Goal: Task Accomplishment & Management: Manage account settings

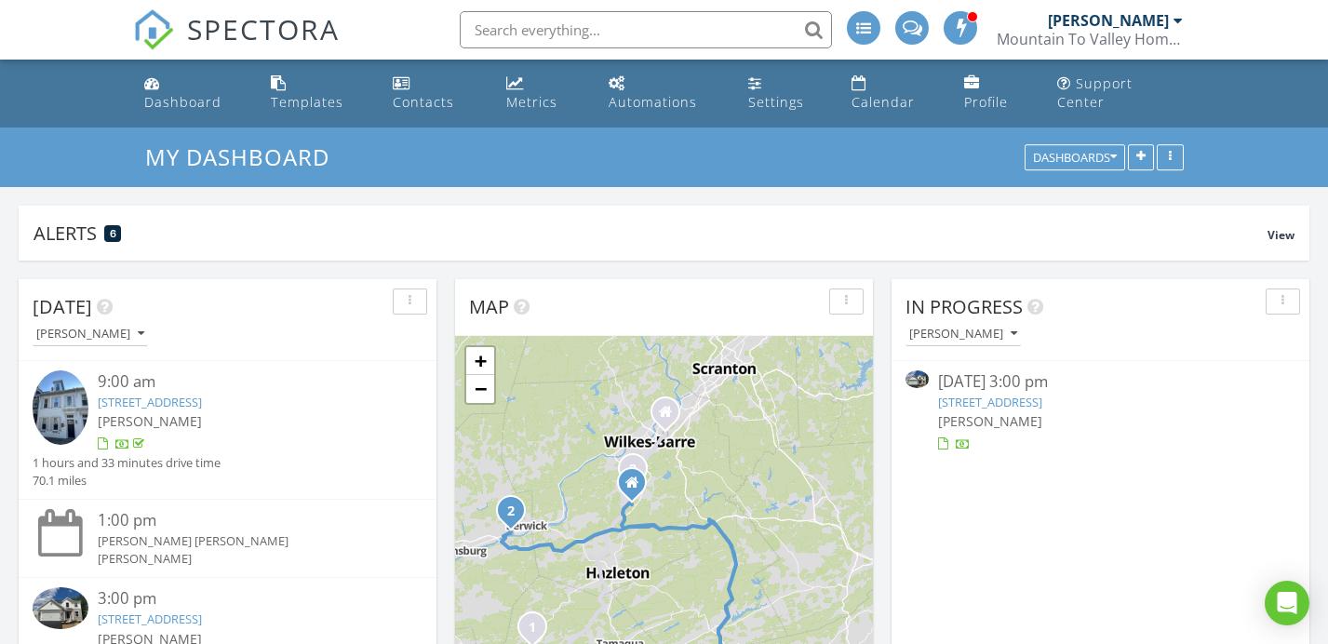
click at [1043, 394] on link "28 Village Ln., Berwick, PA 18603" at bounding box center [990, 402] width 104 height 17
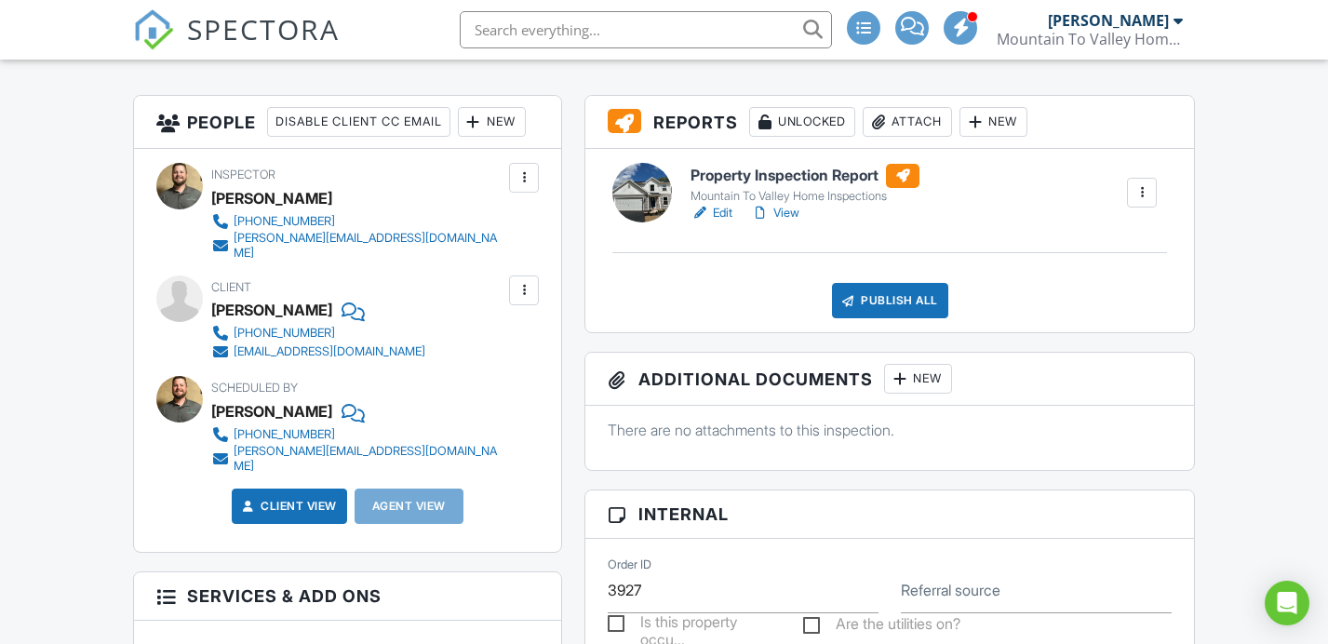
scroll to position [453, 0]
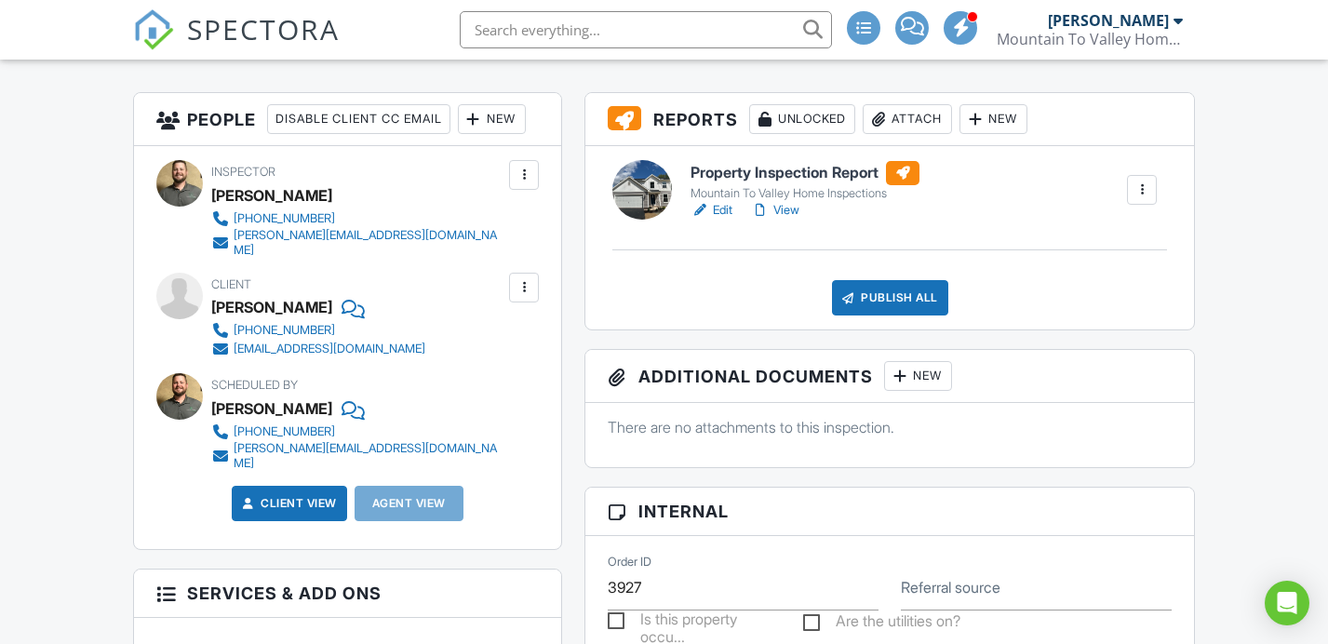
click at [518, 134] on div "New" at bounding box center [492, 119] width 68 height 30
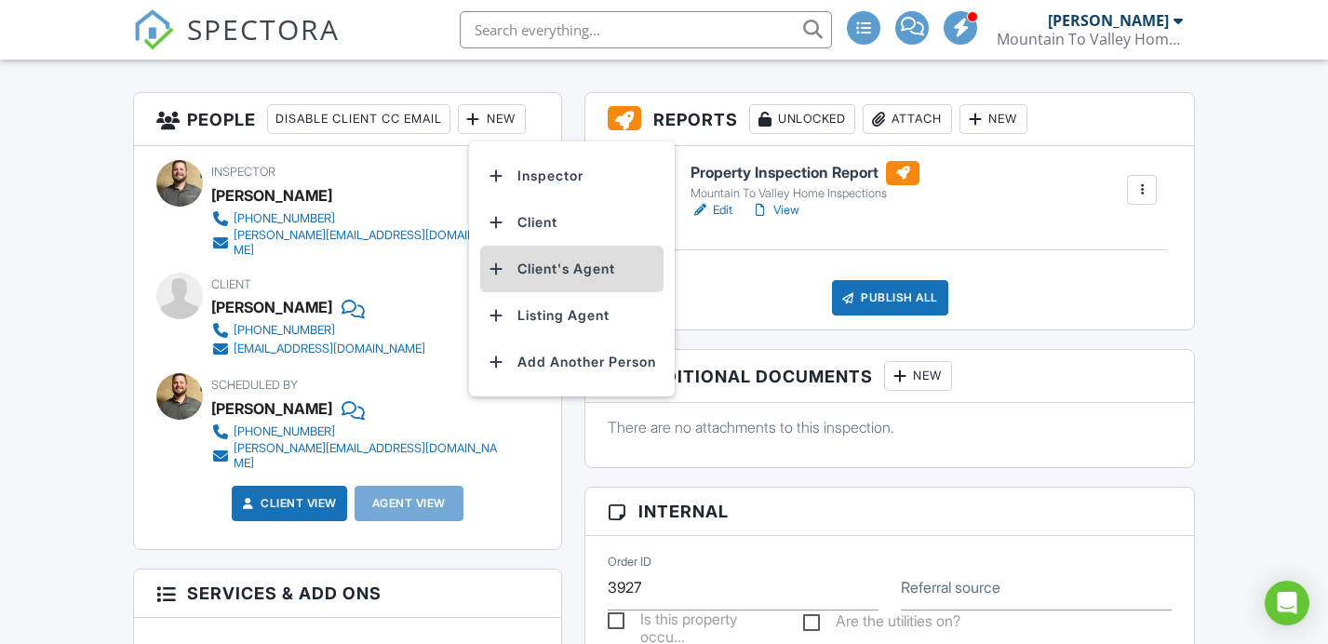
click at [565, 277] on li "Client's Agent" at bounding box center [571, 269] width 183 height 47
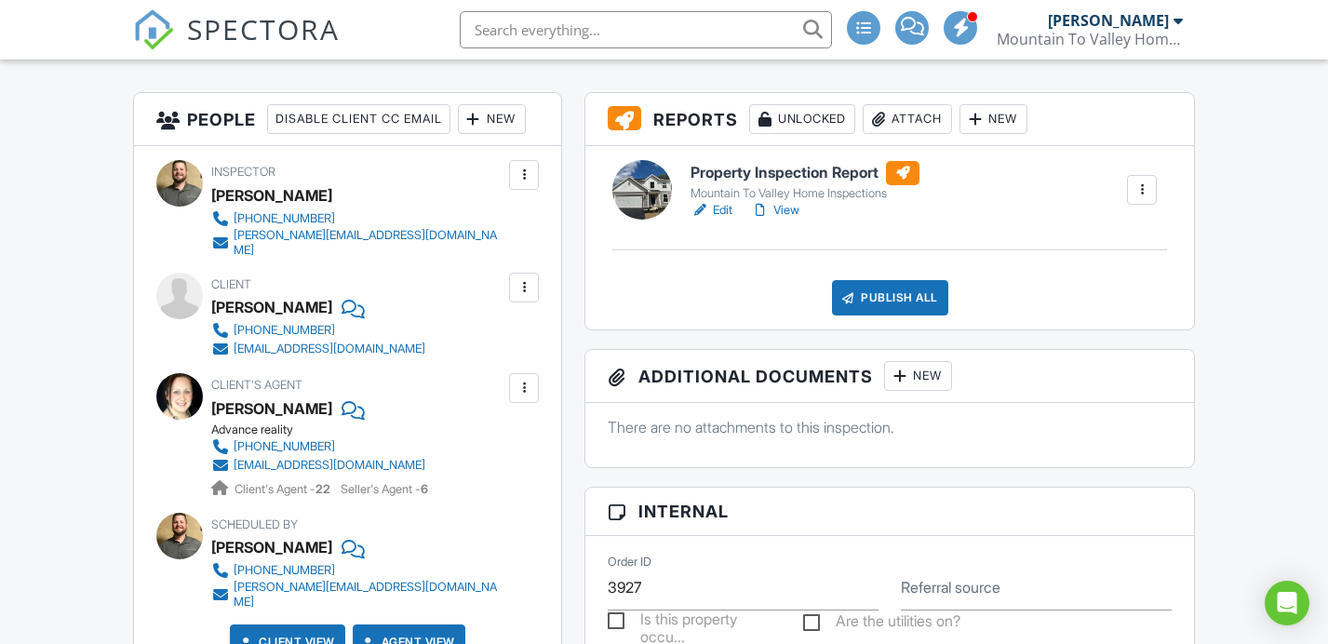
click at [814, 220] on div "Edit View" at bounding box center [805, 210] width 229 height 19
click at [789, 220] on link "View" at bounding box center [775, 210] width 48 height 19
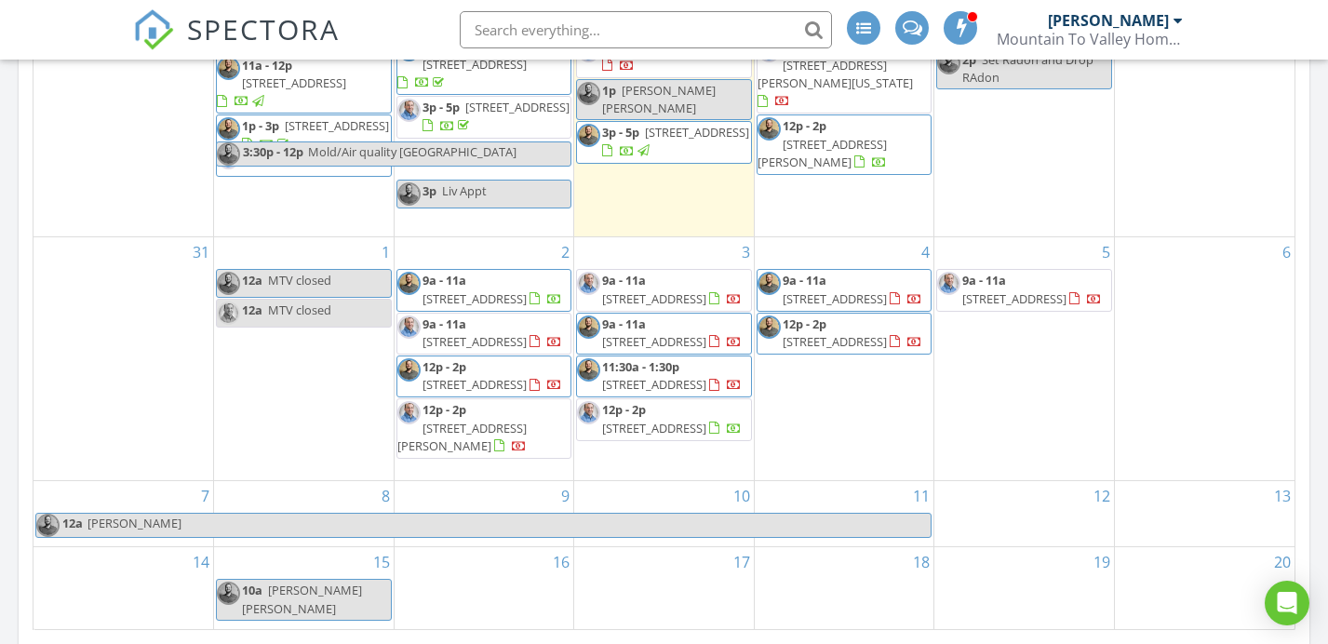
scroll to position [1153, 0]
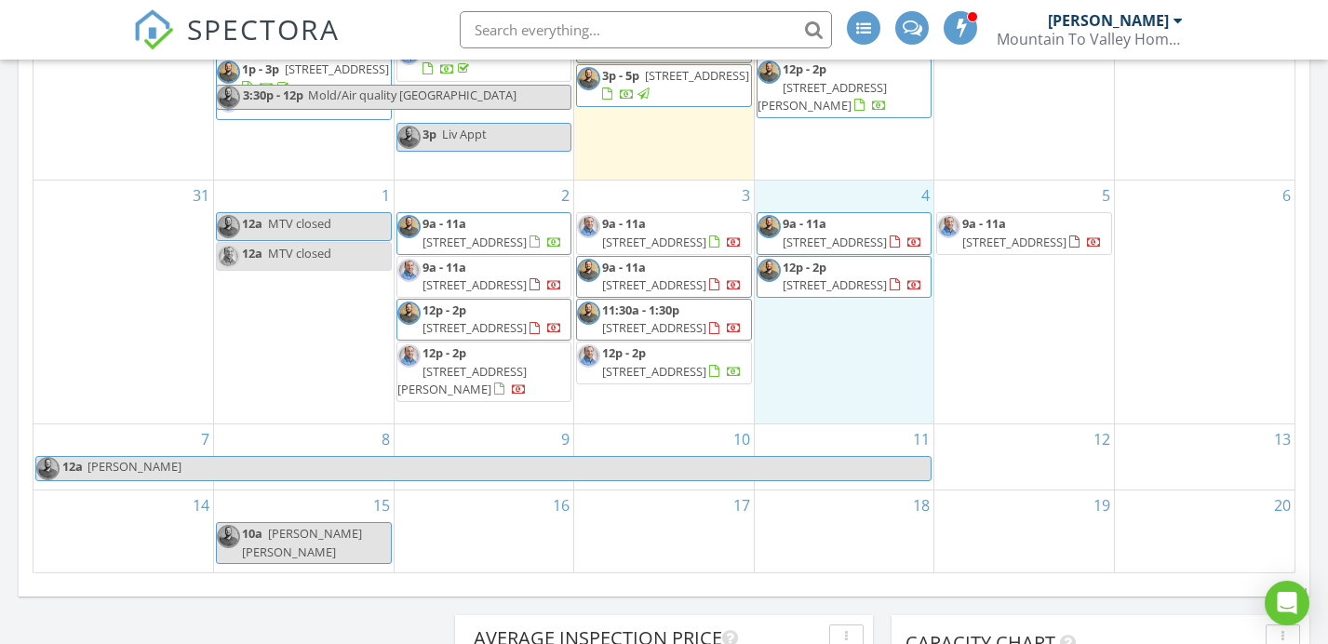
click at [846, 378] on div "4 9a - 11a 480 Scenic Ave, Bloomsburg 17815 12p - 2p 43 Pinnacle Ct, Mountain T…" at bounding box center [845, 302] width 180 height 242
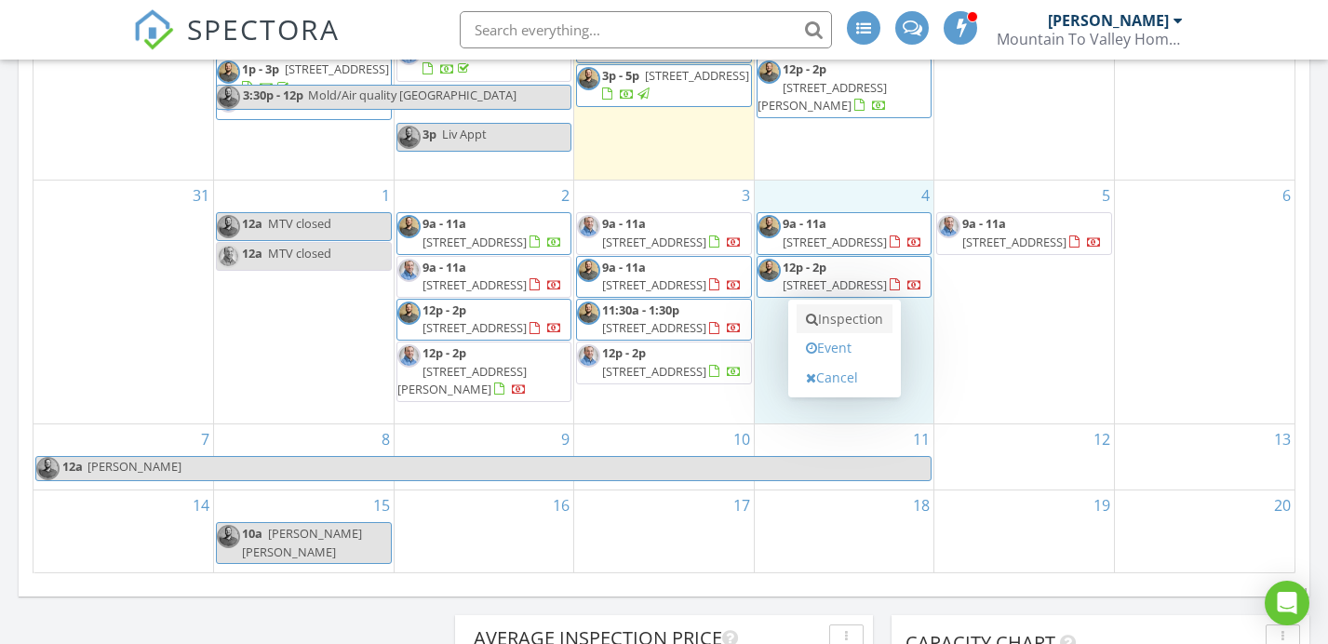
click at [868, 307] on link "Inspection" at bounding box center [845, 319] width 96 height 30
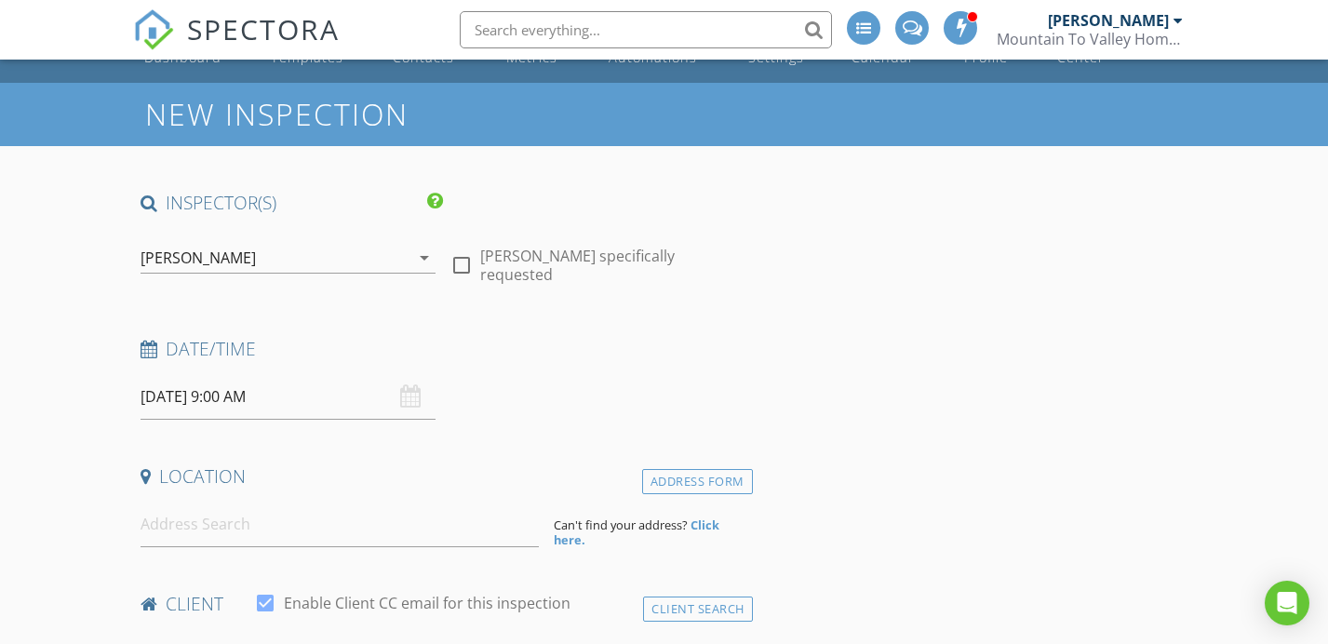
scroll to position [49, 0]
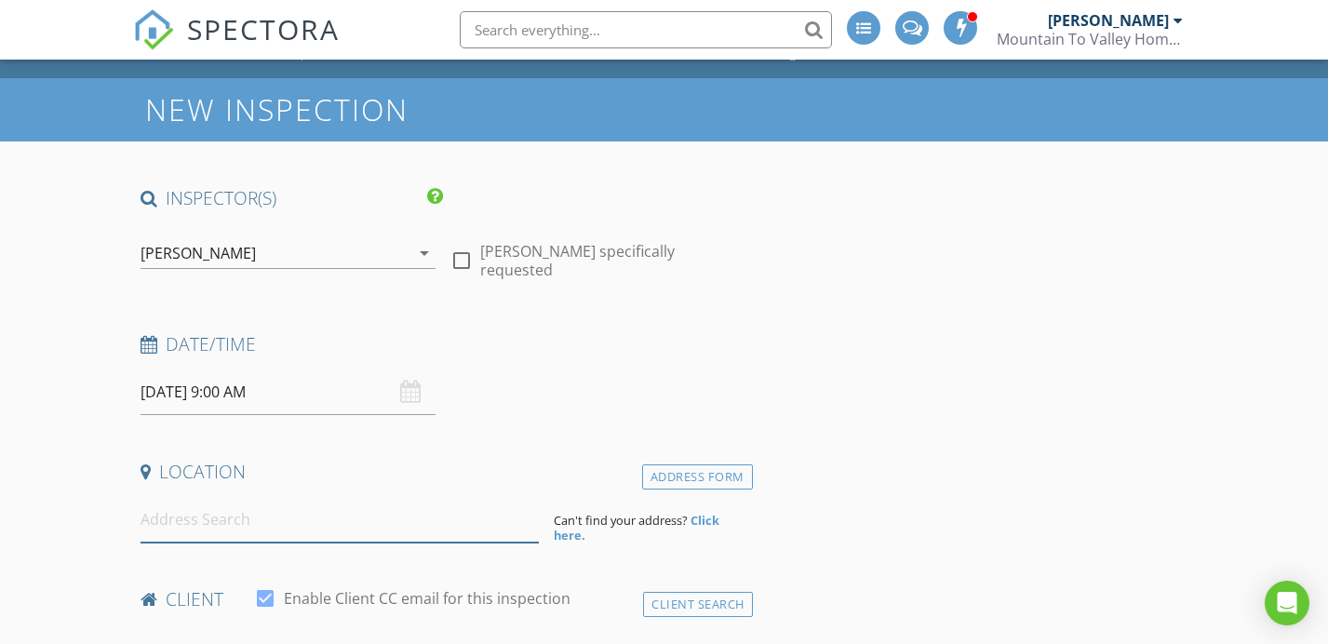
click at [295, 511] on input at bounding box center [340, 520] width 398 height 46
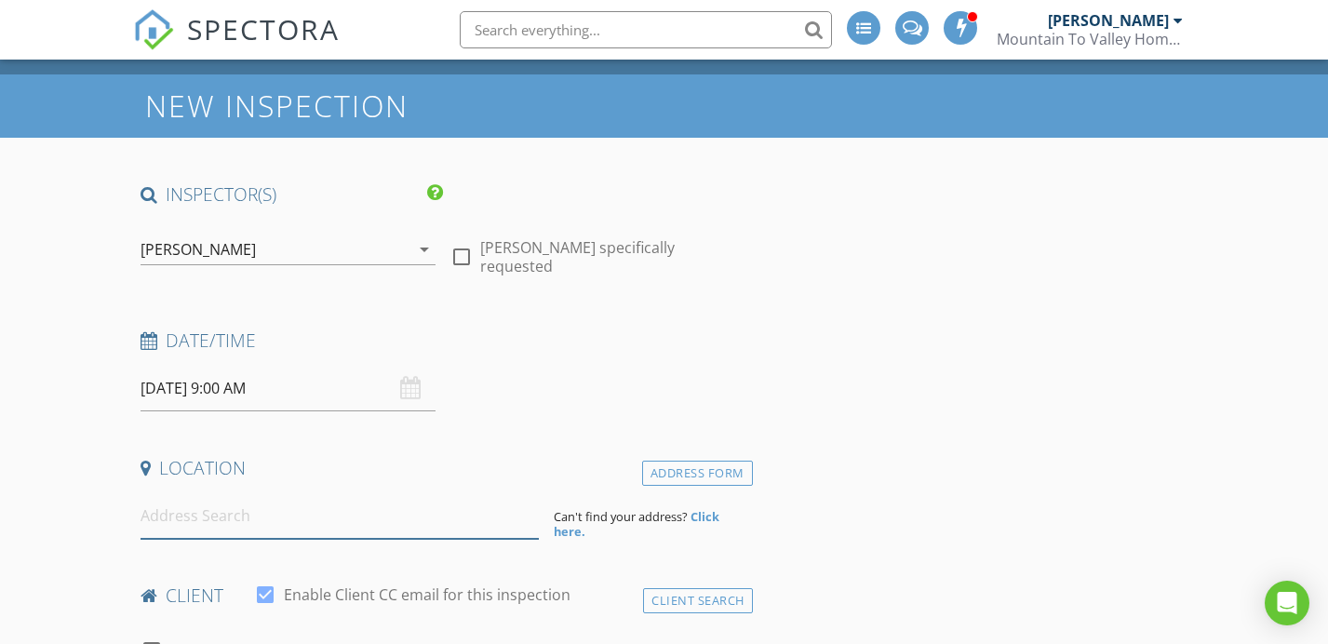
type input "2"
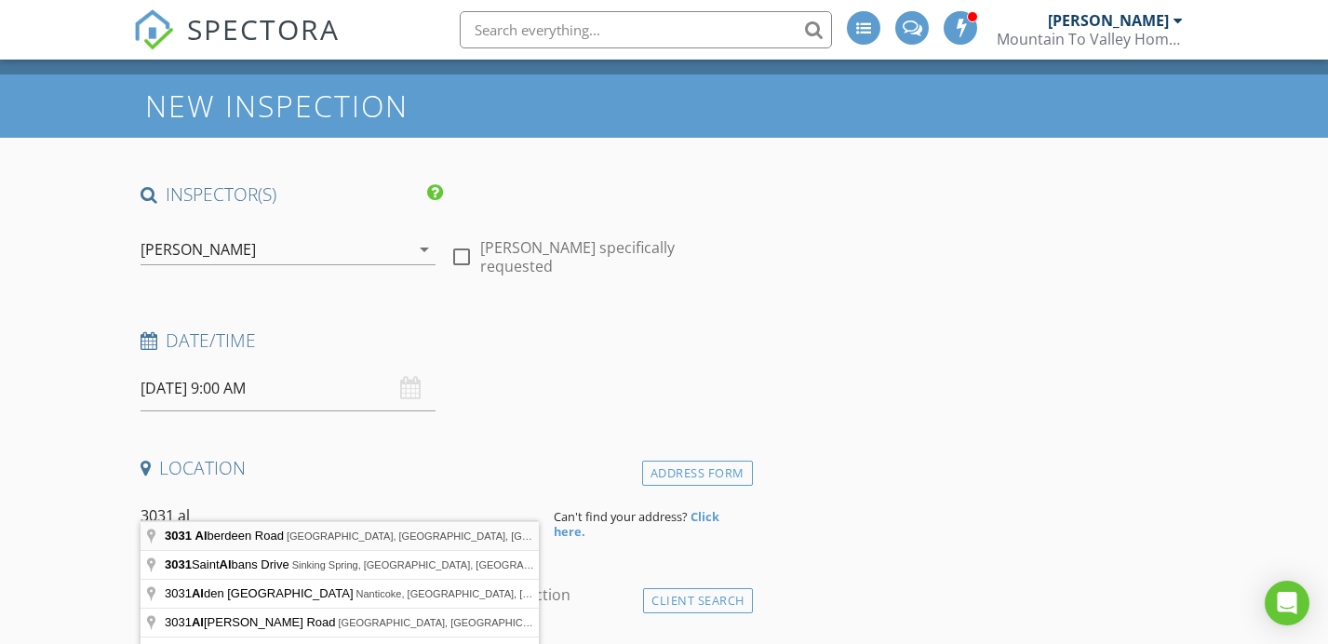
type input "3031 Alberdeen Road, Mountain Top, PA, USA"
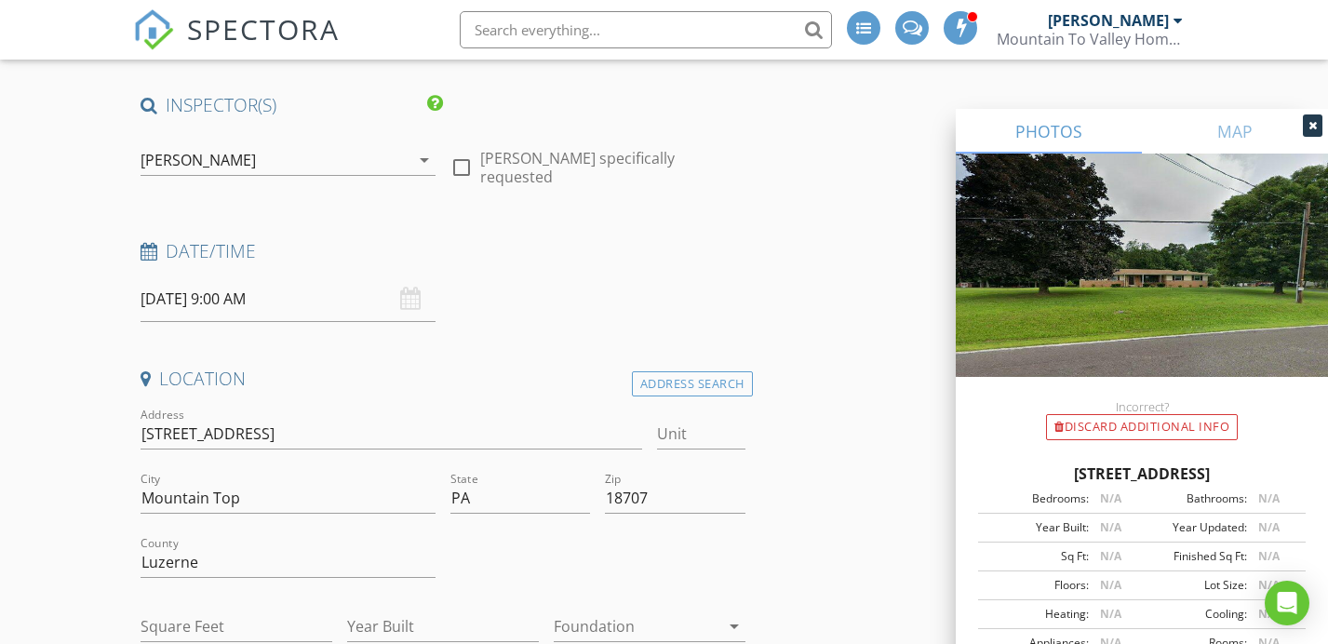
scroll to position [0, 0]
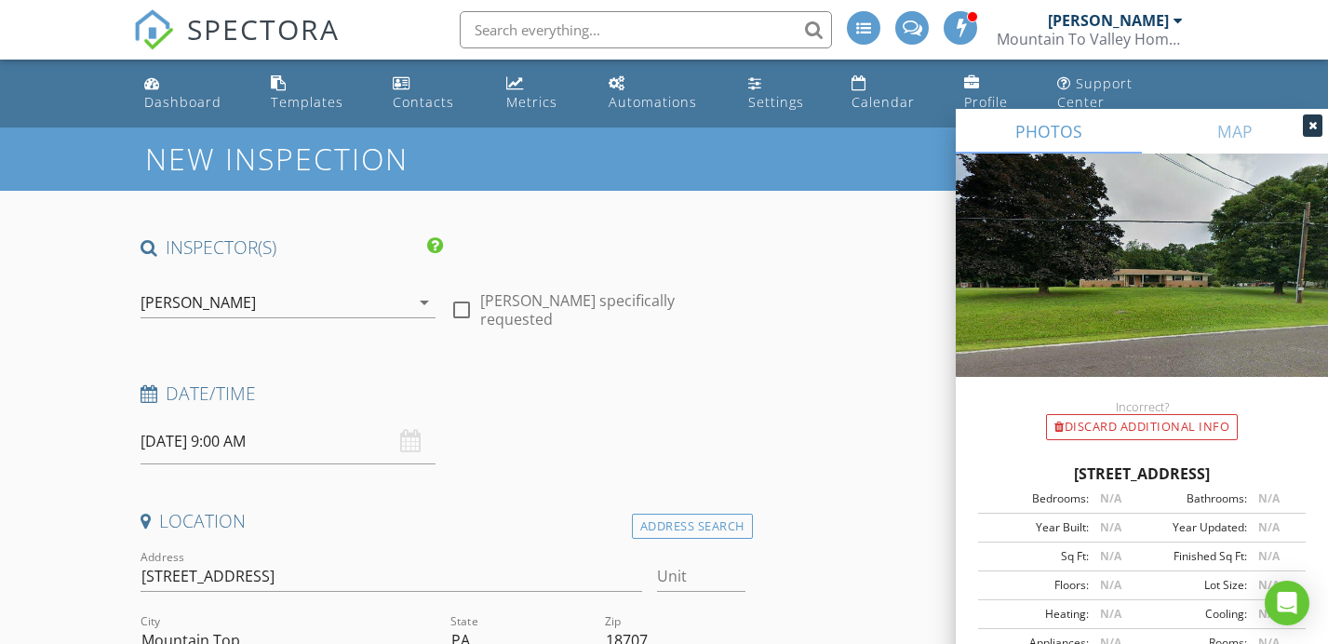
click at [255, 288] on div "[PERSON_NAME]" at bounding box center [275, 303] width 269 height 30
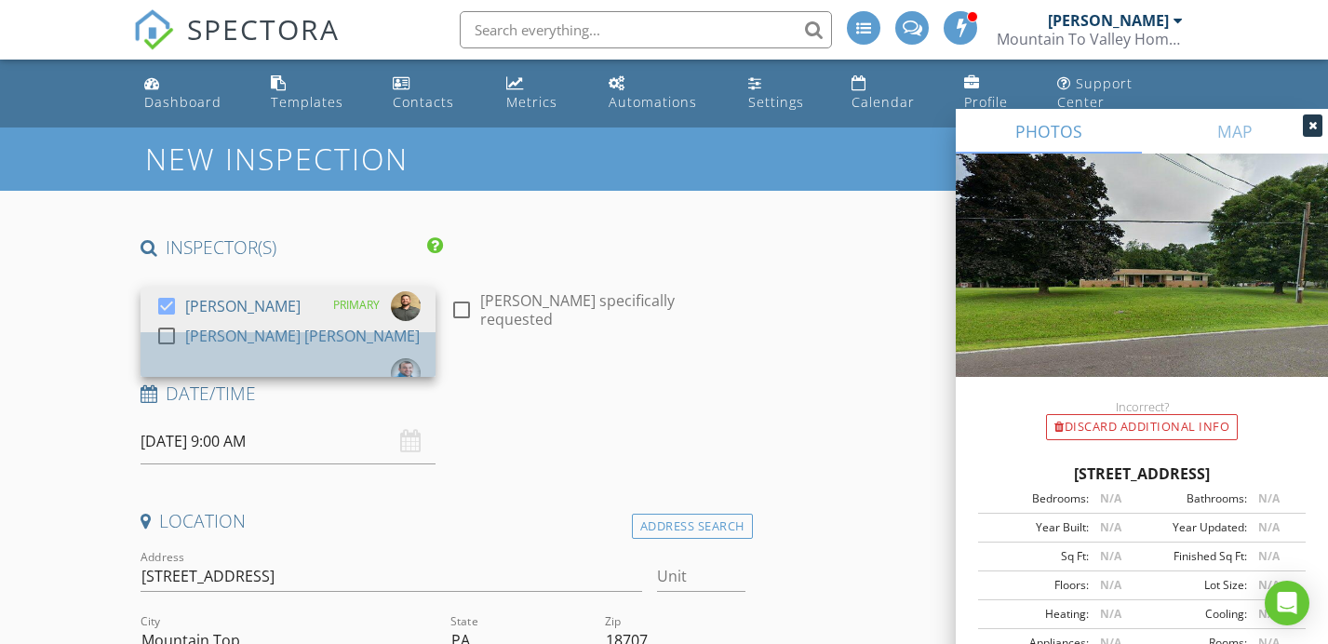
drag, startPoint x: 217, startPoint y: 328, endPoint x: 231, endPoint y: 289, distance: 41.5
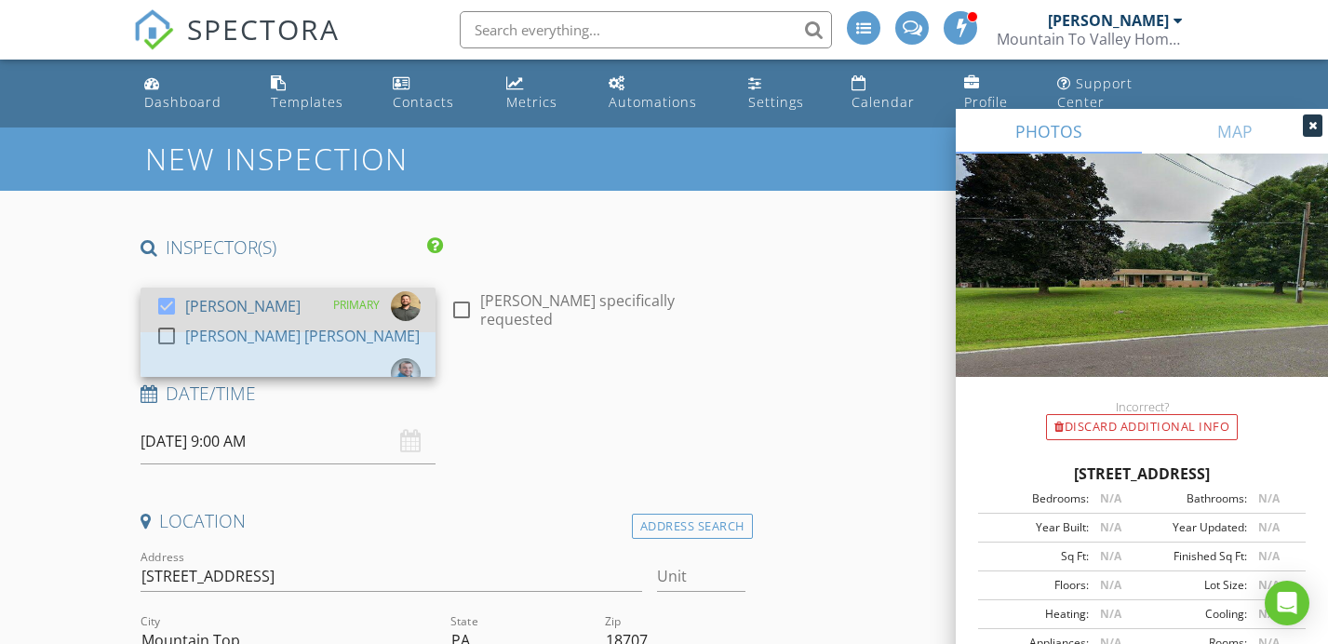
click at [217, 327] on div "[PERSON_NAME] [PERSON_NAME]" at bounding box center [302, 336] width 235 height 30
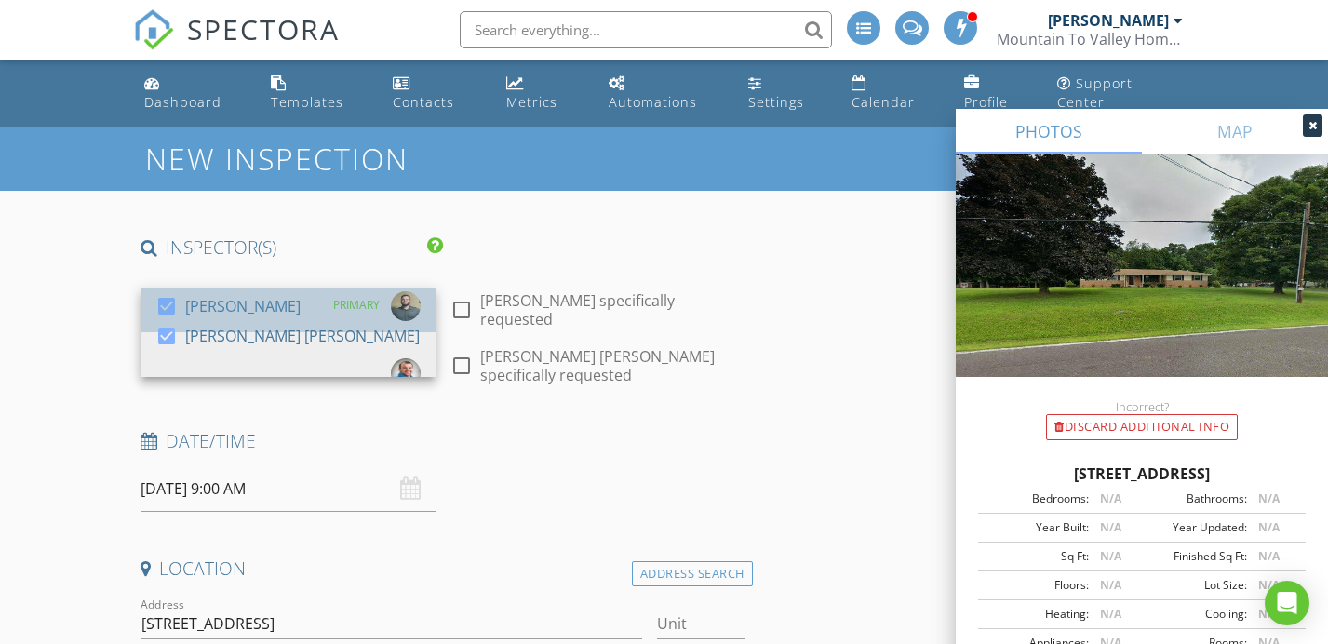
click at [231, 291] on div "[PERSON_NAME]" at bounding box center [242, 306] width 115 height 30
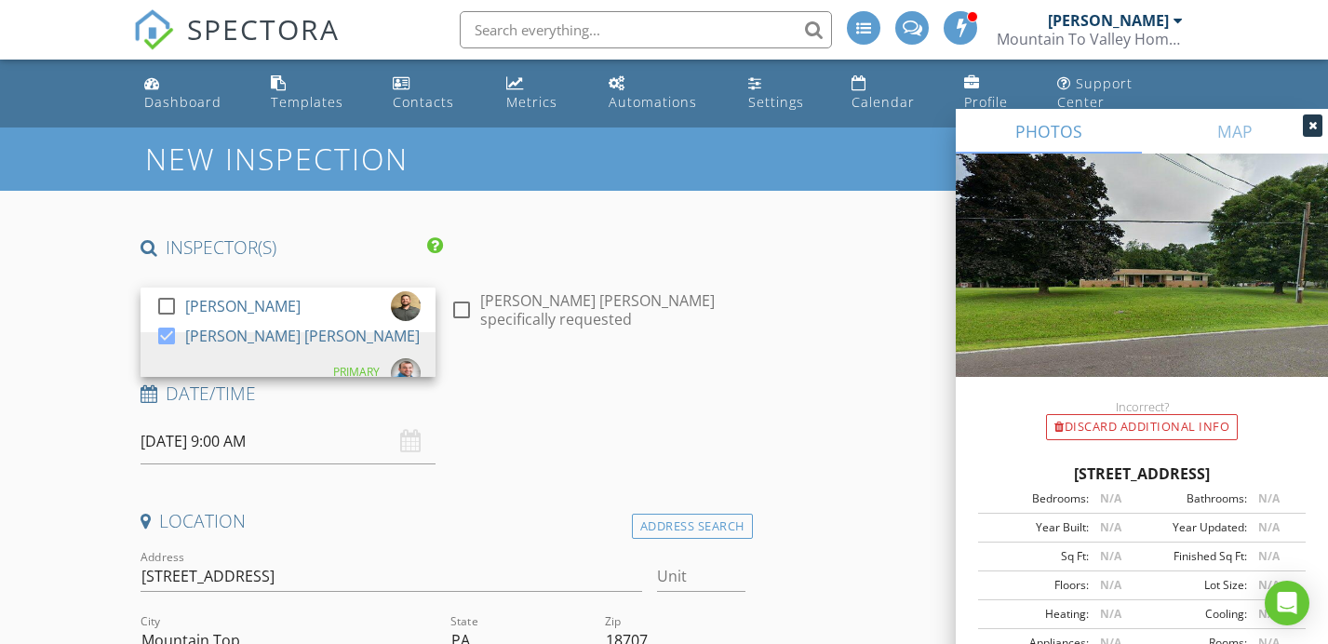
click at [641, 313] on div "check_box_outline_blank Mike Bonita specifically requested" at bounding box center [598, 305] width 310 height 64
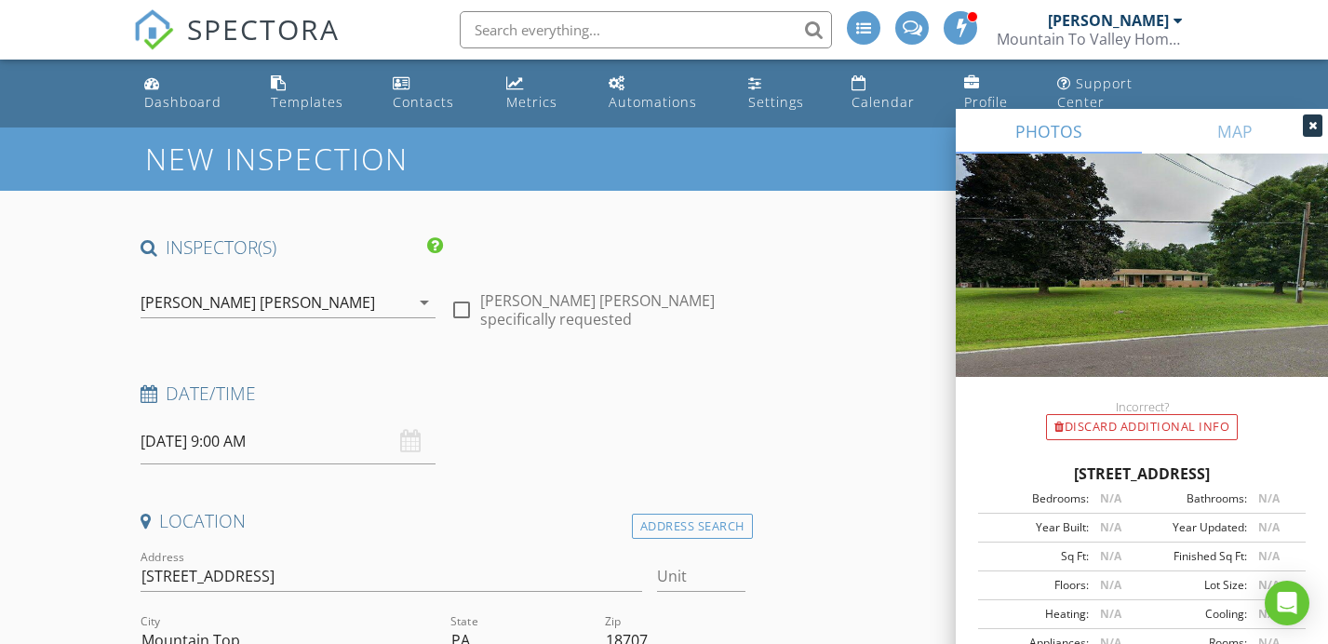
click at [744, 389] on div "Date/Time" at bounding box center [443, 400] width 620 height 37
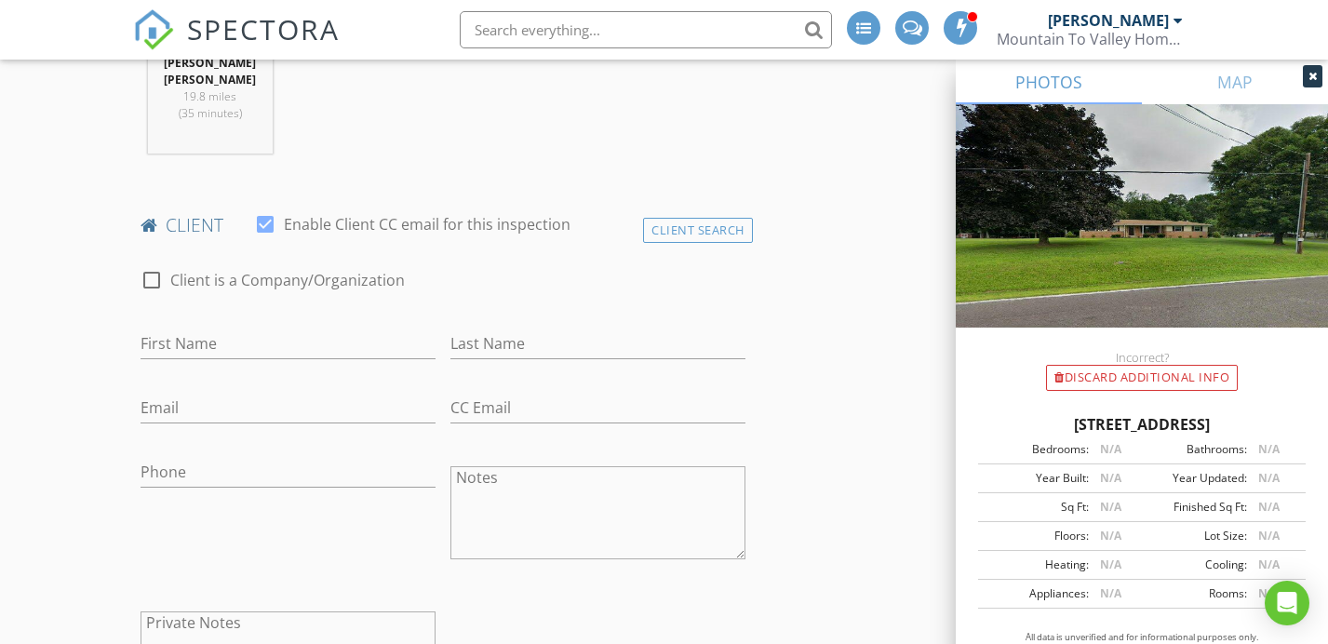
scroll to position [851, 0]
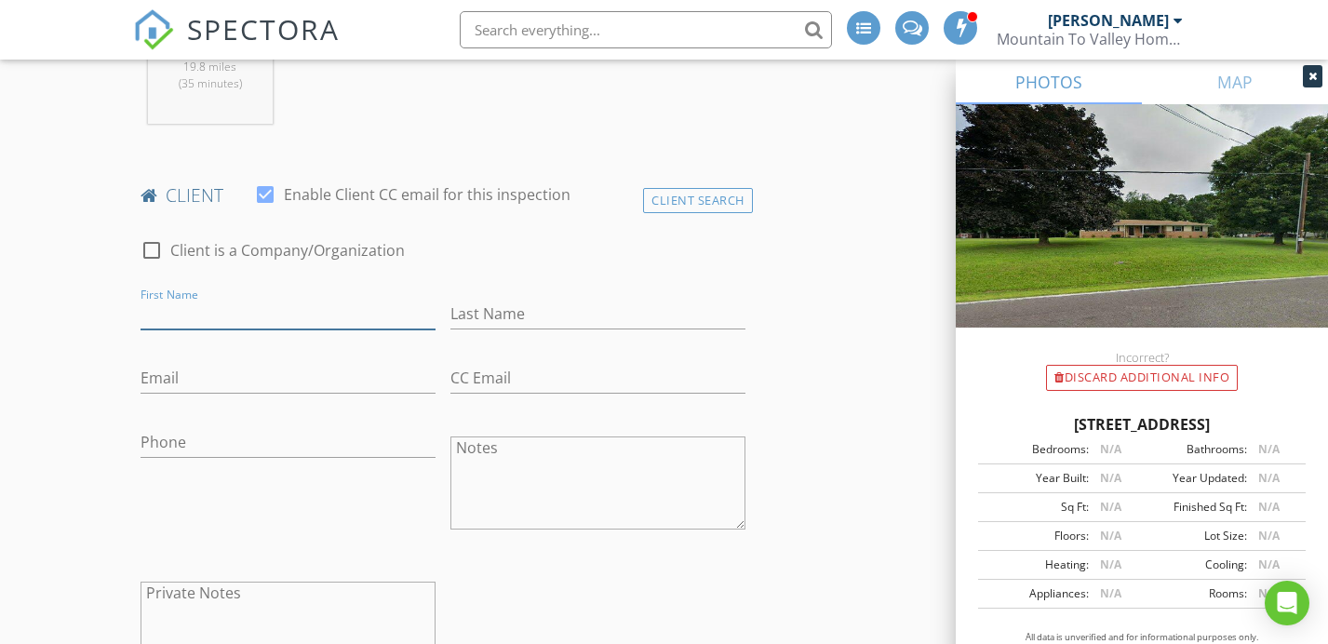
click at [257, 299] on input "First Name" at bounding box center [288, 314] width 295 height 31
type input "Darlene"
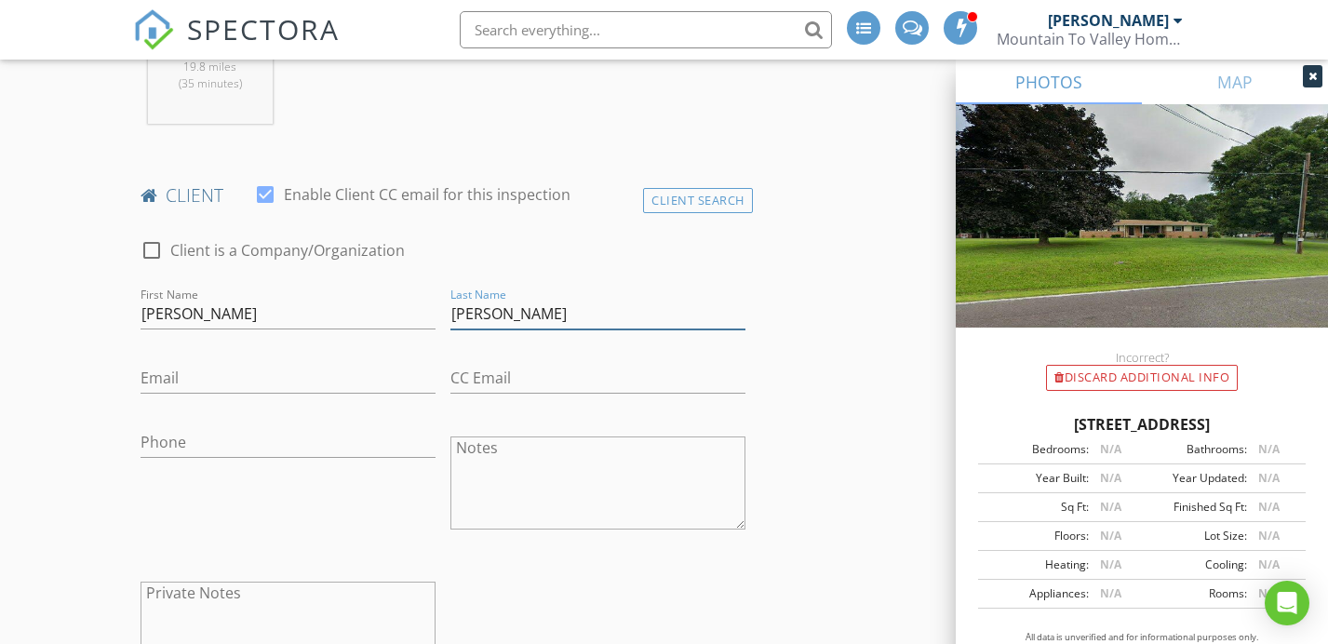
type input "Morris"
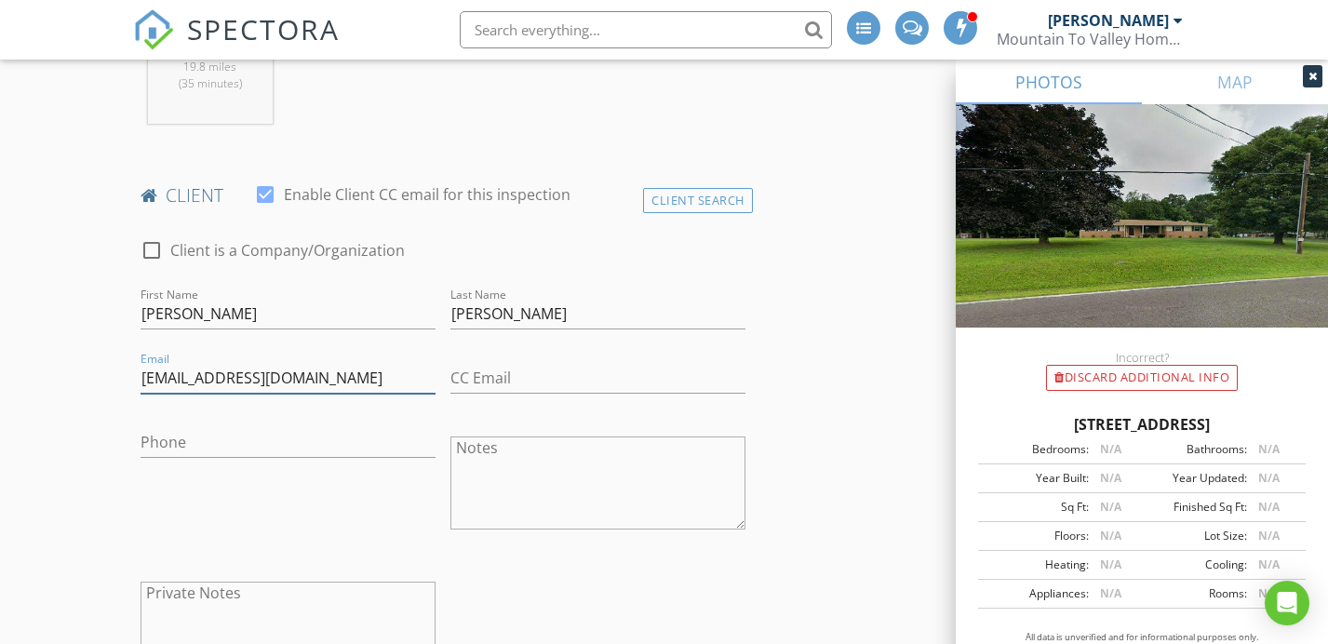
type input "dammorris6@gmail.com"
type input "570-956-5369"
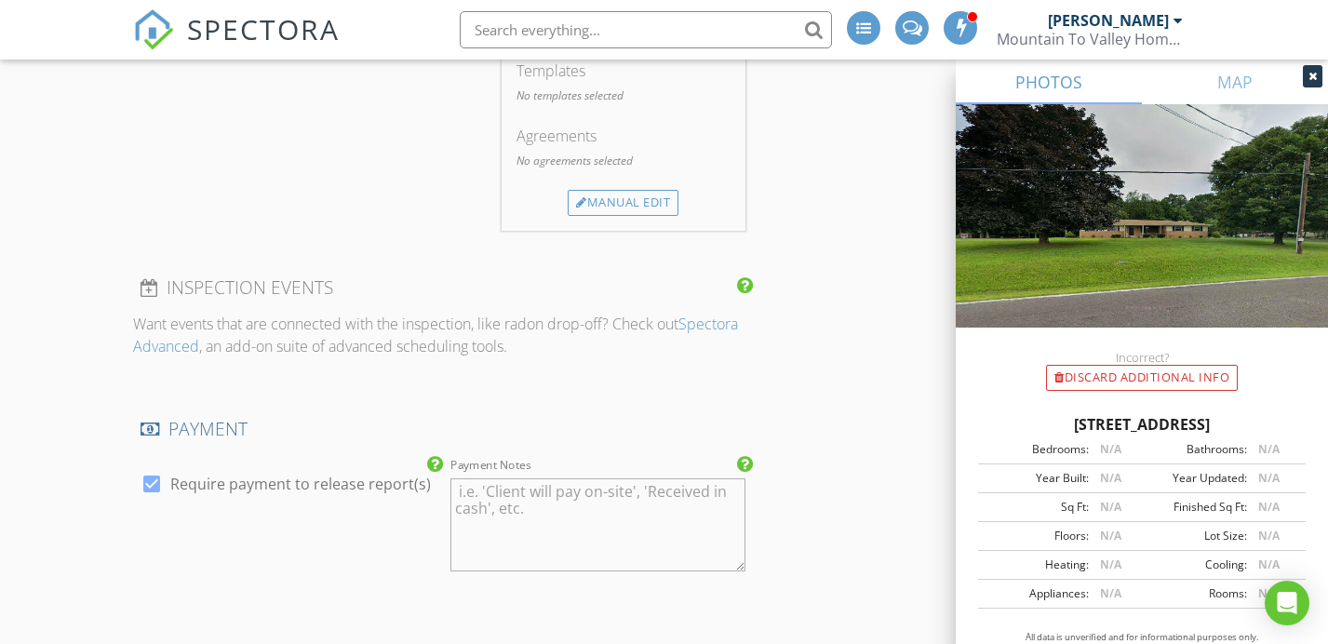
scroll to position [1718, 0]
click at [615, 186] on div "Manual Edit" at bounding box center [623, 199] width 111 height 26
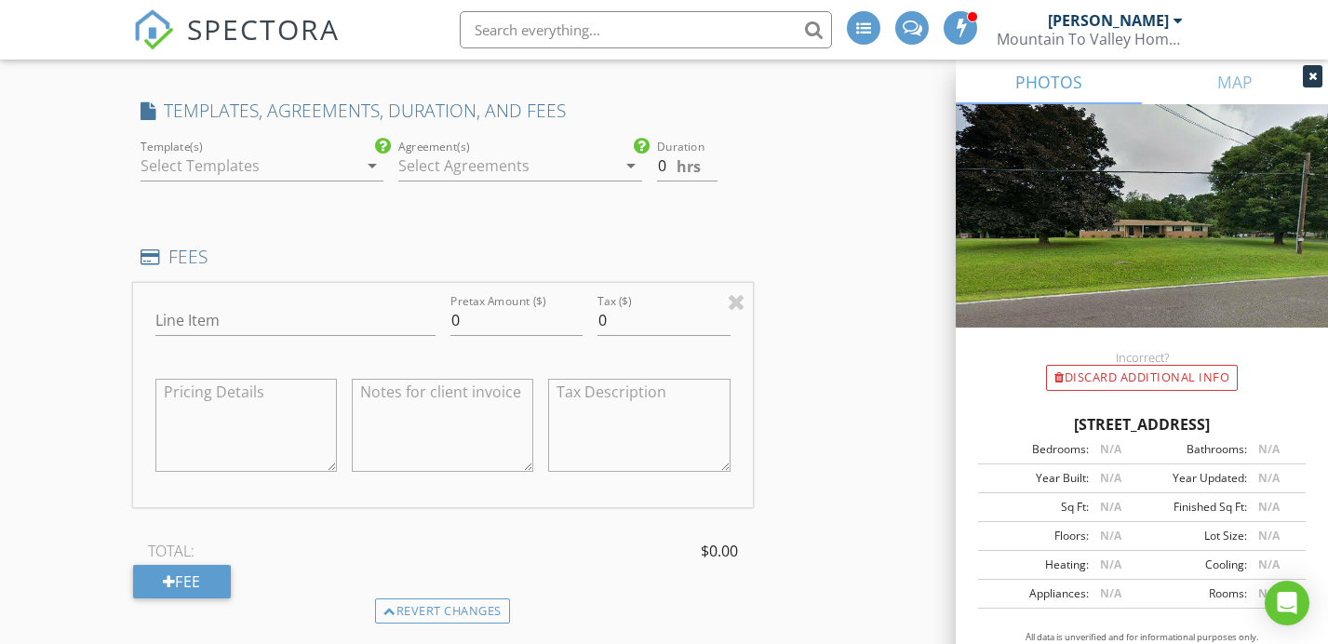
scroll to position [1339, 0]
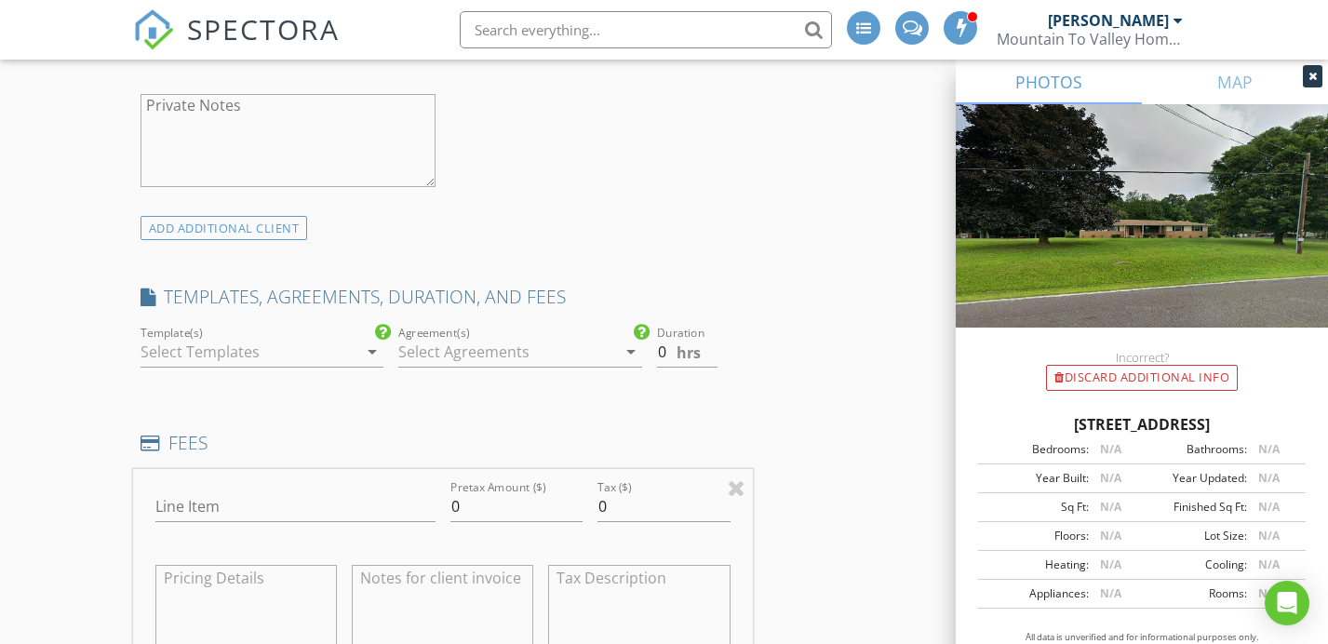
click at [341, 337] on div at bounding box center [249, 352] width 217 height 30
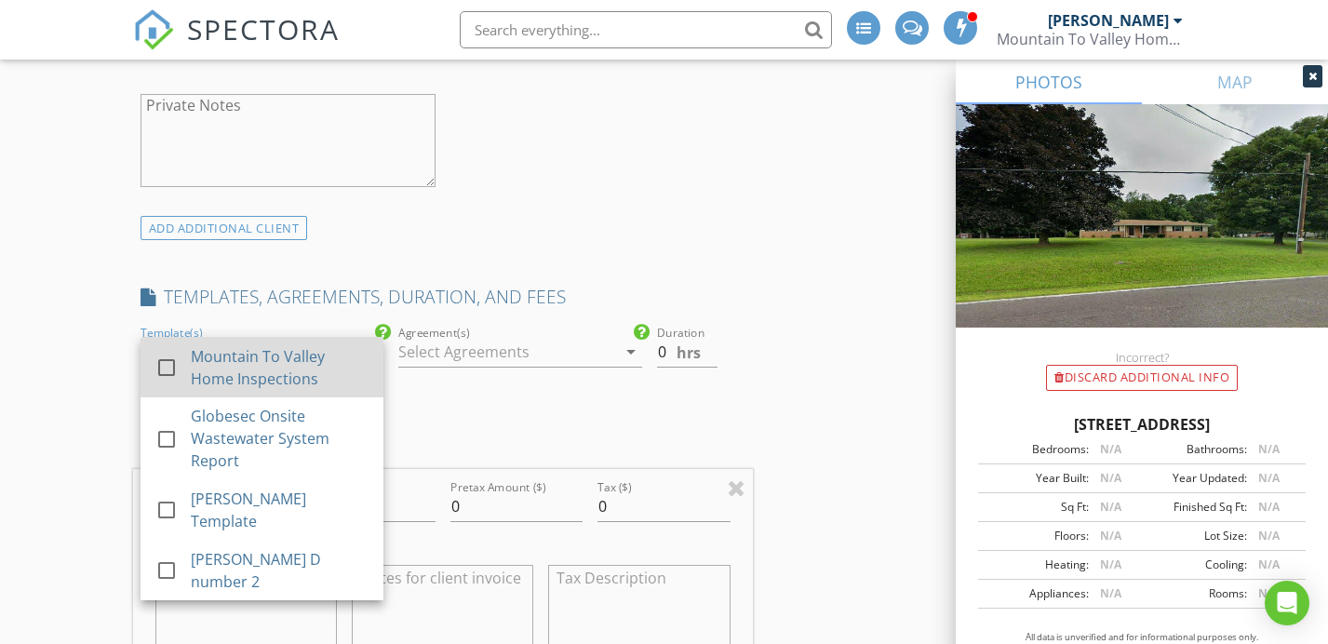
scroll to position [1334, 0]
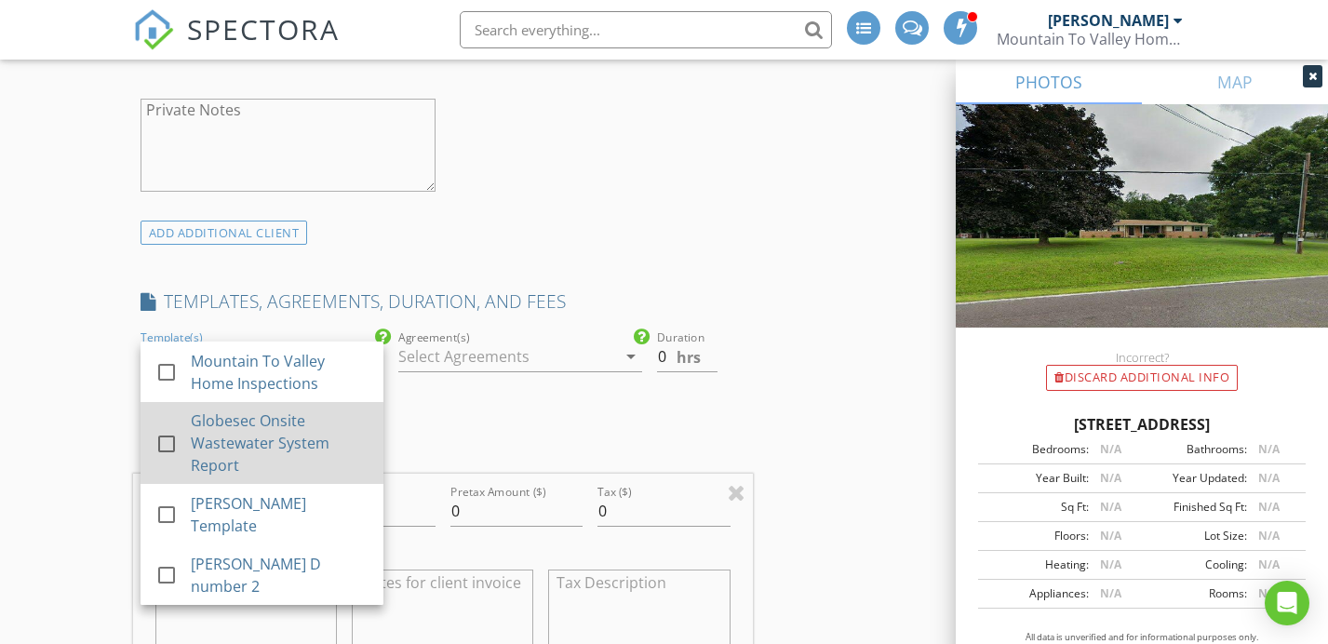
click at [270, 491] on div "check_box_outline_blank Mike B Template" at bounding box center [261, 514] width 213 height 46
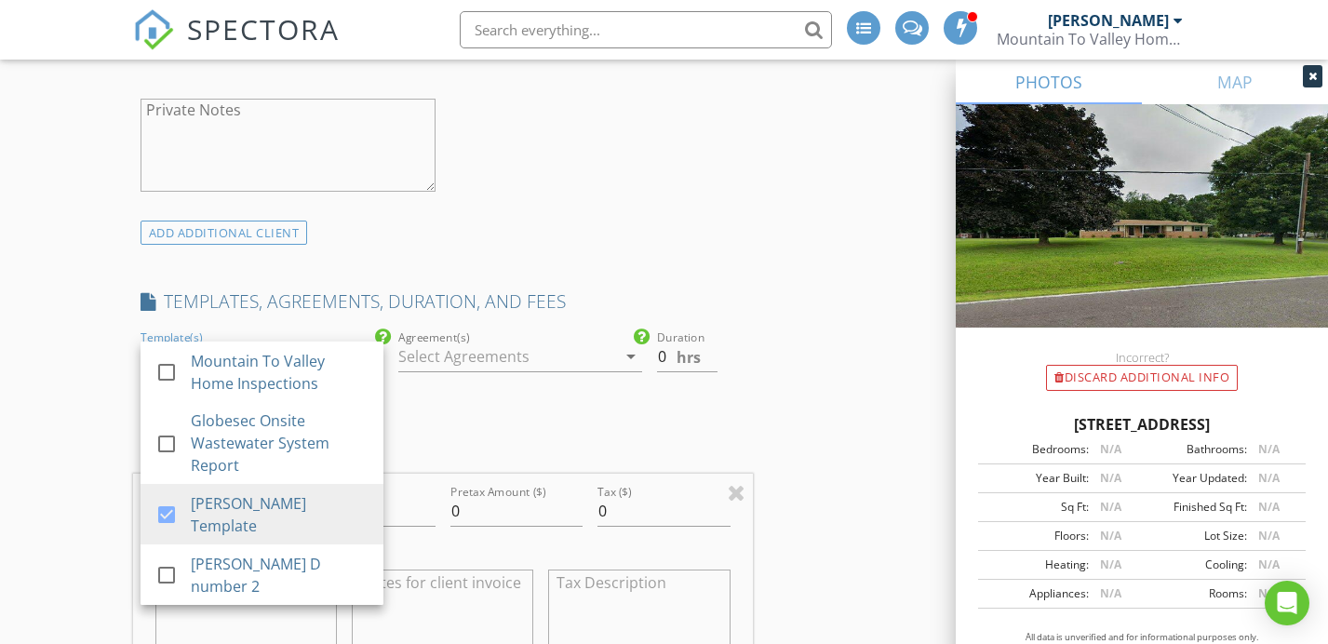
click at [453, 342] on div at bounding box center [506, 357] width 217 height 30
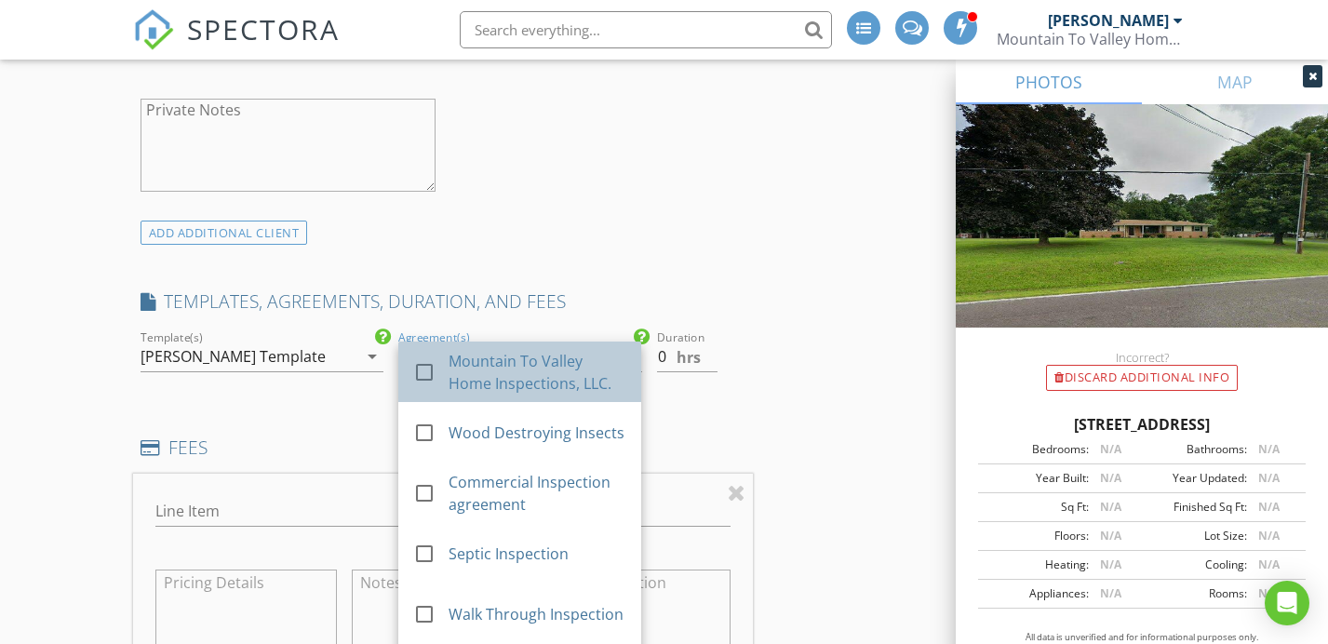
click at [452, 350] on div "Mountain To Valley Home Inspections, LLC." at bounding box center [538, 372] width 178 height 45
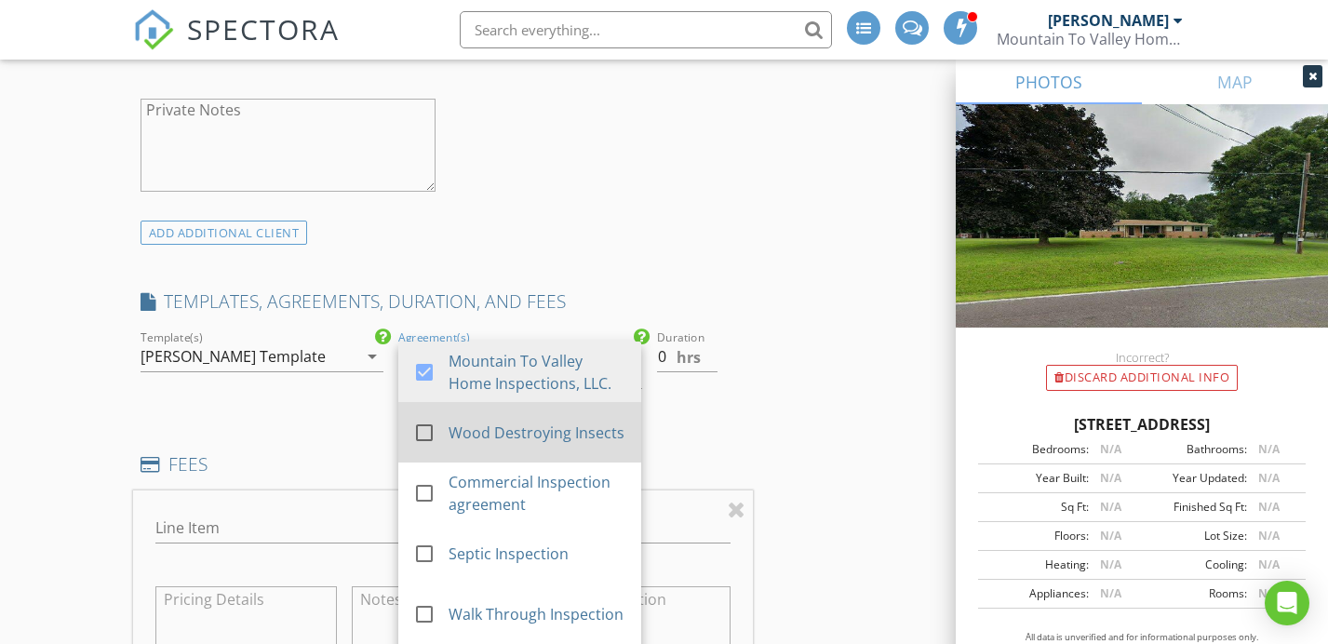
click at [455, 359] on div "check_box Mountain To Valley Home Inspections, LLC." at bounding box center [519, 372] width 213 height 46
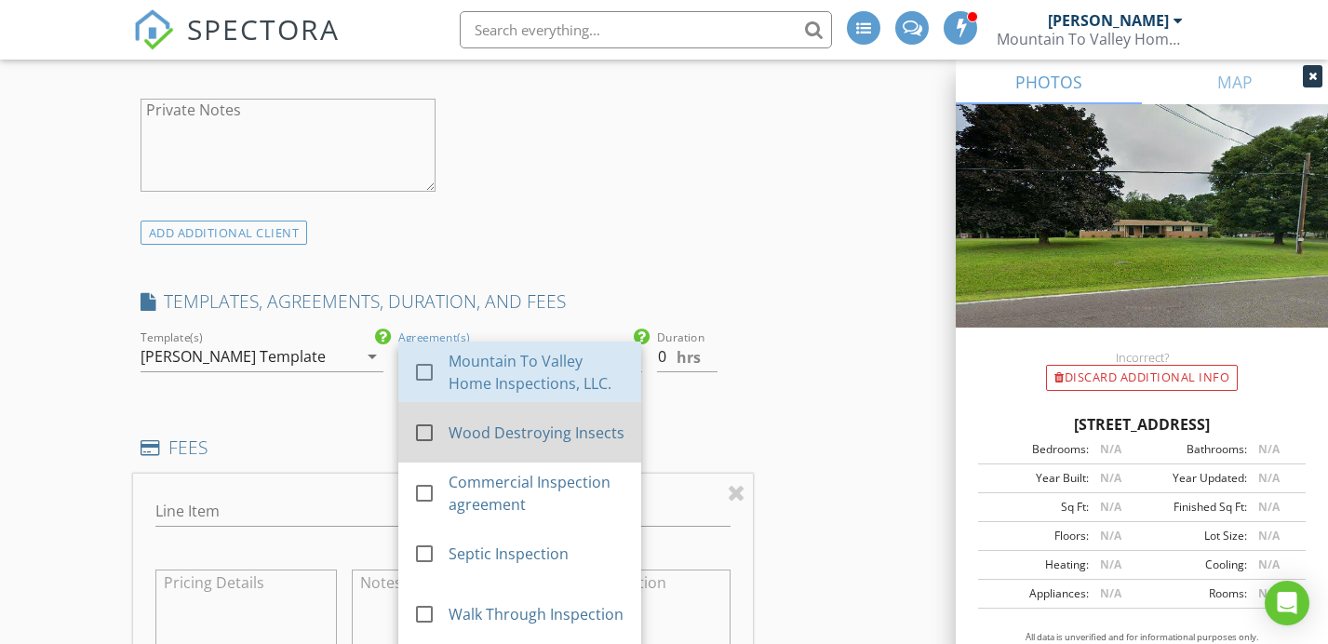
click at [451, 422] on div "Wood Destroying Insects" at bounding box center [538, 433] width 178 height 22
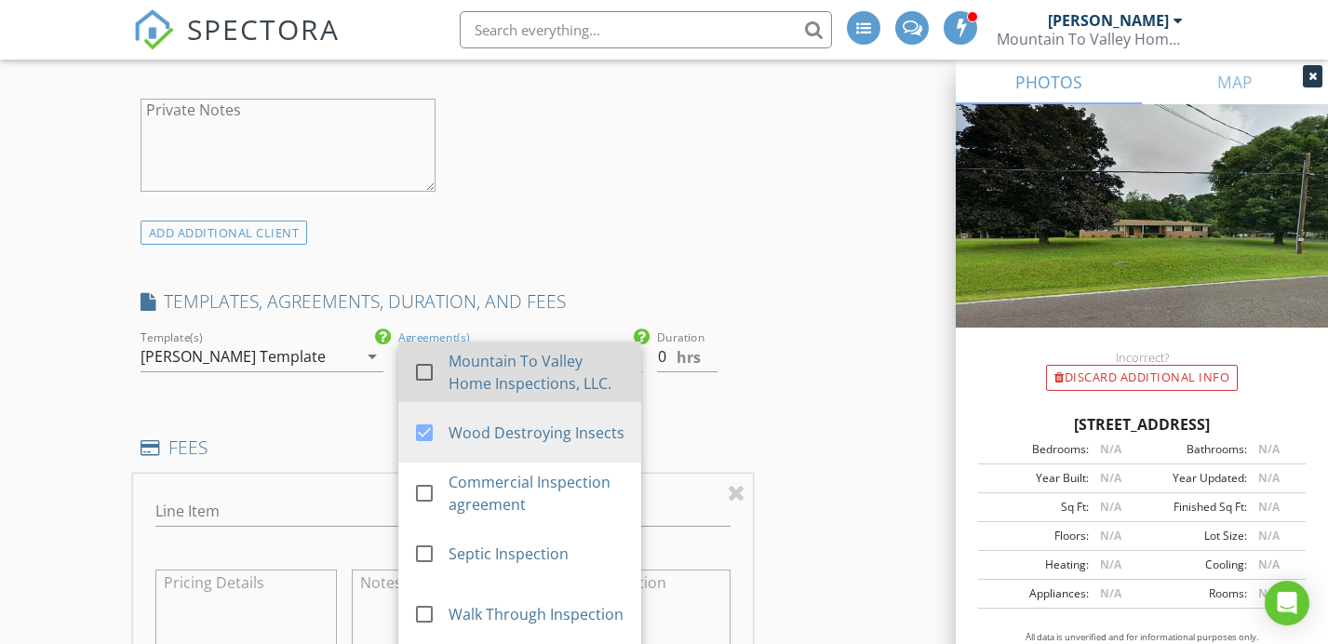
click at [436, 357] on div at bounding box center [425, 373] width 32 height 32
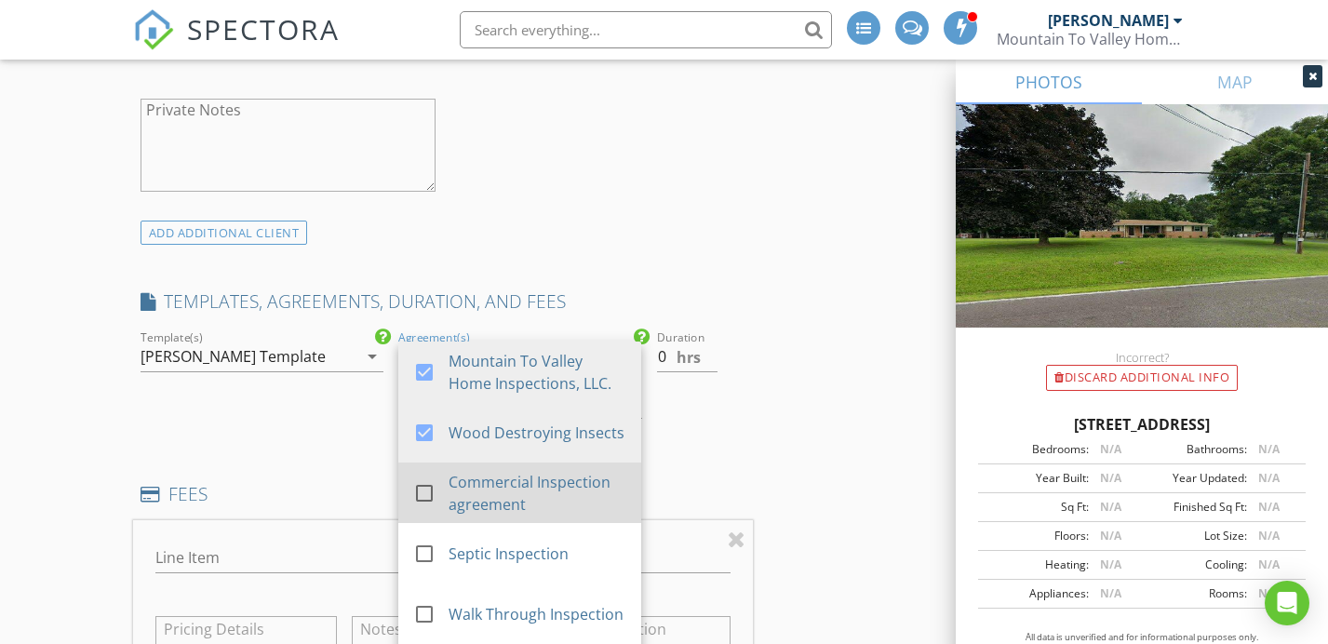
scroll to position [51, 0]
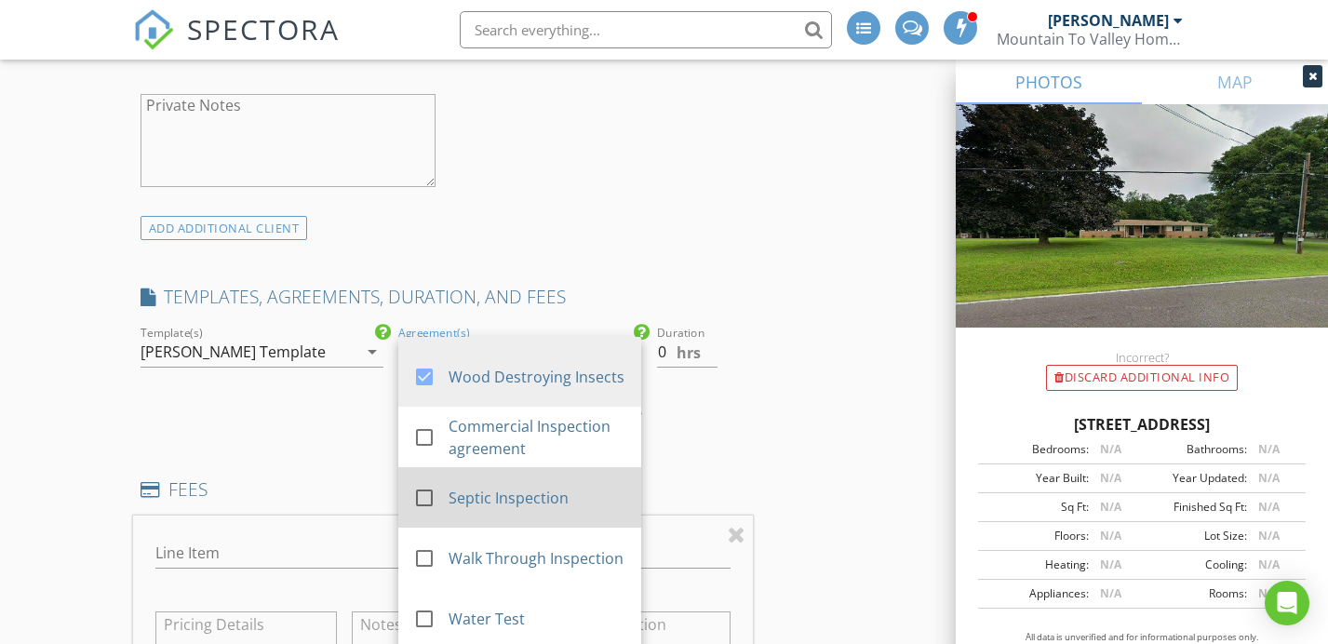
click at [457, 487] on div "Septic Inspection" at bounding box center [538, 498] width 178 height 22
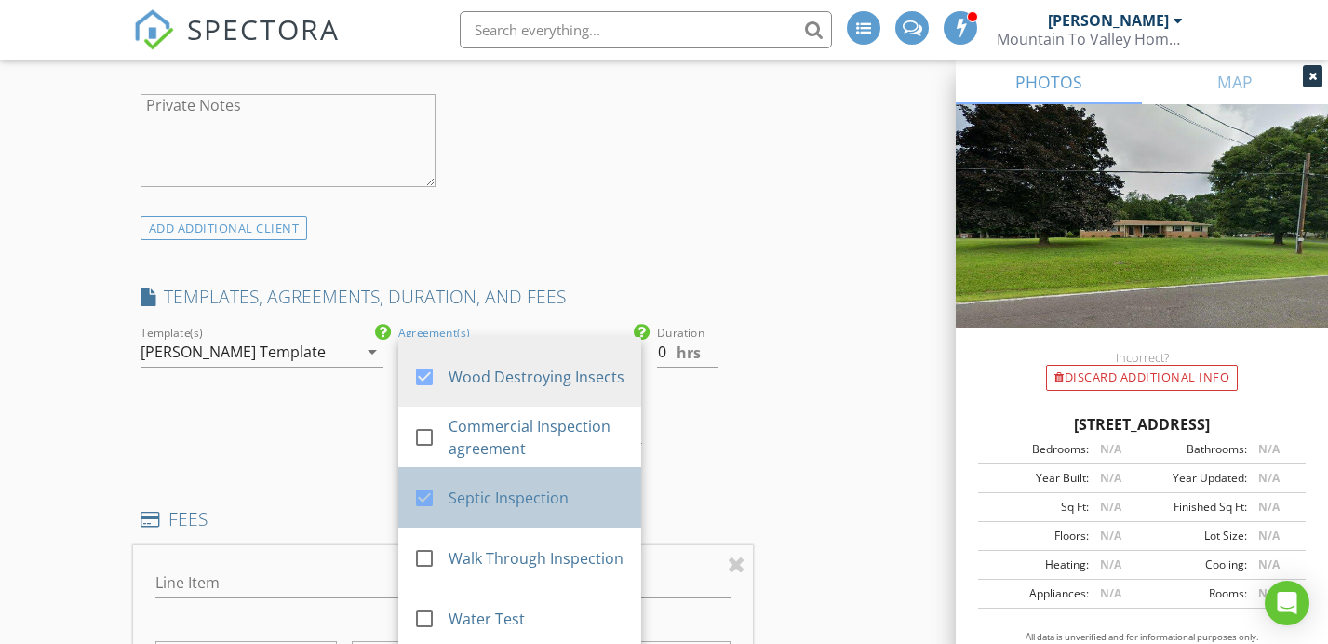
scroll to position [1339, 0]
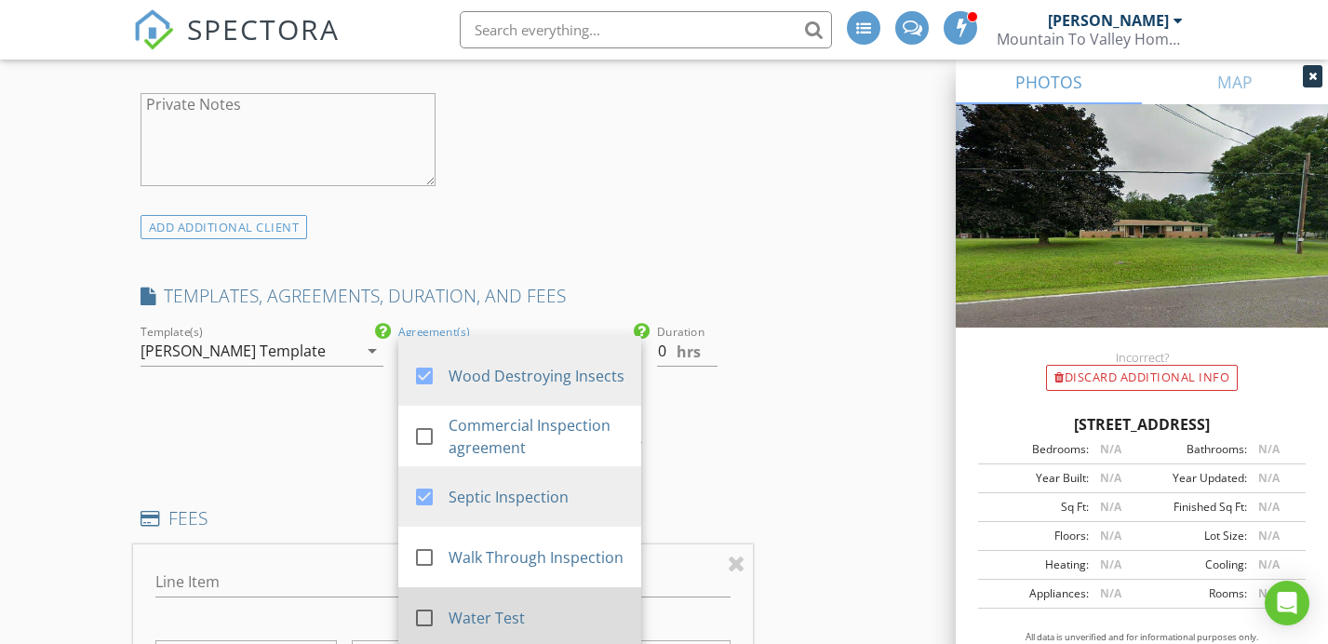
click at [437, 602] on div at bounding box center [425, 618] width 32 height 32
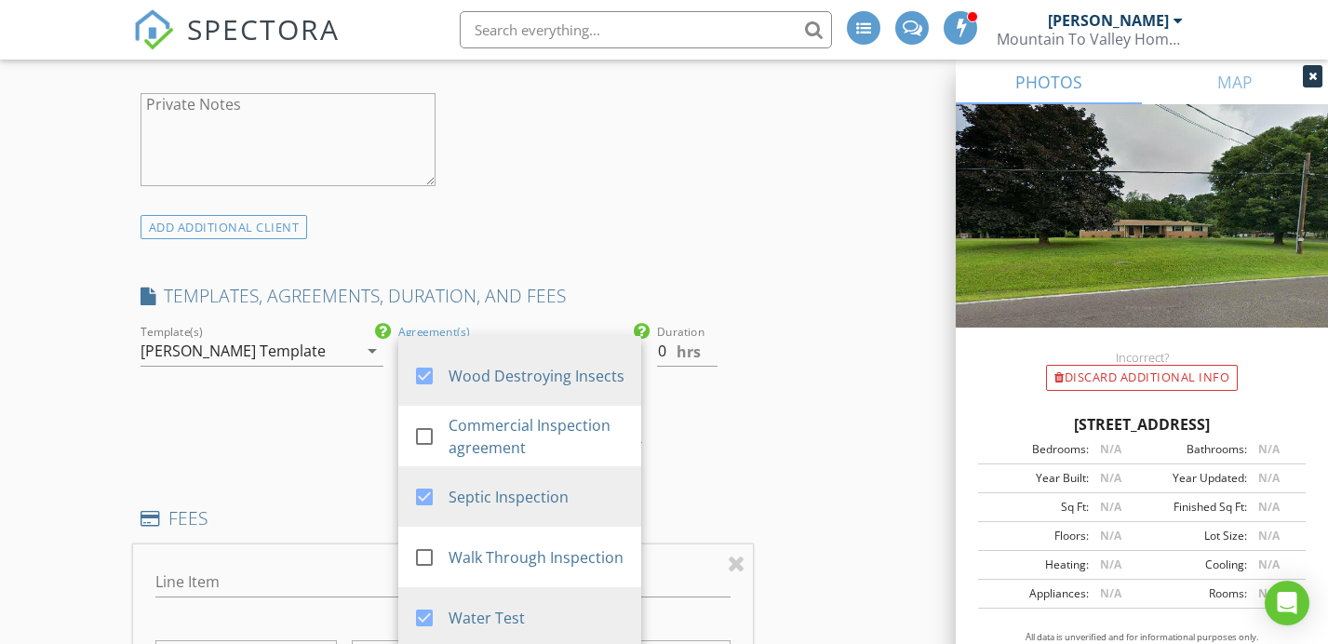
drag, startPoint x: 668, startPoint y: 317, endPoint x: 653, endPoint y: 316, distance: 15.0
click at [653, 321] on div "Duration 0 hrs" at bounding box center [701, 406] width 103 height 170
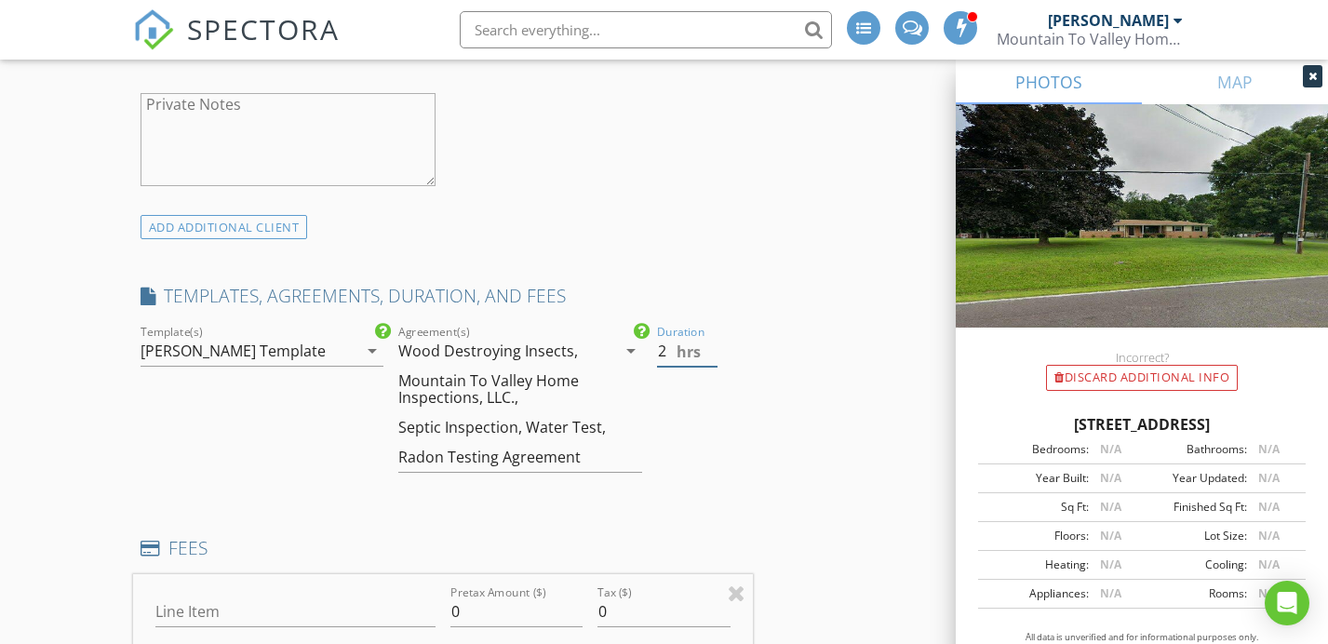
type input "2"
click at [722, 473] on div "INSPECTOR(S) check_box_outline_blank Justin Weber check_box Mike Bonita PRIMARY…" at bounding box center [443, 651] width 620 height 3510
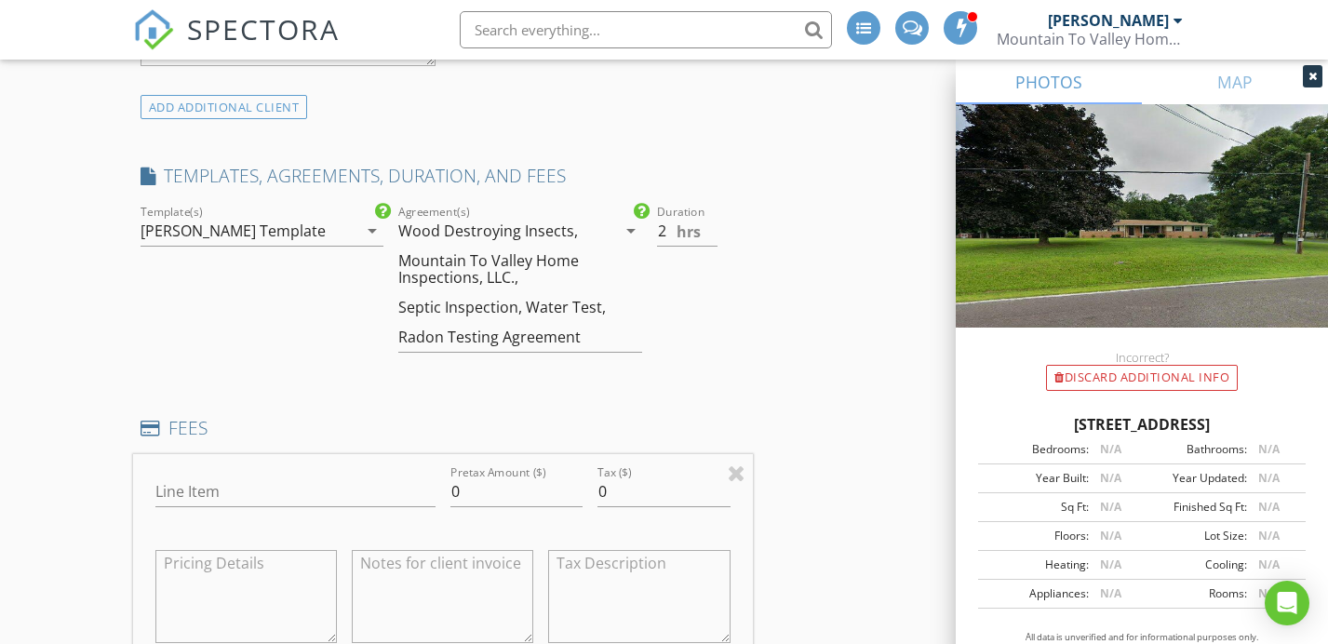
scroll to position [1612, 0]
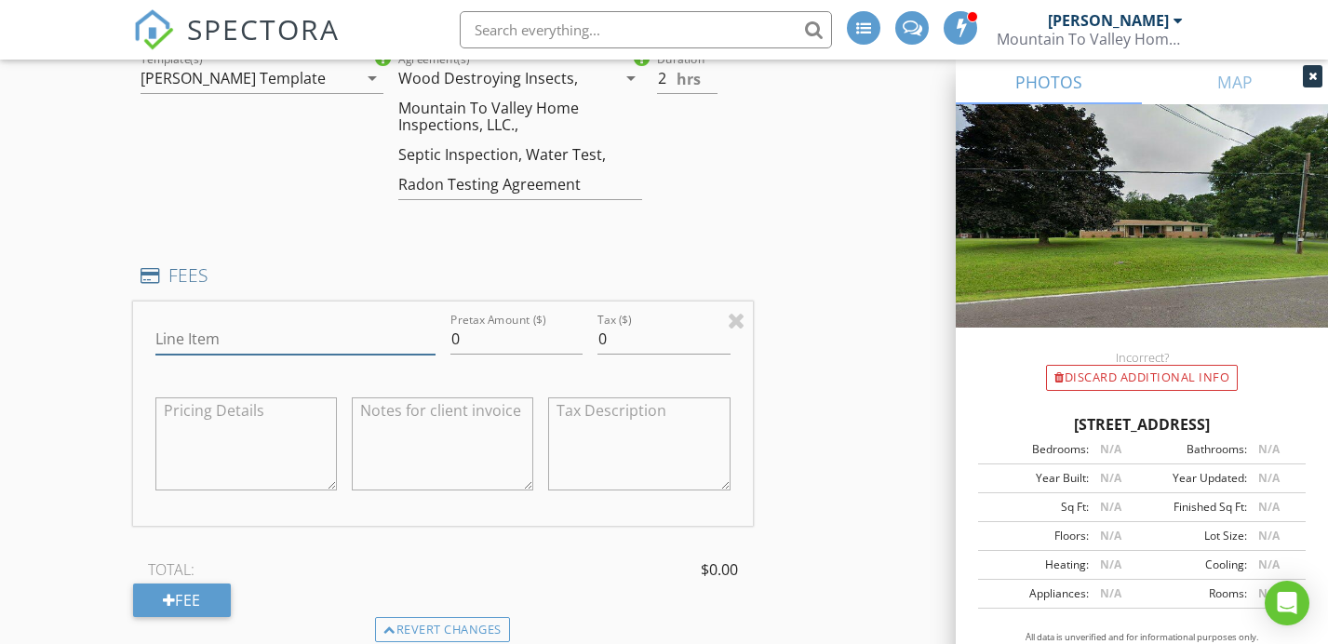
click at [316, 324] on input "Line Item" at bounding box center [295, 339] width 280 height 31
type input "Home Inspection"
drag, startPoint x: 450, startPoint y: 298, endPoint x: 416, endPoint y: 288, distance: 35.0
click at [416, 302] on div "Line Item Home Inspection Pretax Amount ($) 0 Tax ($) 0" at bounding box center [443, 414] width 620 height 224
type input "500"
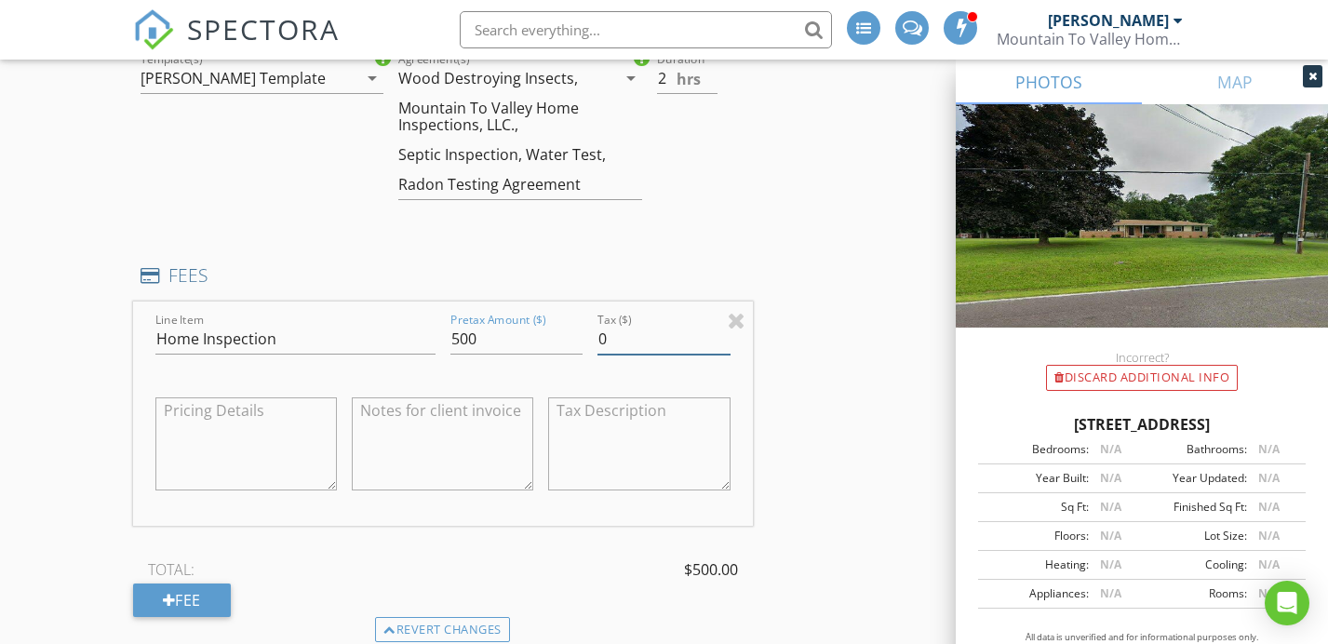
click at [831, 280] on div "INSPECTOR(S) check_box_outline_blank Justin Weber check_box Mike Bonita PRIMARY…" at bounding box center [664, 432] width 1063 height 3619
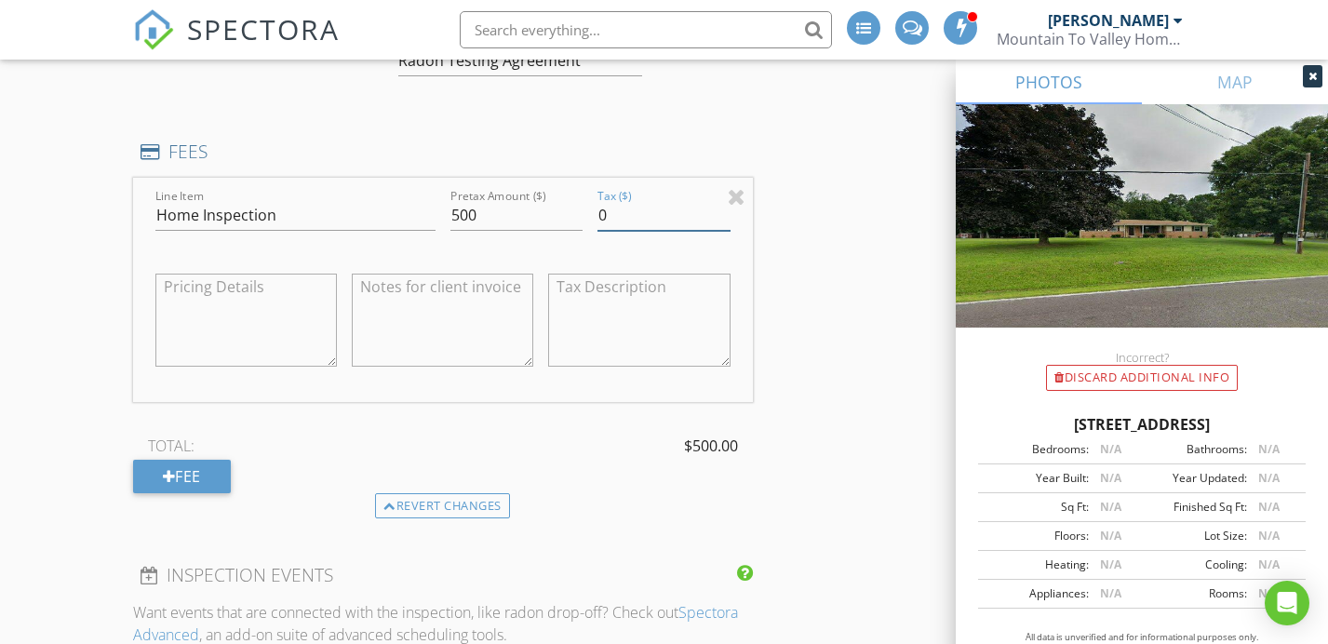
scroll to position [1851, 0]
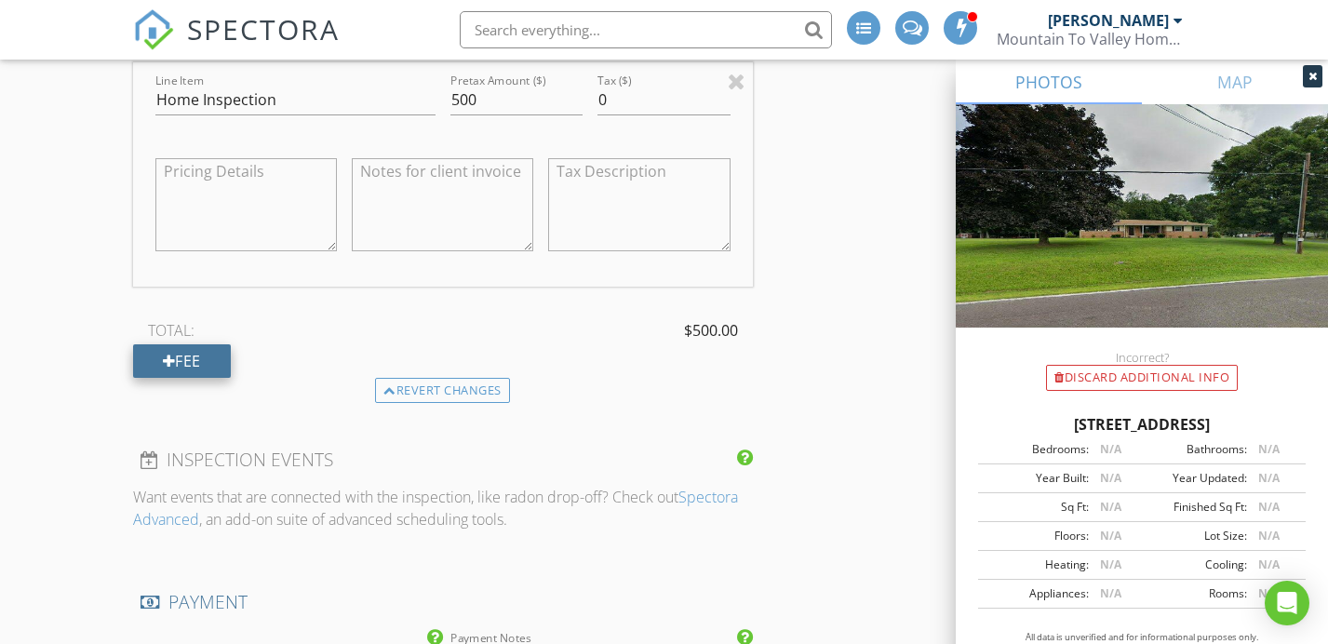
click at [196, 344] on div "Fee" at bounding box center [182, 361] width 98 height 34
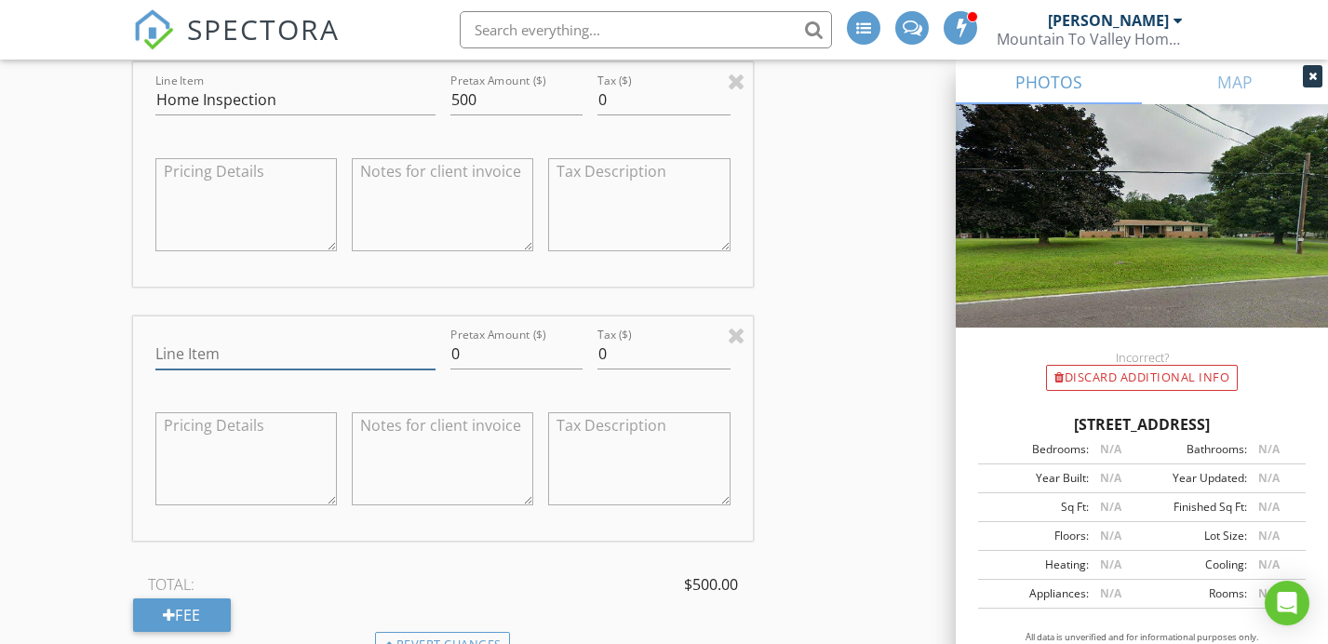
click at [247, 339] on input "Line Item" at bounding box center [295, 354] width 280 height 31
type input "Wood Destroying Organisms"
drag, startPoint x: 367, startPoint y: 306, endPoint x: 311, endPoint y: 303, distance: 56.0
click at [312, 316] on div "Line Item Wood Destroying Organisms Pretax Amount ($) 0 Tax ($) 0" at bounding box center [443, 428] width 620 height 224
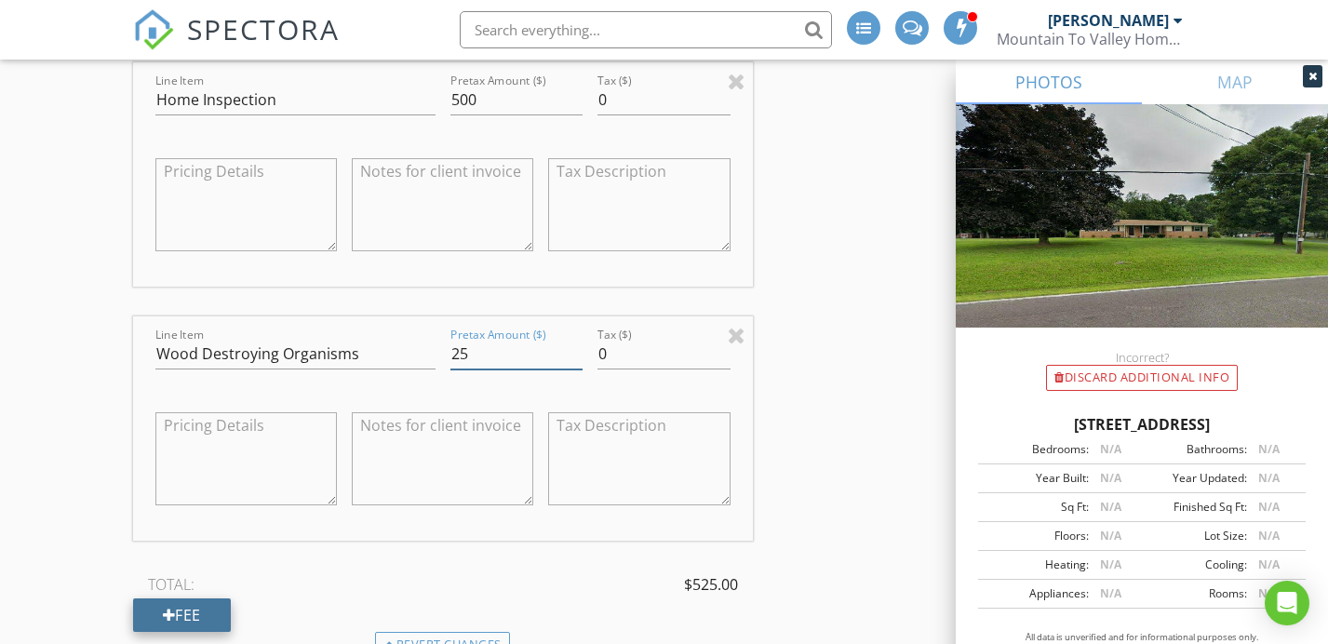
type input "25"
click at [138, 599] on div "Fee" at bounding box center [182, 616] width 98 height 34
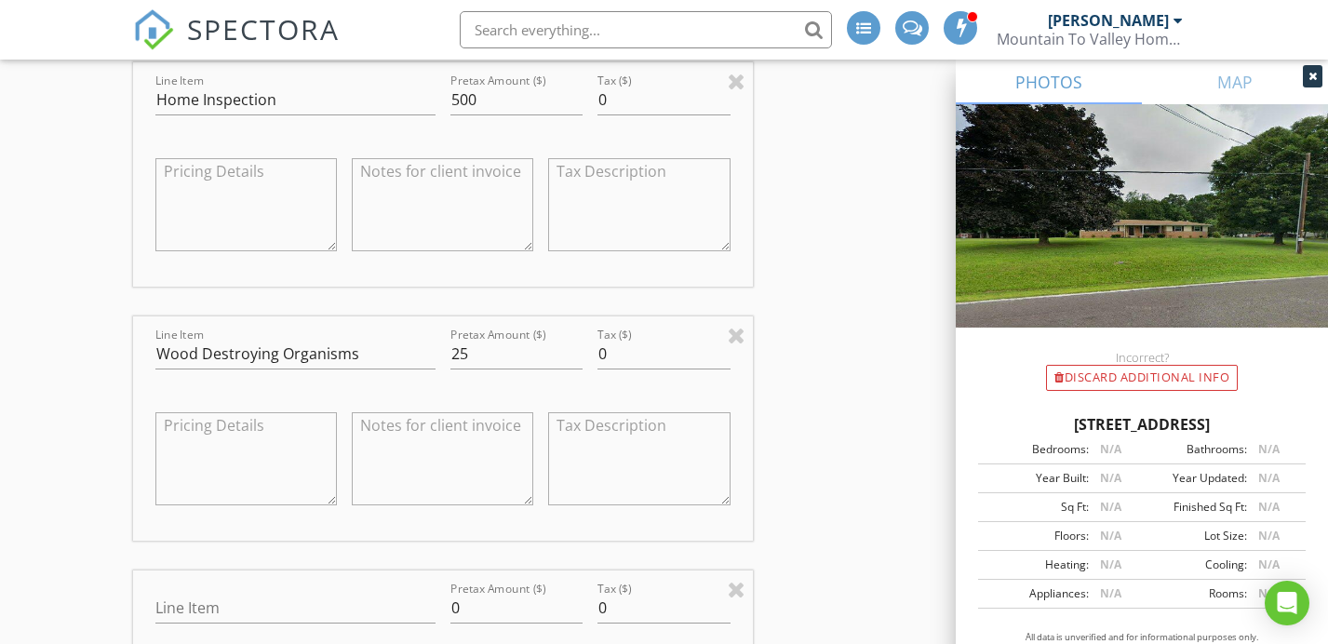
click at [179, 582] on div "Line Item" at bounding box center [295, 612] width 280 height 61
click at [213, 593] on input "Line Item" at bounding box center [295, 608] width 280 height 31
type input "Radon"
drag, startPoint x: 500, startPoint y: 572, endPoint x: 356, endPoint y: 562, distance: 144.6
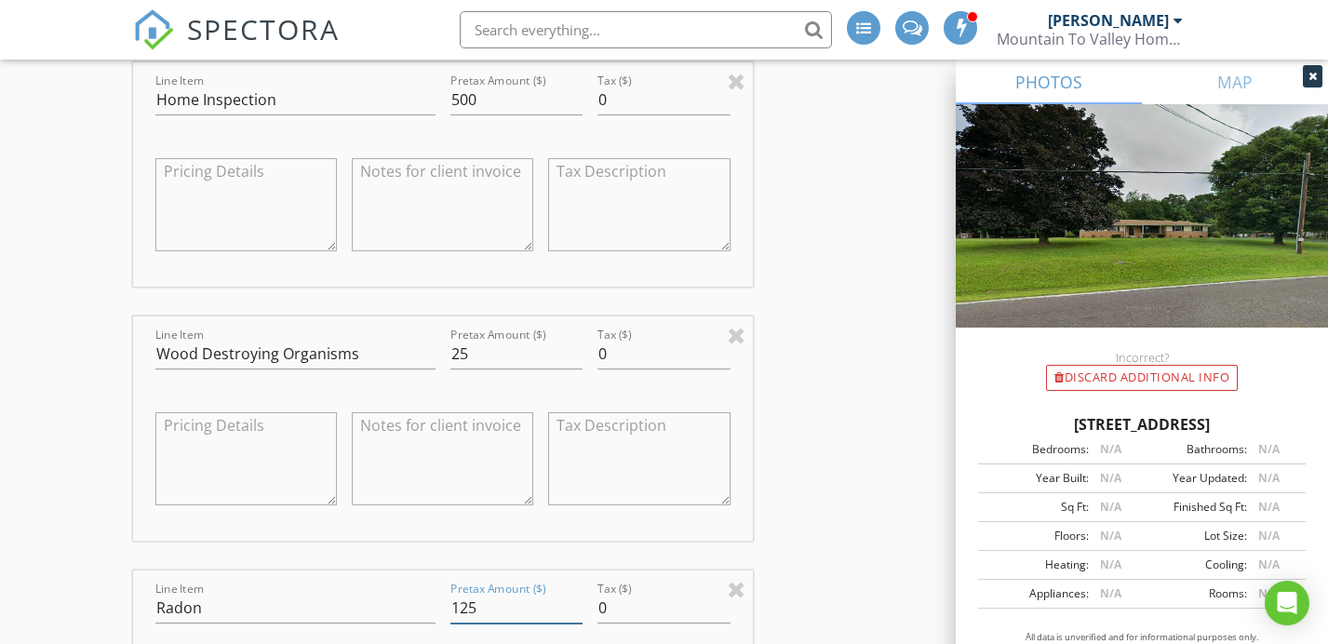
type input "125"
click at [882, 559] on div "INSPECTOR(S) check_box_outline_blank Justin Weber check_box Mike Bonita PRIMARY…" at bounding box center [664, 447] width 1063 height 4127
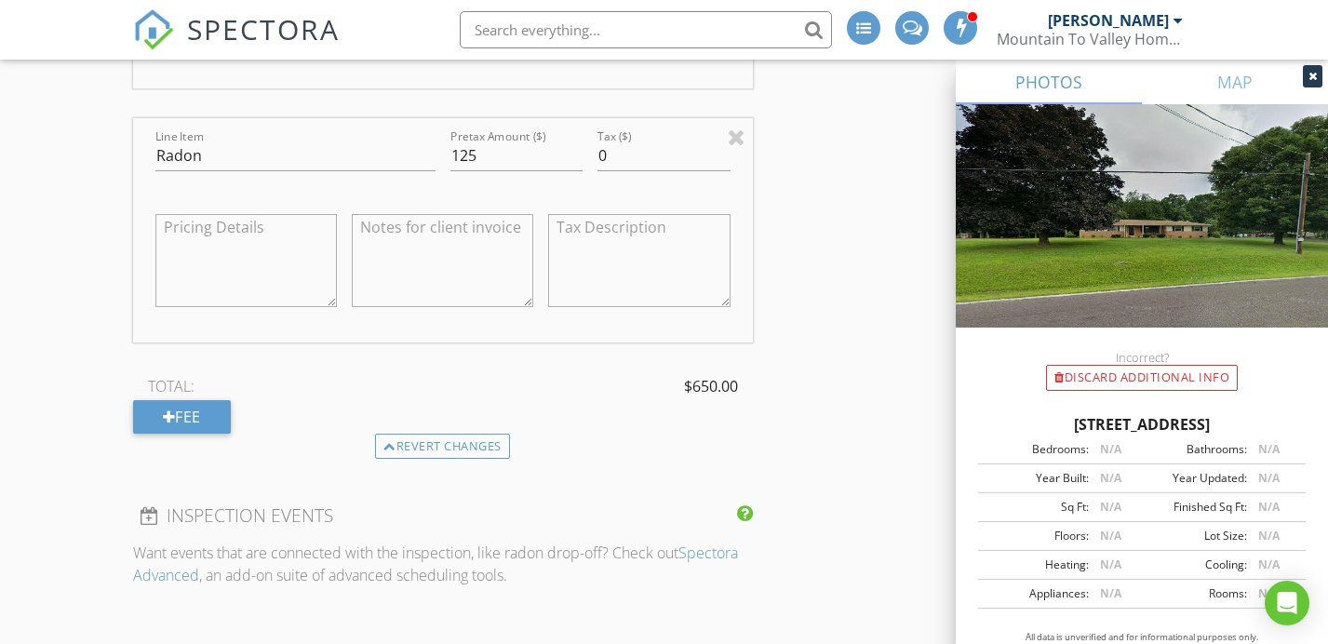
scroll to position [2319, 0]
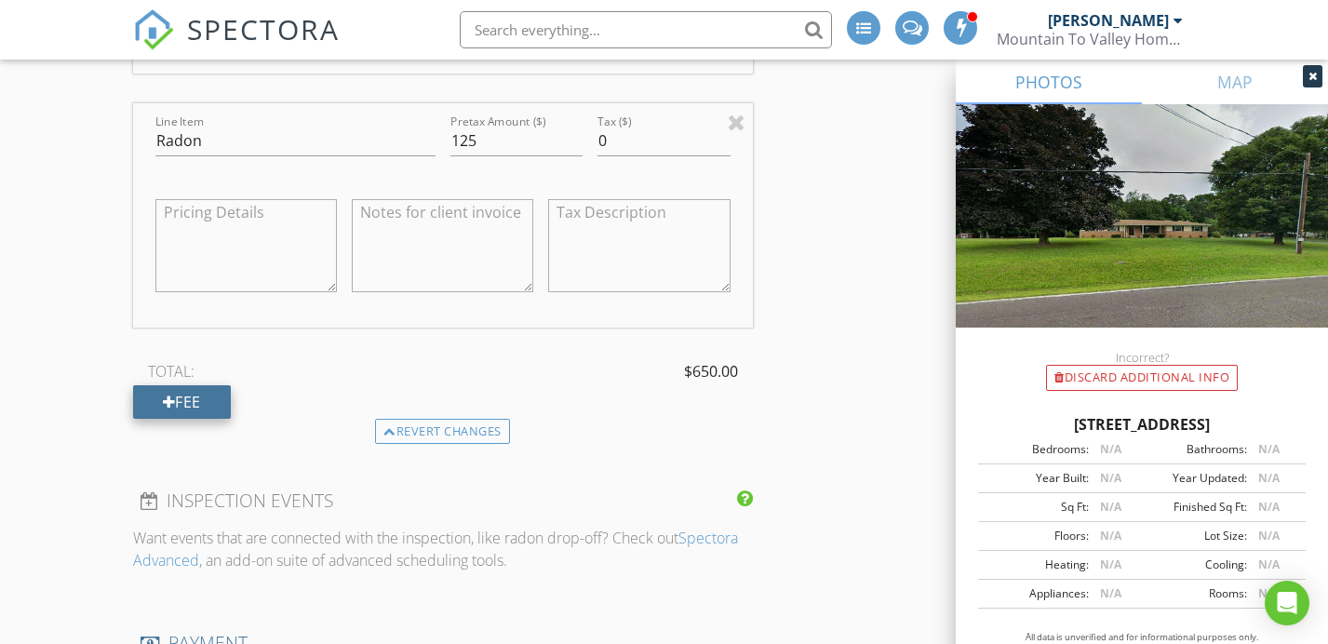
click at [226, 385] on div "Fee" at bounding box center [182, 402] width 98 height 34
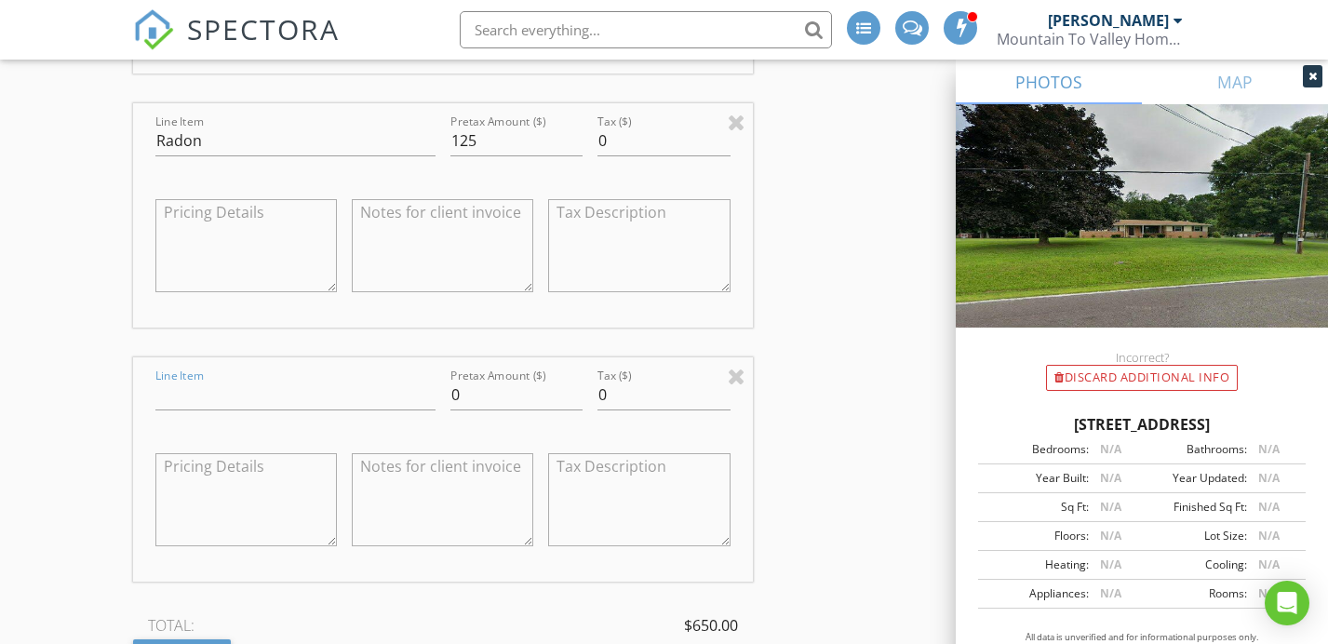
click at [227, 380] on input "Line Item" at bounding box center [295, 395] width 280 height 31
type input "Water Test Full panel"
drag, startPoint x: 471, startPoint y: 357, endPoint x: 406, endPoint y: 353, distance: 65.3
click at [406, 357] on div "Line Item Water Test Full panel Pretax Amount ($) 0 Tax ($) 0" at bounding box center [443, 469] width 620 height 224
type input "150"
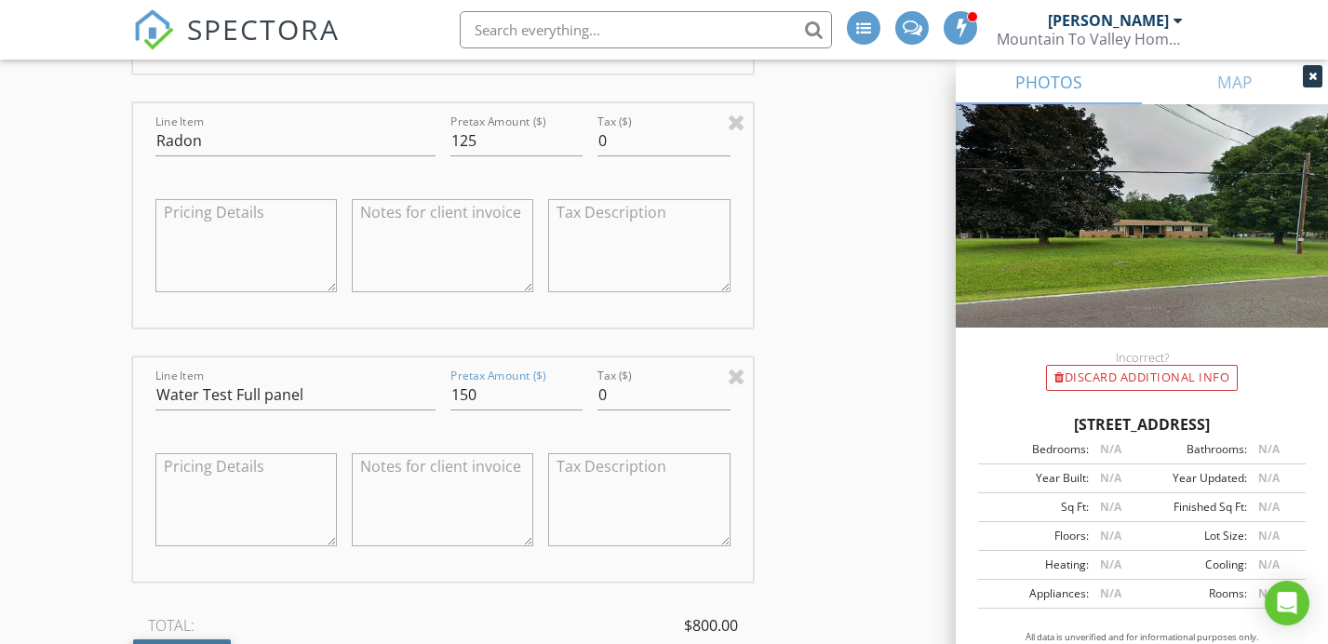
click at [222, 639] on div "Fee" at bounding box center [182, 656] width 98 height 34
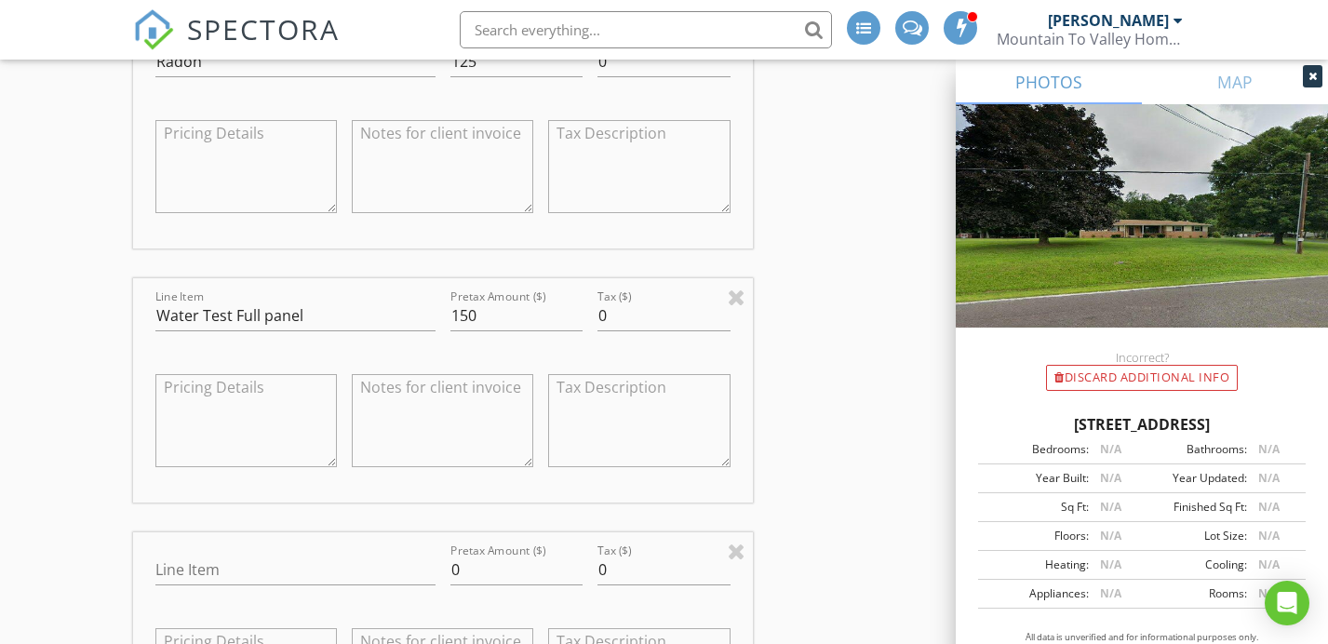
scroll to position [2409, 0]
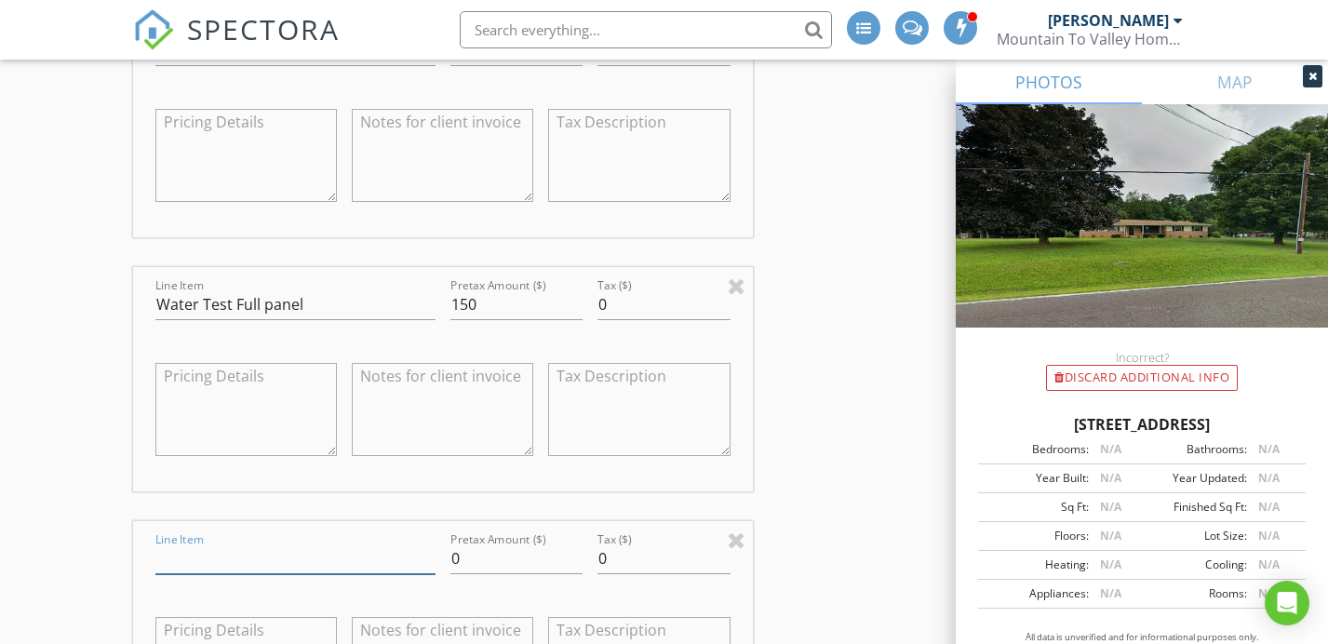
click at [258, 544] on input "Line Item" at bounding box center [295, 559] width 280 height 31
type input "Septic Inspection"
drag, startPoint x: 400, startPoint y: 518, endPoint x: 373, endPoint y: 517, distance: 27.1
click at [373, 521] on div "Line Item Septic Inspection Pretax Amount ($) 0 Tax ($) 0" at bounding box center [443, 633] width 620 height 224
type input "200"
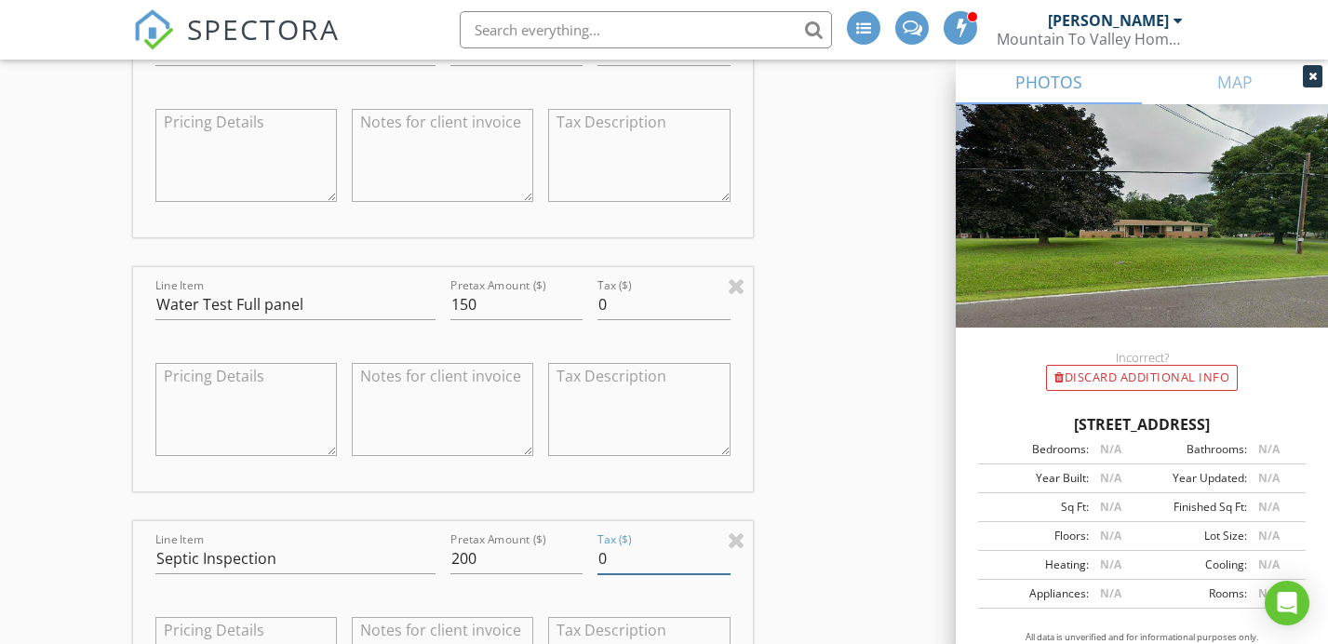
click at [811, 519] on div "INSPECTOR(S) check_box_outline_blank Justin Weber check_box Mike Bonita PRIMARY…" at bounding box center [664, 144] width 1063 height 4636
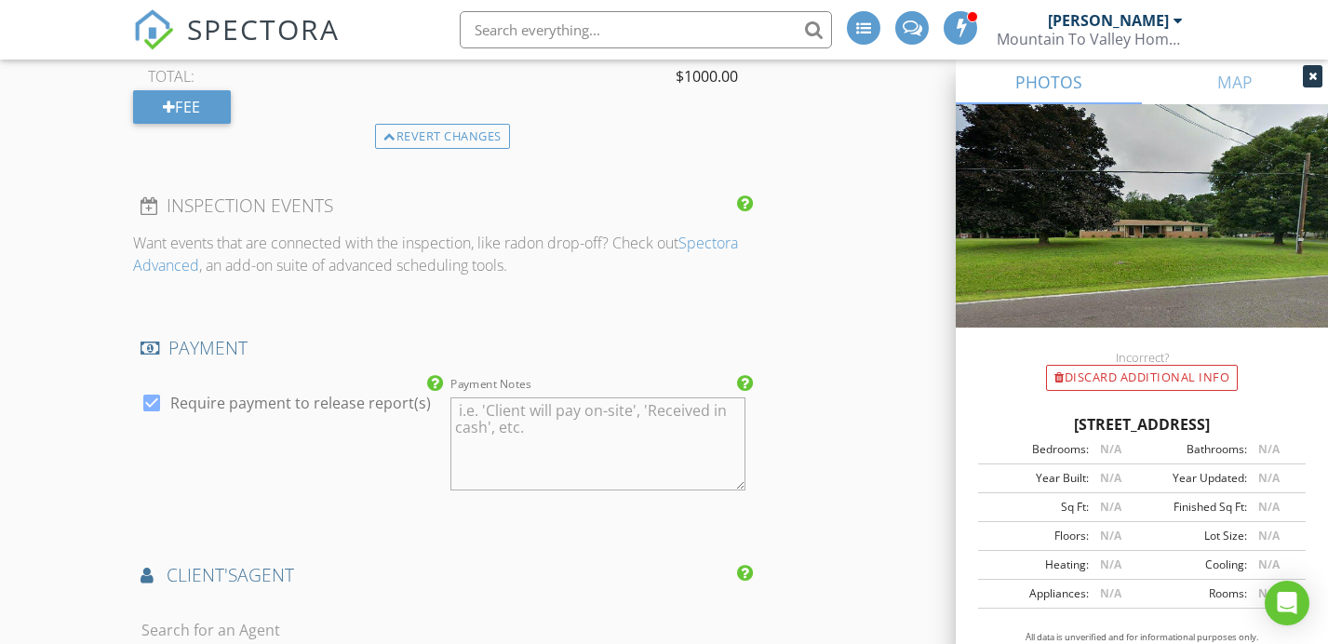
scroll to position [3162, 0]
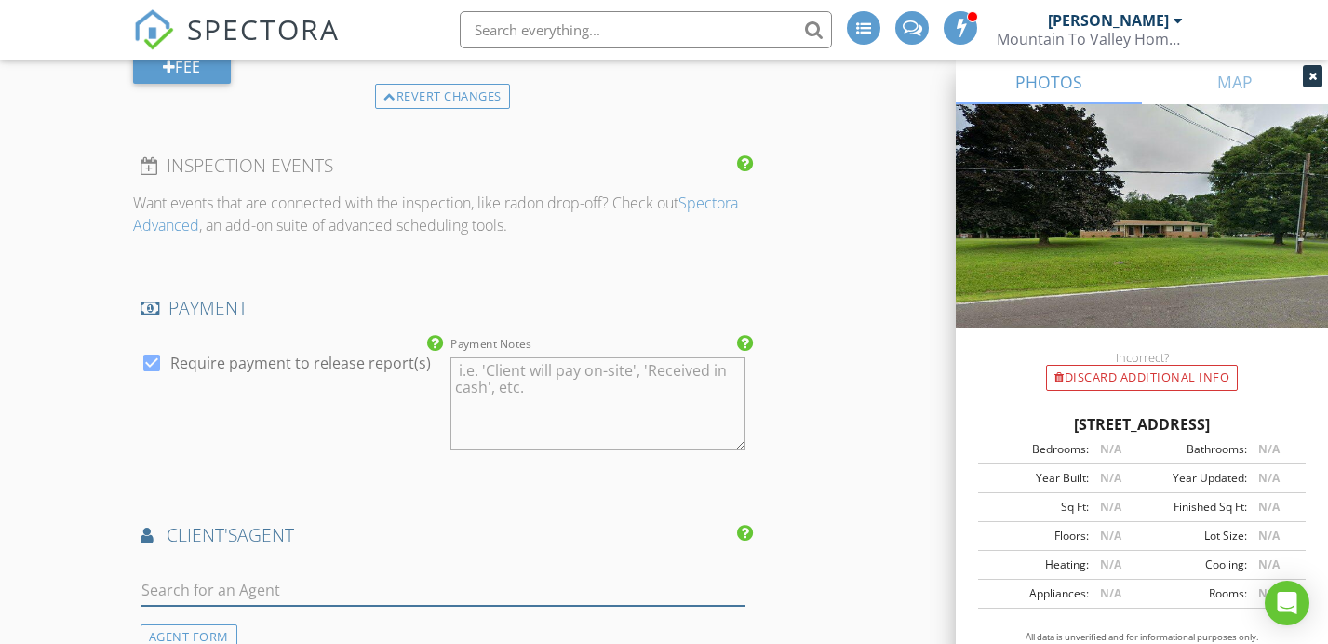
click at [379, 575] on input "text" at bounding box center [443, 590] width 605 height 31
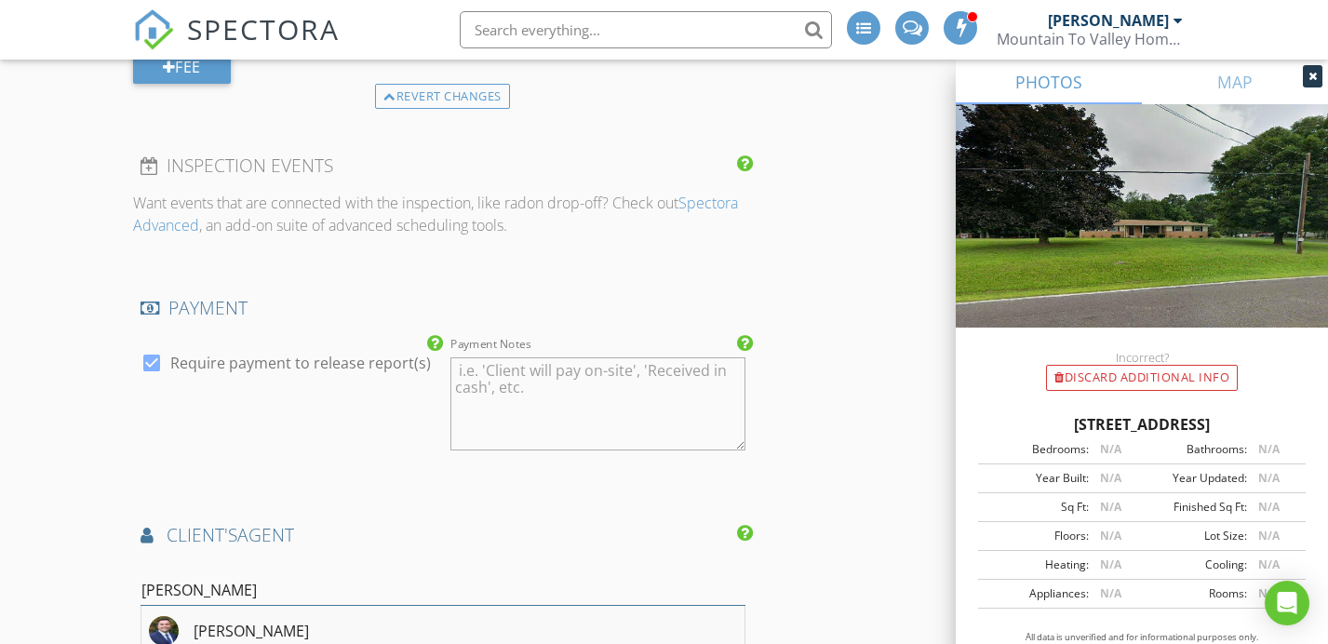
type input "antonio de"
click at [472, 606] on li "Antonio Derosa" at bounding box center [442, 632] width 603 height 52
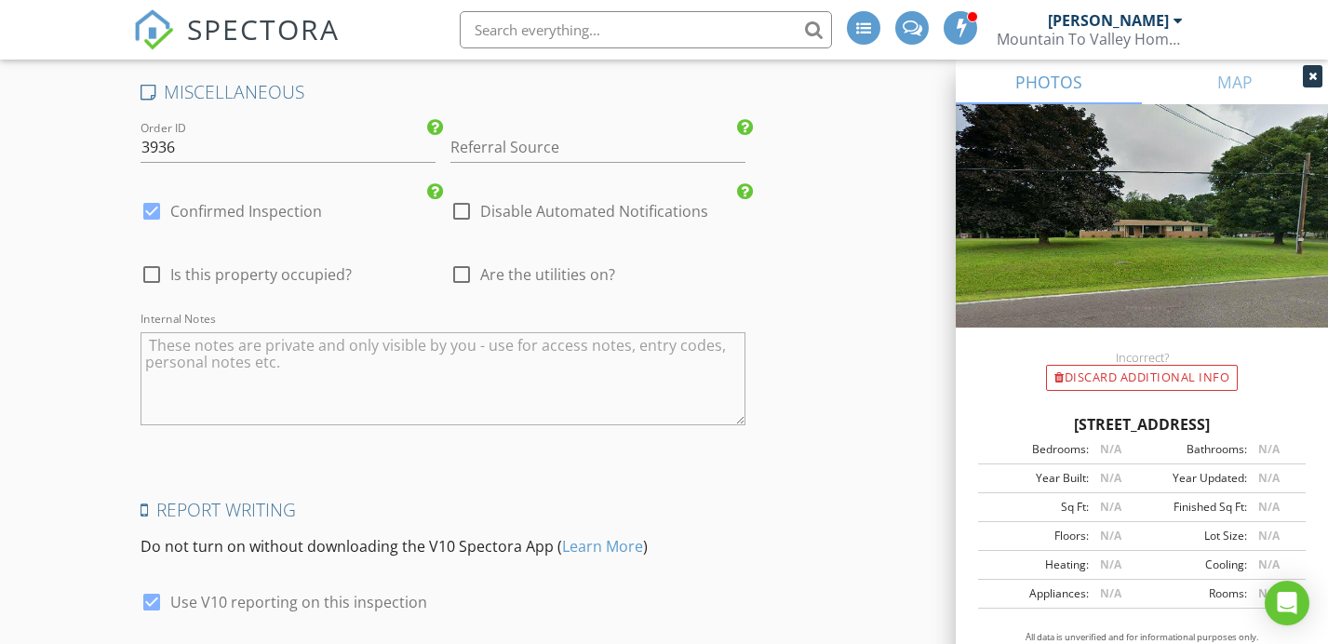
scroll to position [4658, 0]
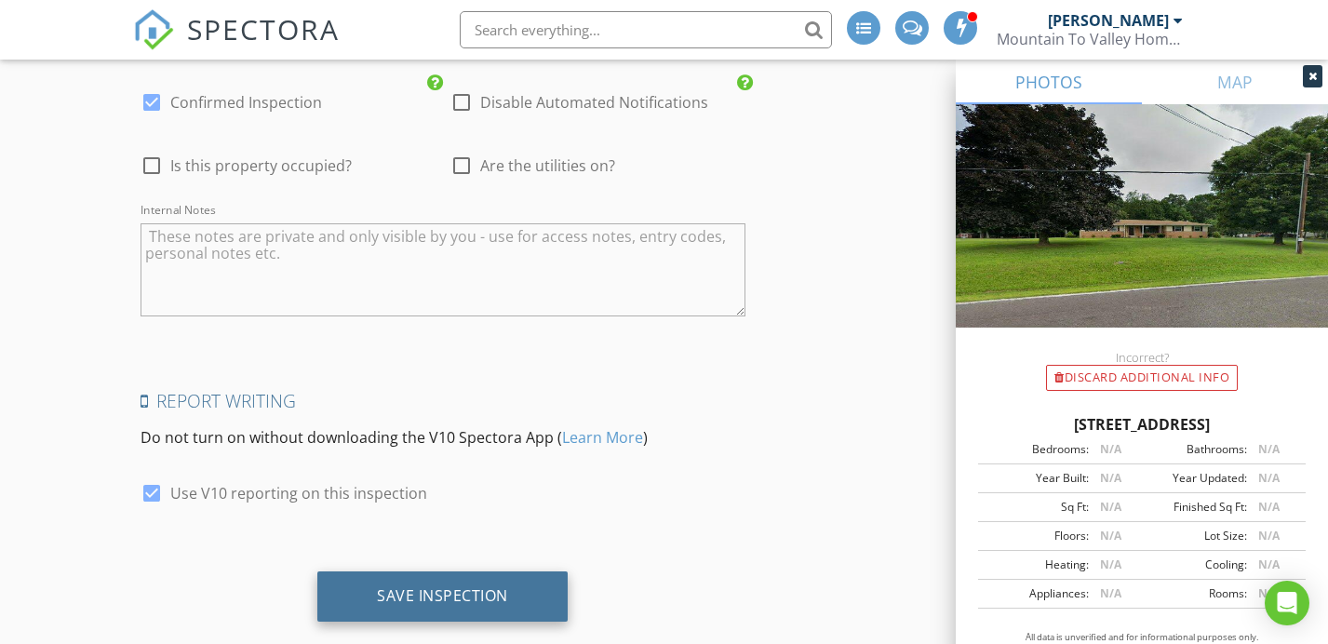
click at [473, 586] on div "Save Inspection" at bounding box center [442, 595] width 131 height 19
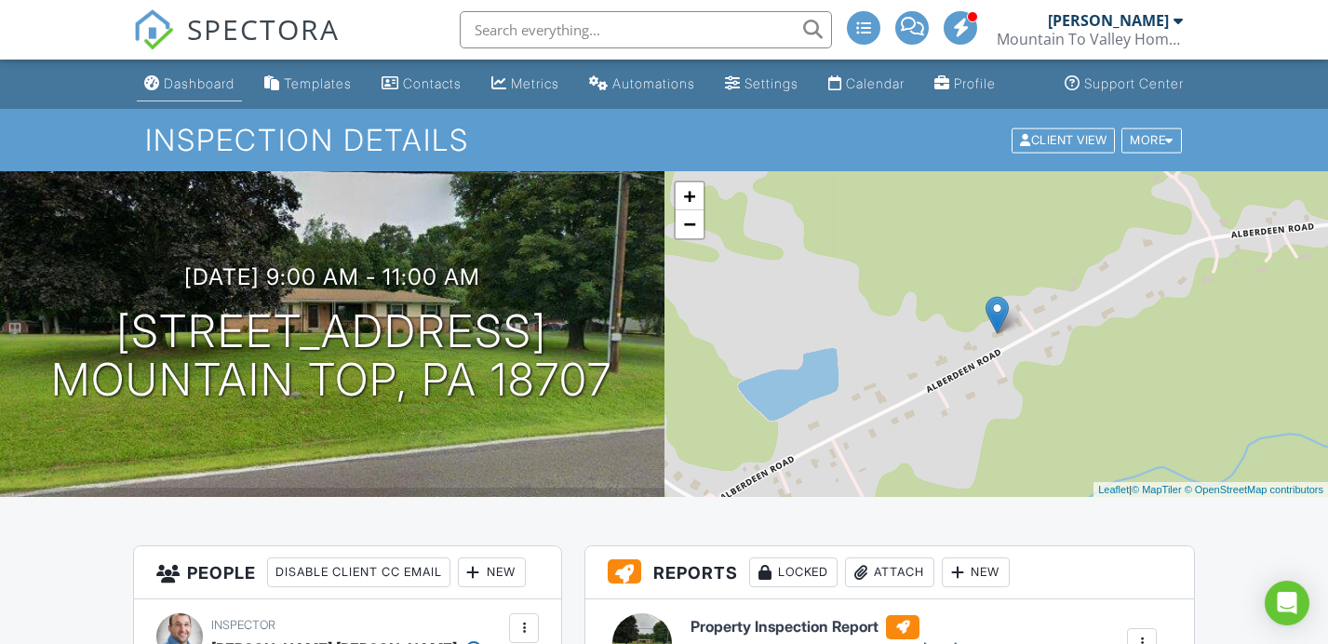
click at [218, 91] on div "Dashboard" at bounding box center [199, 83] width 71 height 16
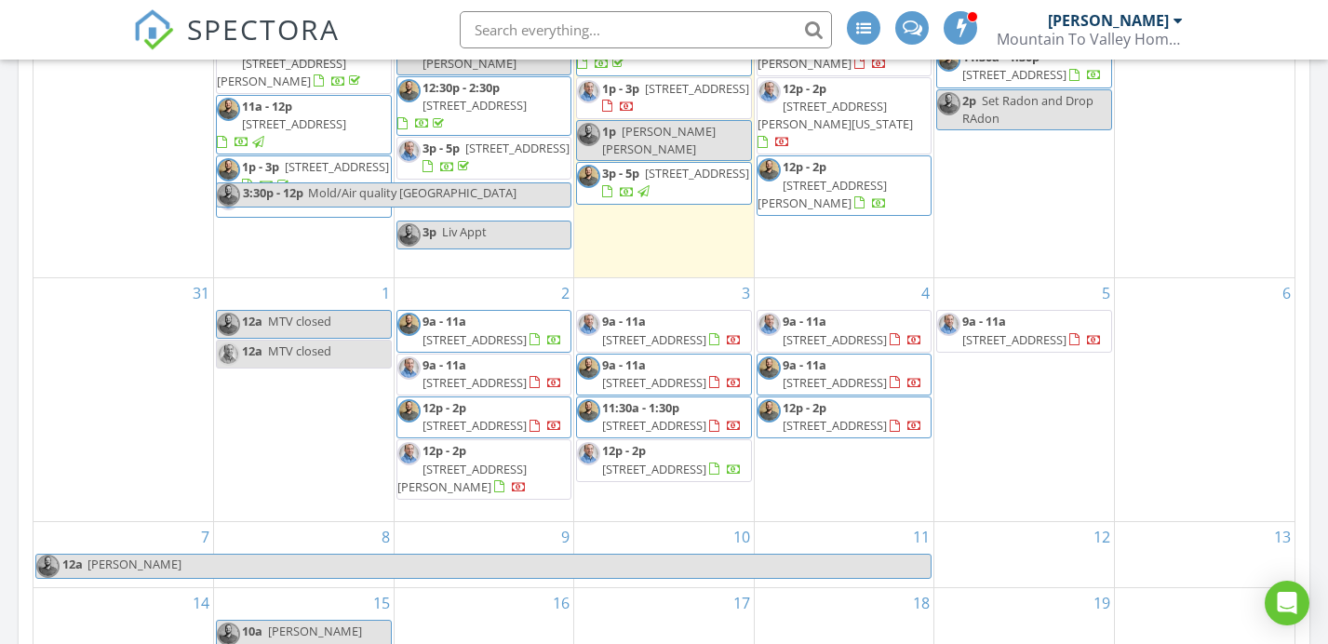
scroll to position [1057, 0]
click at [873, 471] on div "4 9a - 11a 3031 Alberdeen Rd, Mountain Top 18707 9a - 11a 480 Scenic Ave, Bloom…" at bounding box center [845, 398] width 180 height 242
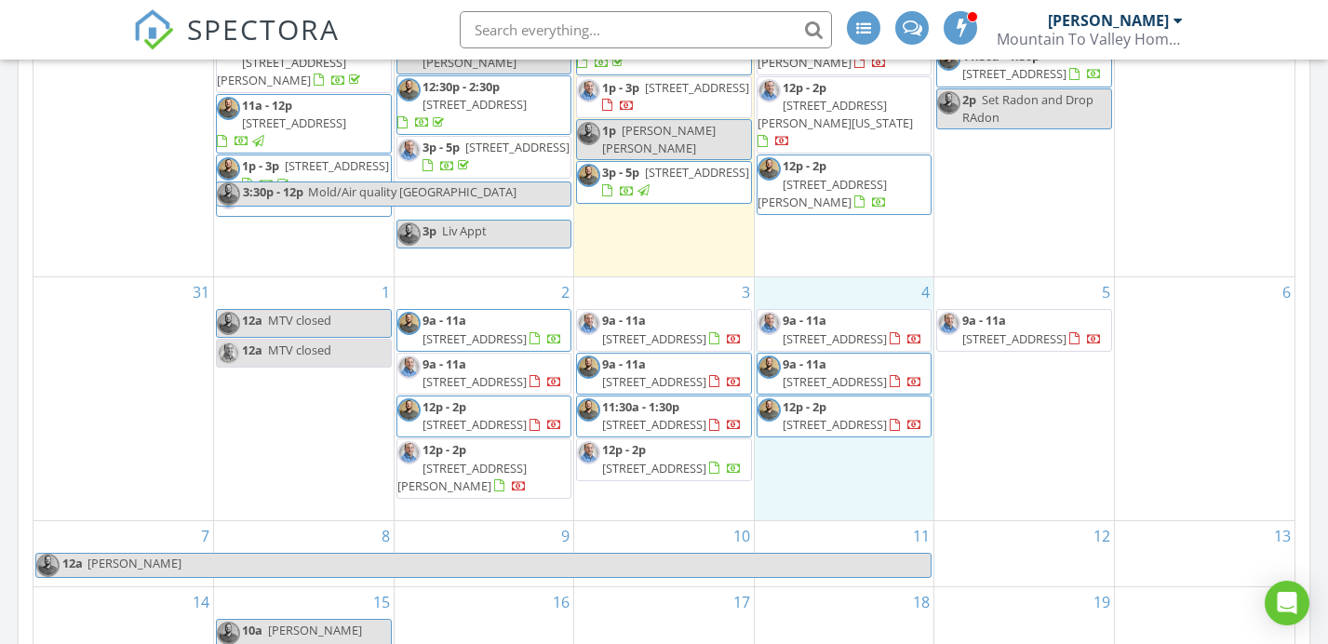
click at [1029, 330] on span "1030 N 10th St, Fullerton 18052" at bounding box center [1014, 338] width 104 height 17
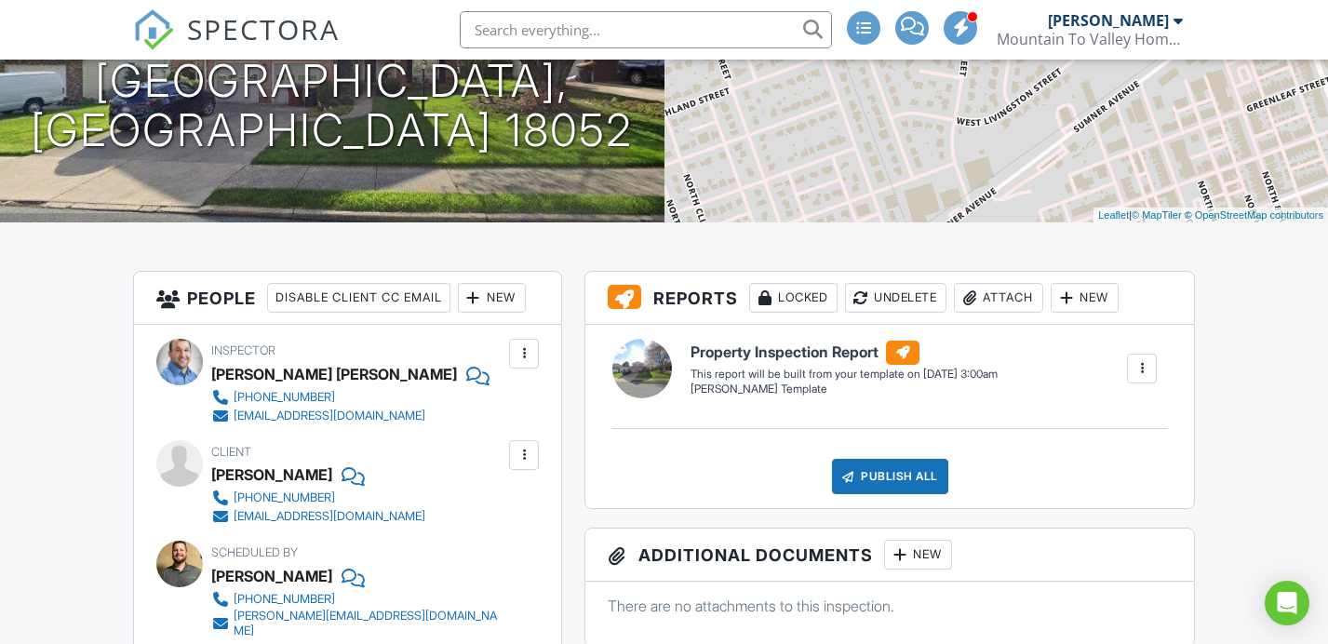
scroll to position [317, 0]
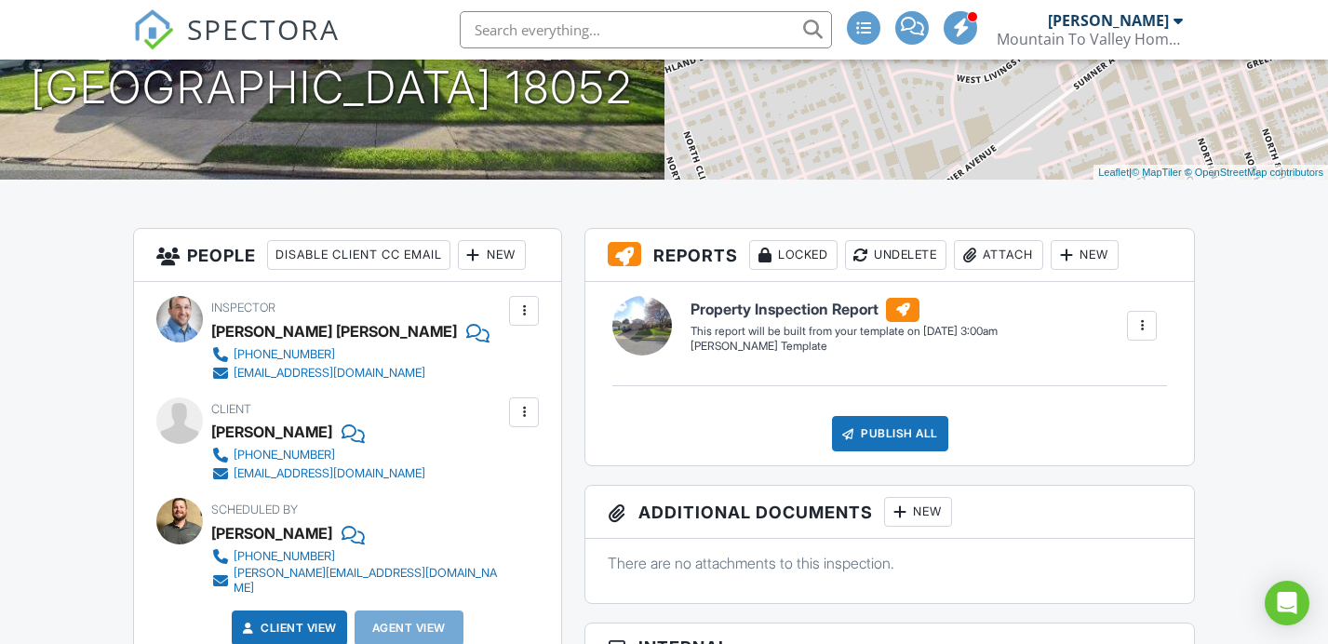
click at [526, 320] on div at bounding box center [524, 311] width 19 height 19
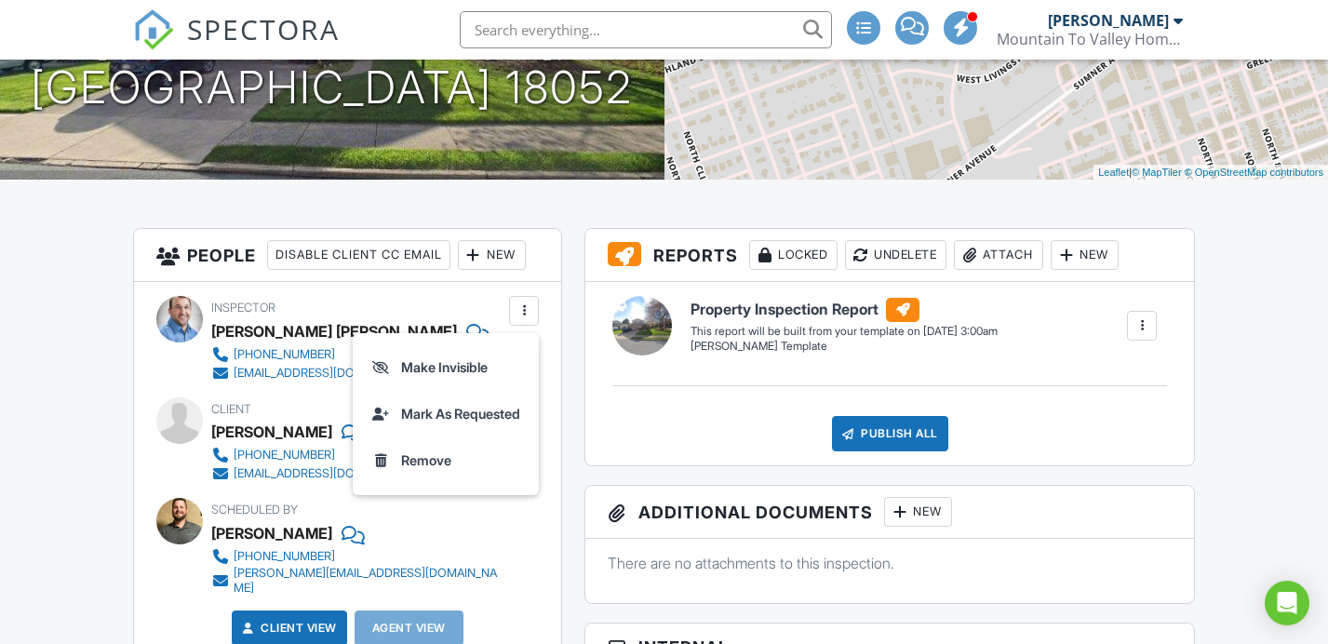
click at [445, 476] on li "Remove" at bounding box center [446, 460] width 164 height 47
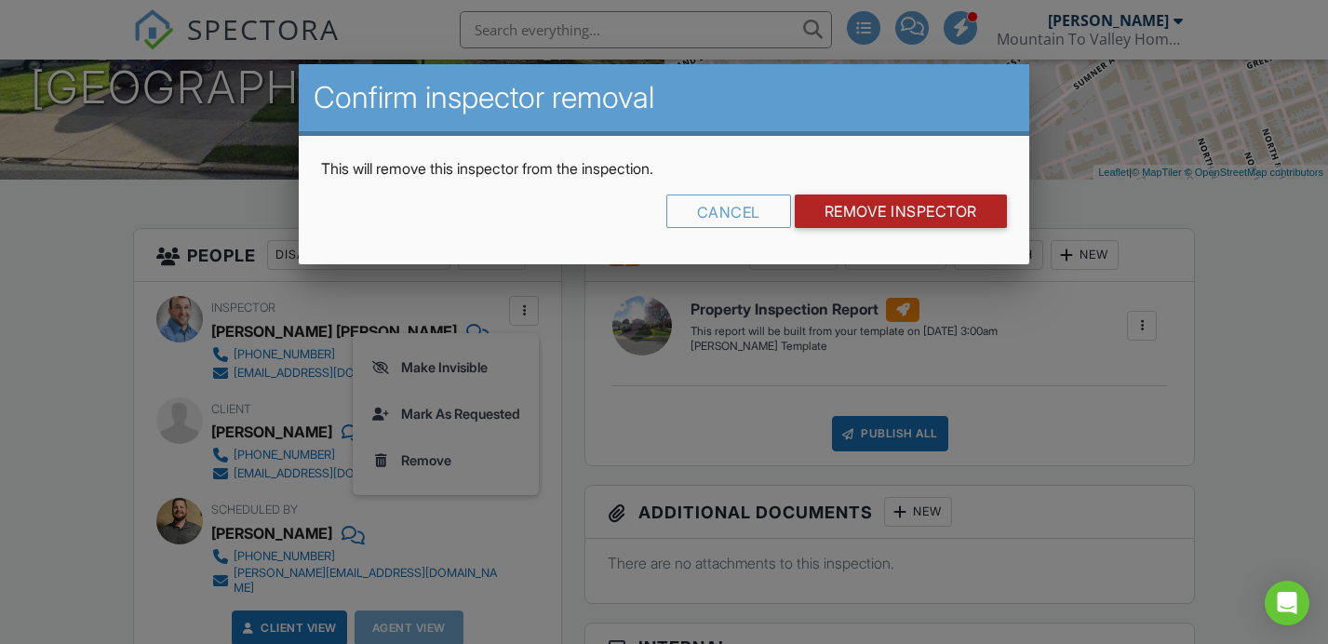
click at [820, 222] on input "Remove Inspector" at bounding box center [901, 212] width 212 height 34
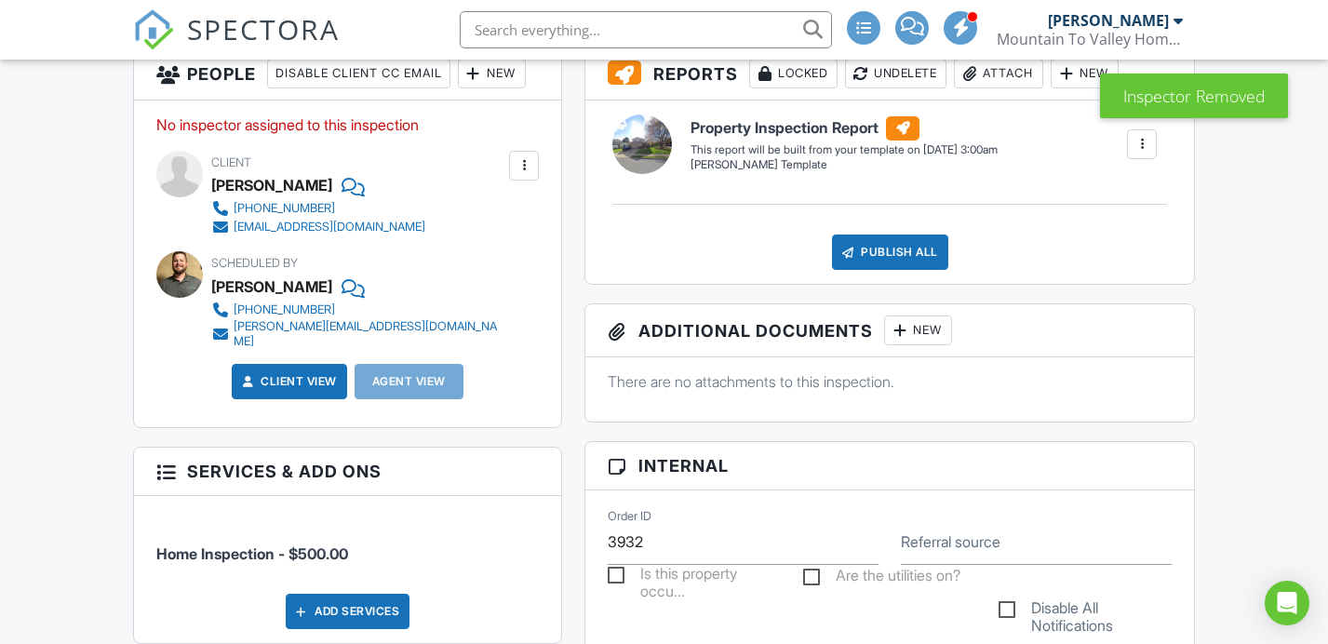
click at [1140, 154] on div at bounding box center [1142, 144] width 19 height 19
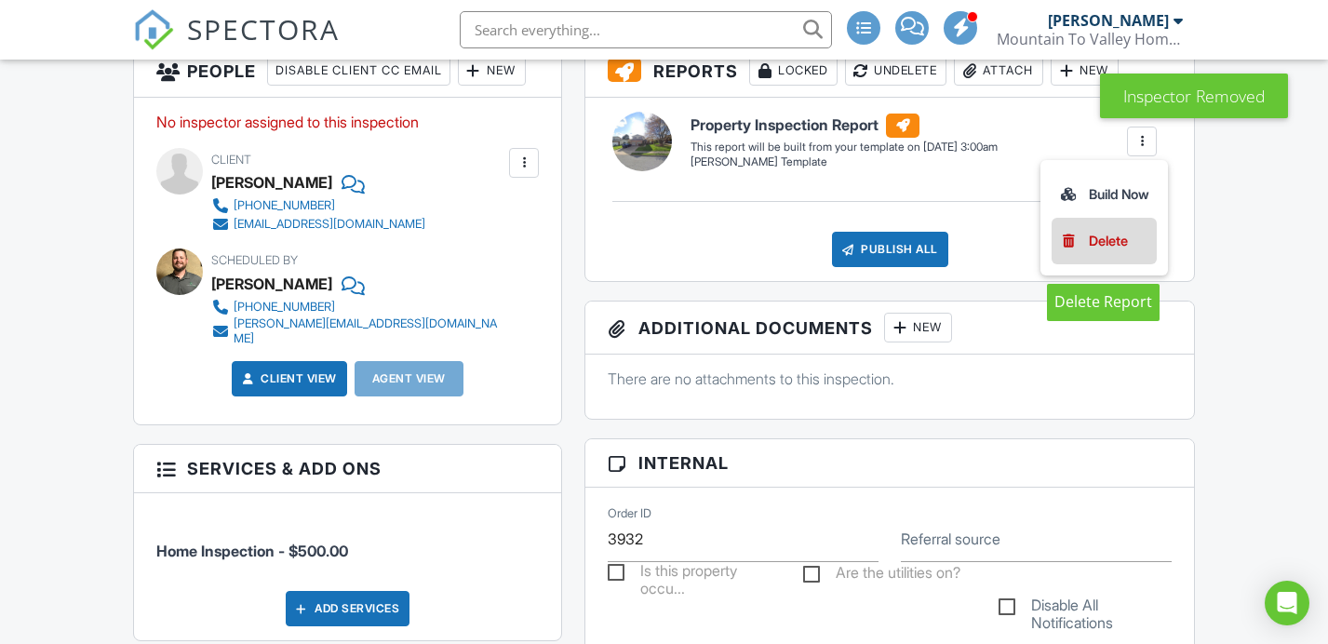
click at [1093, 251] on div "Delete" at bounding box center [1108, 241] width 39 height 20
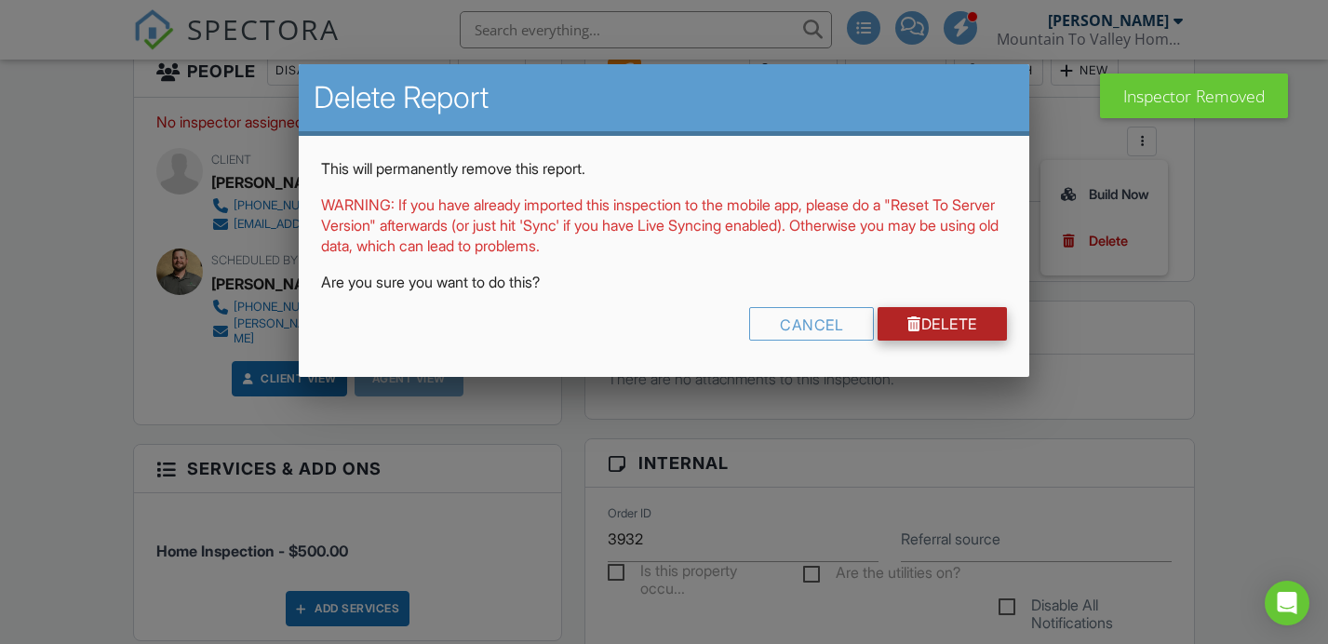
click at [941, 318] on link "Delete" at bounding box center [942, 324] width 129 height 34
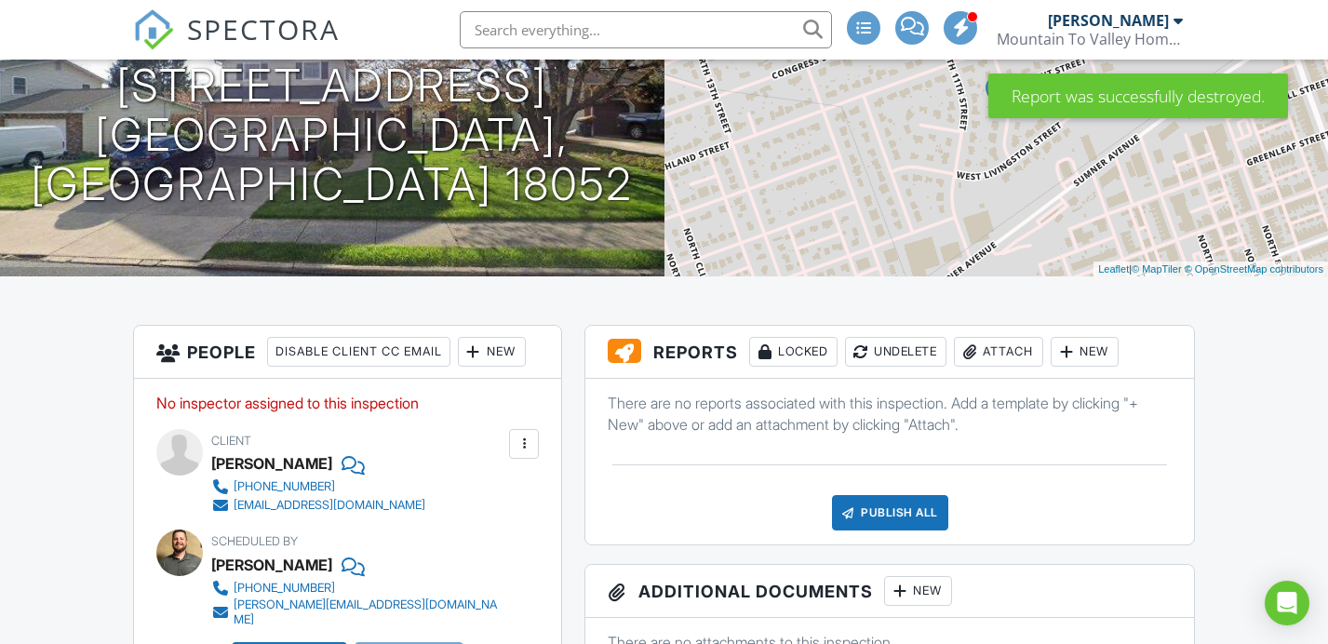
scroll to position [222, 0]
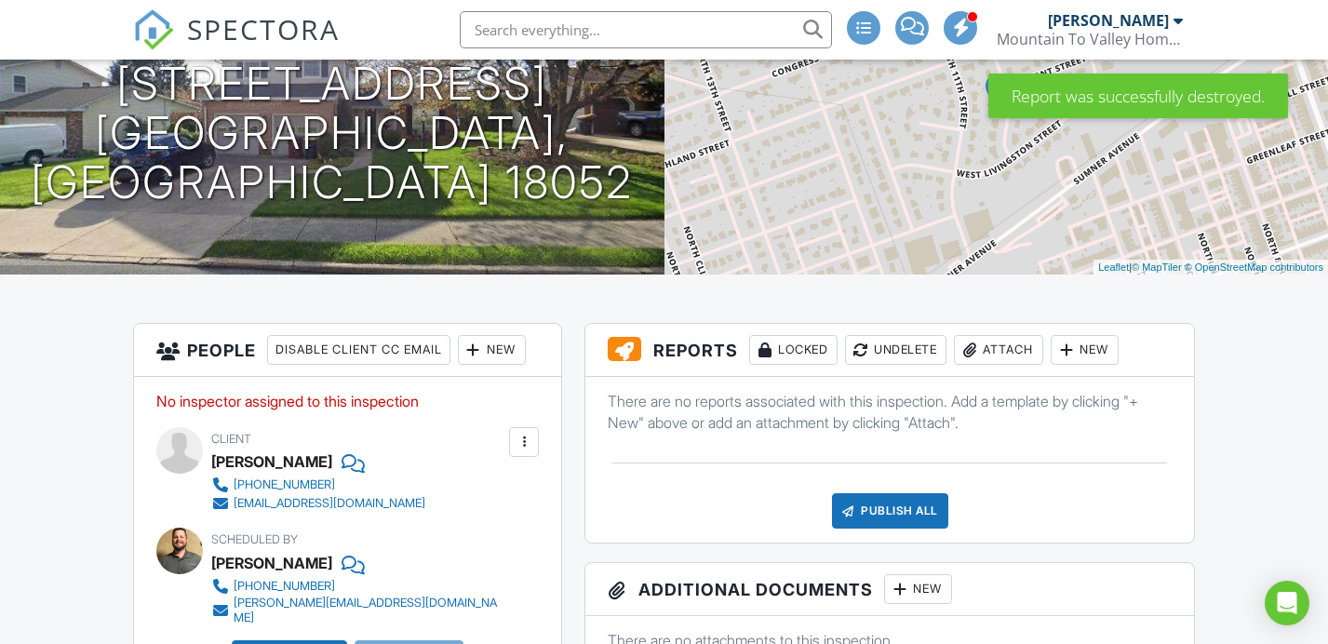
click at [526, 365] on div "New" at bounding box center [492, 350] width 68 height 30
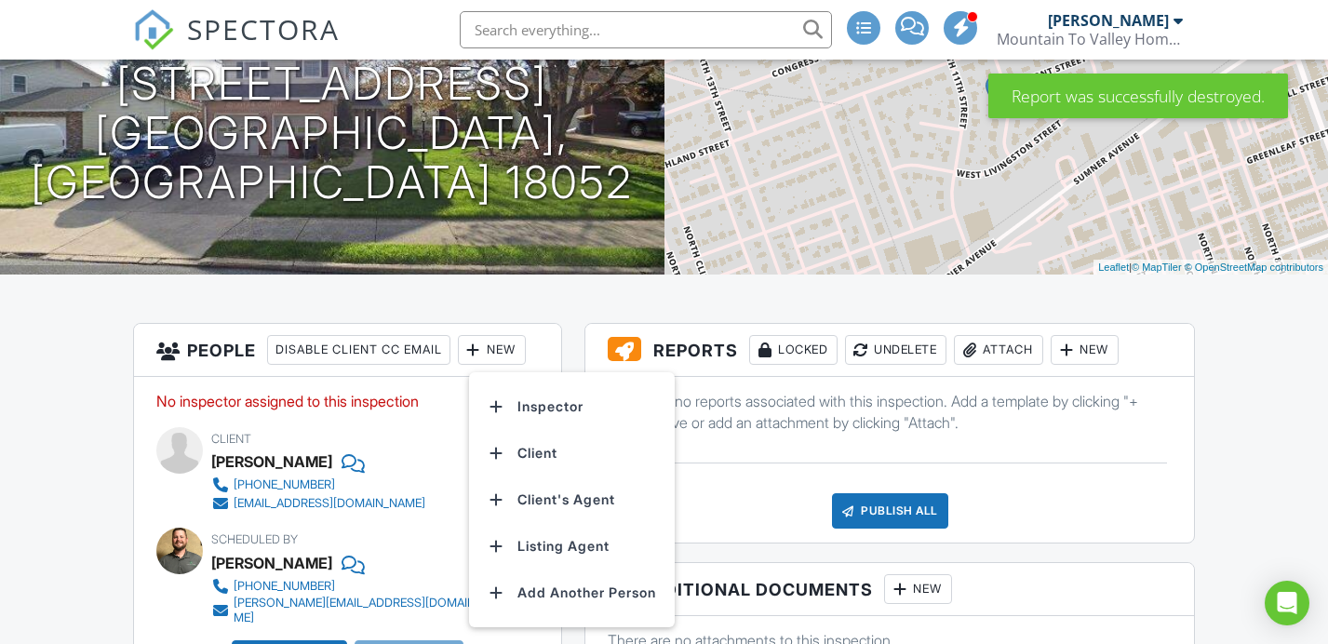
click at [563, 417] on li "Inspector" at bounding box center [571, 407] width 183 height 47
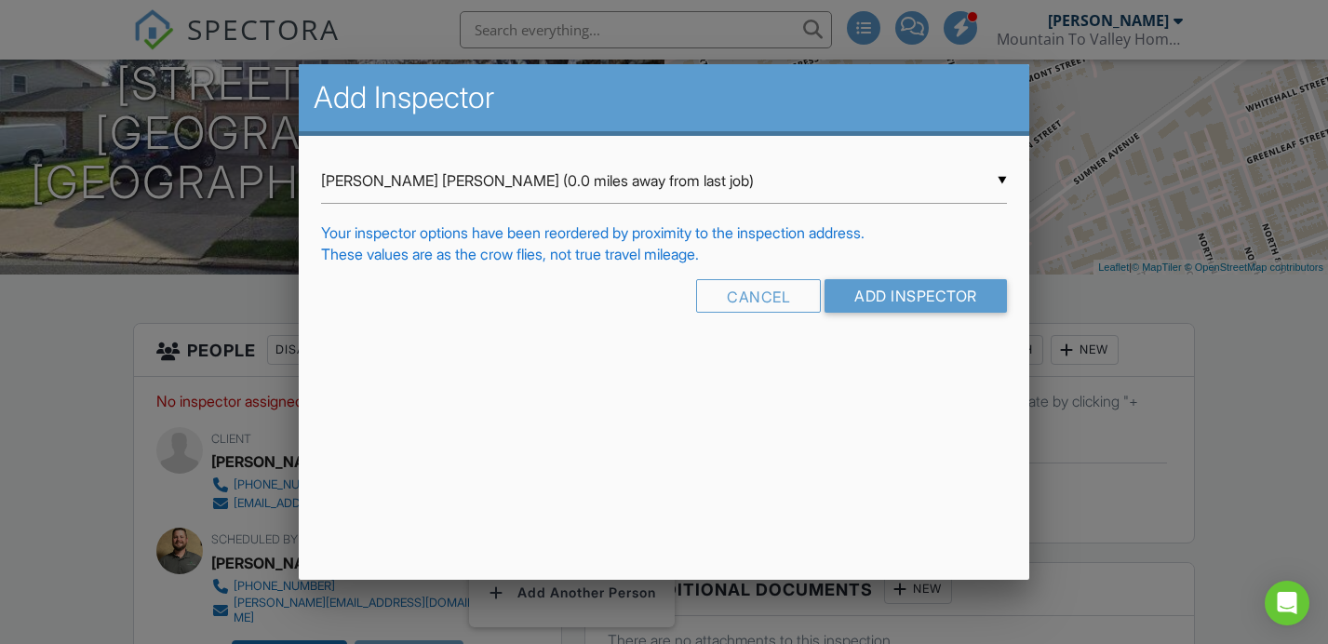
click at [760, 180] on div "▼ Mike Bonita (0.0 miles away from last job) Mike Bonita (0.0 miles away from l…" at bounding box center [664, 181] width 686 height 46
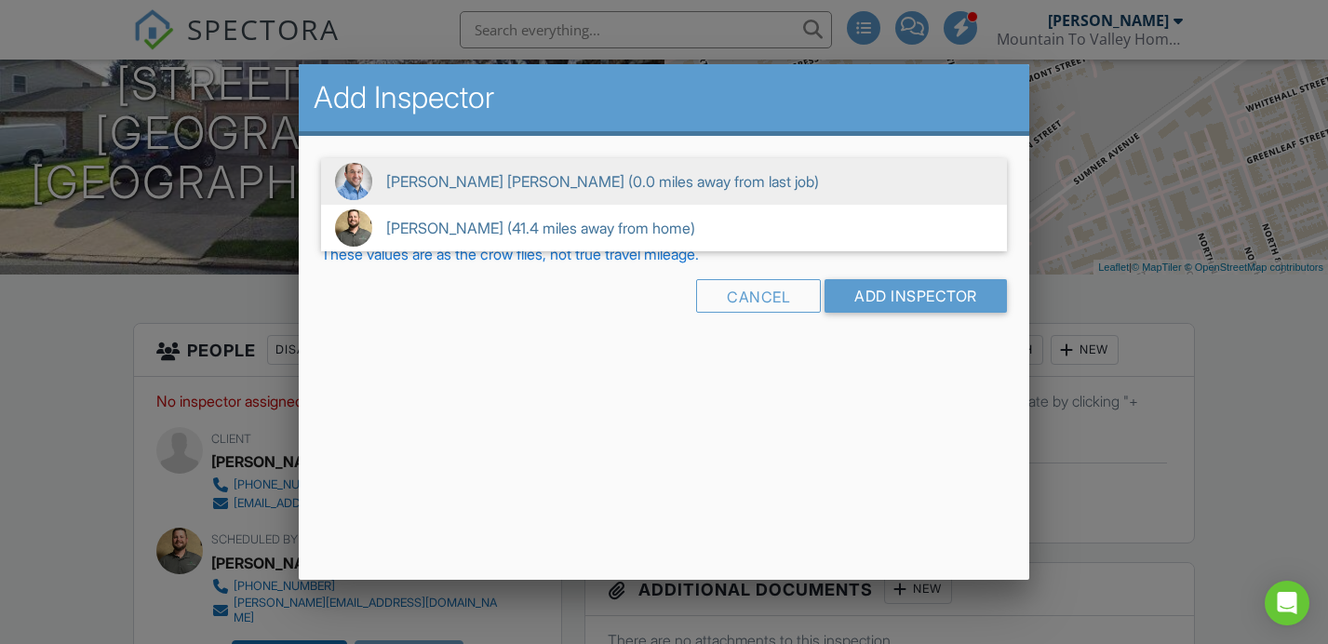
click at [565, 264] on form "▼ Mike Bonita (0.0 miles away from last job) Mike Bonita (0.0 miles away from l…" at bounding box center [664, 242] width 686 height 168
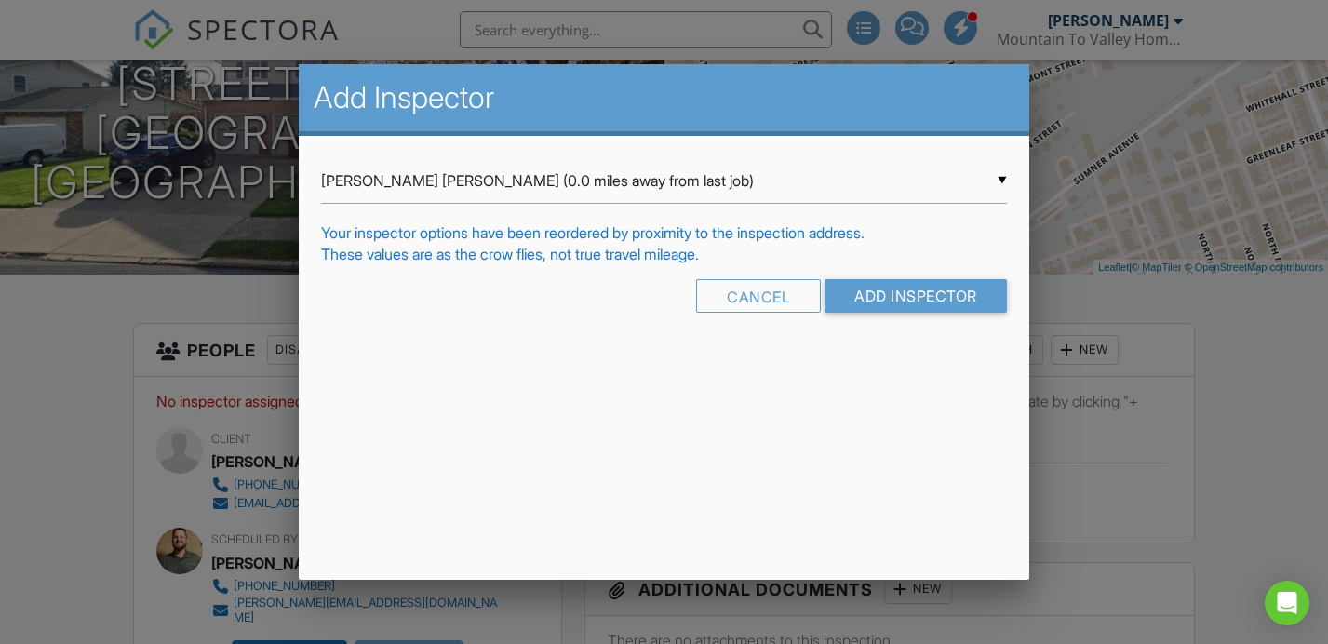
drag, startPoint x: 603, startPoint y: 185, endPoint x: 592, endPoint y: 207, distance: 24.1
click at [603, 185] on div "▼ Mike Bonita (0.0 miles away from last job) Mike Bonita (0.0 miles away from l…" at bounding box center [664, 181] width 686 height 46
click at [577, 217] on span "Justin Weber (41.4 miles away from home)" at bounding box center [664, 228] width 686 height 47
type input "Justin Weber (41.4 miles away from home)"
click at [936, 279] on input "Add Inspector" at bounding box center [916, 296] width 182 height 34
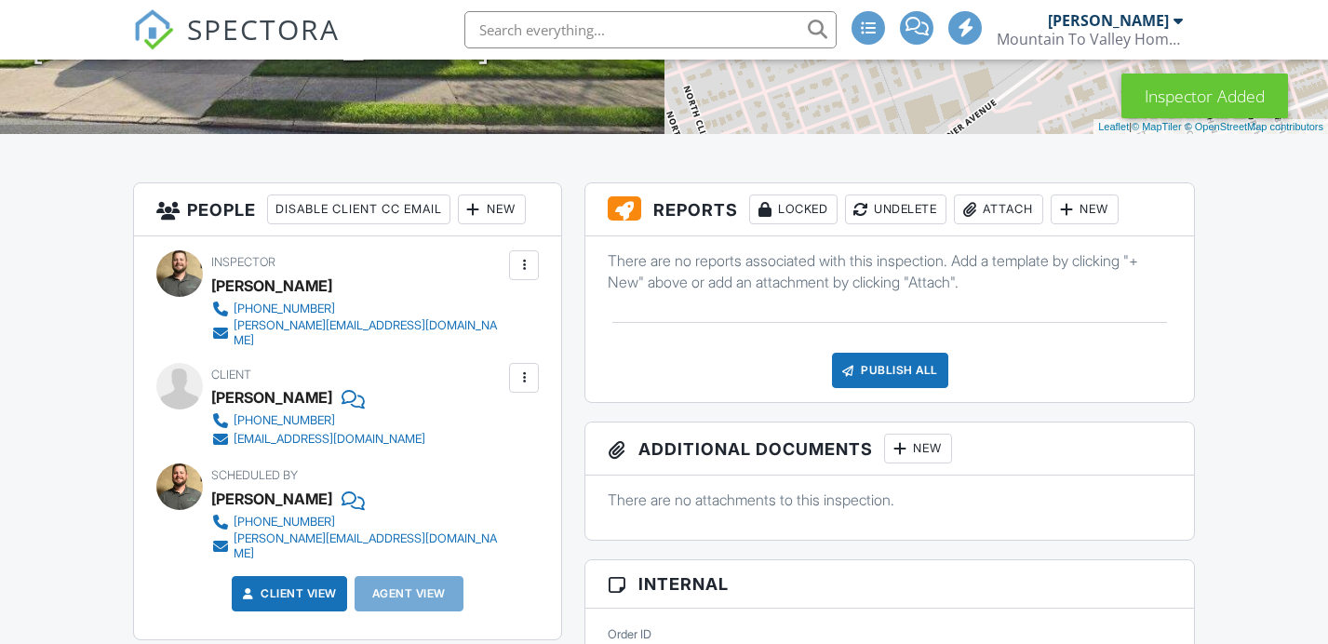
click at [1100, 213] on h3 "Reports Locked Undelete Attach New" at bounding box center [890, 209] width 609 height 53
click at [1100, 219] on div "New" at bounding box center [1085, 210] width 68 height 30
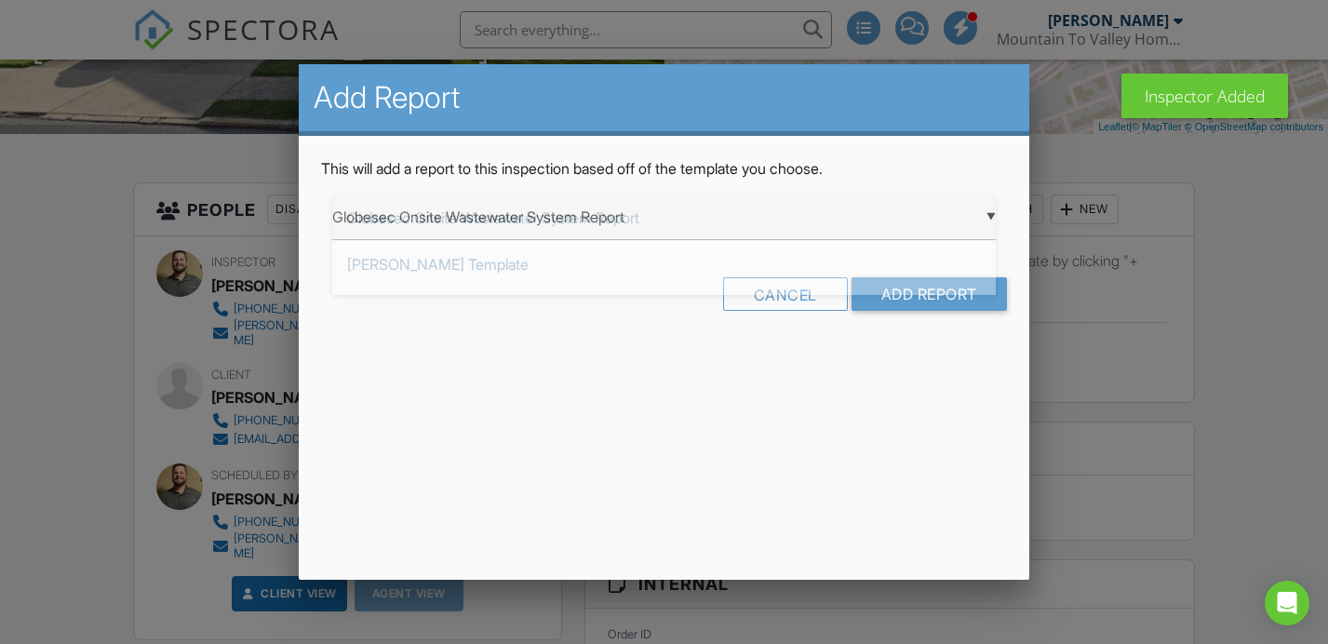
click at [609, 199] on div "▼ Globesec Onsite Wastewater System Report Globesec Onsite Wastewater System Re…" at bounding box center [664, 218] width 664 height 46
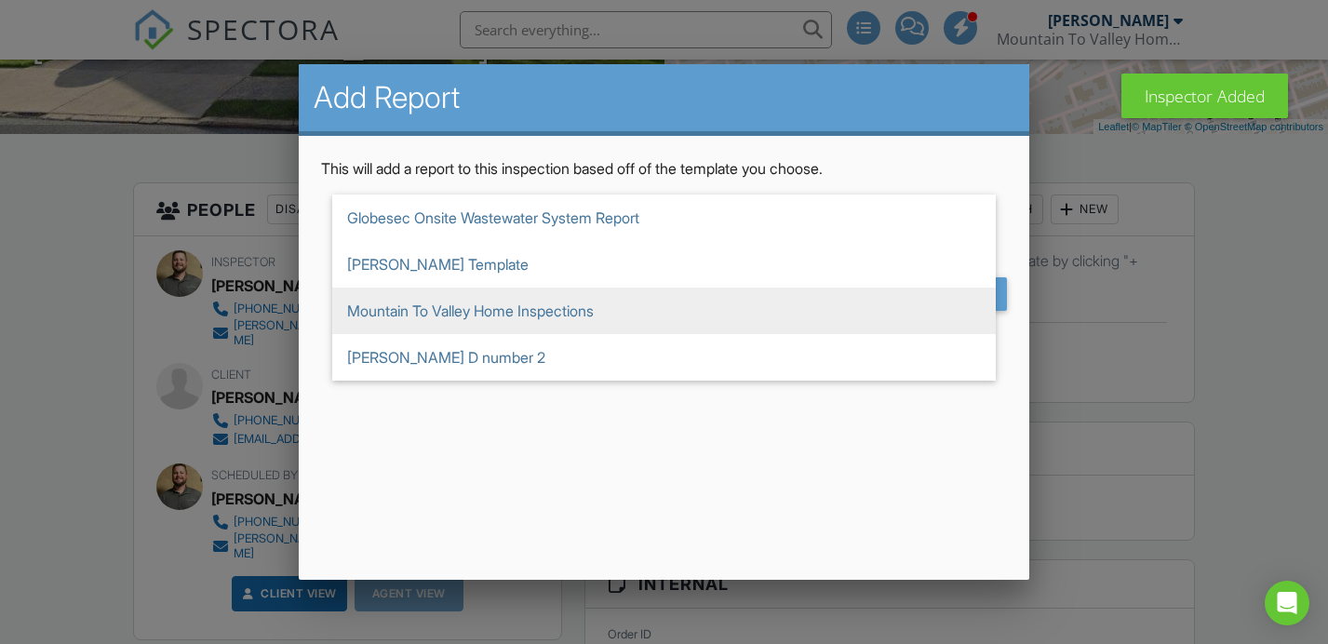
click at [485, 297] on span "Mountain To Valley Home Inspections" at bounding box center [664, 311] width 664 height 47
type input "Mountain To Valley Home Inspections"
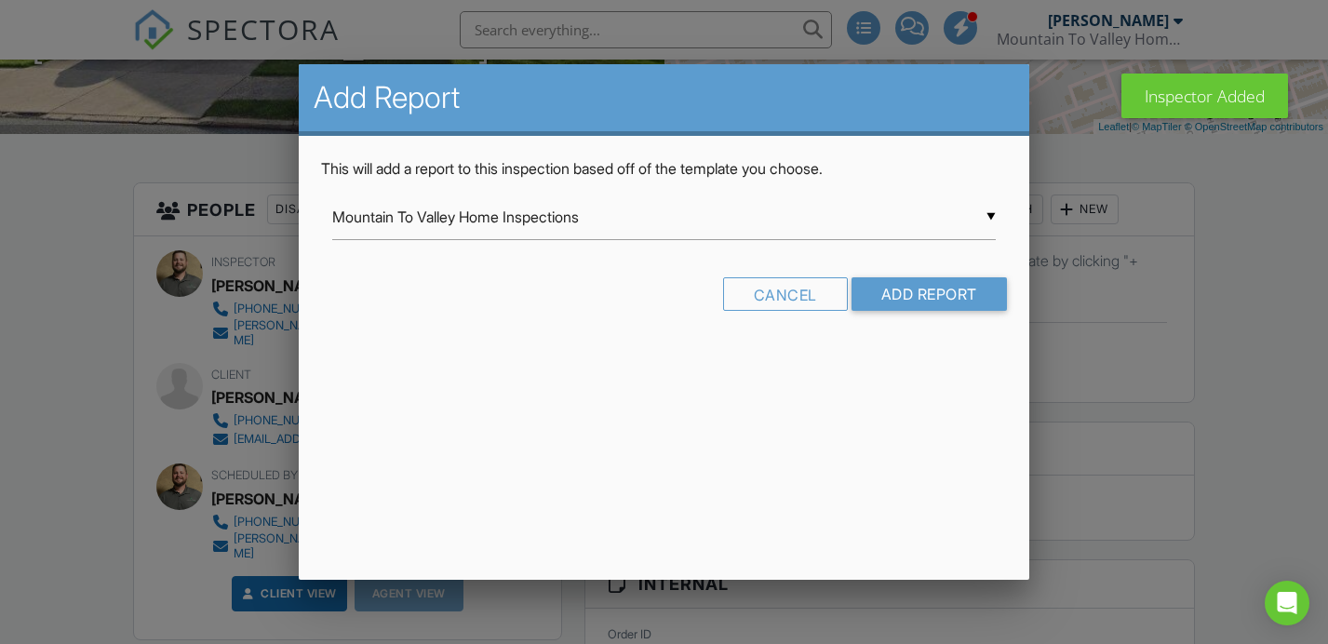
click at [913, 276] on form "▼ Mountain To Valley Home Inspections Globesec Onsite Wastewater System Report …" at bounding box center [664, 260] width 686 height 130
click at [910, 283] on input "Add Report" at bounding box center [929, 294] width 155 height 34
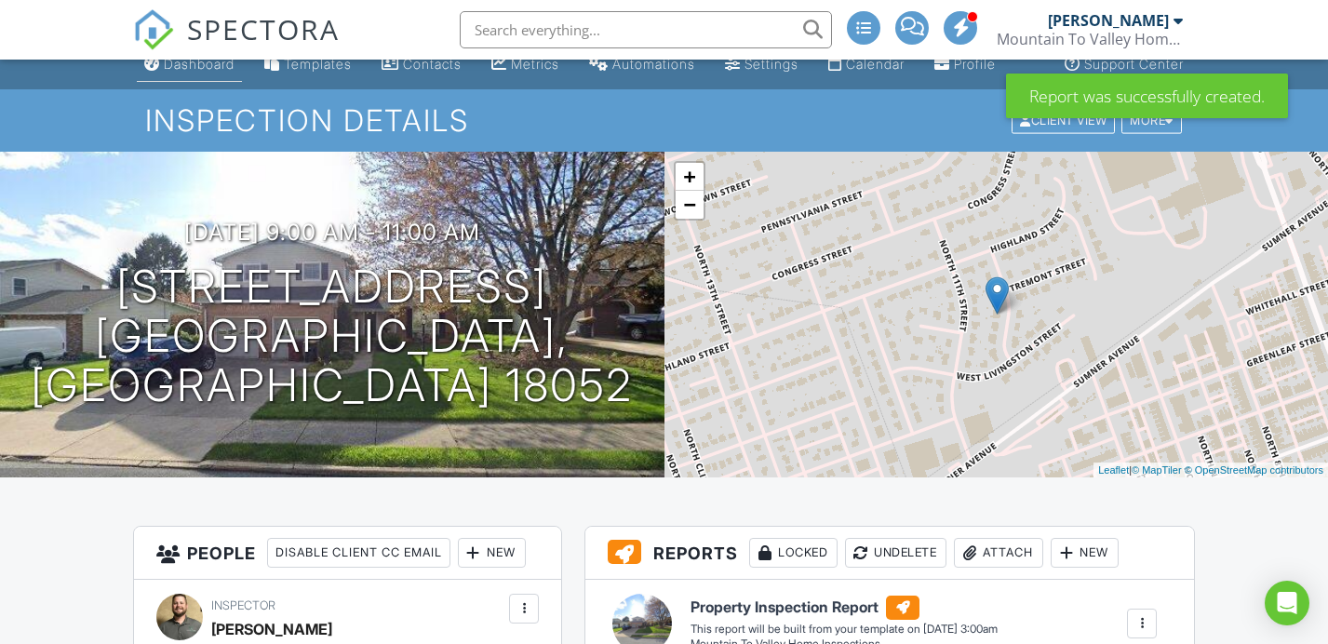
scroll to position [22, 0]
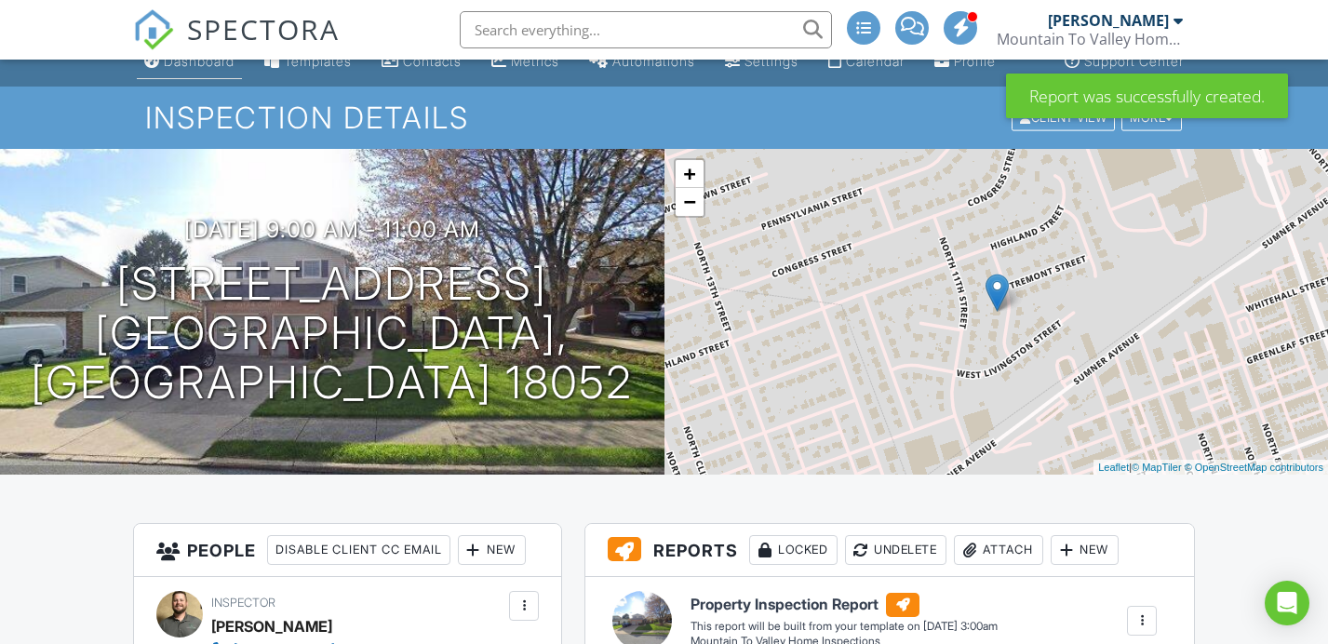
click at [195, 69] on div "Dashboard" at bounding box center [199, 61] width 71 height 16
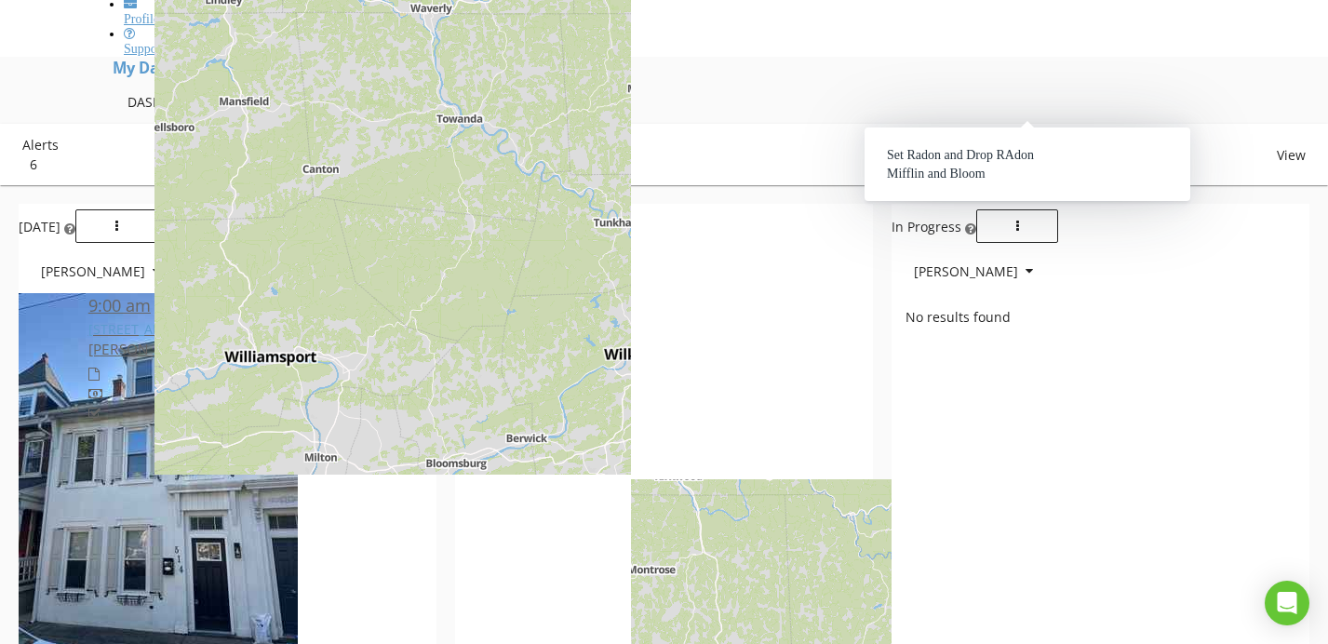
scroll to position [1234, 0]
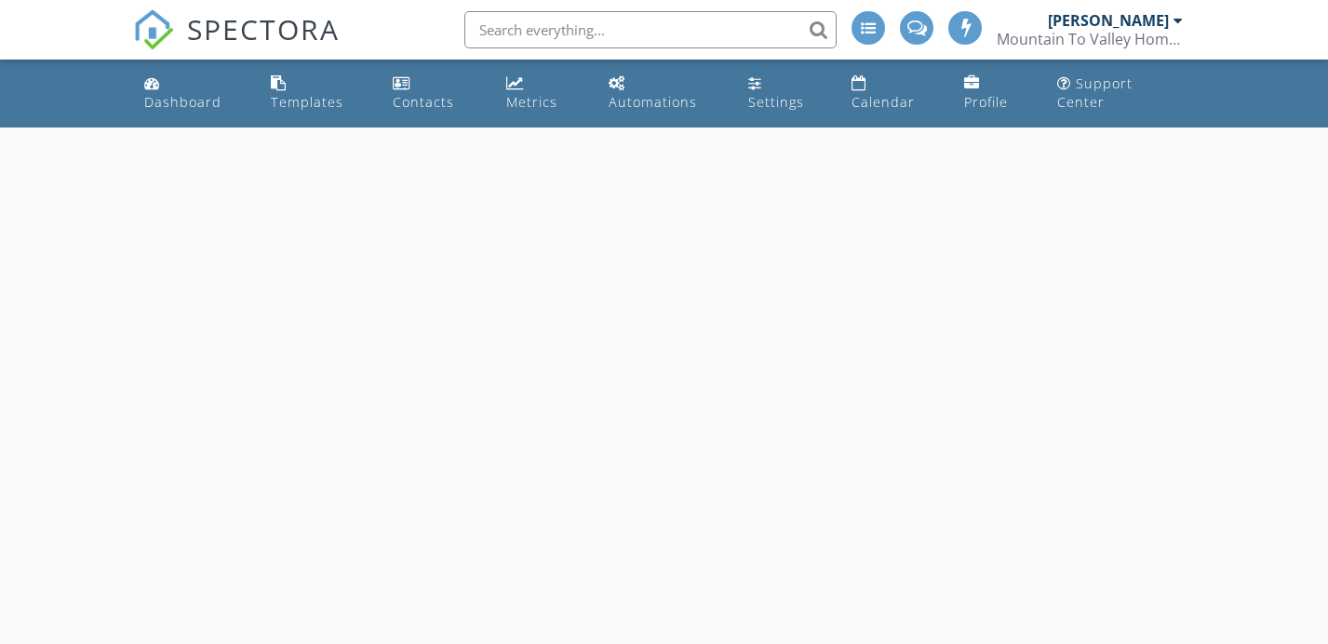
select select "8"
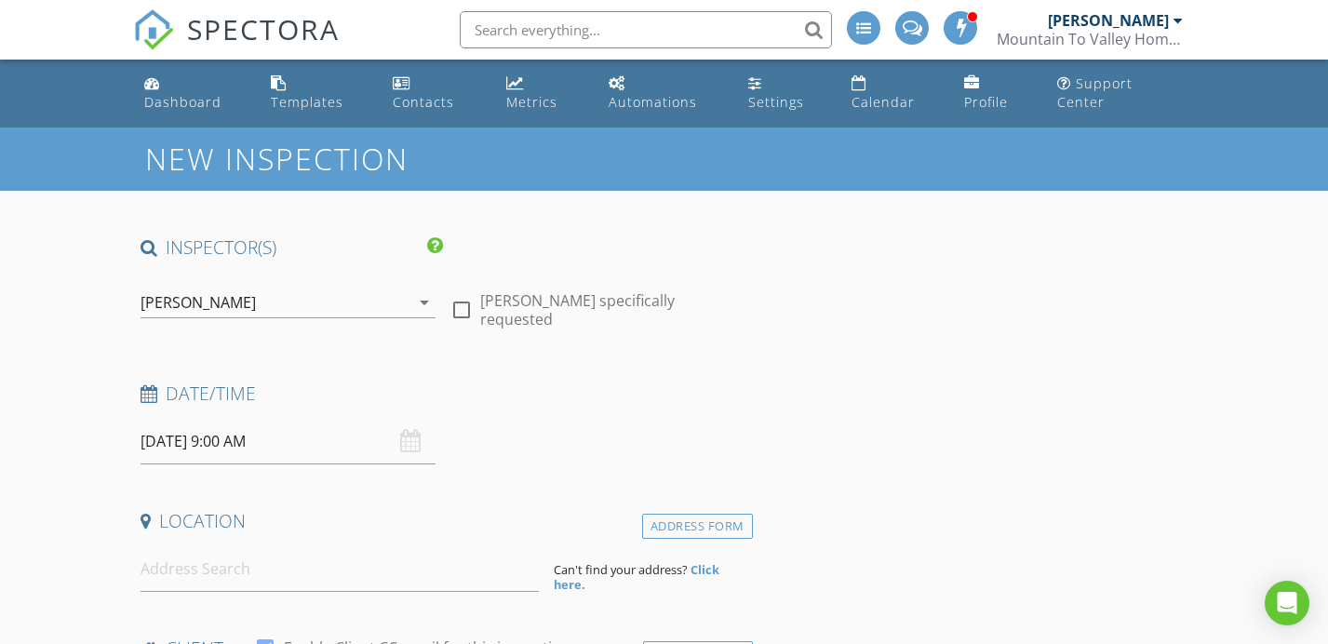
click at [288, 434] on input "[DATE] 9:00 AM" at bounding box center [288, 442] width 295 height 46
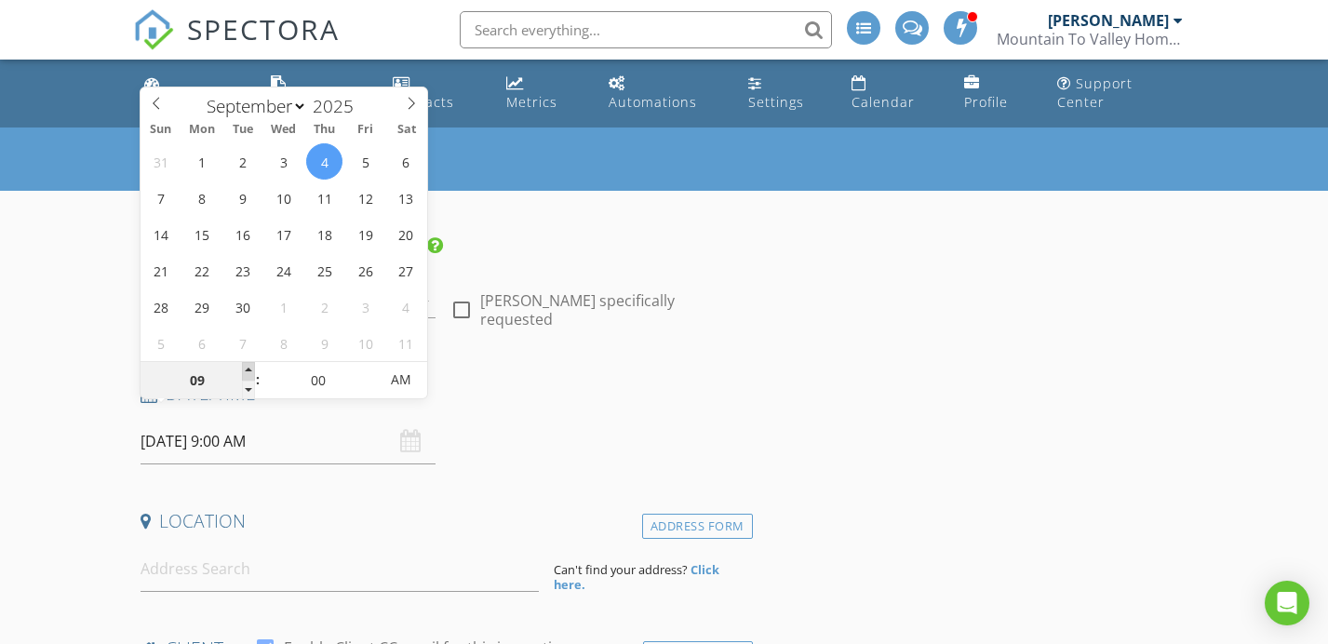
type input "10"
type input "[DATE] 10:00 AM"
click at [252, 370] on span at bounding box center [248, 371] width 13 height 19
type input "11"
type input "09/04/2025 11:00 AM"
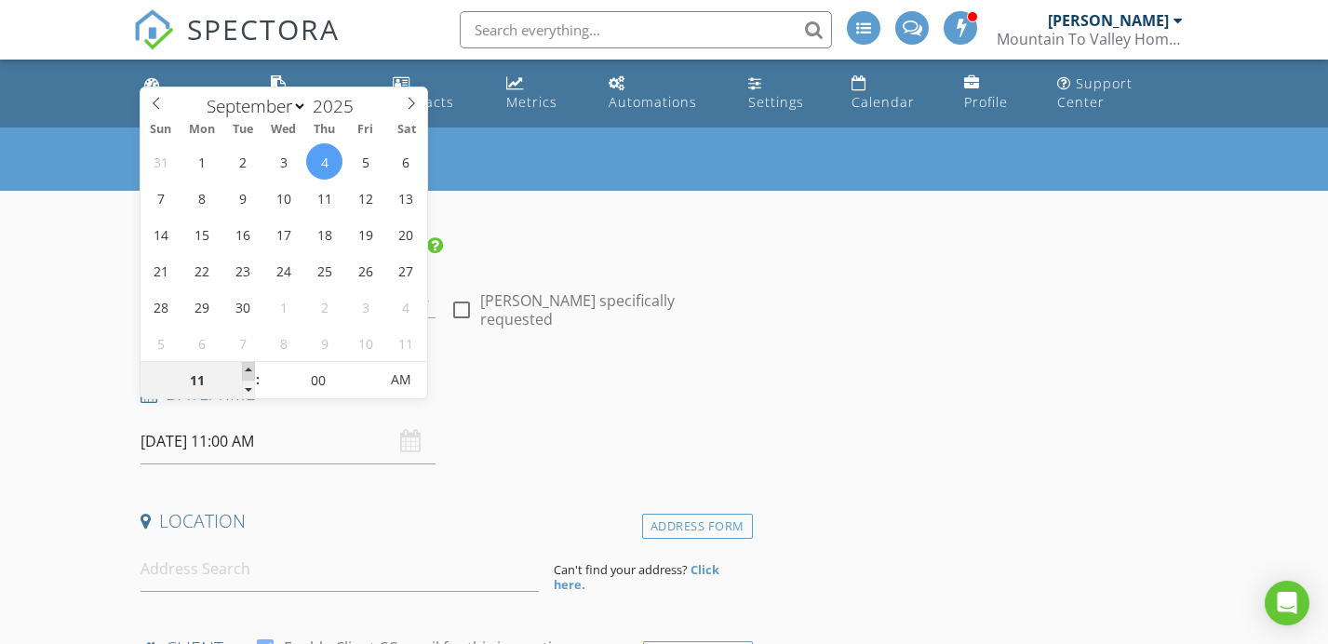
click at [252, 370] on span at bounding box center [248, 371] width 13 height 19
type input "12"
type input "[DATE] 12:00 PM"
click at [252, 370] on span at bounding box center [248, 371] width 13 height 19
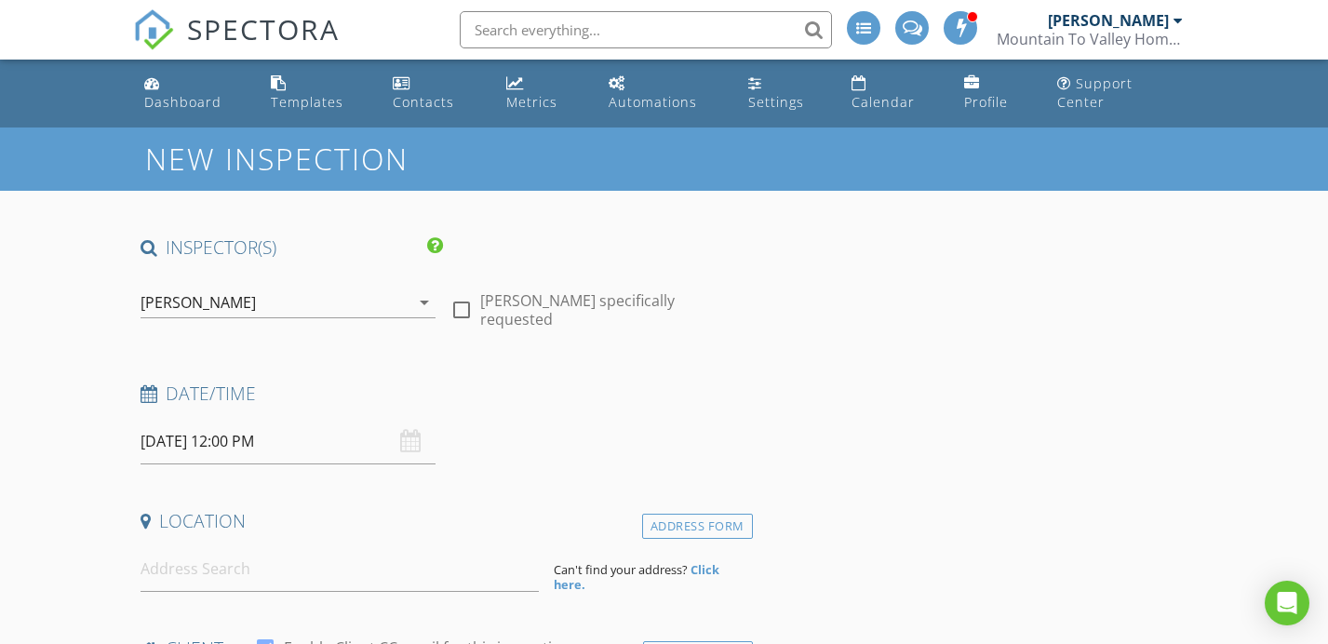
click at [686, 382] on h4 "Date/Time" at bounding box center [443, 394] width 605 height 24
click at [418, 291] on icon "arrow_drop_down" at bounding box center [424, 302] width 22 height 22
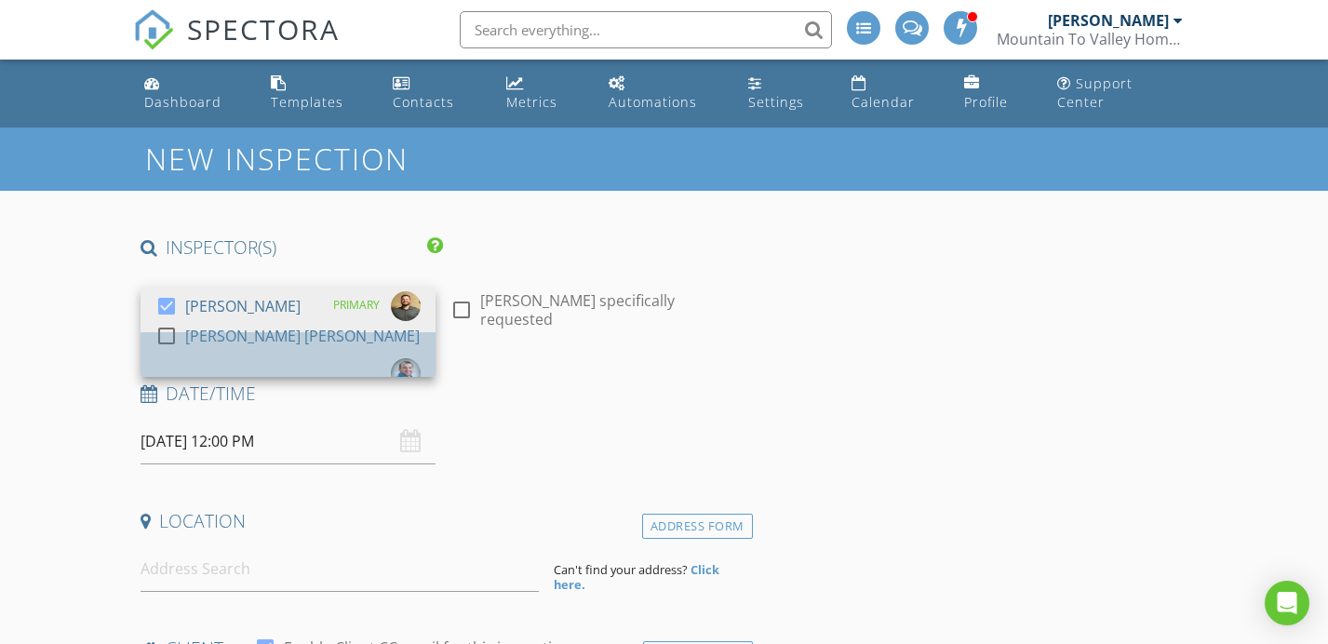
click at [275, 321] on div "check_box_outline_blank Mike Bonita" at bounding box center [287, 354] width 265 height 67
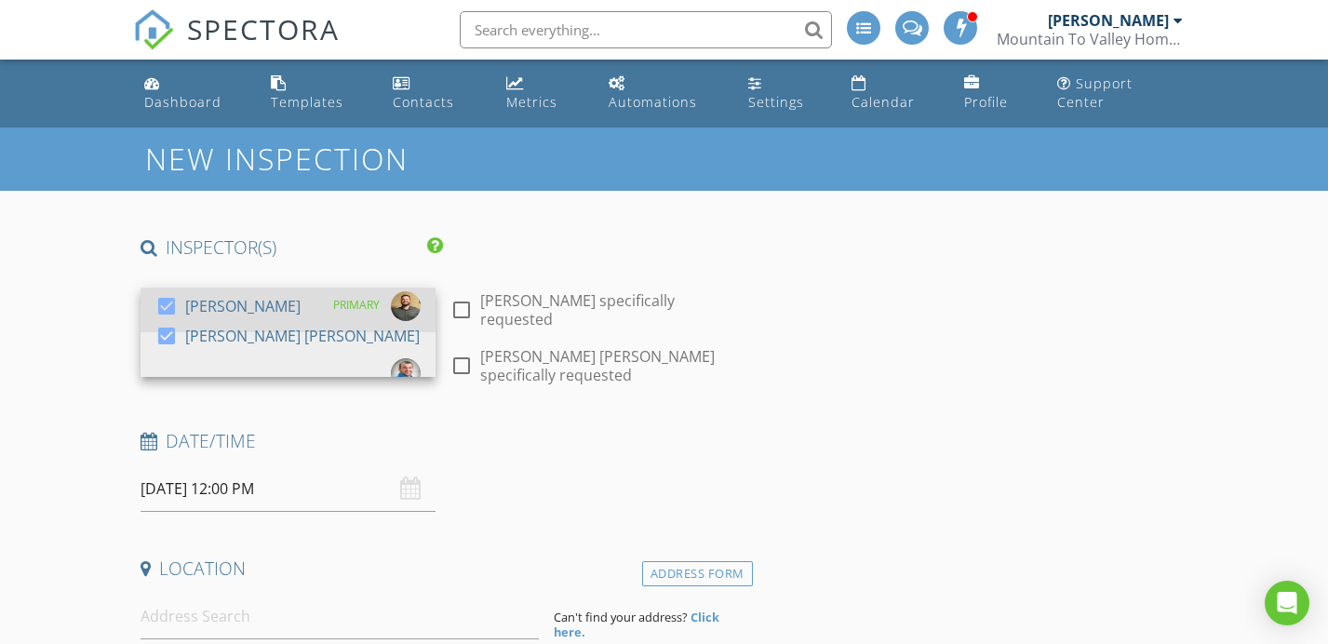
click at [281, 291] on div "check_box Justin Weber PRIMARY" at bounding box center [287, 309] width 265 height 37
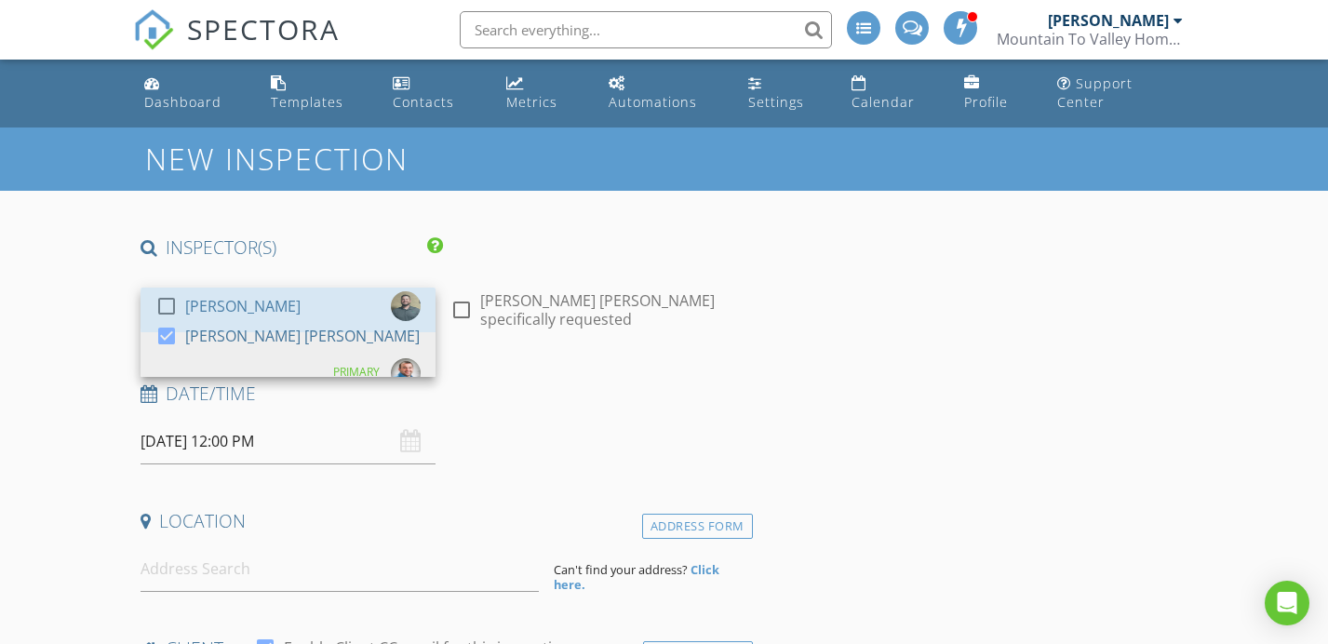
click at [705, 403] on div "Date/Time 09/04/2025 12:00 PM" at bounding box center [443, 423] width 620 height 83
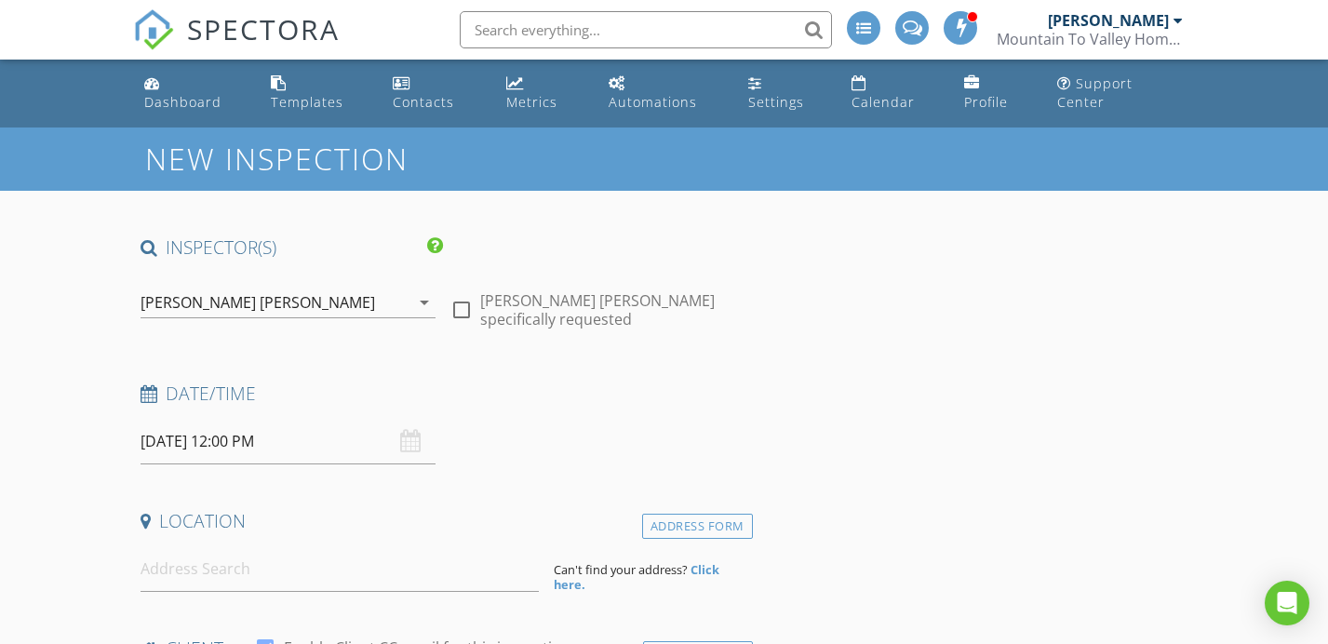
scroll to position [262, 0]
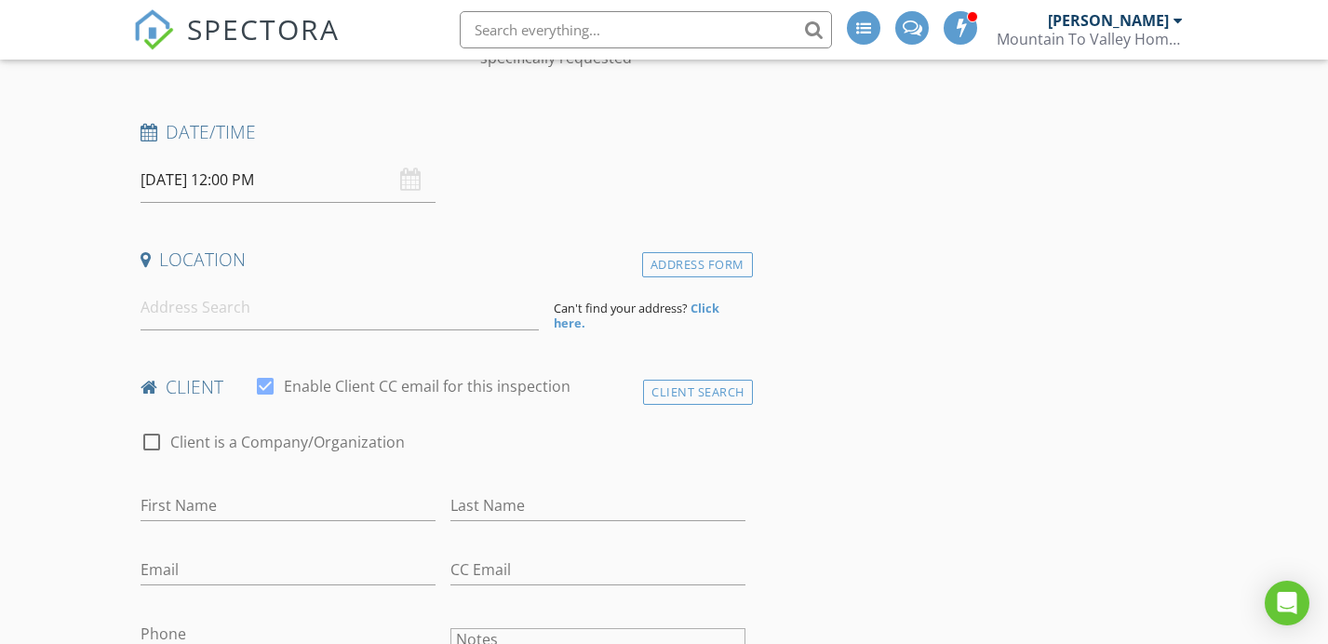
click at [388, 304] on input at bounding box center [340, 308] width 398 height 46
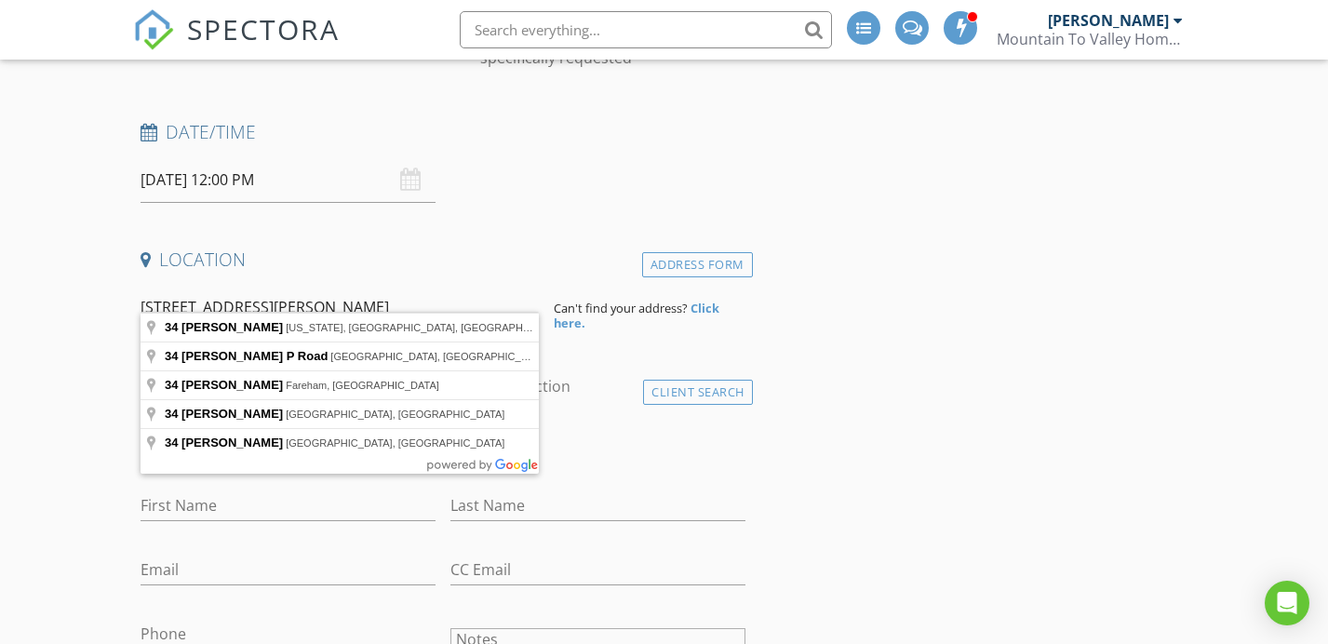
type input "34 Alfred Rd, Wyoming, PA, USA"
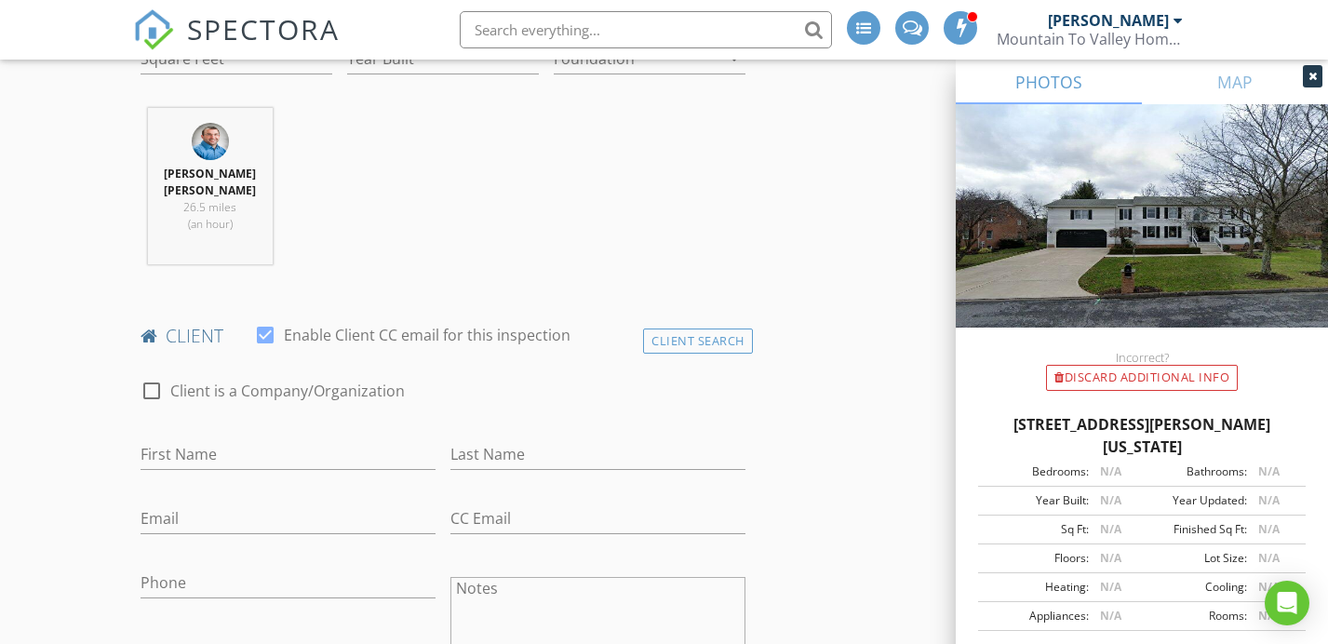
scroll to position [726, 0]
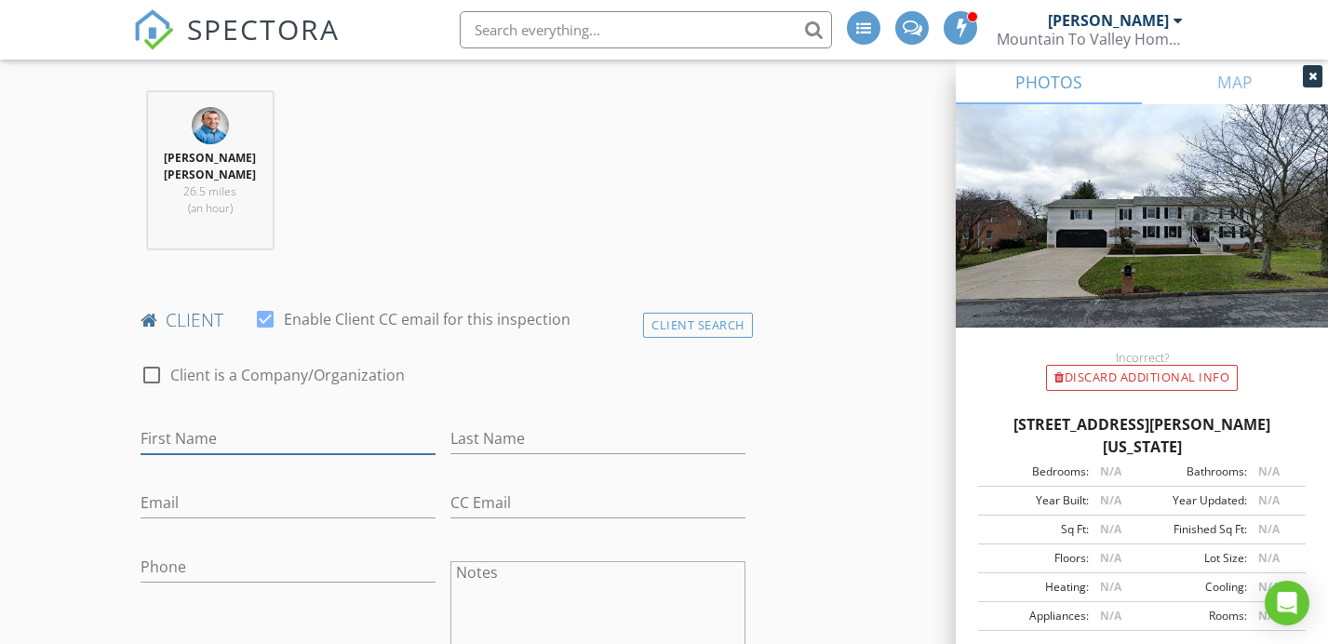
click at [374, 424] on input "First Name" at bounding box center [288, 439] width 295 height 31
type input "Lee"
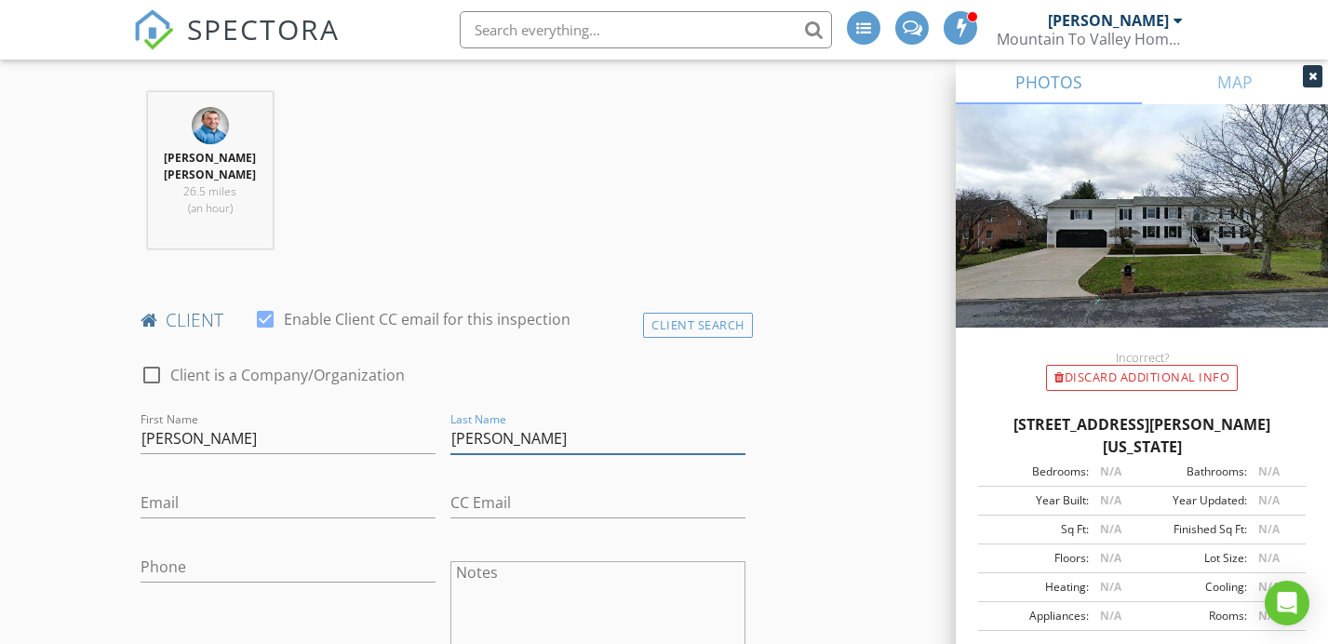
type input "Lispi"
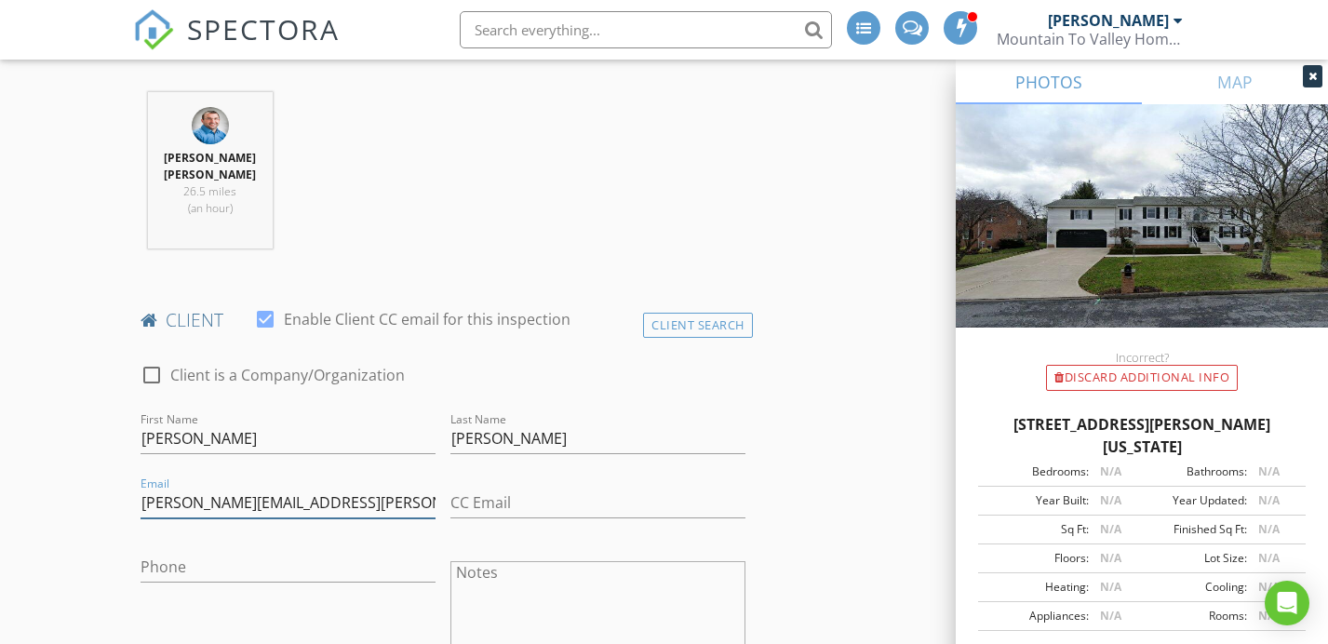
type input "lee.lispi@gmail.com"
type input "570-237-6875"
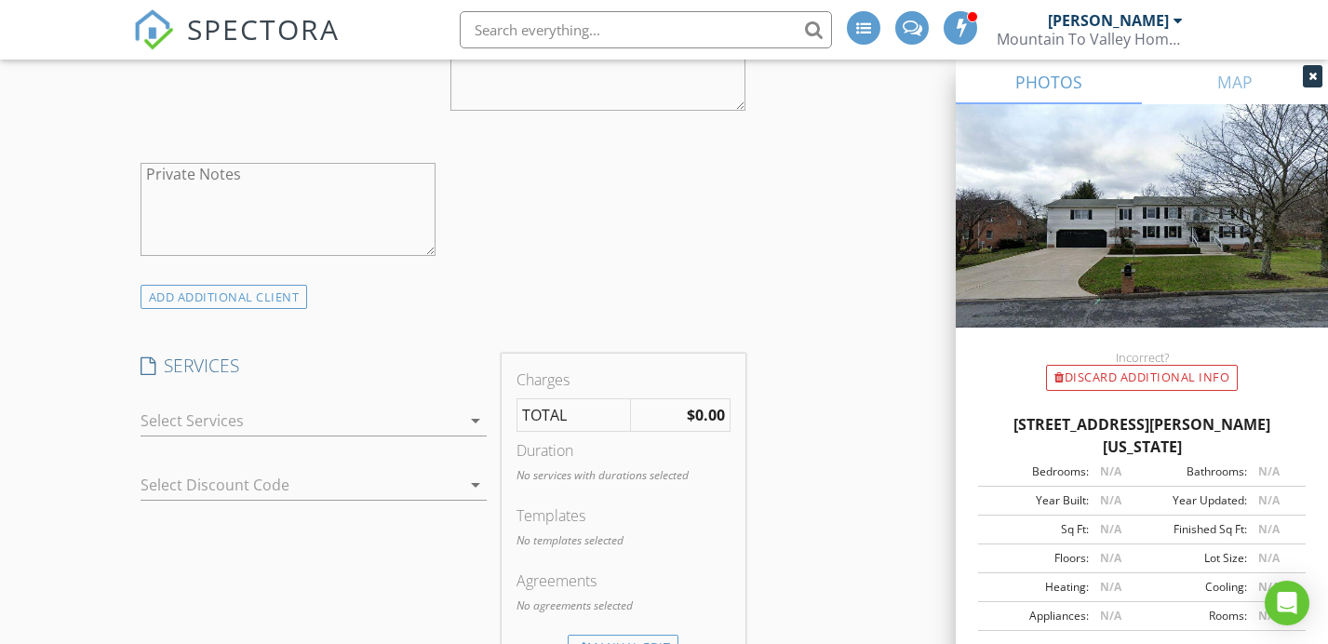
scroll to position [1528, 0]
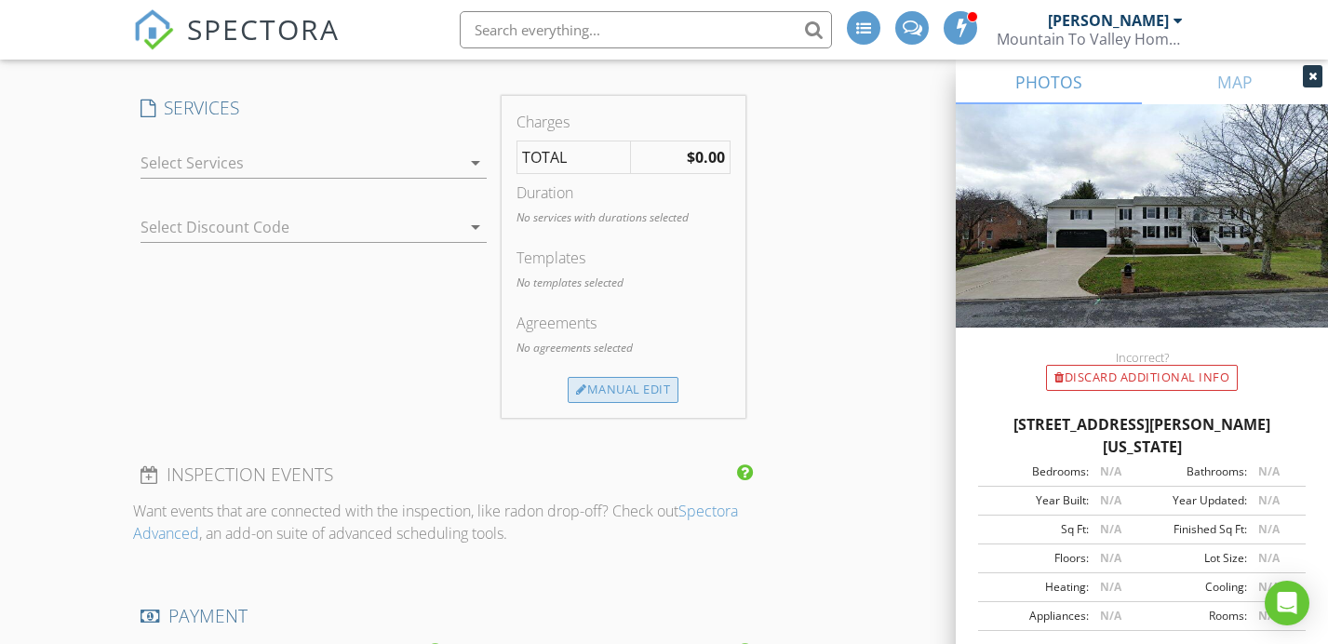
click at [571, 377] on div "Manual Edit" at bounding box center [623, 390] width 111 height 26
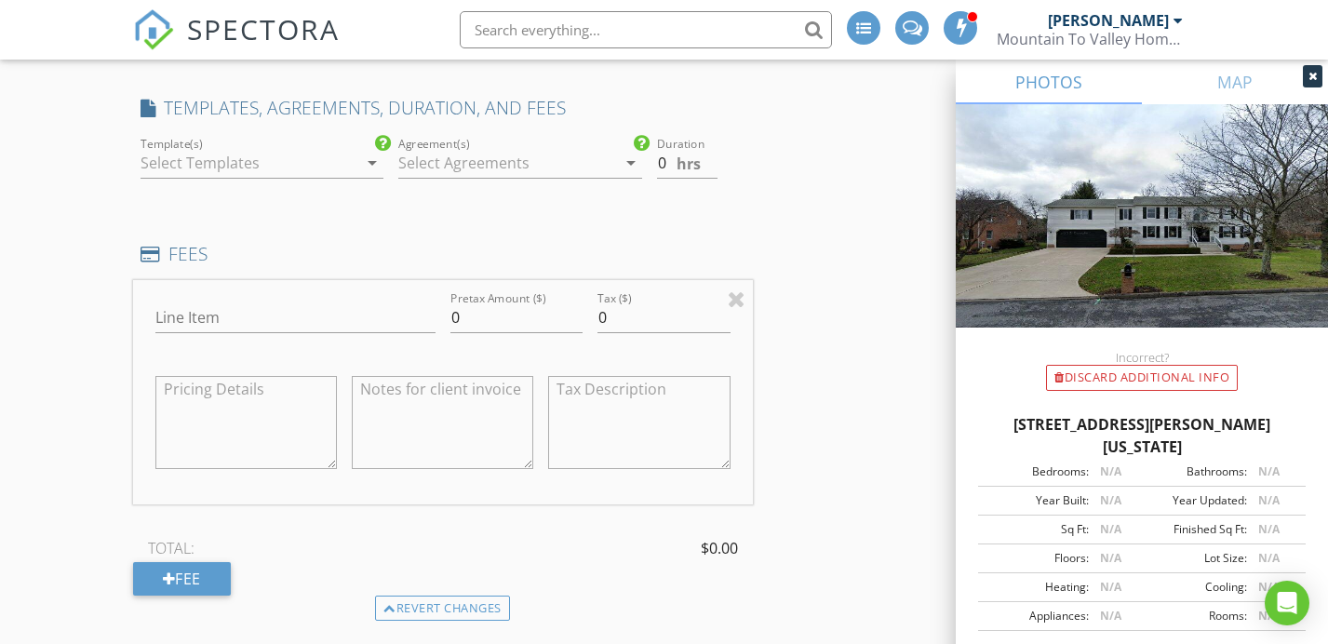
click at [188, 148] on div at bounding box center [249, 163] width 217 height 30
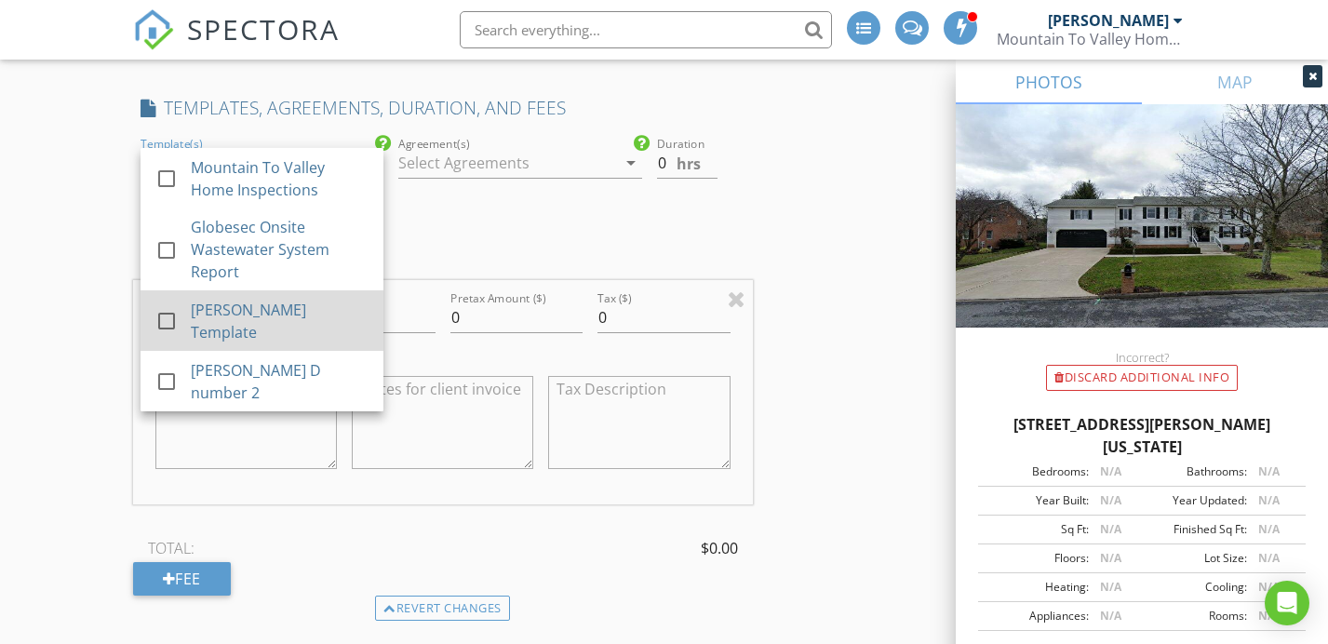
click at [289, 298] on div "check_box_outline_blank Mike B Template" at bounding box center [261, 321] width 213 height 46
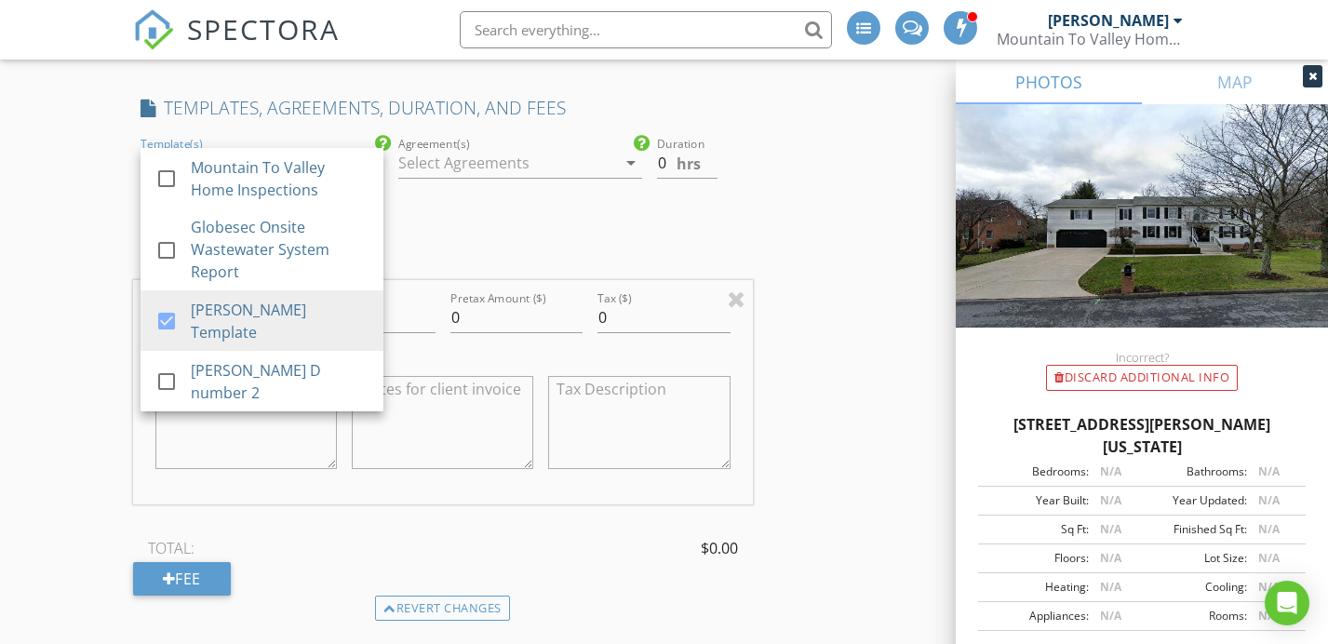
click at [498, 137] on div "Agreement(s) arrow_drop_down" at bounding box center [519, 167] width 243 height 61
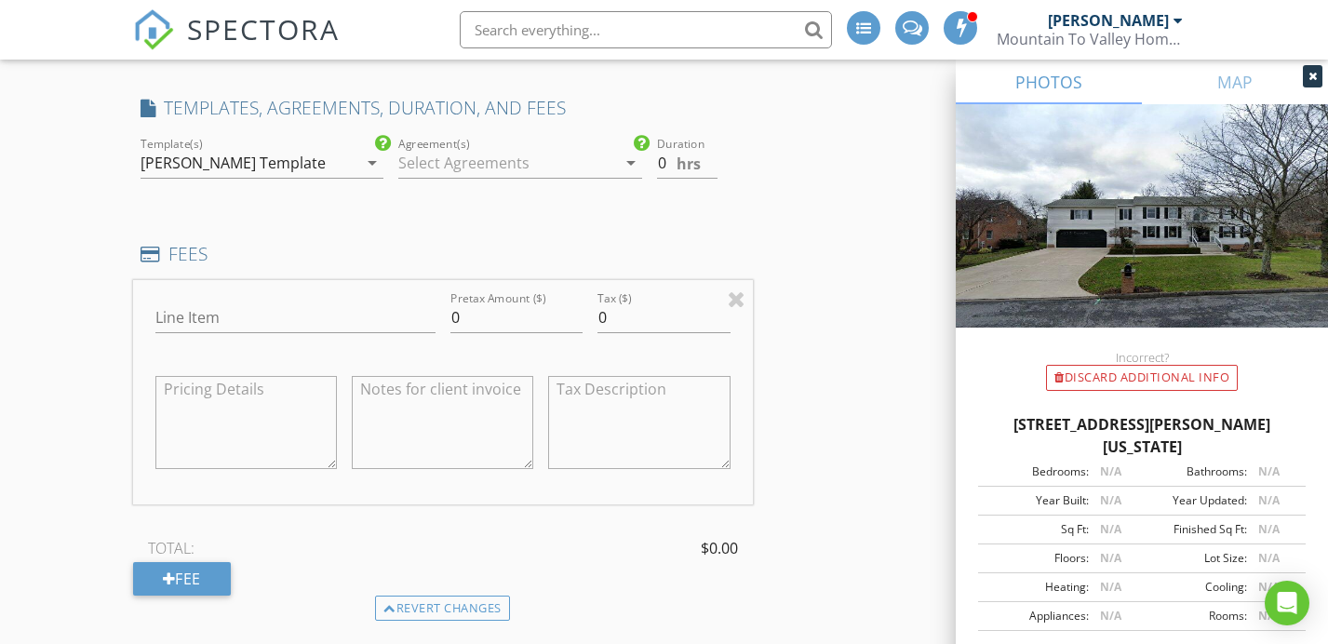
click at [496, 148] on div at bounding box center [506, 163] width 217 height 30
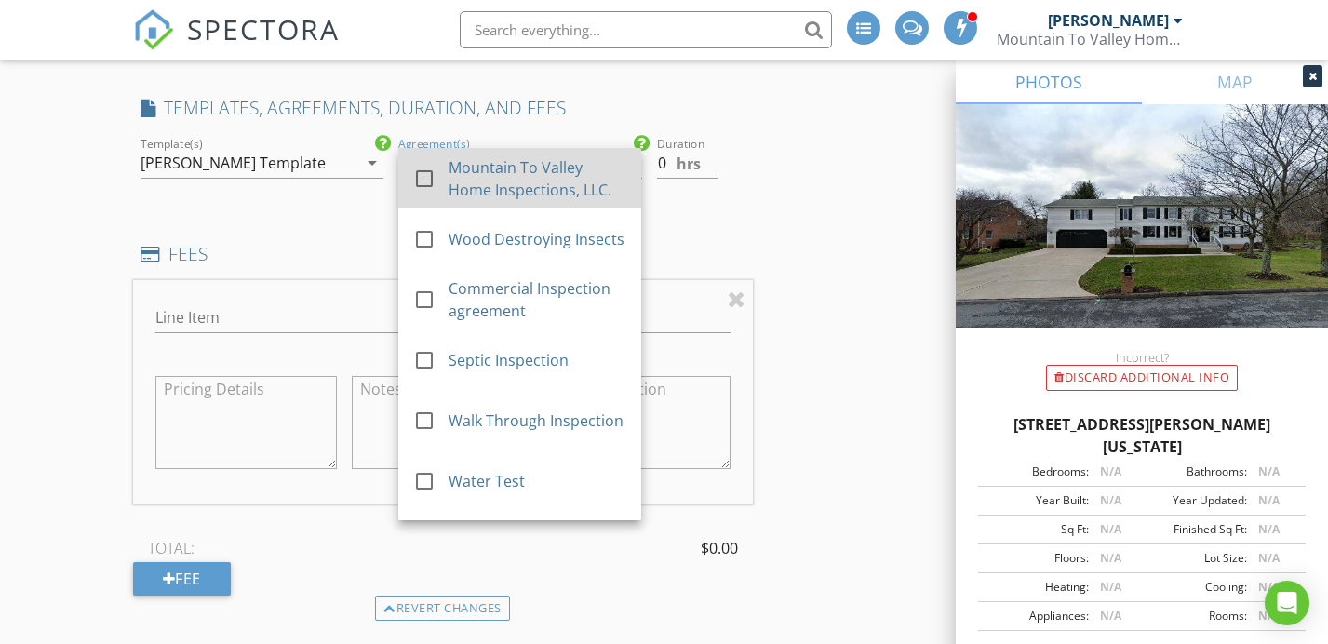
drag, startPoint x: 489, startPoint y: 153, endPoint x: 485, endPoint y: 165, distance: 12.7
click at [489, 156] on div "Mountain To Valley Home Inspections, LLC." at bounding box center [538, 178] width 178 height 45
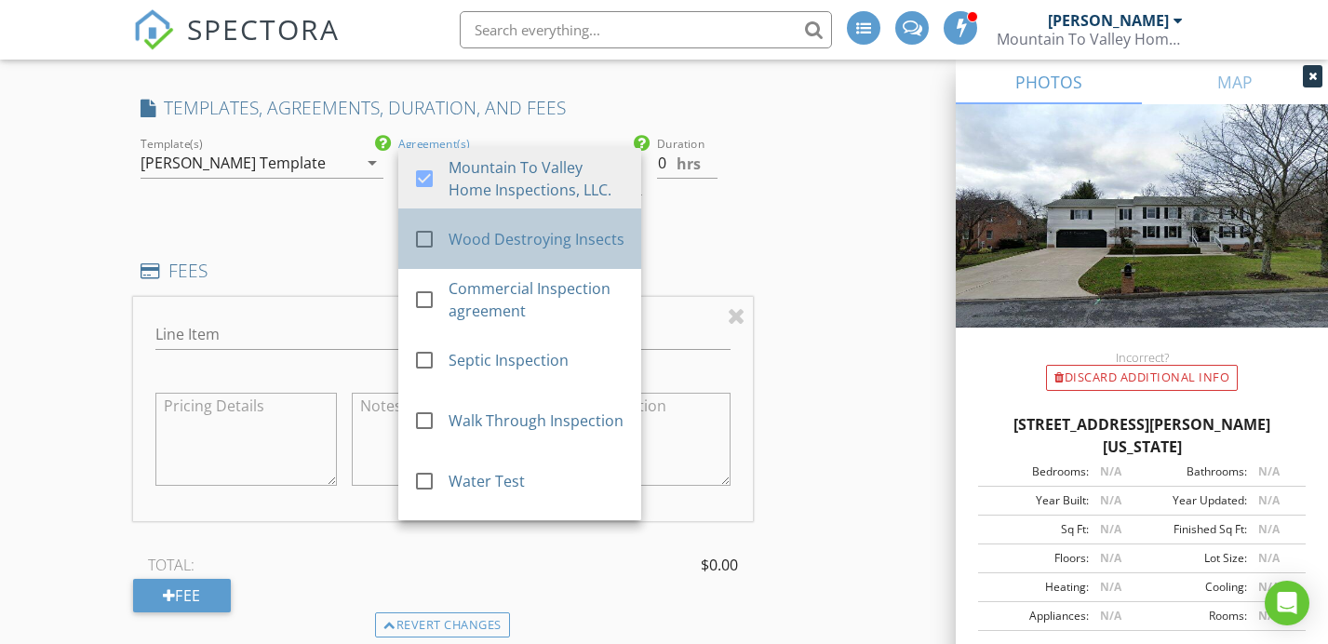
drag, startPoint x: 479, startPoint y: 226, endPoint x: 479, endPoint y: 277, distance: 51.2
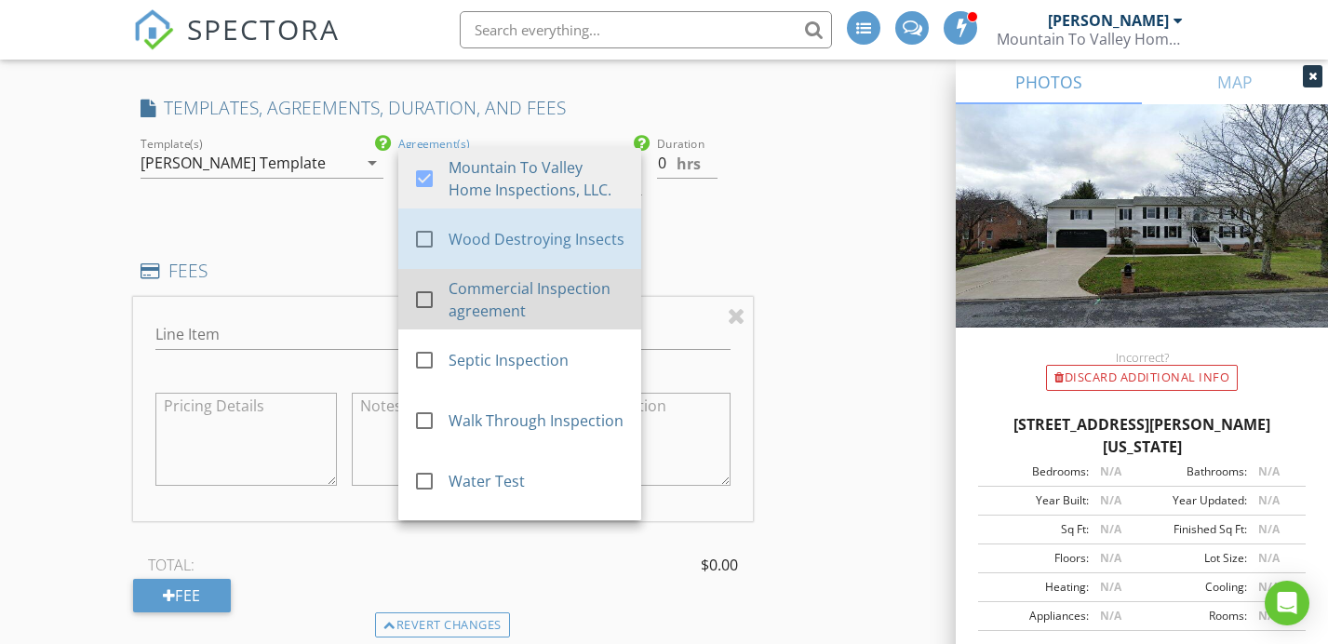
click at [479, 226] on link "check_box_outline_blank Wood Destroying Insects" at bounding box center [519, 239] width 243 height 61
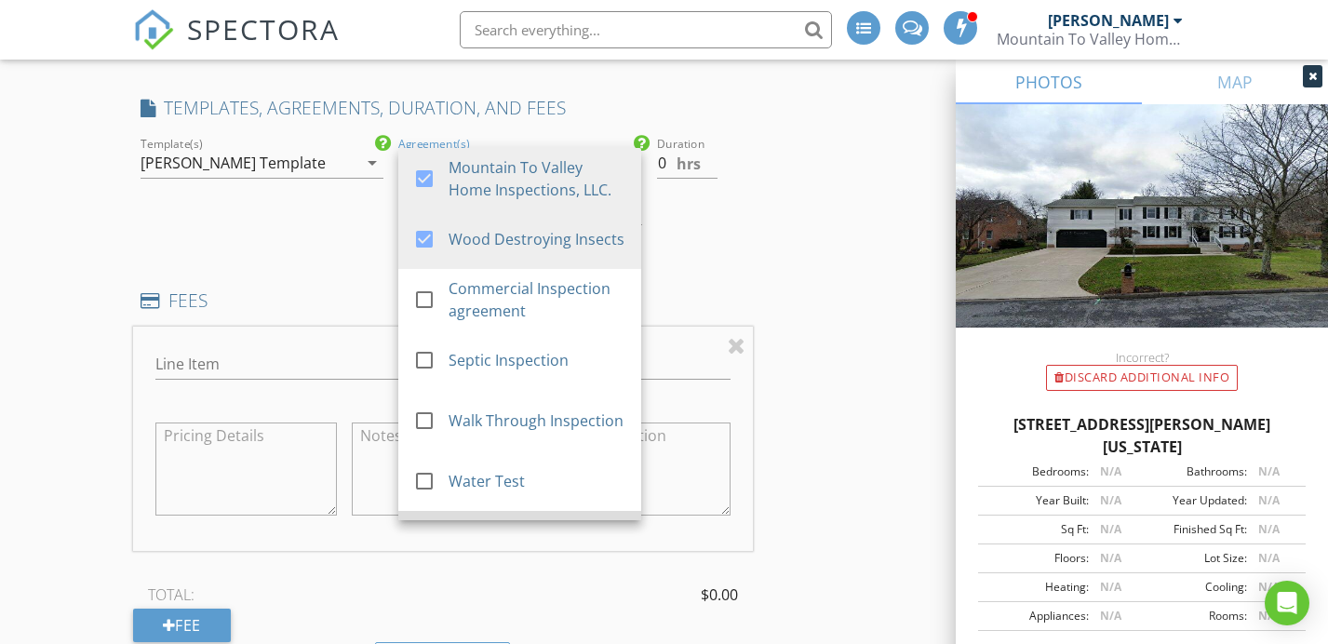
scroll to position [51, 0]
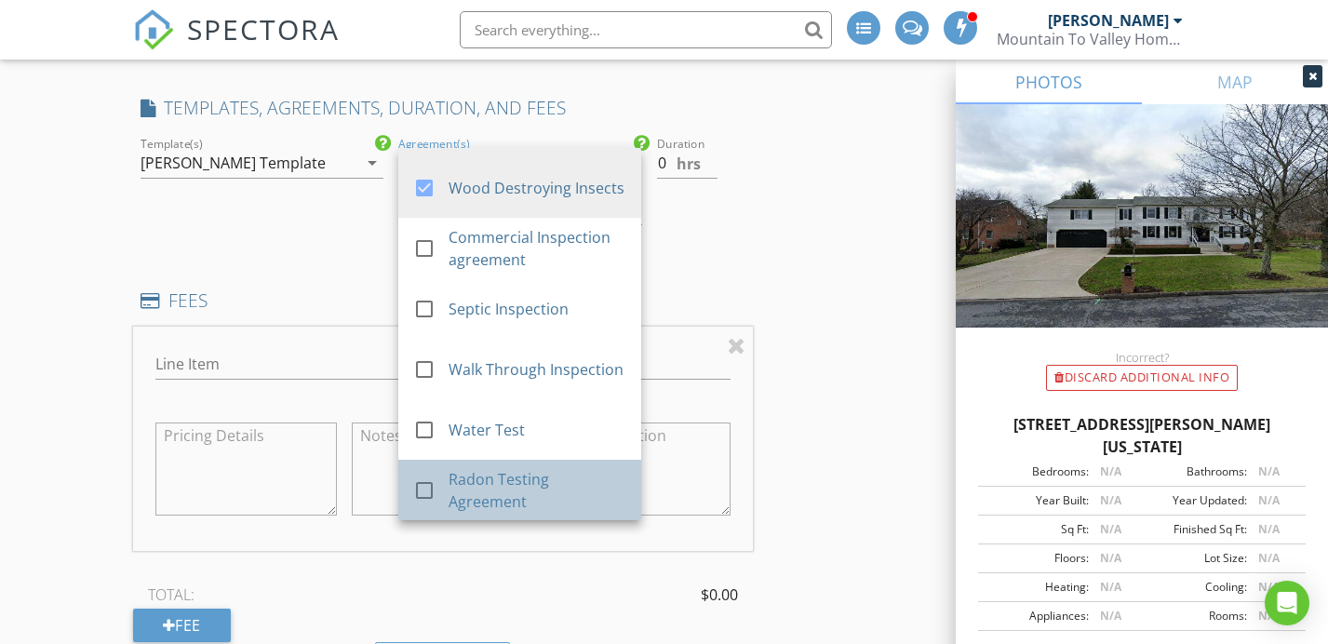
drag, startPoint x: 463, startPoint y: 437, endPoint x: 645, endPoint y: 170, distance: 323.5
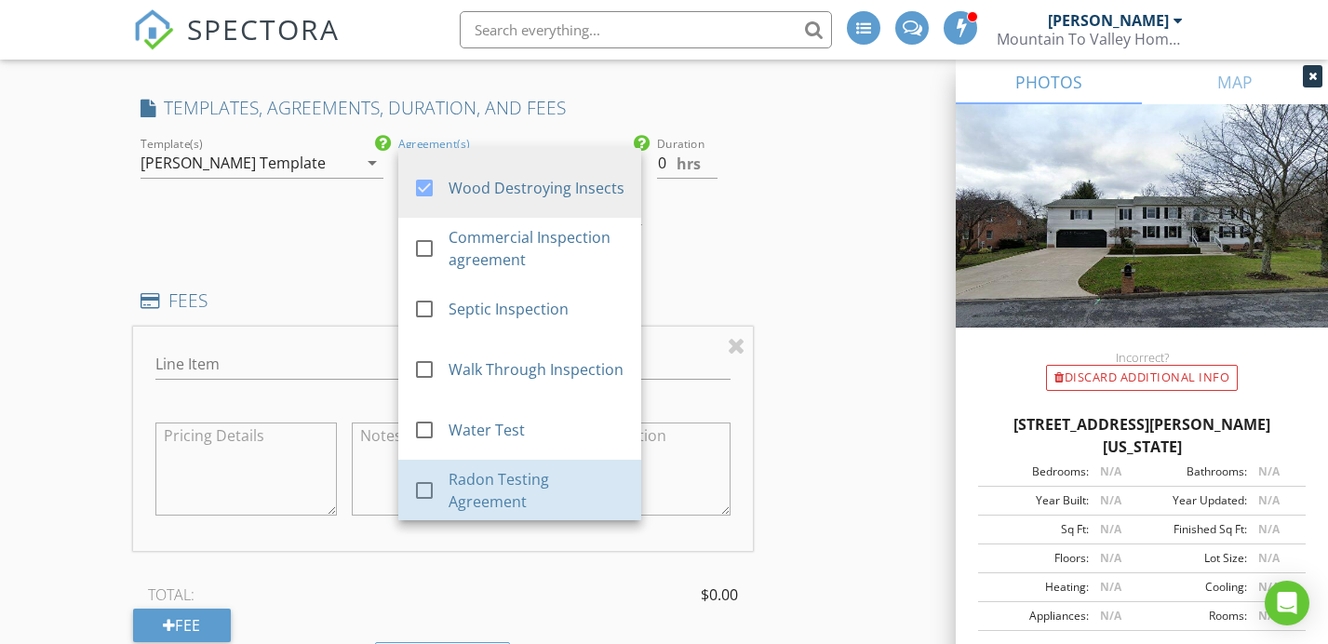
click at [463, 468] on div "Radon Testing Agreement" at bounding box center [538, 490] width 178 height 45
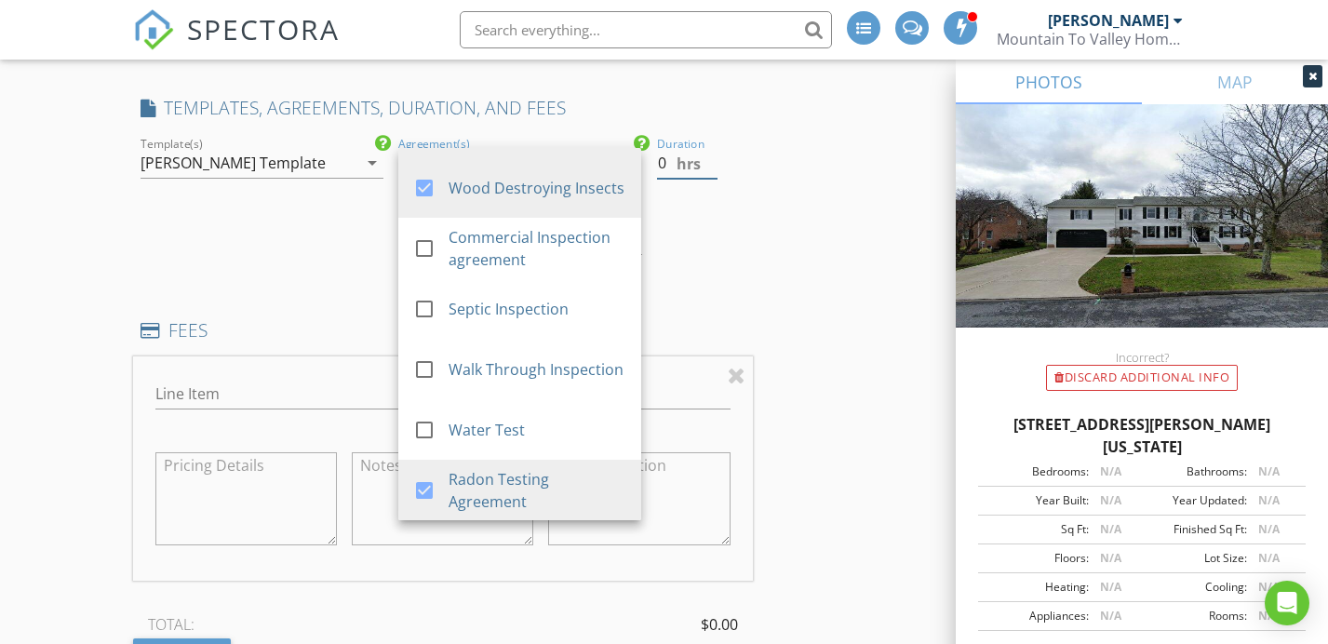
drag, startPoint x: 632, startPoint y: 128, endPoint x: 616, endPoint y: 126, distance: 16.1
click at [618, 133] on div "check_box_outline_blank Mountain To Valley Home Inspections check_box_outline_b…" at bounding box center [443, 203] width 620 height 141
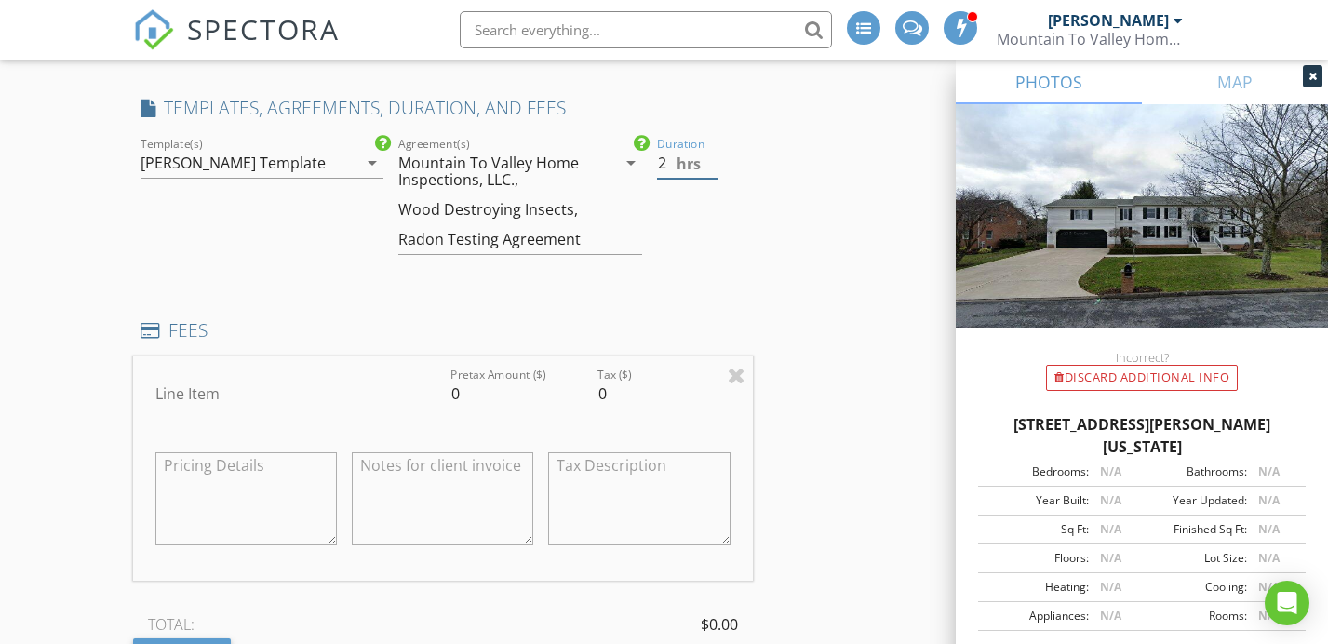
type input "2"
click at [315, 379] on input "Line Item" at bounding box center [295, 394] width 280 height 31
type input "Home Inspection 3000+ SF"
drag, startPoint x: 477, startPoint y: 364, endPoint x: 419, endPoint y: 357, distance: 58.1
click at [419, 357] on div "Line Item Home Inspection 3000+ SF Pretax Amount ($) 0 Tax ($) 0" at bounding box center [443, 469] width 620 height 224
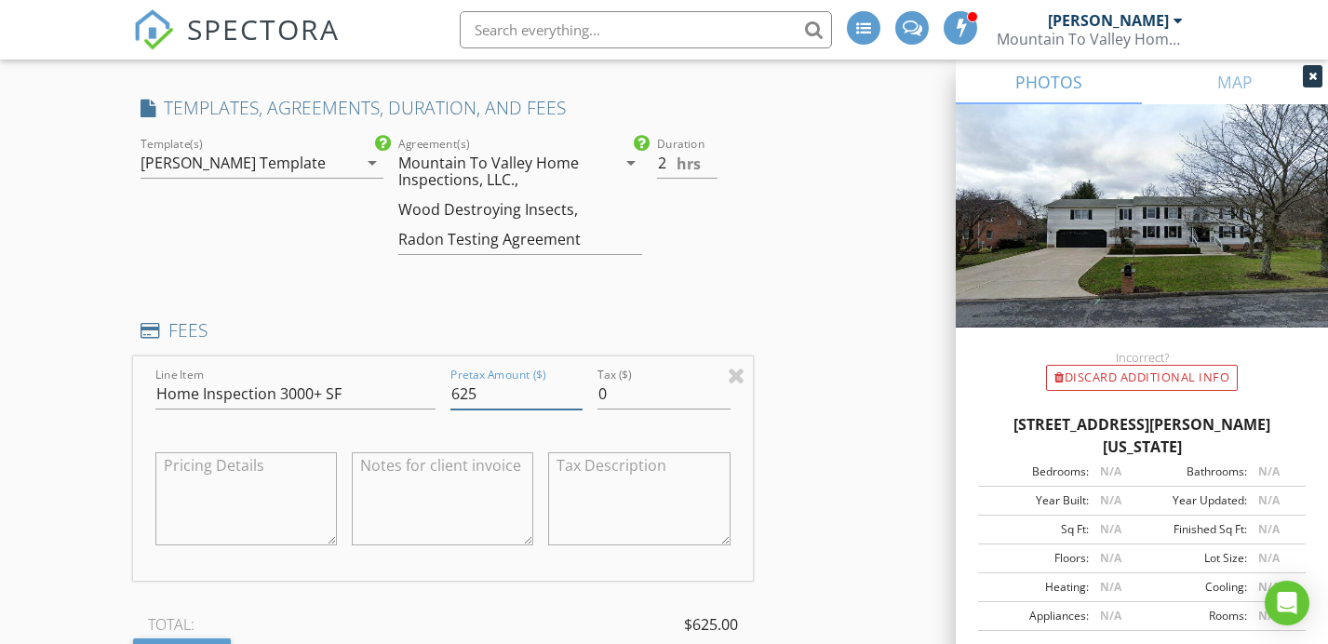
type input "625"
click at [936, 397] on div "INSPECTOR(S) check_box_outline_blank Justin Weber check_box Mike Bonita PRIMARY…" at bounding box center [664, 502] width 1063 height 3589
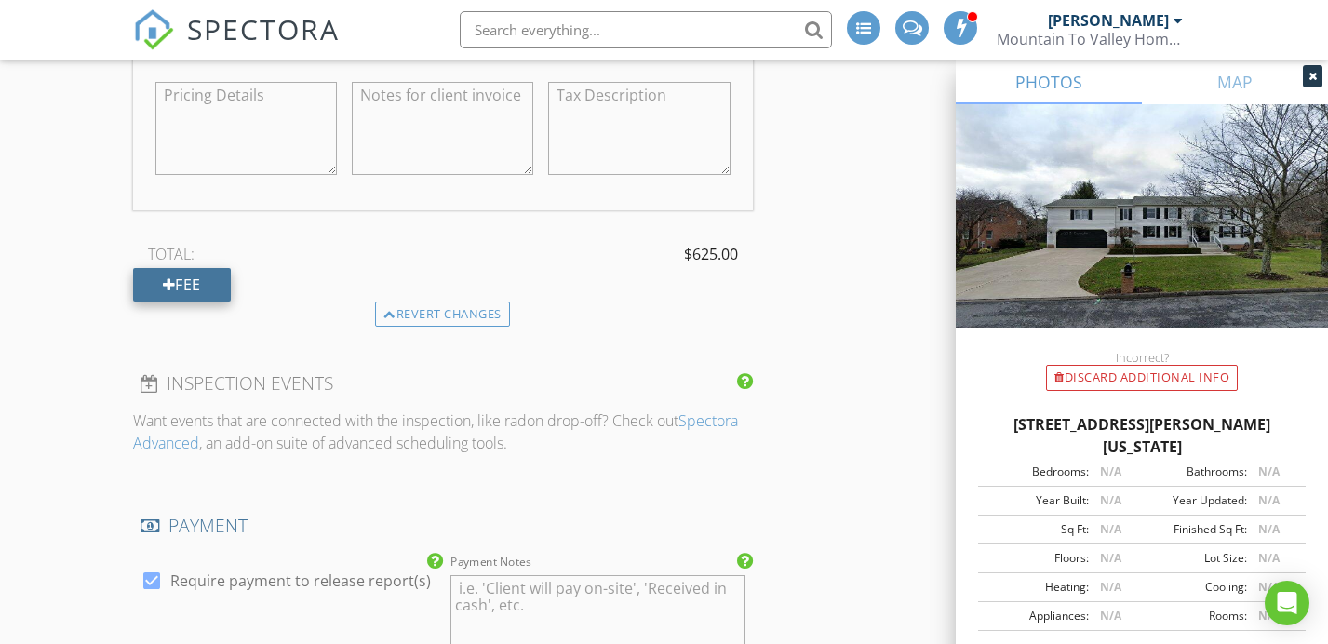
click at [192, 268] on div "Fee" at bounding box center [182, 285] width 98 height 34
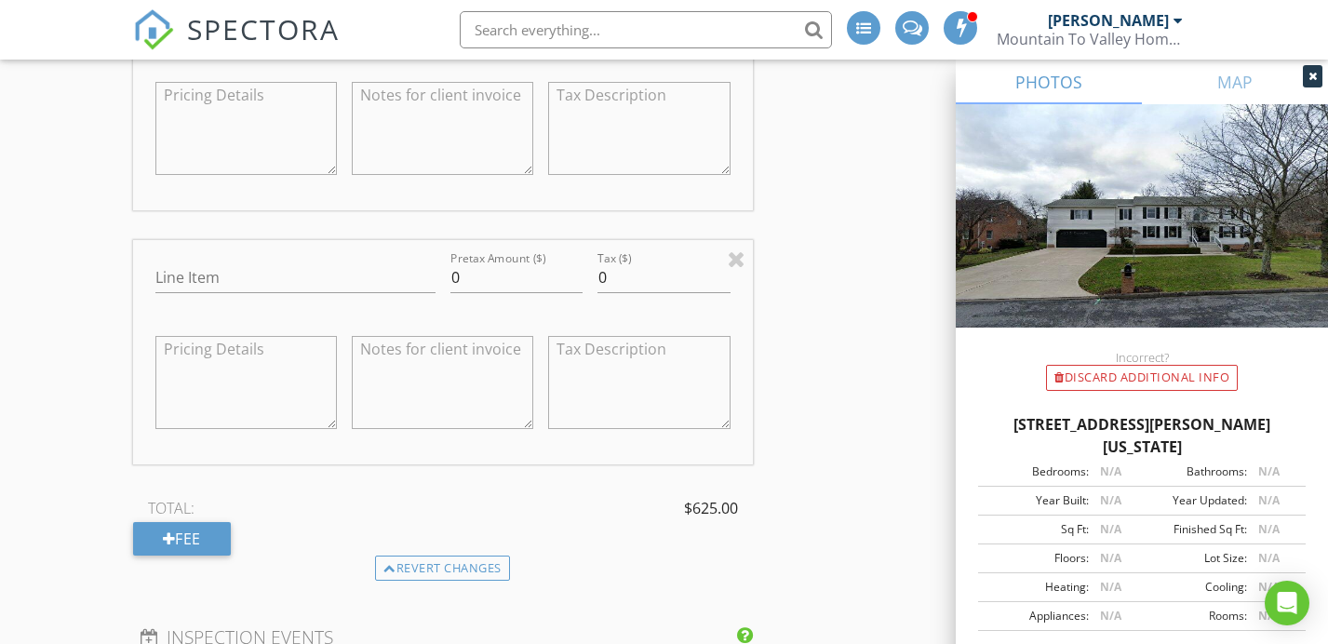
scroll to position [1899, 0]
click at [207, 262] on input "Line Item" at bounding box center [295, 277] width 280 height 31
type input "Wood Destroying Organisms"
drag, startPoint x: 465, startPoint y: 236, endPoint x: 397, endPoint y: 233, distance: 68.0
click at [397, 239] on div "Line Item Wood Destroying Organisms Pretax Amount ($) 0 Tax ($) 0" at bounding box center [443, 351] width 620 height 224
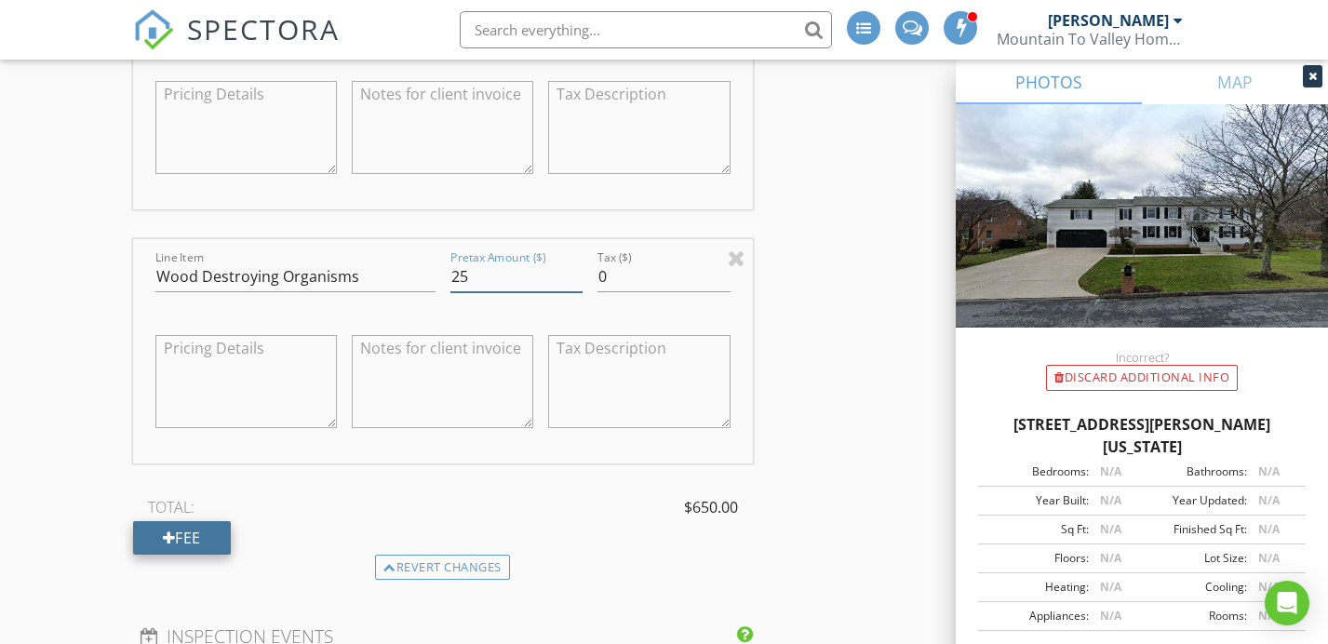
type input "25"
click at [224, 521] on div "Fee" at bounding box center [182, 538] width 98 height 34
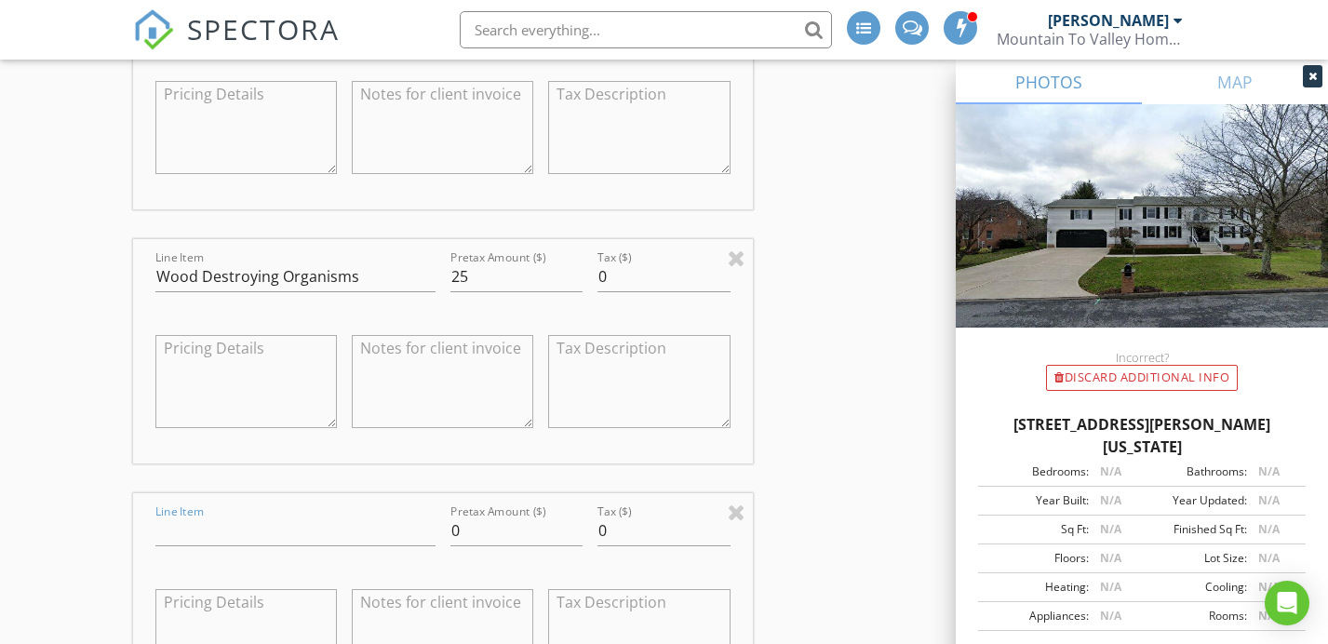
click at [227, 516] on input "Line Item" at bounding box center [295, 531] width 280 height 31
type input "Radon"
drag, startPoint x: 464, startPoint y: 499, endPoint x: 428, endPoint y: 491, distance: 36.1
click at [430, 493] on div "Line Item Radon Pretax Amount ($) 0 Tax ($) 0" at bounding box center [443, 605] width 620 height 224
type input "125"
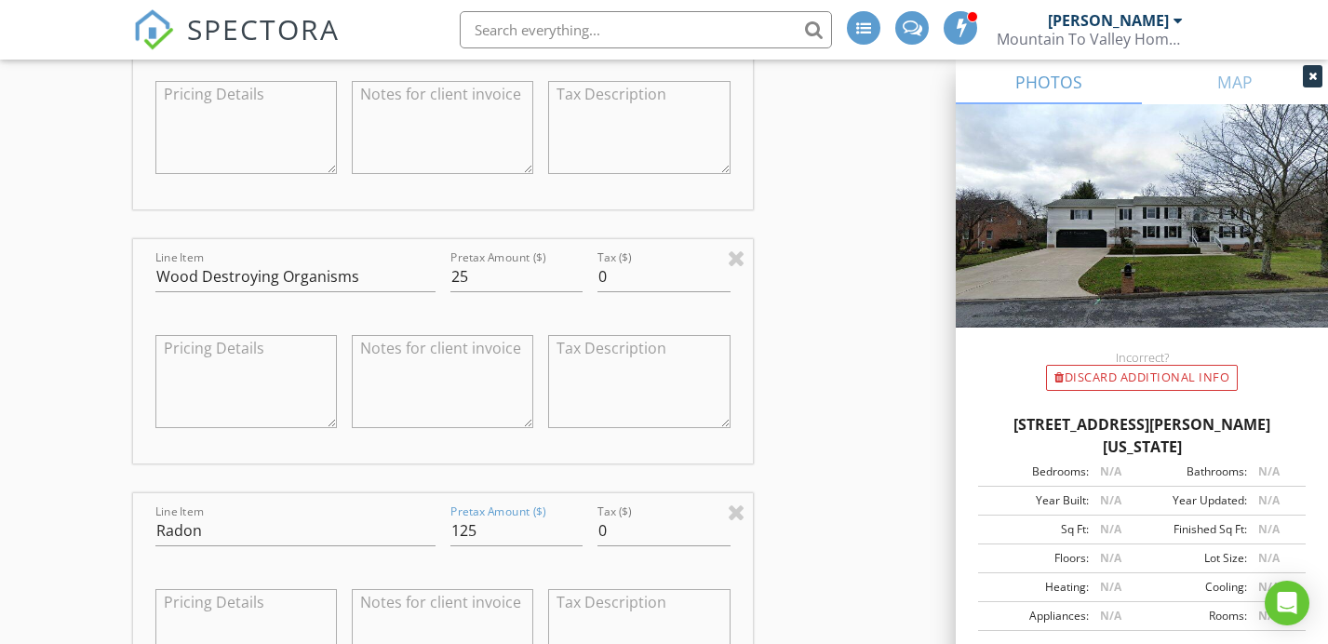
click at [917, 491] on div "INSPECTOR(S) check_box_outline_blank Justin Weber check_box Mike Bonita PRIMARY…" at bounding box center [664, 386] width 1063 height 4098
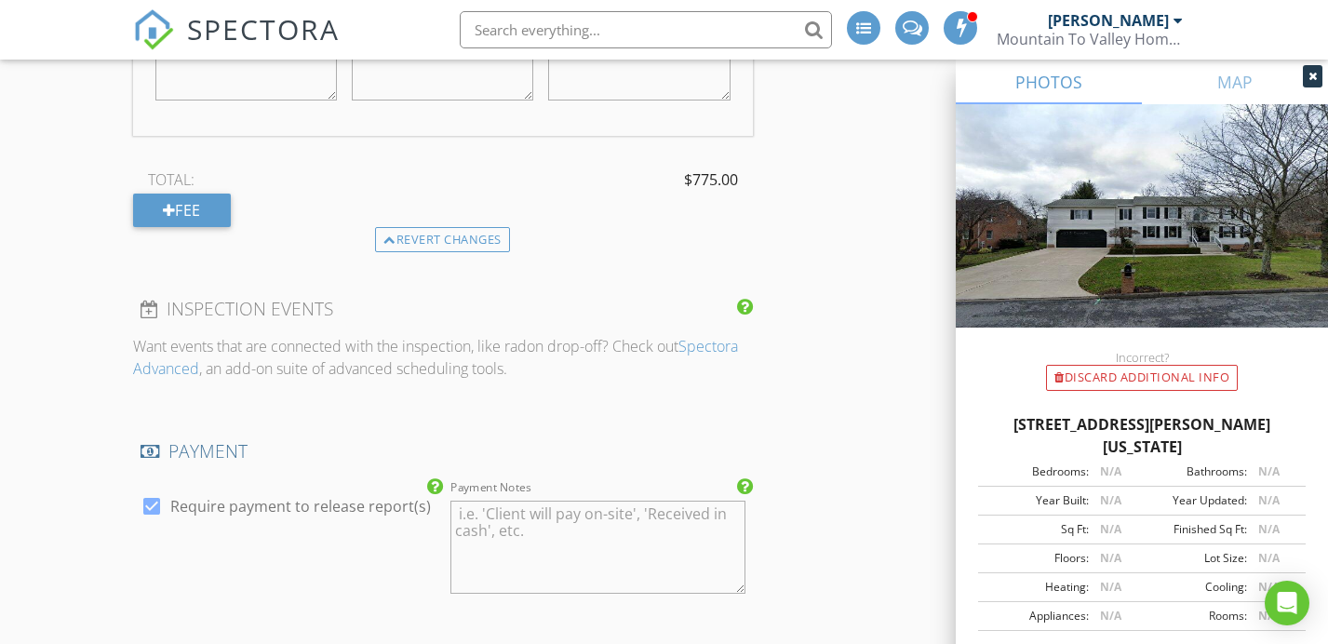
scroll to position [2769, 0]
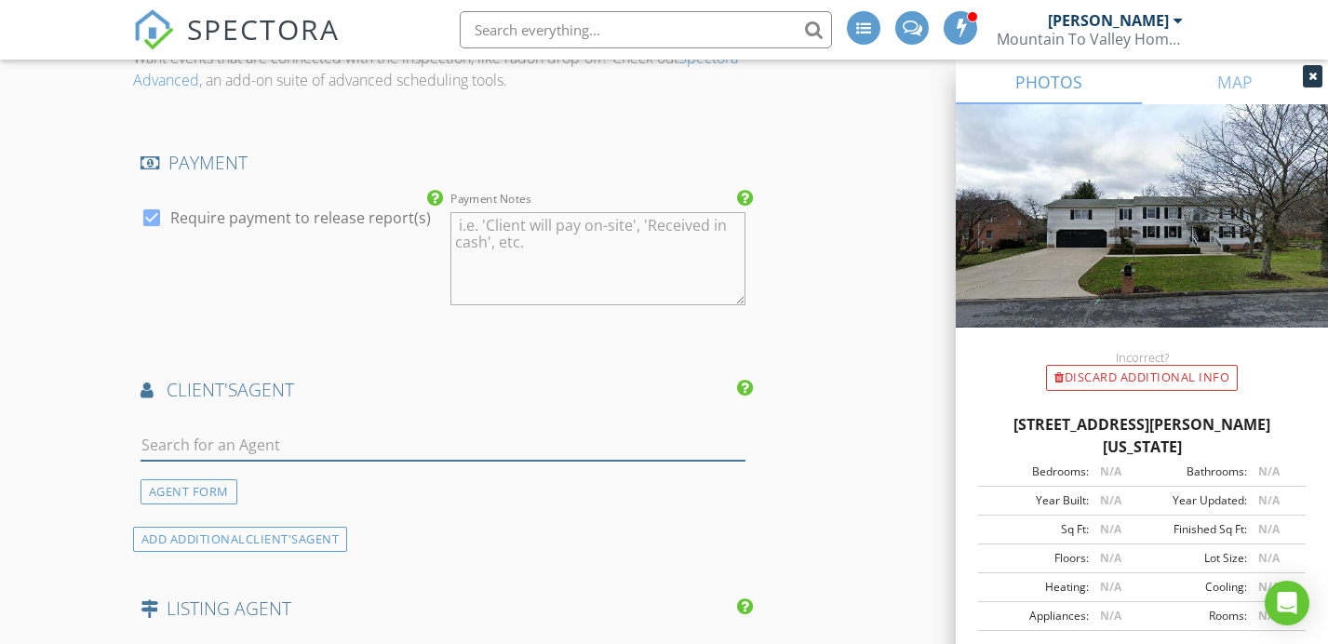
click at [432, 430] on input "text" at bounding box center [443, 445] width 605 height 31
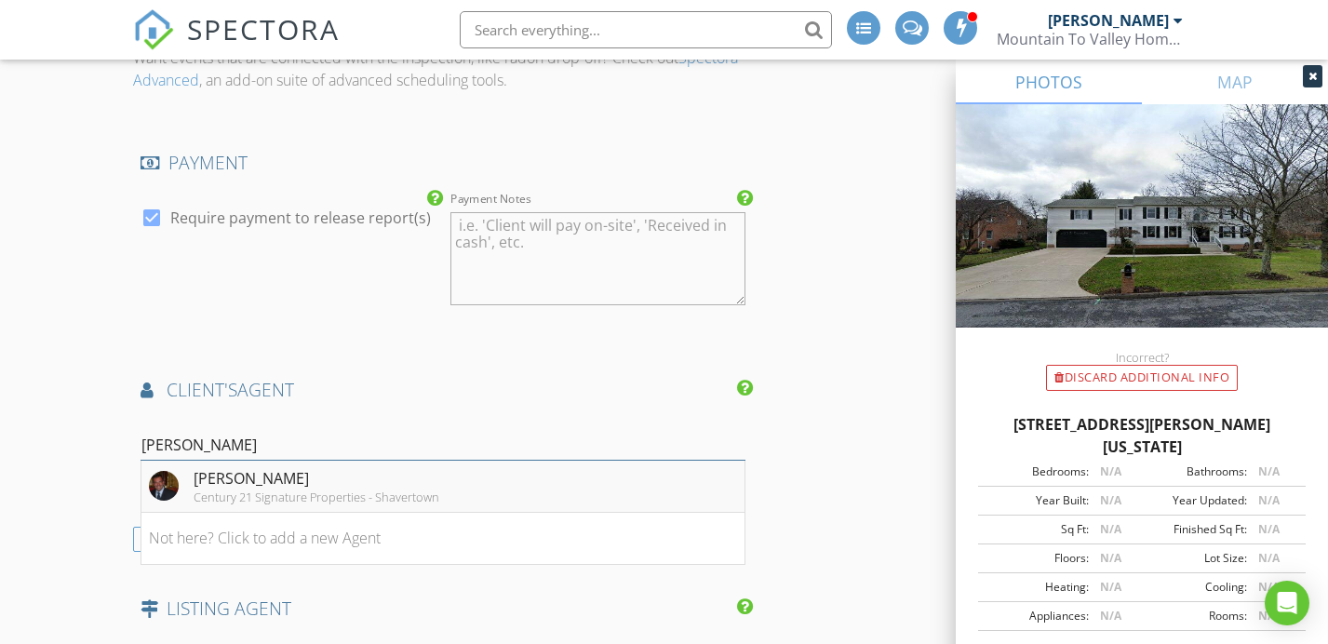
type input "mike sla"
click at [551, 461] on li "Michael Slacktish Century 21 Signature Properties - Shavertown" at bounding box center [442, 487] width 603 height 52
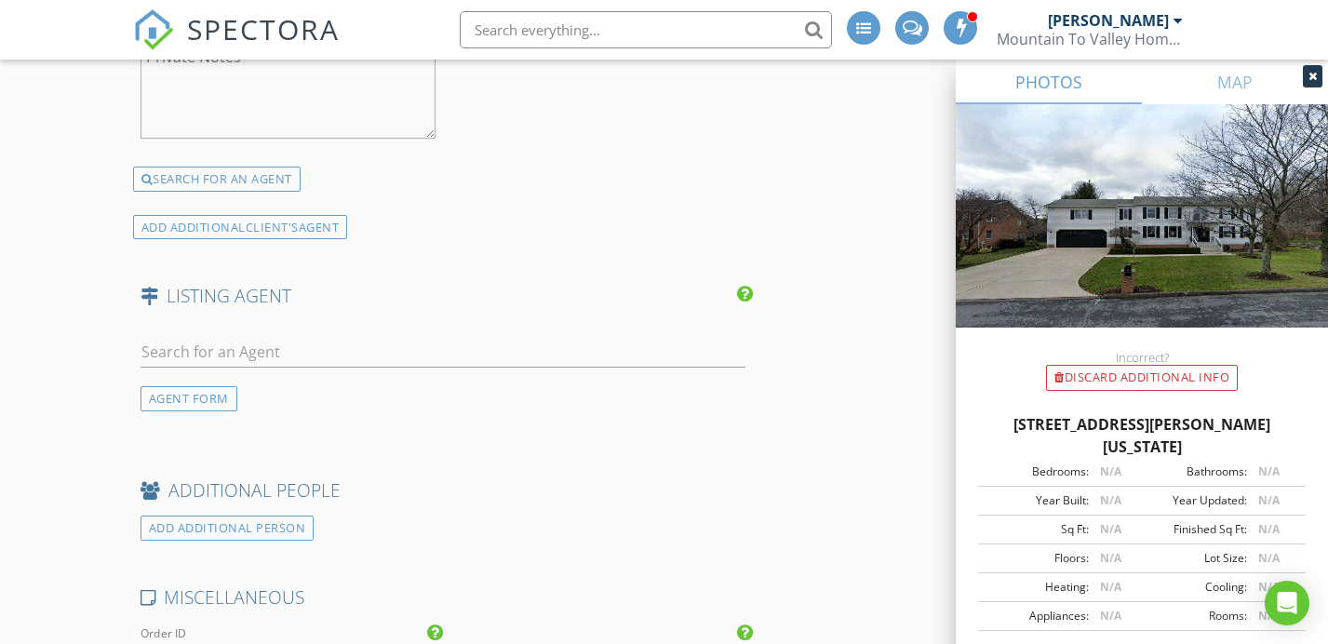
scroll to position [3571, 0]
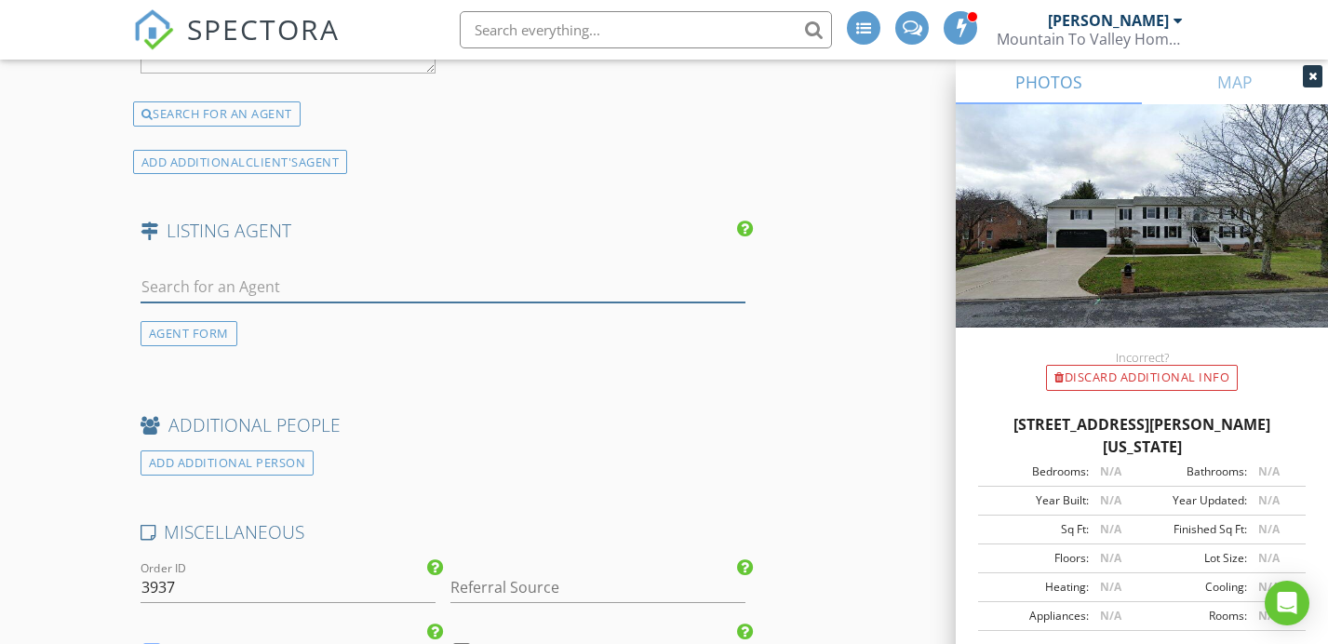
click at [424, 272] on input "text" at bounding box center [443, 287] width 605 height 31
type input "carmen w"
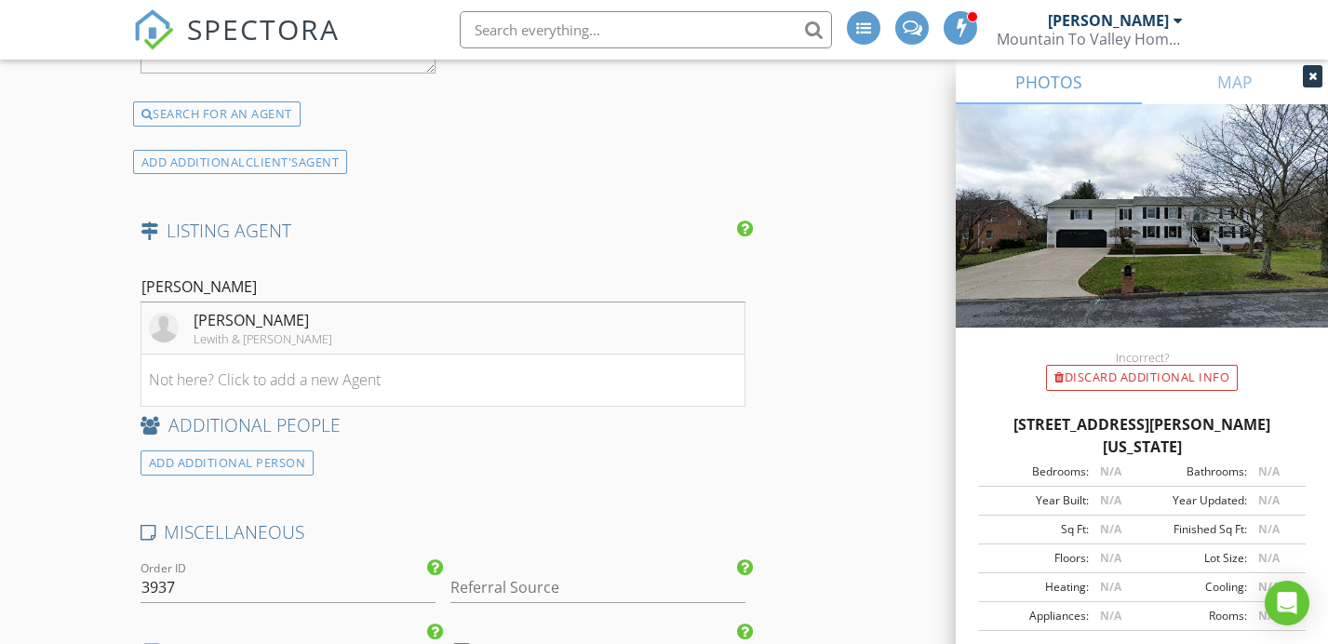
click at [529, 303] on li "Carmen Winters Lewith & Freeman" at bounding box center [442, 329] width 603 height 52
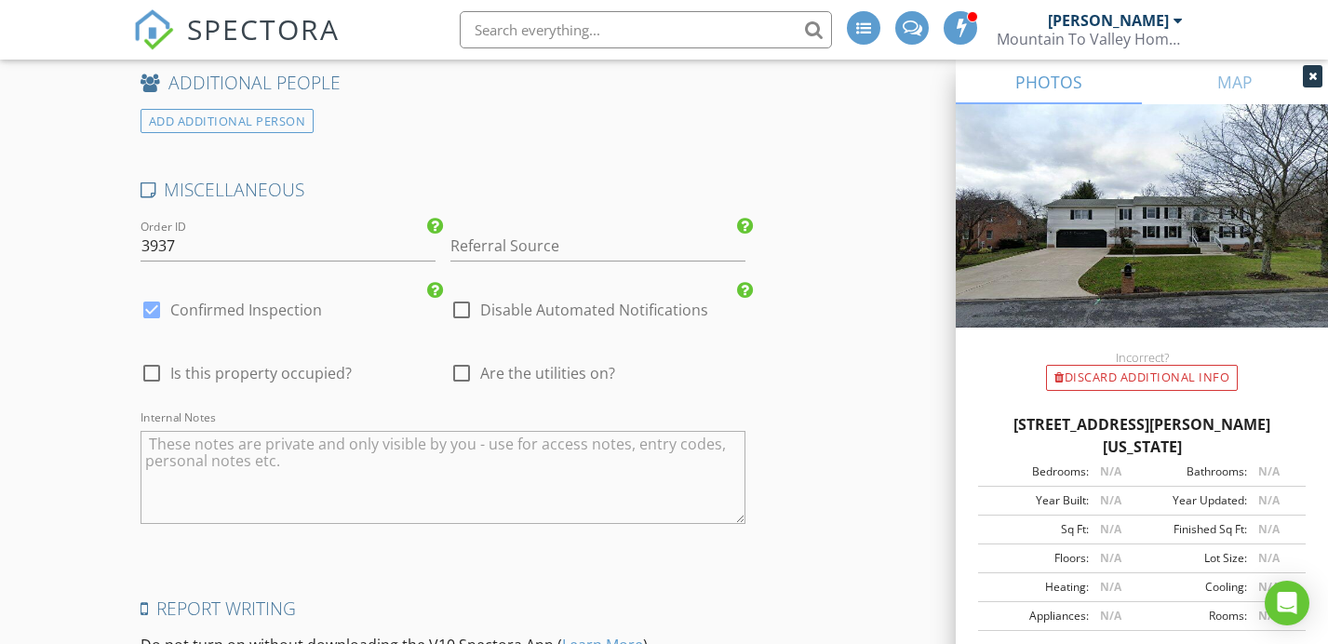
scroll to position [4568, 0]
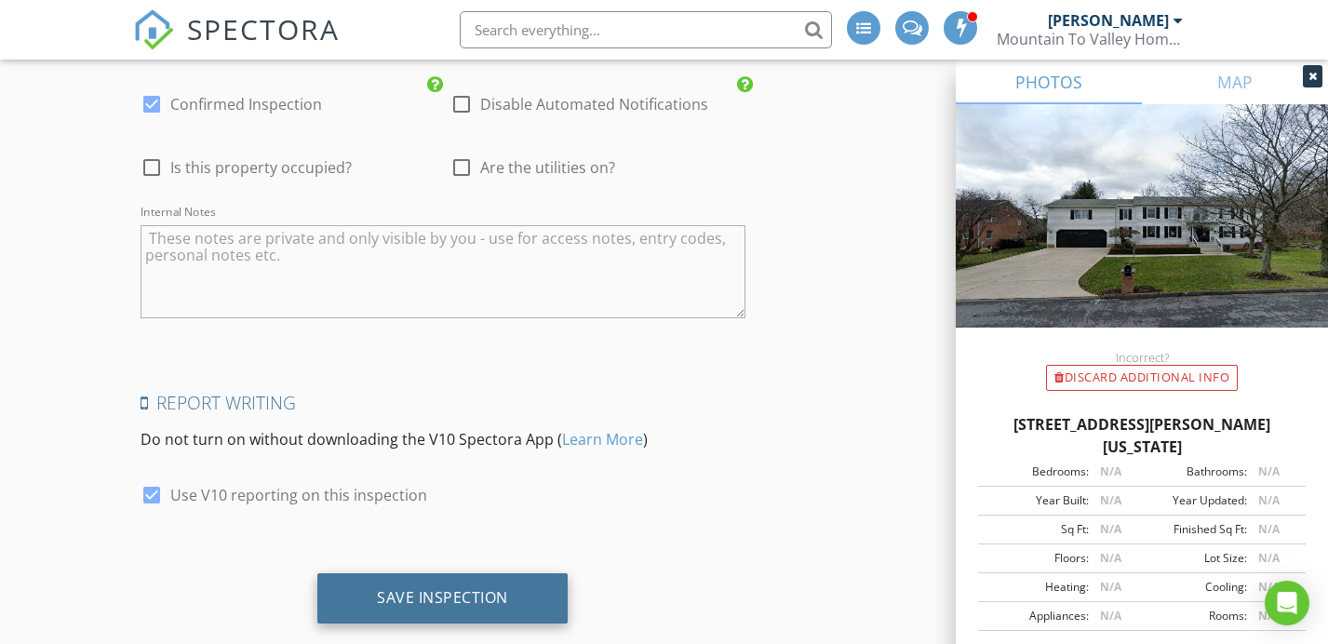
click at [530, 573] on div "Save Inspection" at bounding box center [442, 598] width 250 height 50
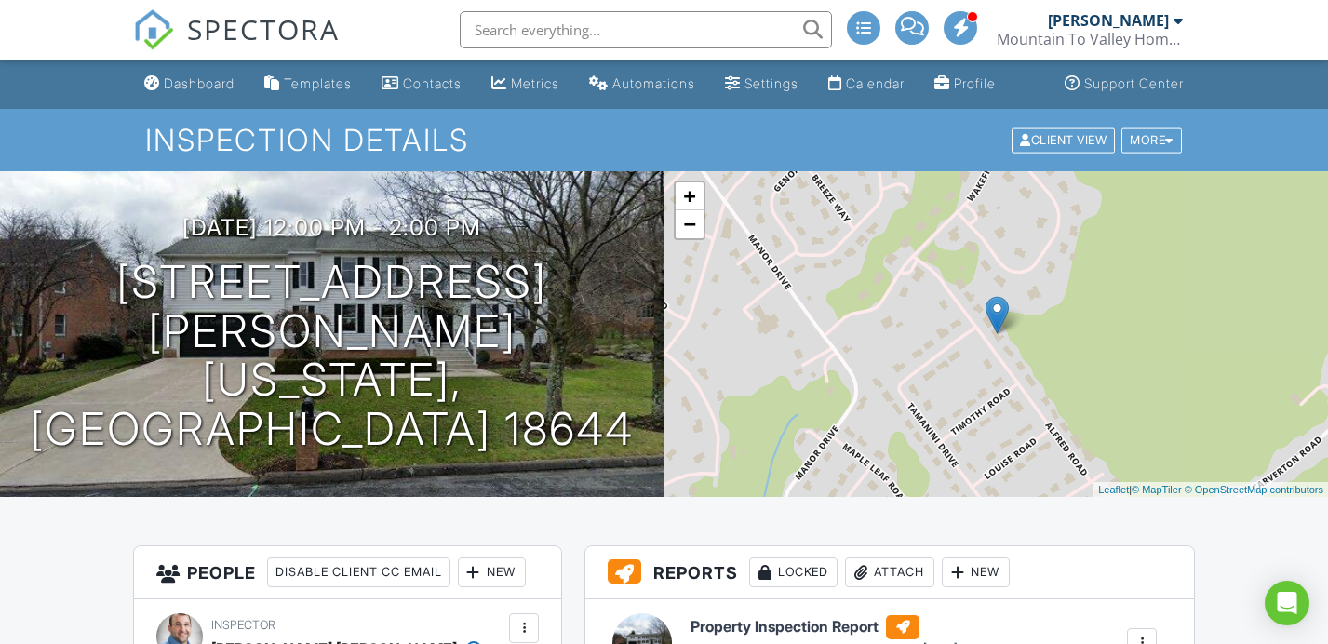
click at [175, 87] on link "Dashboard" at bounding box center [189, 84] width 105 height 34
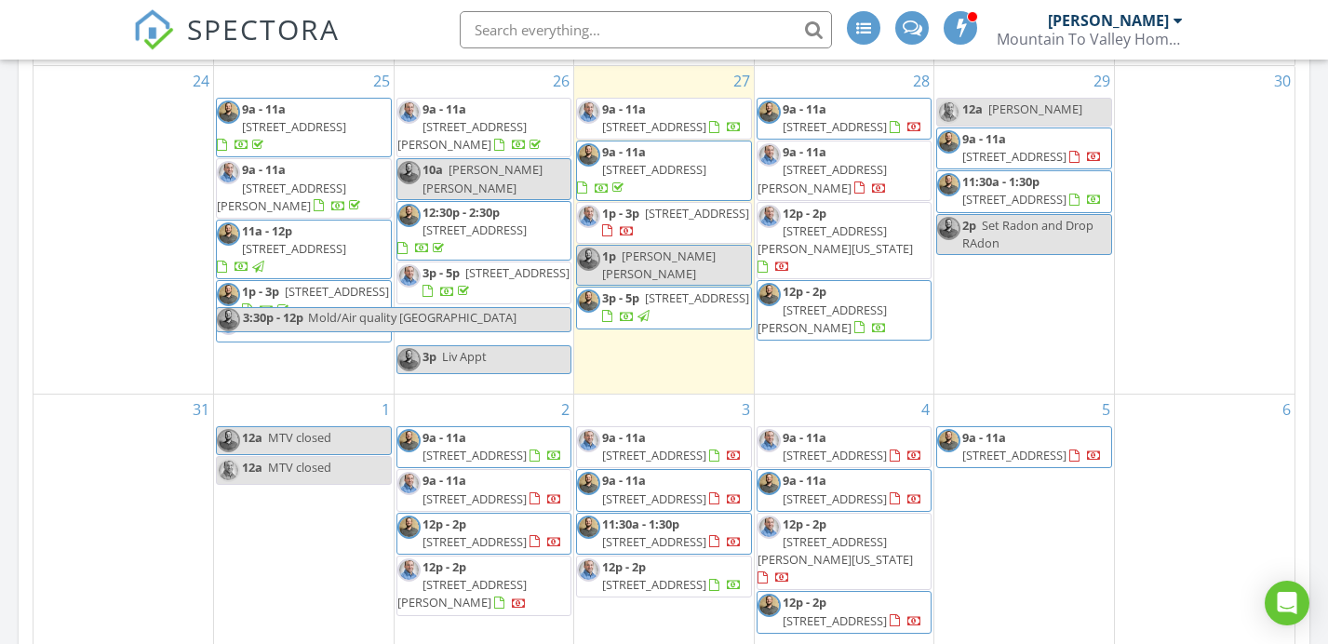
scroll to position [934, 0]
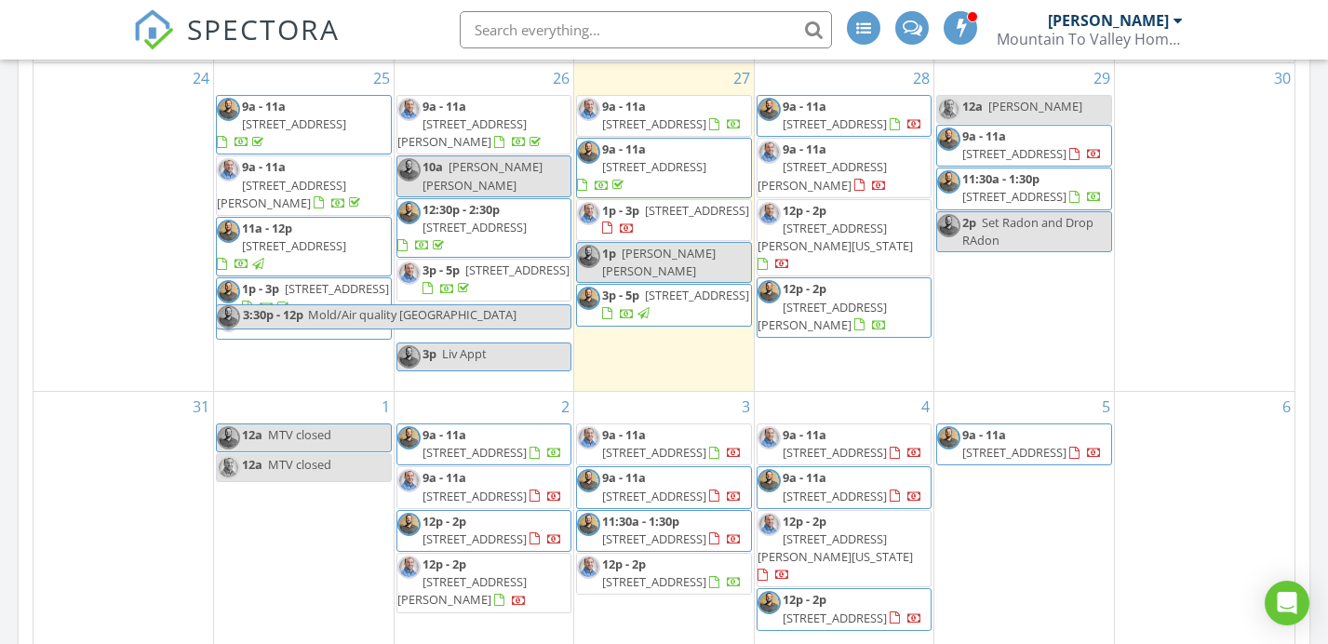
click at [1043, 552] on div "5 9a - 11a [STREET_ADDRESS]" at bounding box center [1025, 519] width 180 height 255
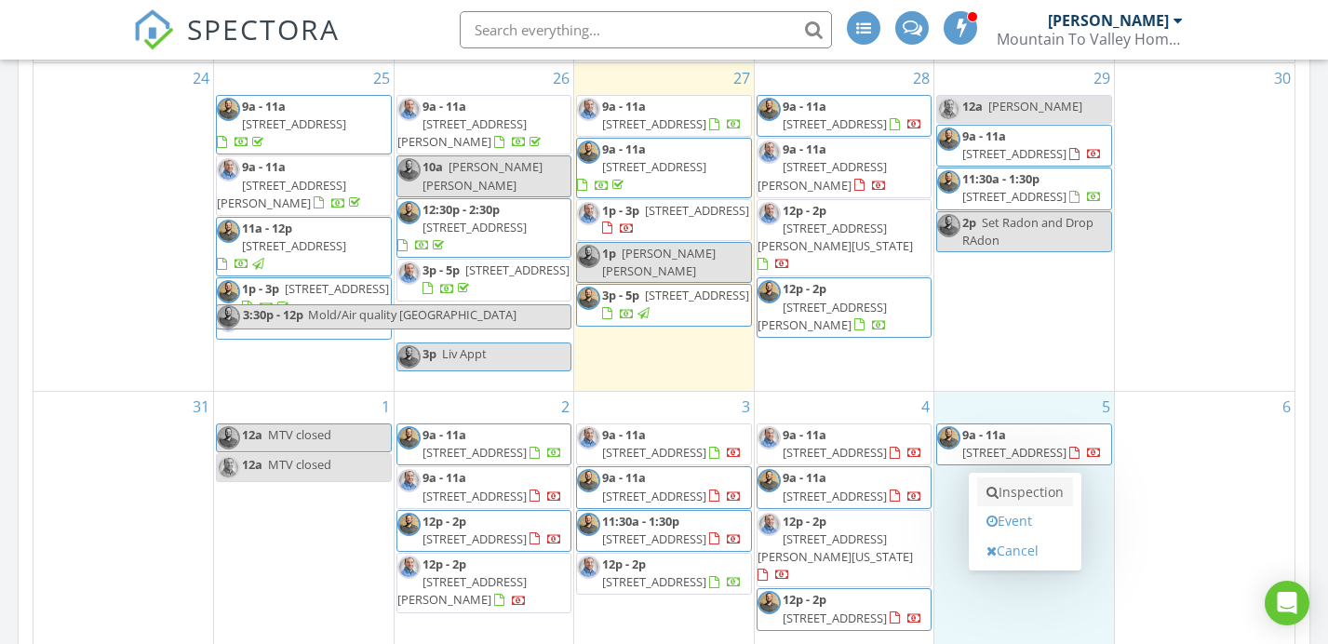
click at [1035, 482] on link "Inspection" at bounding box center [1025, 493] width 96 height 30
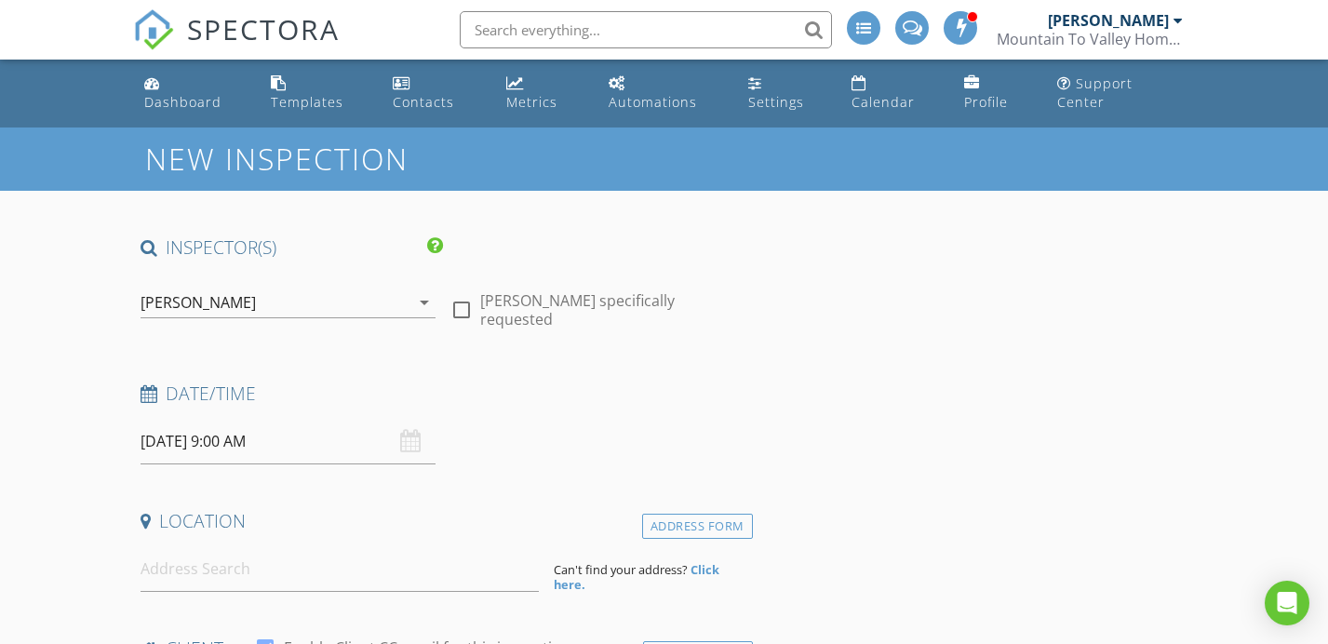
click at [260, 288] on div "[PERSON_NAME]" at bounding box center [275, 303] width 269 height 30
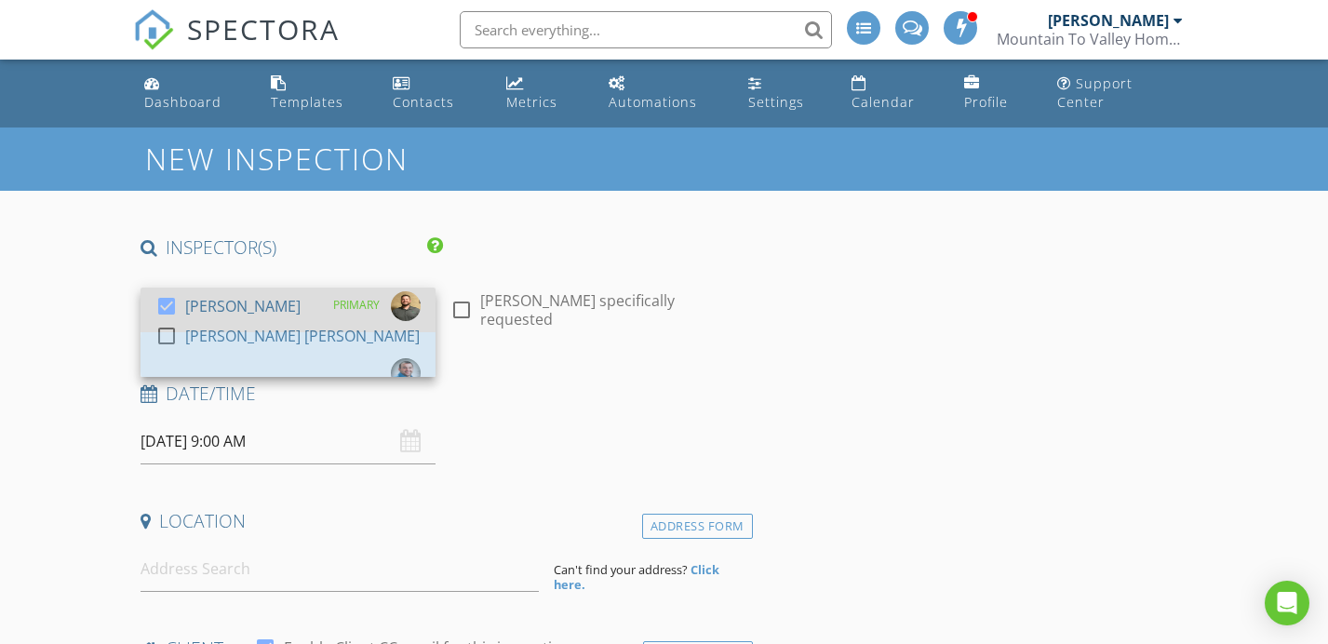
drag, startPoint x: 252, startPoint y: 327, endPoint x: 255, endPoint y: 308, distance: 18.8
click at [253, 321] on div "[PERSON_NAME] [PERSON_NAME]" at bounding box center [302, 336] width 235 height 30
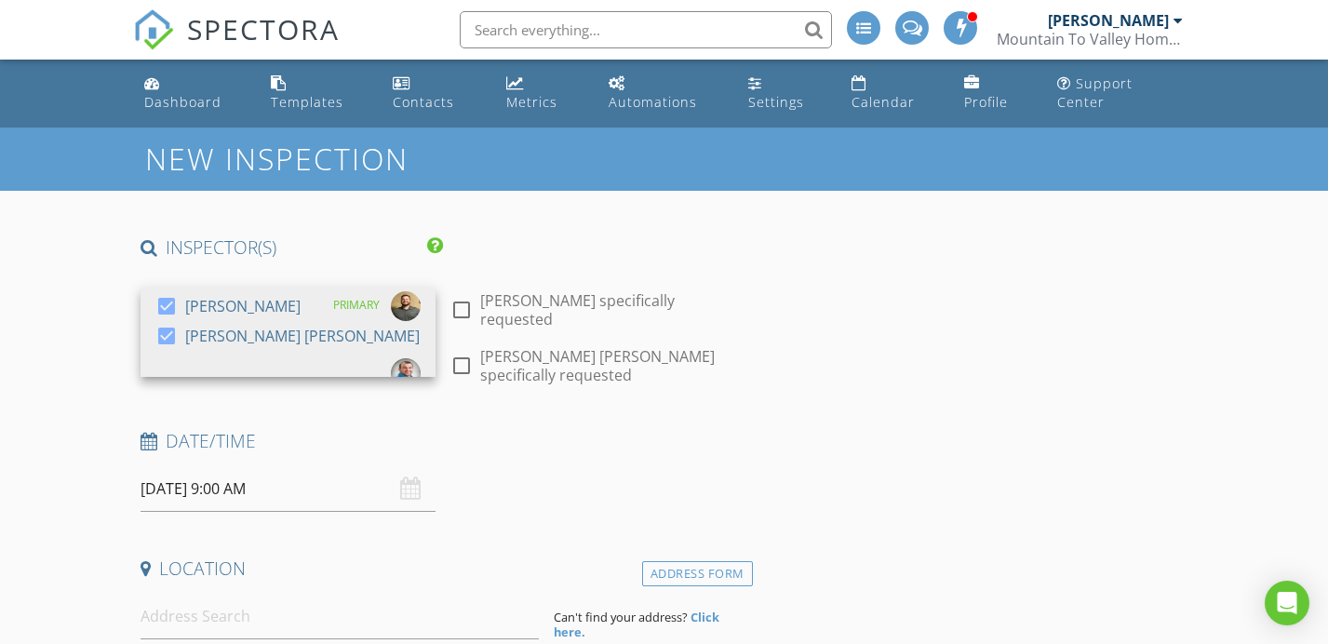
drag, startPoint x: 256, startPoint y: 284, endPoint x: 249, endPoint y: 397, distance: 112.8
click at [256, 291] on div "[PERSON_NAME]" at bounding box center [242, 306] width 115 height 30
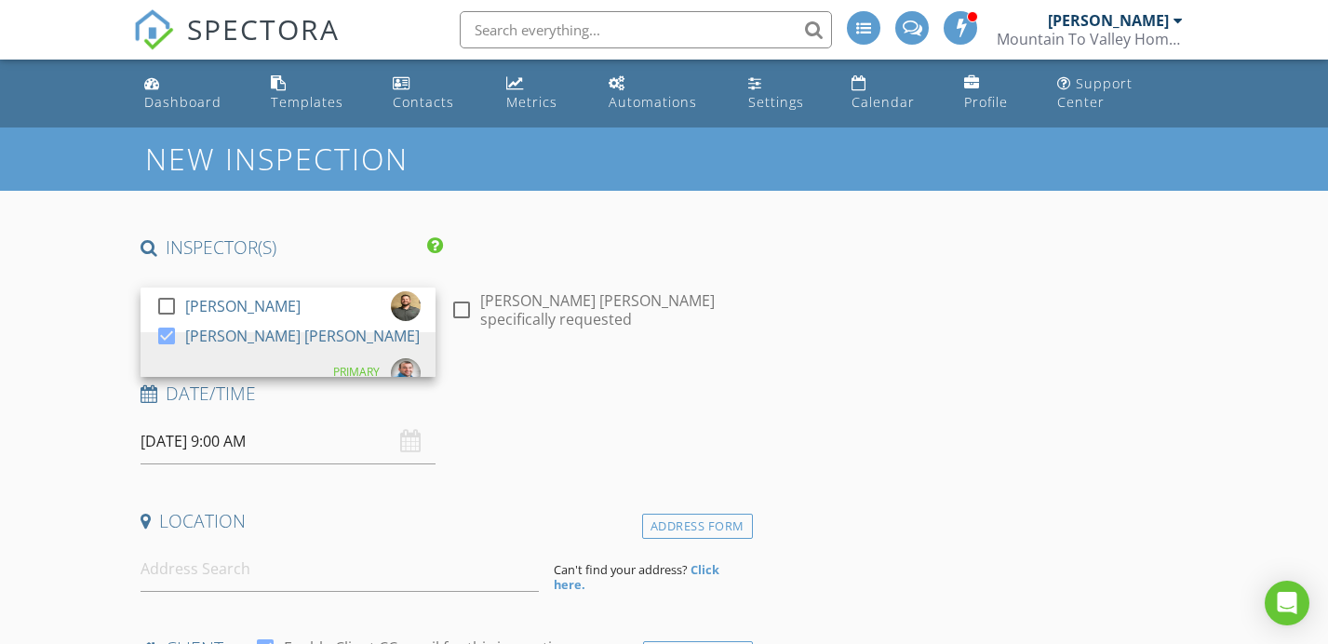
drag, startPoint x: 313, startPoint y: 578, endPoint x: 312, endPoint y: 564, distance: 14.0
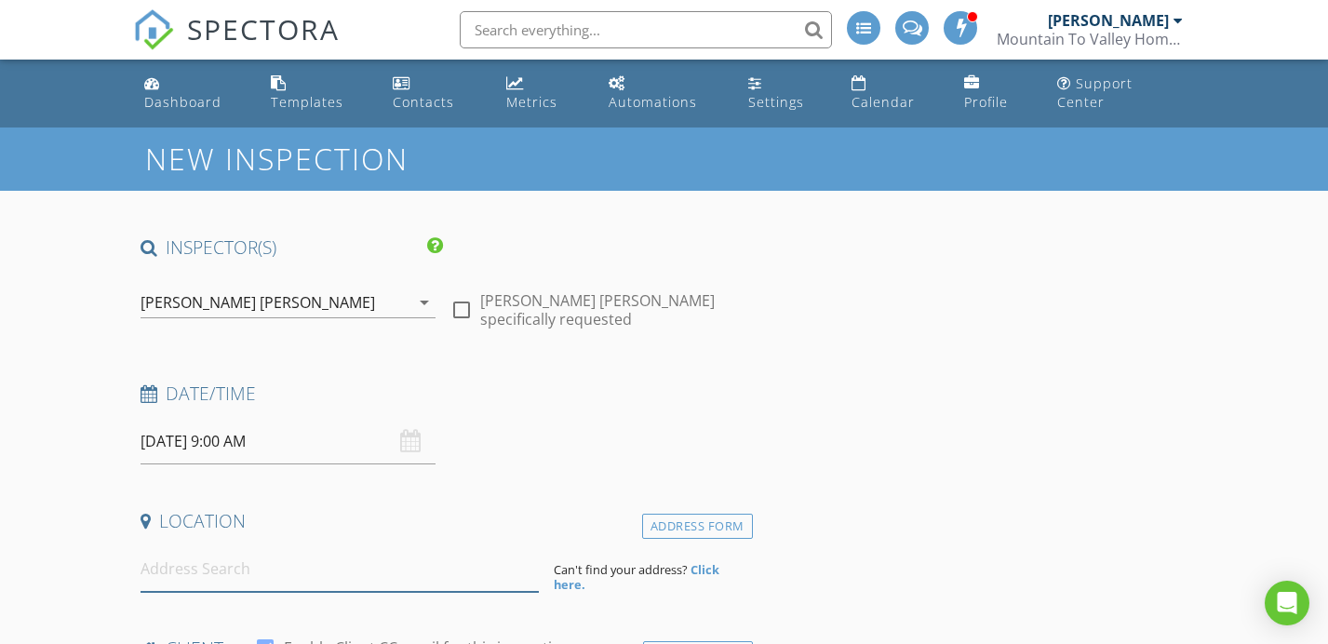
click at [312, 565] on input at bounding box center [340, 569] width 398 height 46
type input "3"
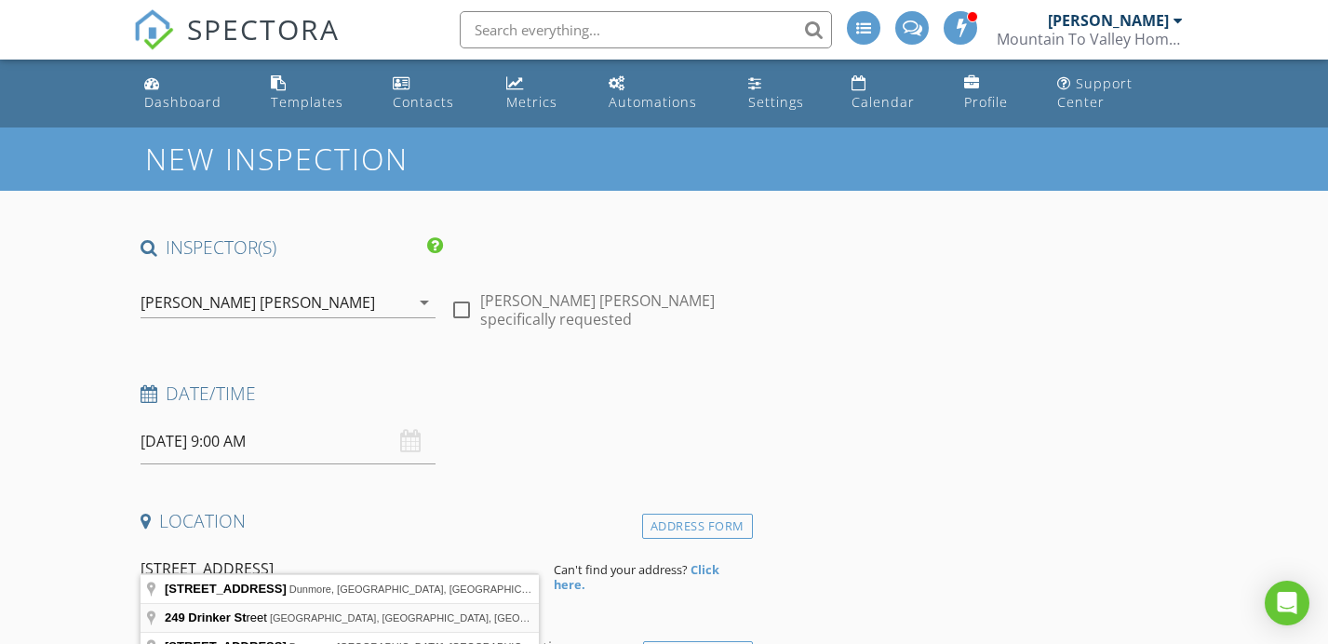
type input "249 Drinker Street, Bloomsburg, PA, USA"
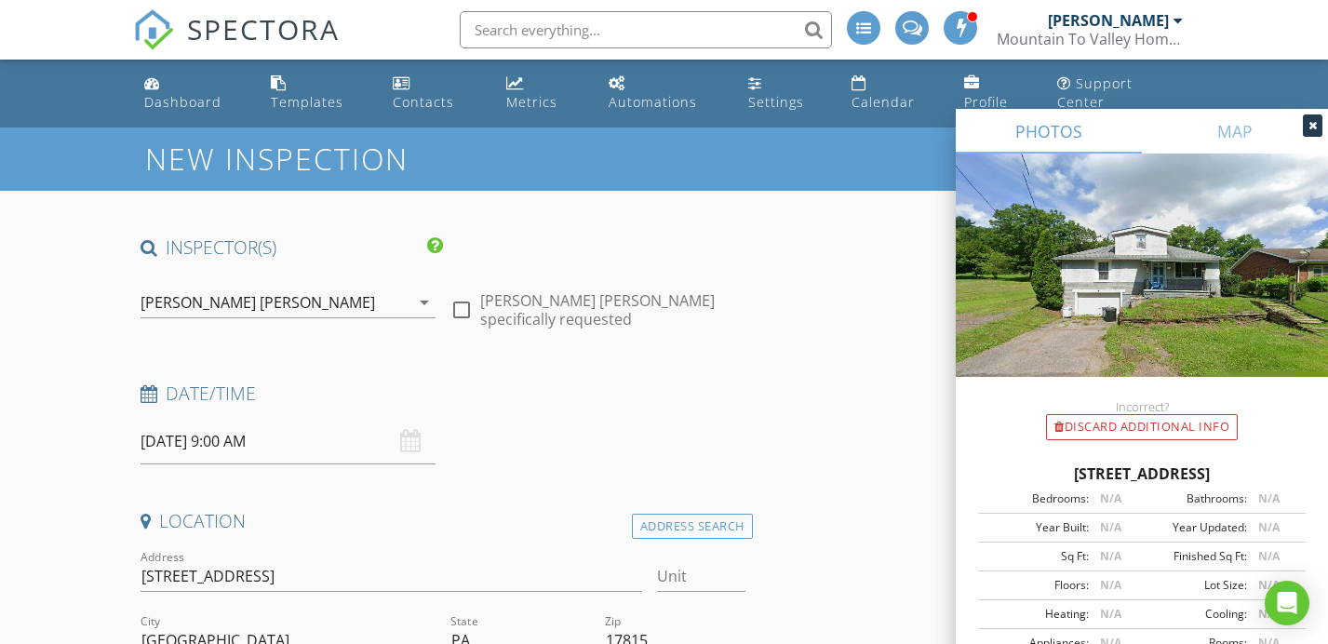
click at [673, 433] on div "Date/Time 09/05/2025 9:00 AM" at bounding box center [443, 423] width 620 height 83
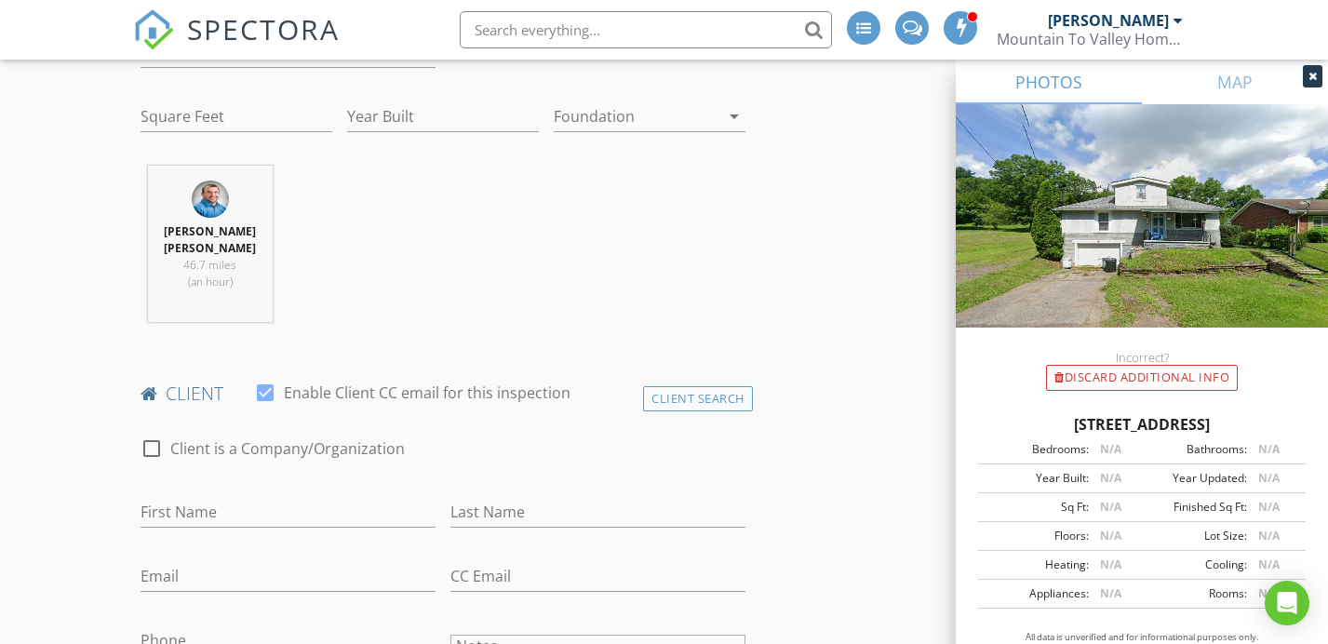
scroll to position [667, 0]
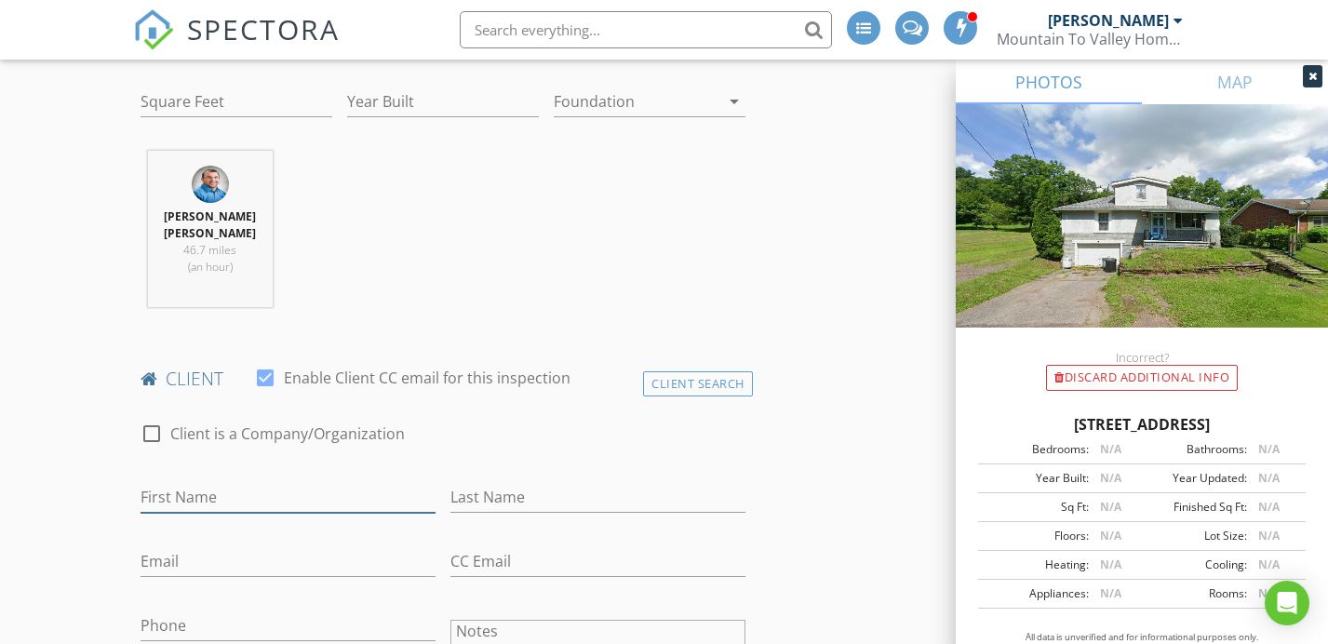
click at [269, 482] on input "First Name" at bounding box center [288, 497] width 295 height 31
type input "Nick"
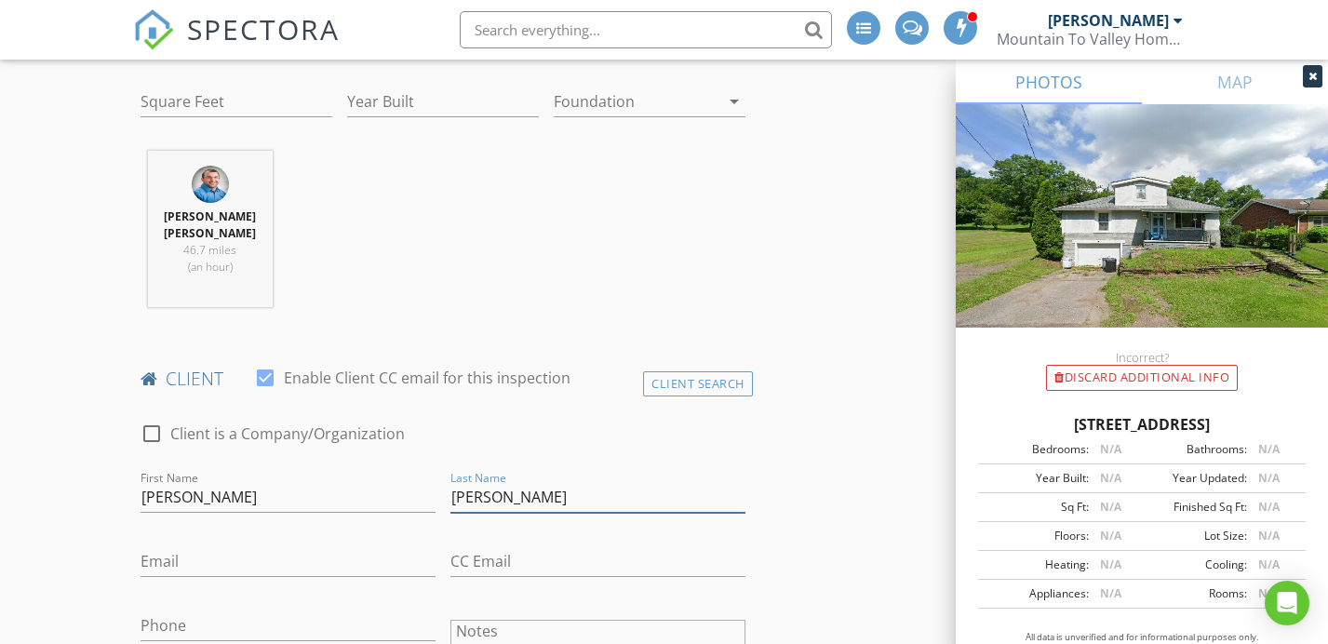
type input "Tilotta"
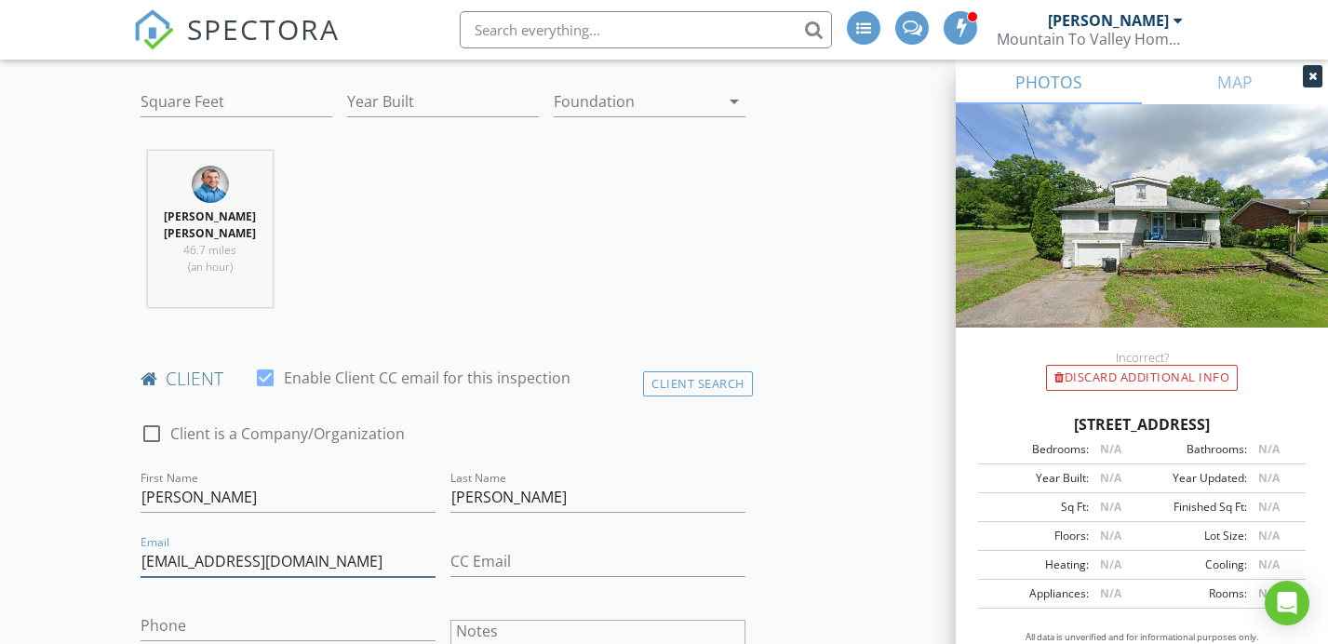
type input "[EMAIL_ADDRESS][DOMAIN_NAME]"
type input "[PHONE_NUMBER]"
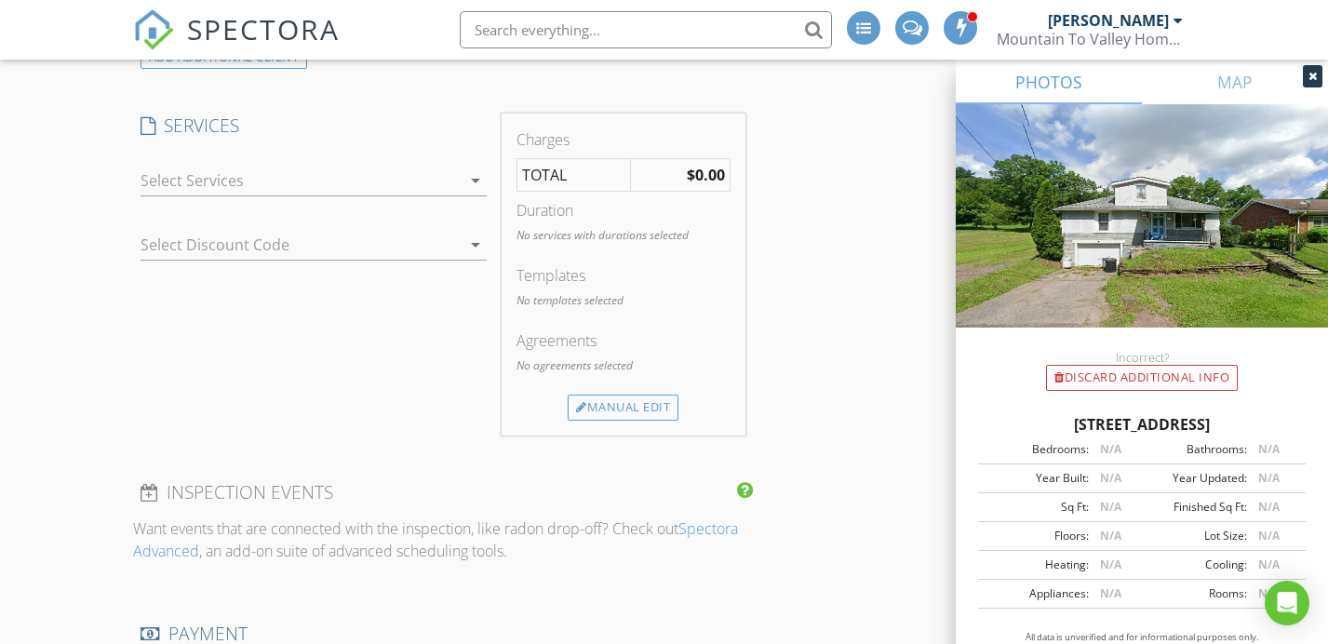
scroll to position [1622, 0]
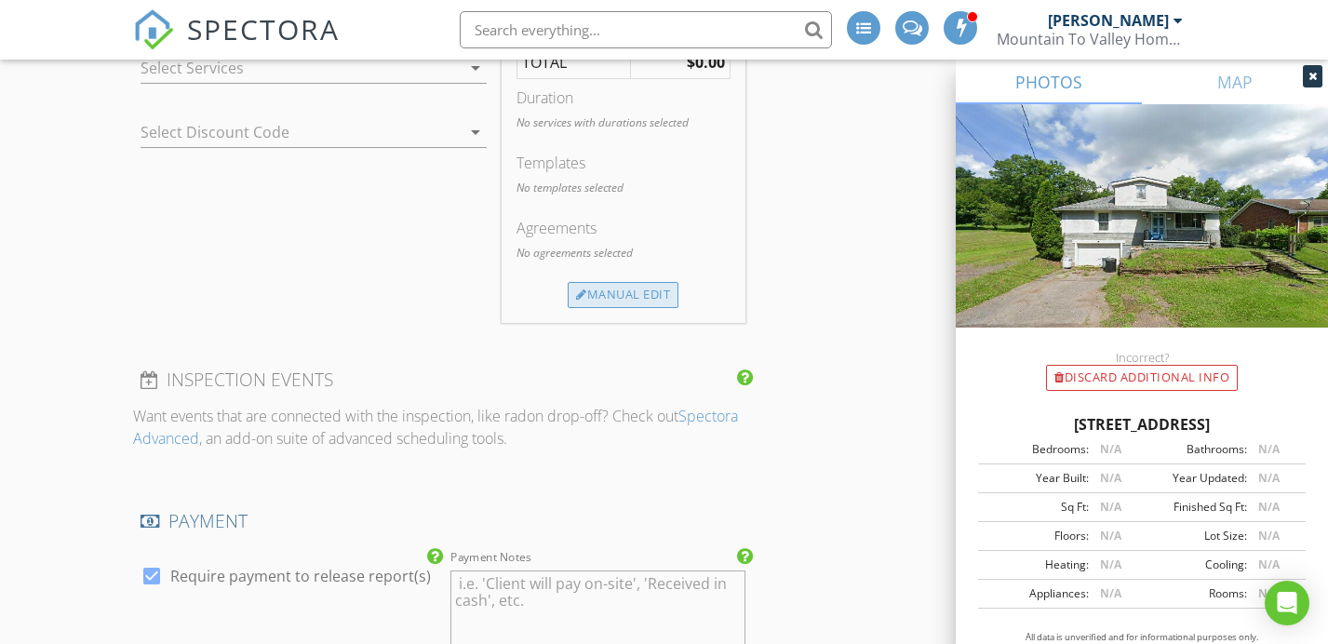
click at [626, 282] on div "Manual Edit" at bounding box center [623, 295] width 111 height 26
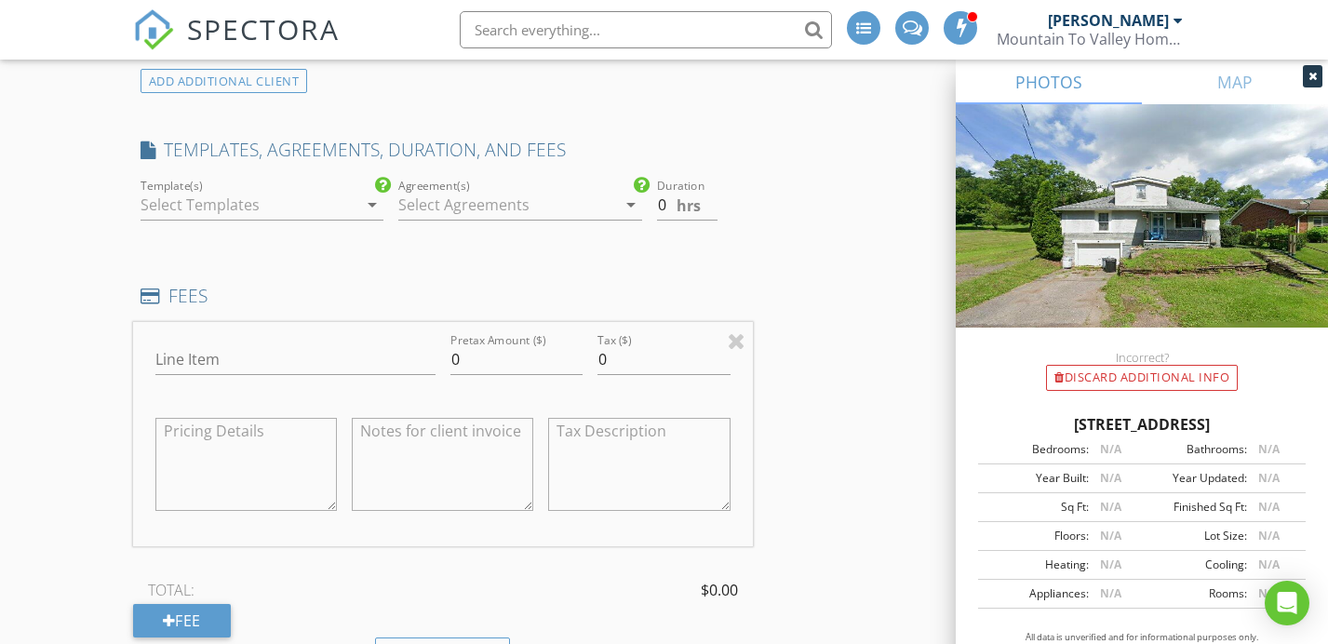
scroll to position [1470, 0]
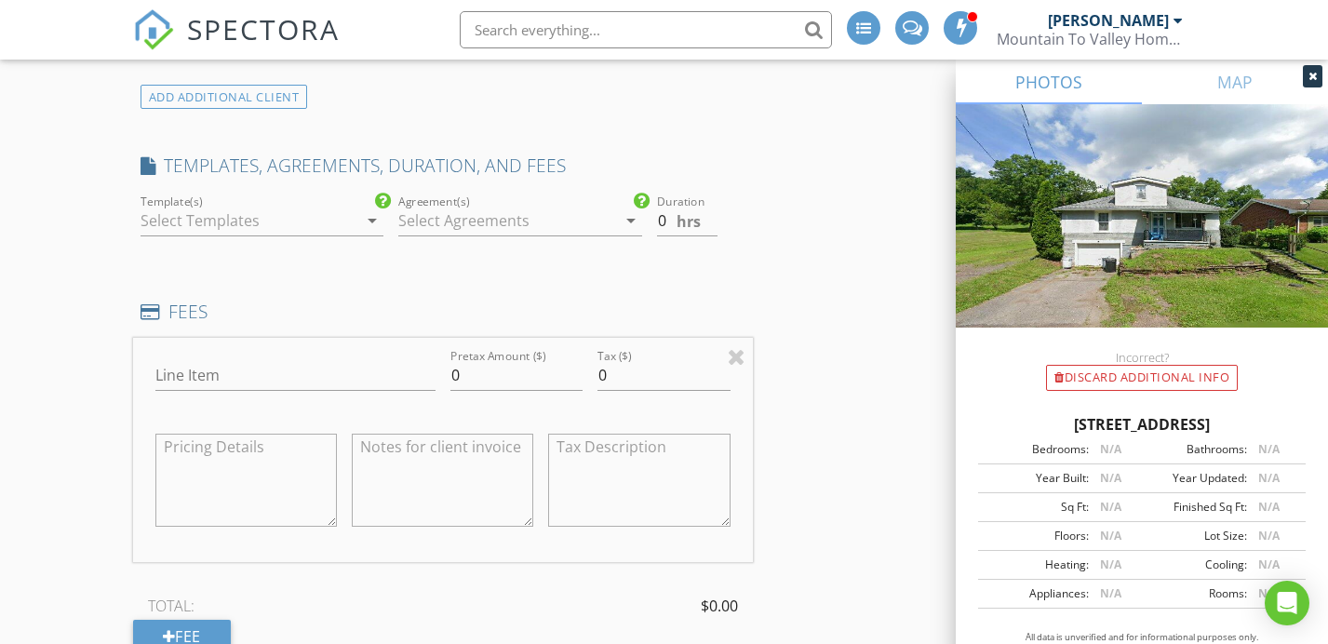
click at [282, 206] on div at bounding box center [249, 221] width 217 height 30
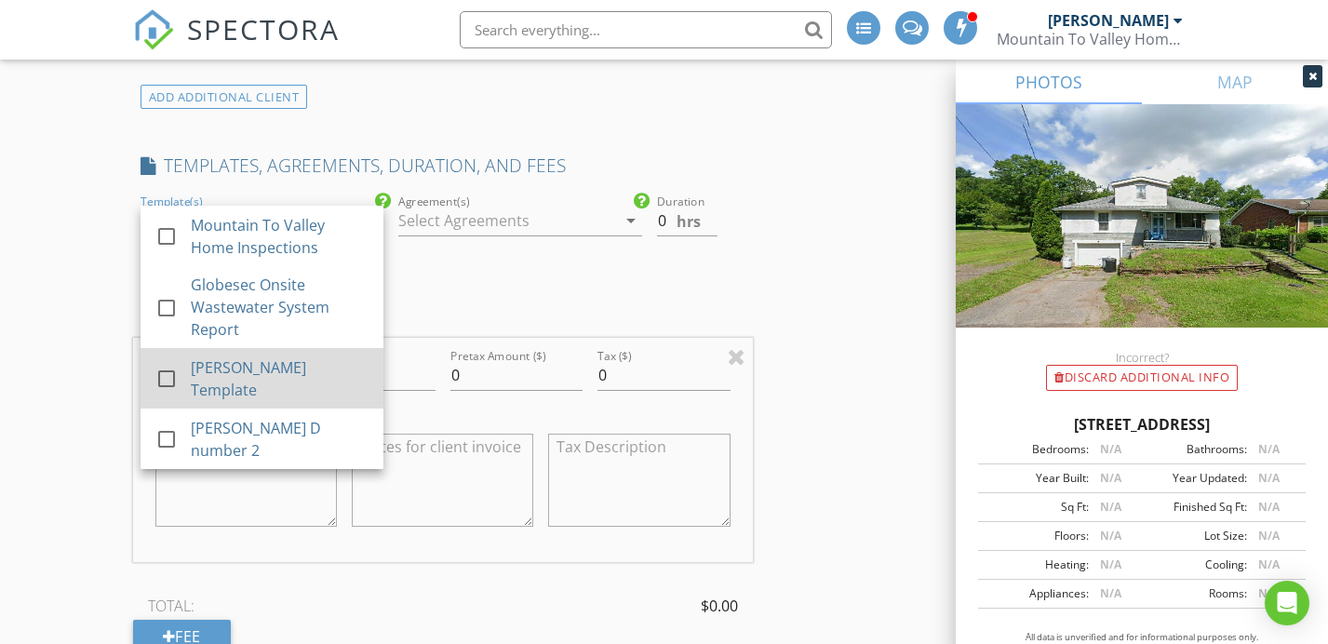
click at [196, 356] on div "check_box_outline_blank Mike B Template" at bounding box center [261, 379] width 213 height 46
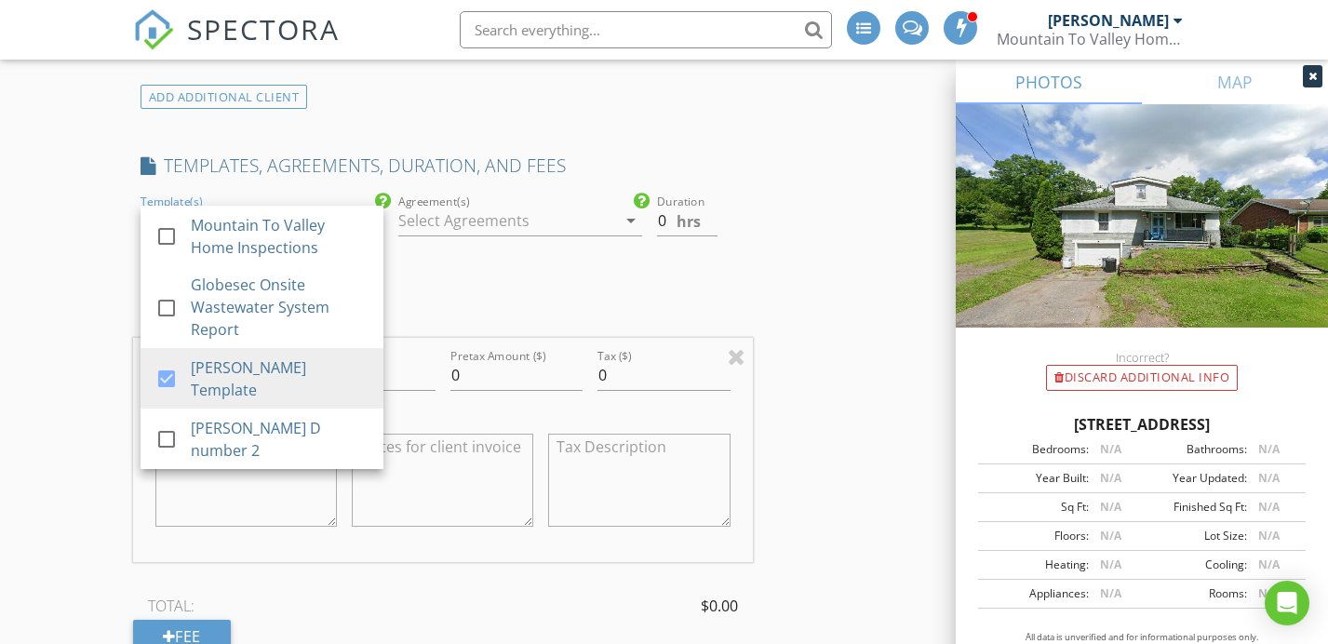
click at [527, 206] on div at bounding box center [506, 221] width 217 height 30
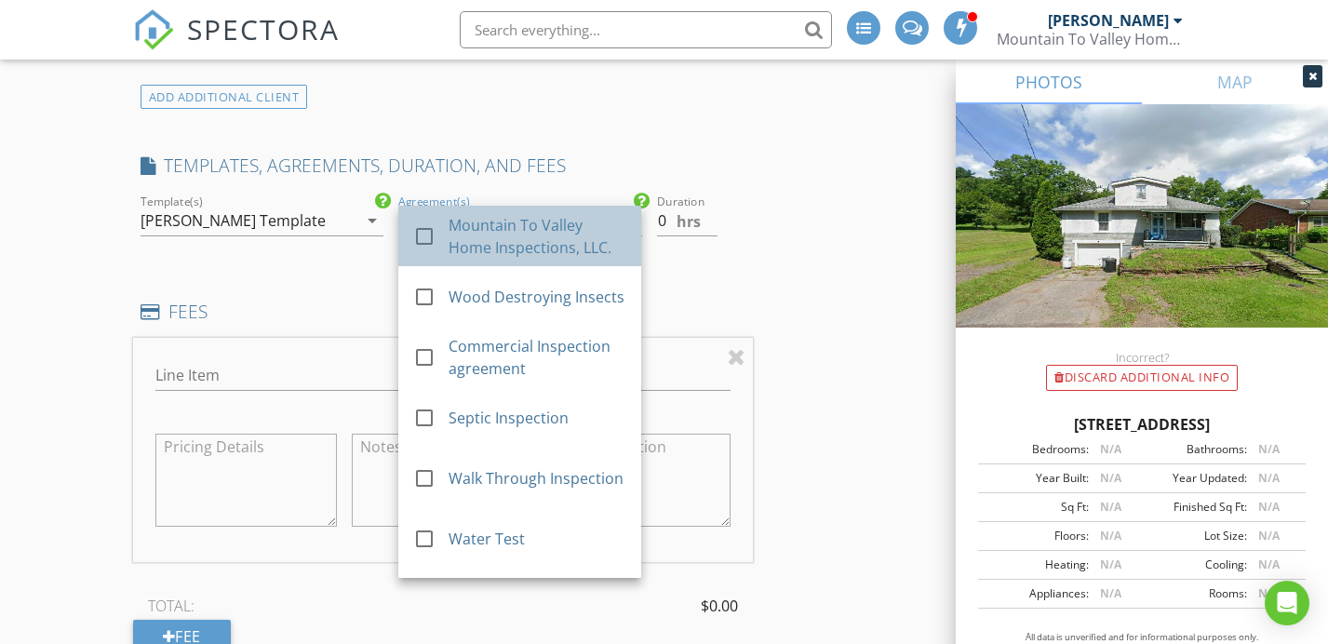
click at [507, 214] on div "Mountain To Valley Home Inspections, LLC." at bounding box center [538, 236] width 178 height 45
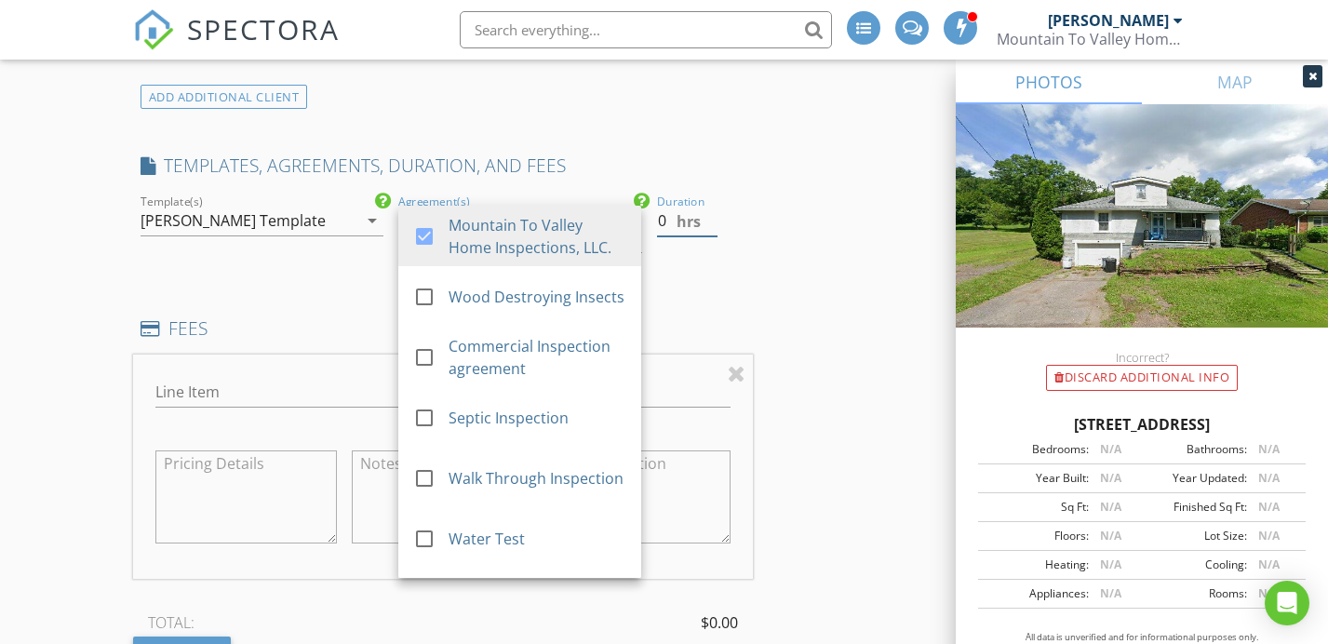
drag, startPoint x: 668, startPoint y: 190, endPoint x: 626, endPoint y: 201, distance: 44.3
click at [652, 191] on div "Duration 0 hrs" at bounding box center [701, 231] width 103 height 81
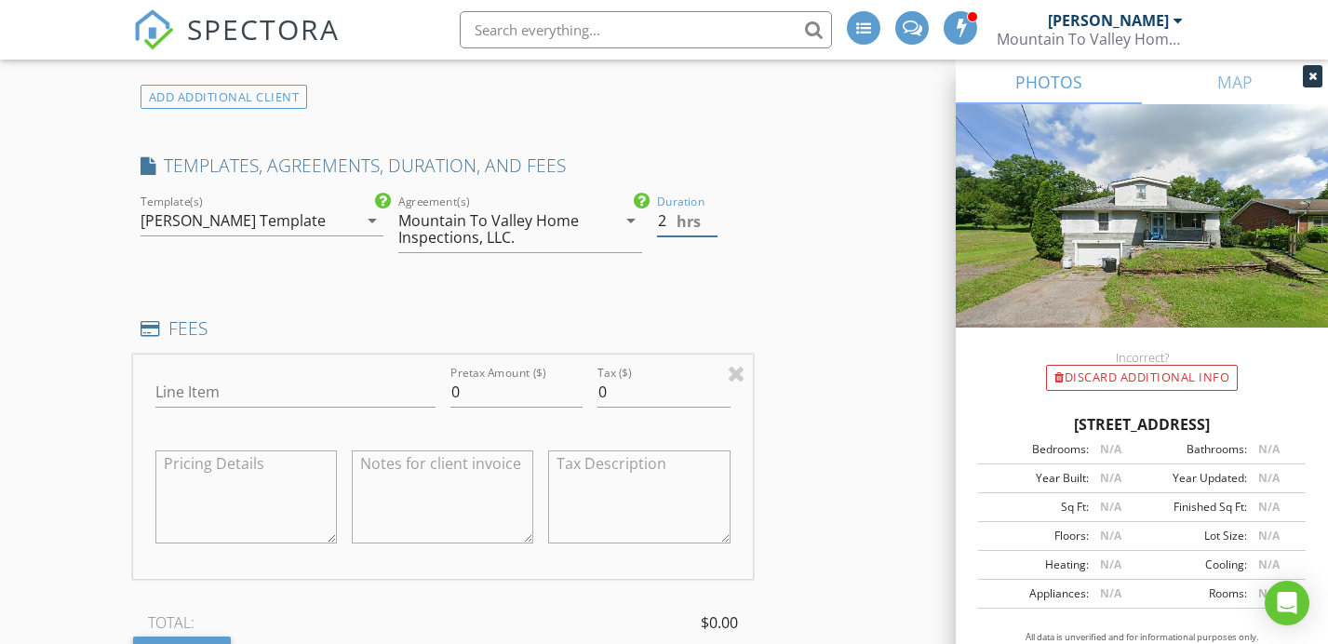
type input "2"
click at [333, 377] on input "Line Item" at bounding box center [295, 392] width 280 height 31
type input "Home Inspection"
drag, startPoint x: 496, startPoint y: 358, endPoint x: 404, endPoint y: 352, distance: 92.4
click at [406, 355] on div "Line Item Home Inspection Pretax Amount ($) 0 Tax ($) 0" at bounding box center [443, 467] width 620 height 224
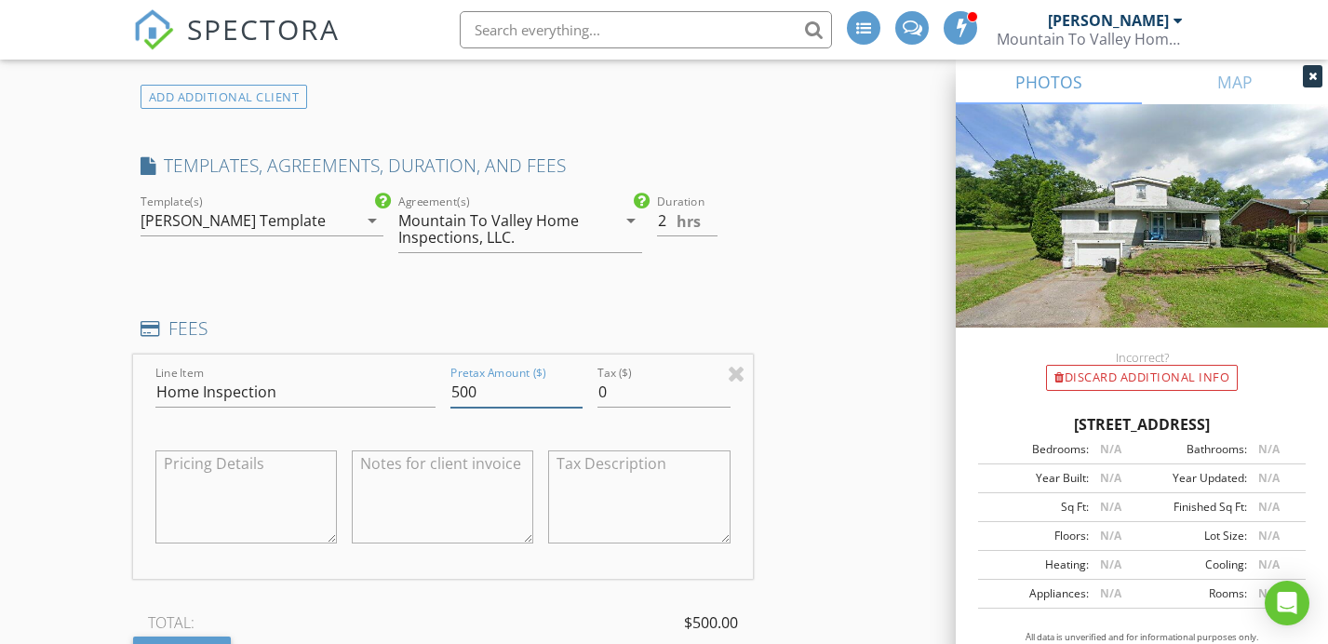
type input "500"
click at [832, 316] on div "INSPECTOR(S) check_box_outline_blank Justin Weber check_box Mike Bonita PRIMARY…" at bounding box center [664, 531] width 1063 height 3530
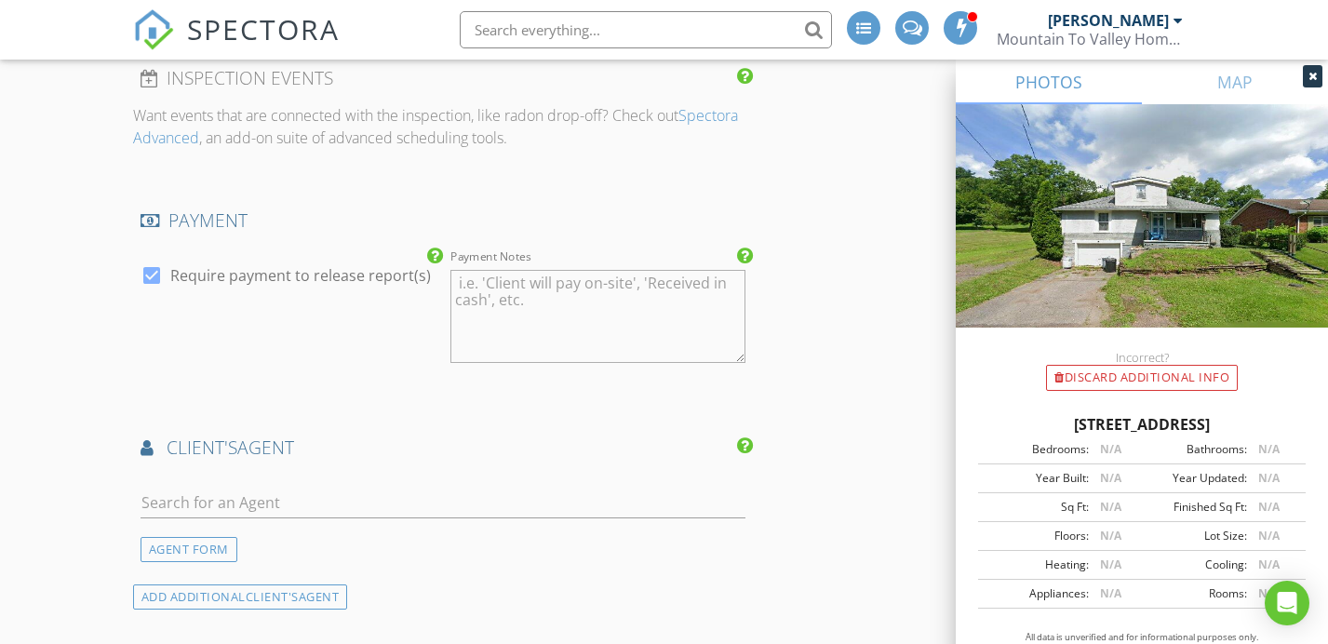
scroll to position [3130, 0]
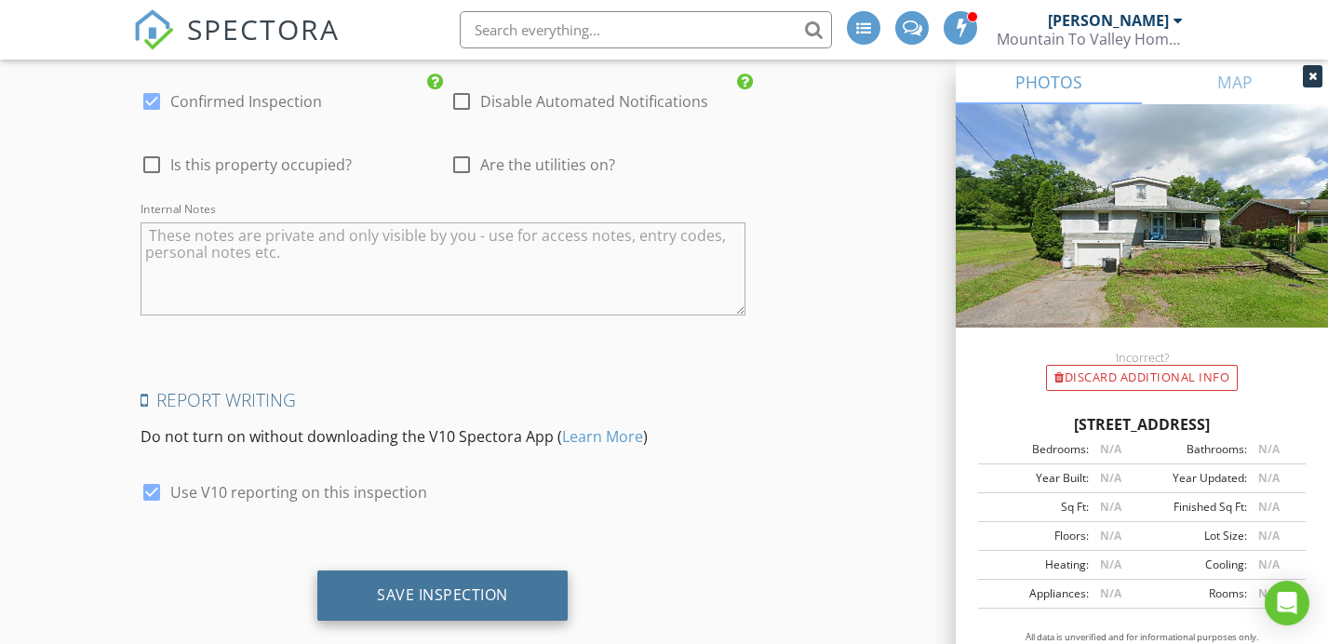
click at [490, 571] on div "Save Inspection" at bounding box center [442, 596] width 250 height 50
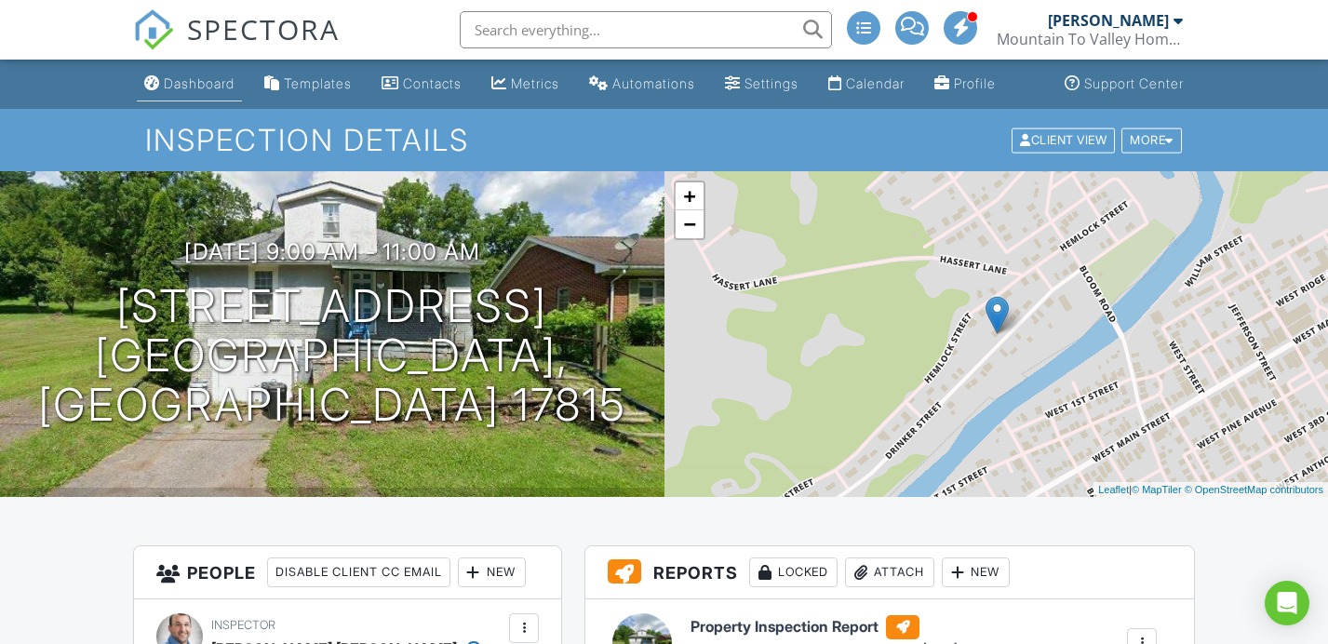
click at [194, 91] on div "Dashboard" at bounding box center [199, 83] width 71 height 16
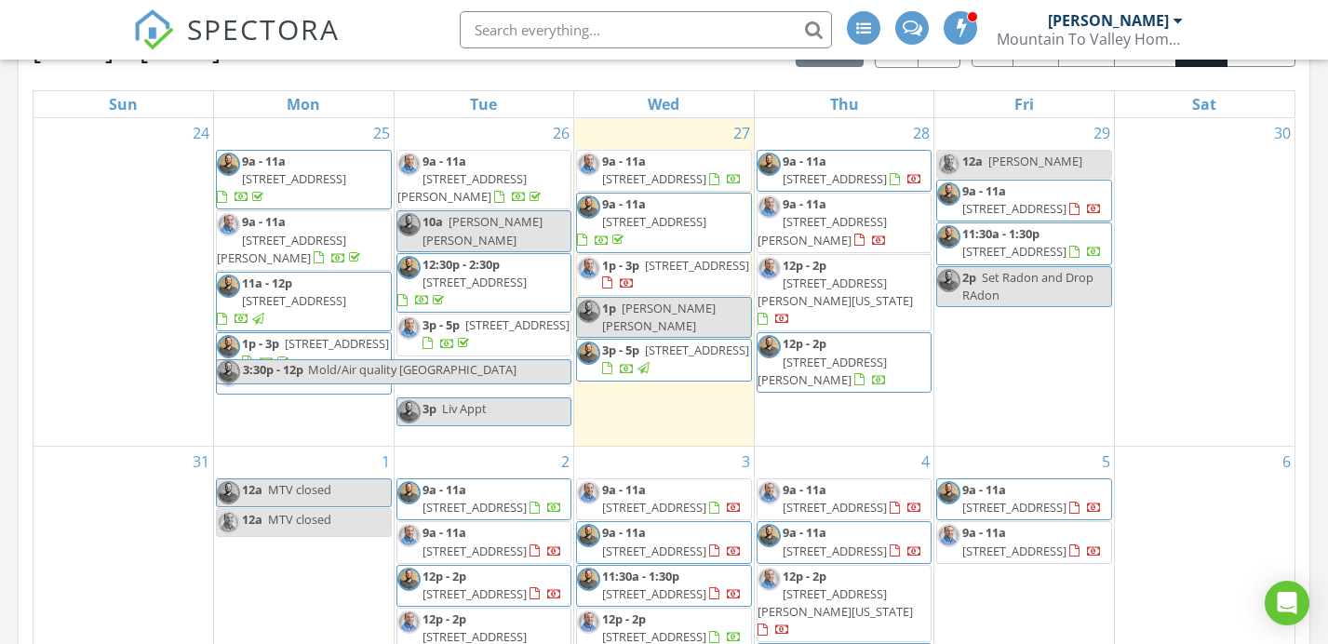
scroll to position [877, 0]
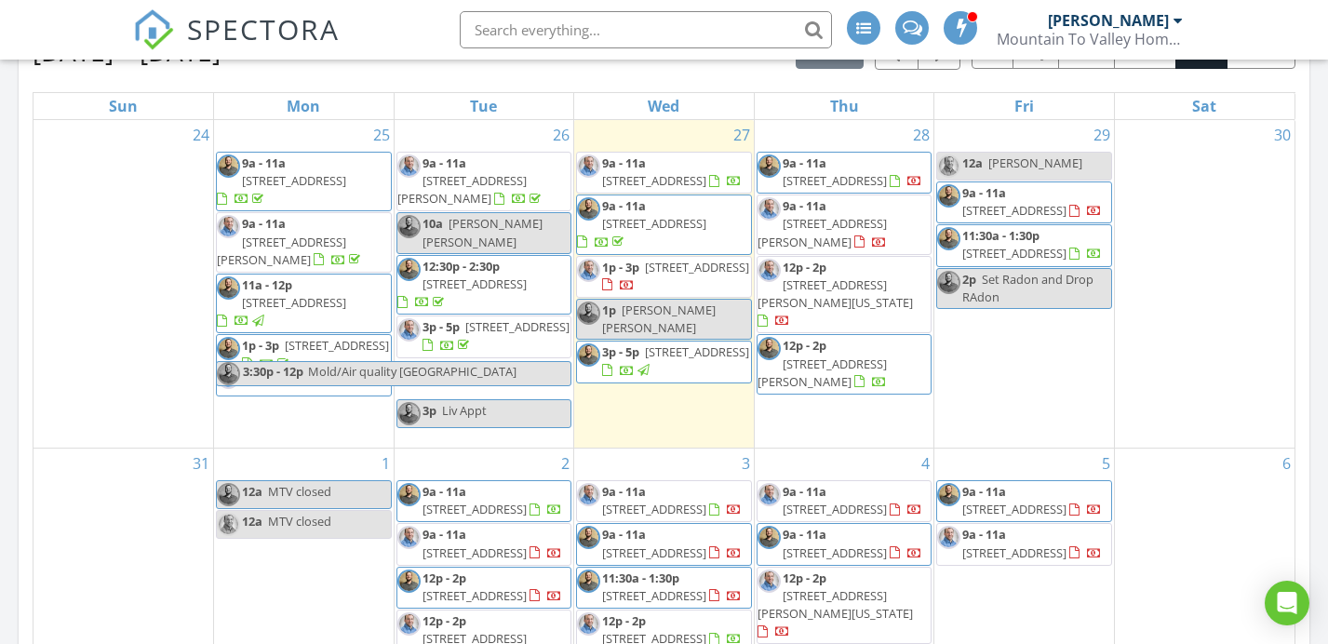
click at [335, 234] on span "[STREET_ADDRESS][PERSON_NAME]" at bounding box center [281, 251] width 129 height 34
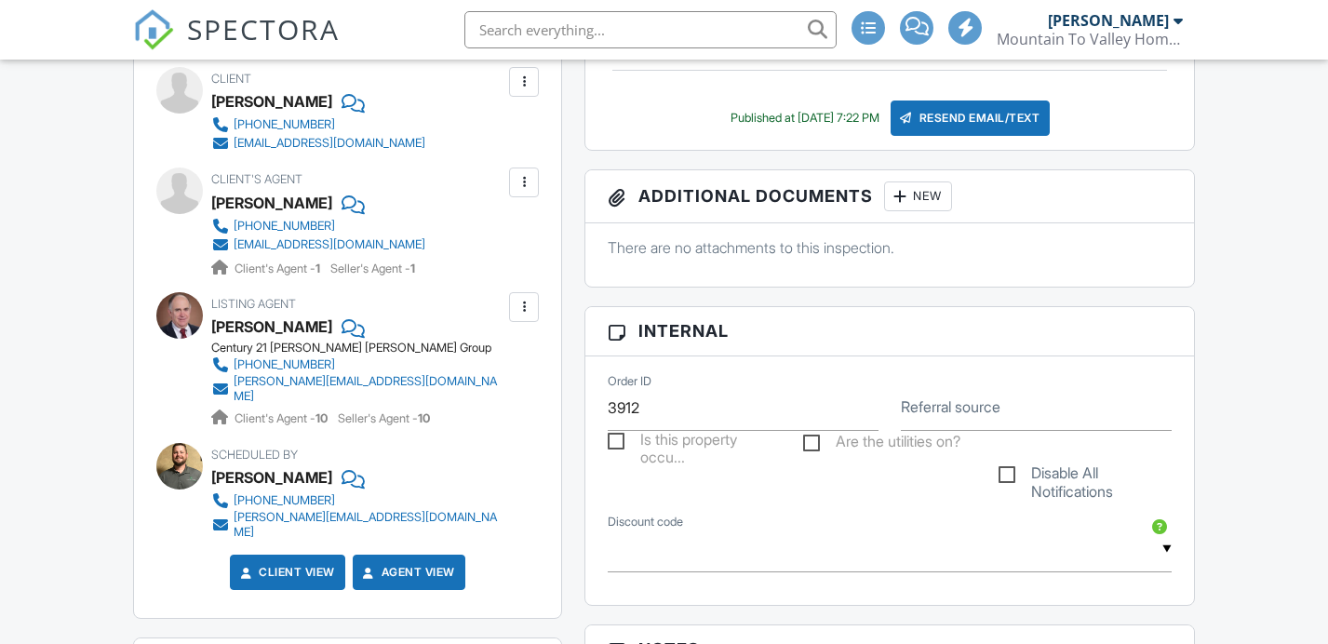
scroll to position [642, 0]
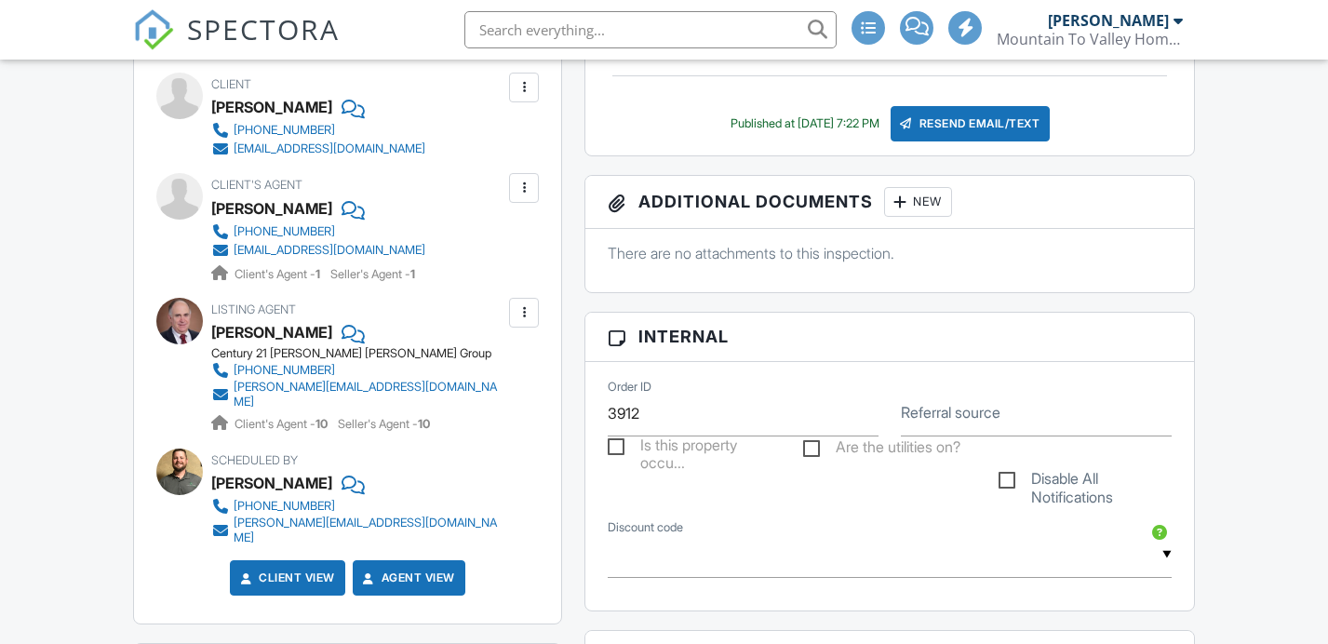
click at [337, 156] on div "enegron05@gmail.com" at bounding box center [330, 148] width 192 height 15
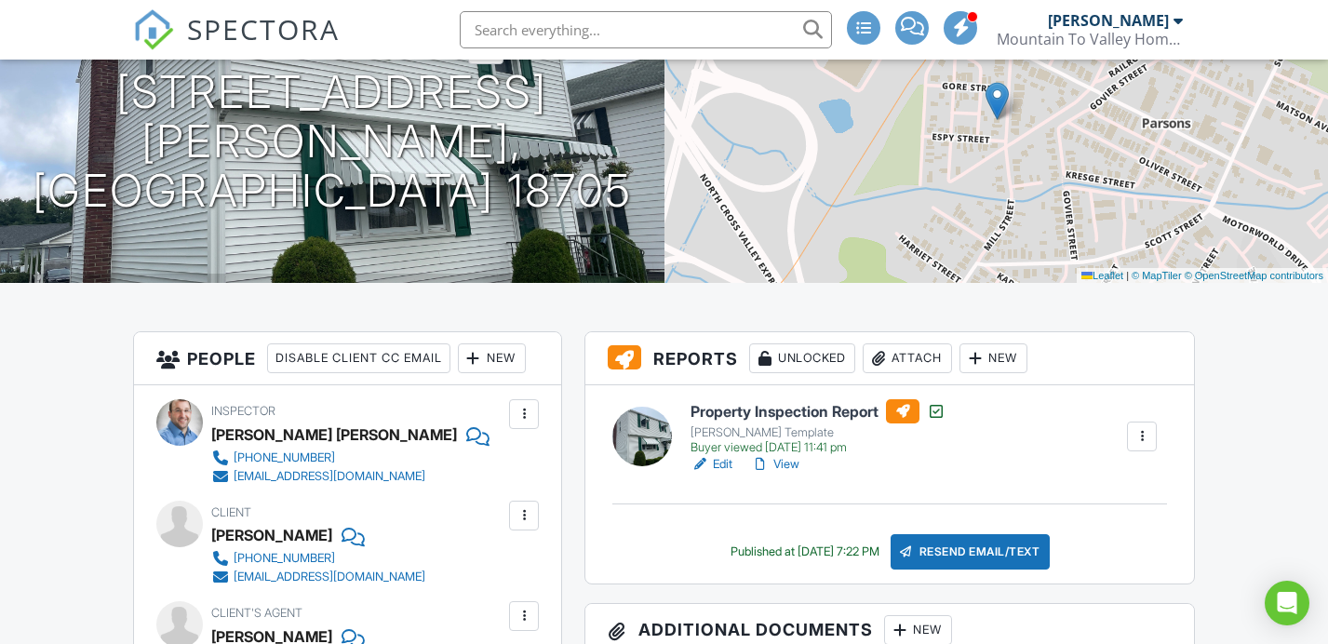
scroll to position [0, 0]
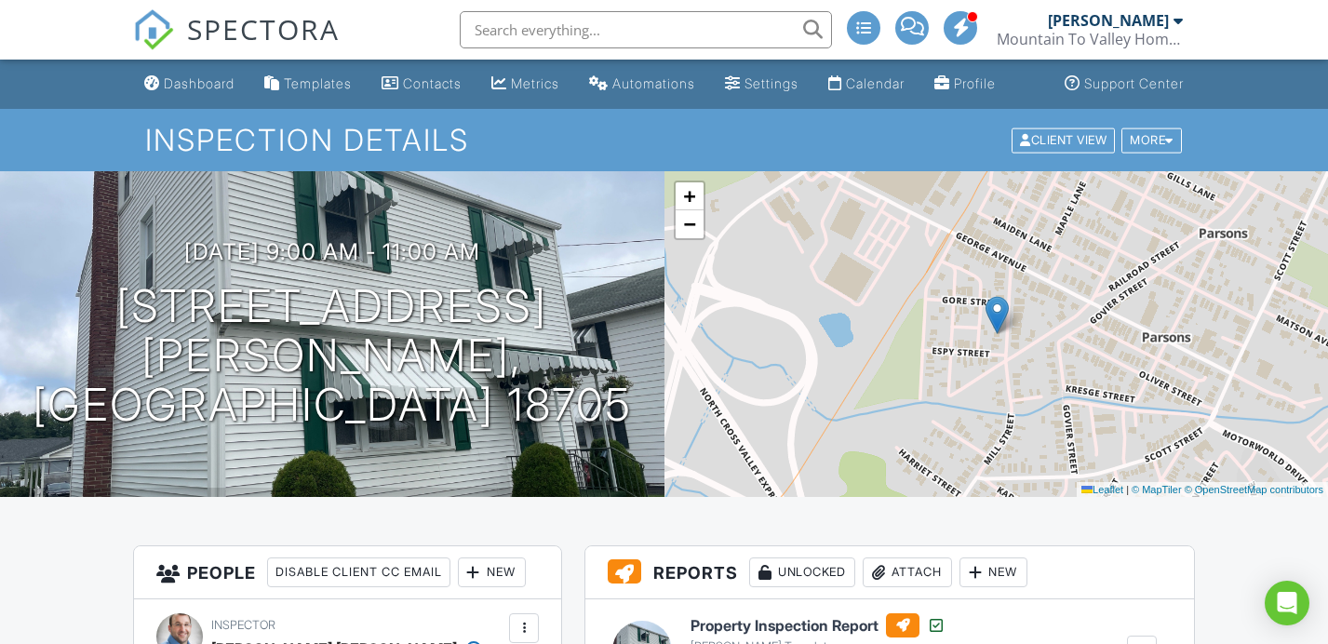
click at [194, 91] on div "Dashboard" at bounding box center [199, 83] width 71 height 16
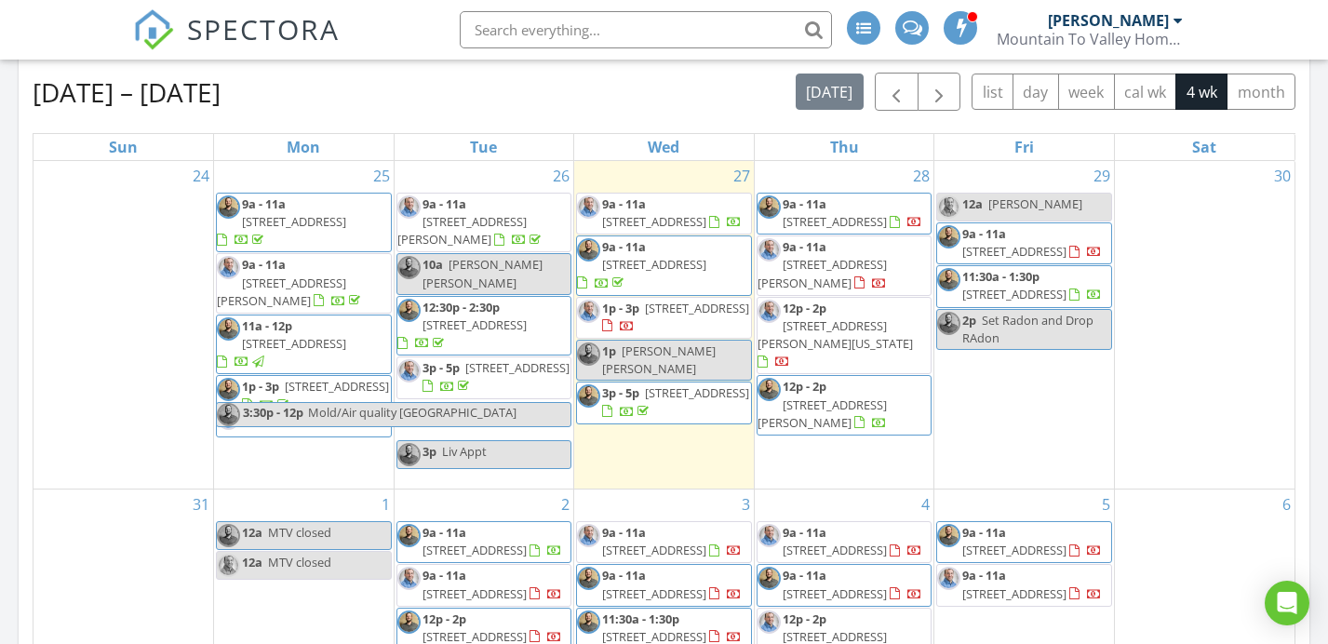
scroll to position [823, 0]
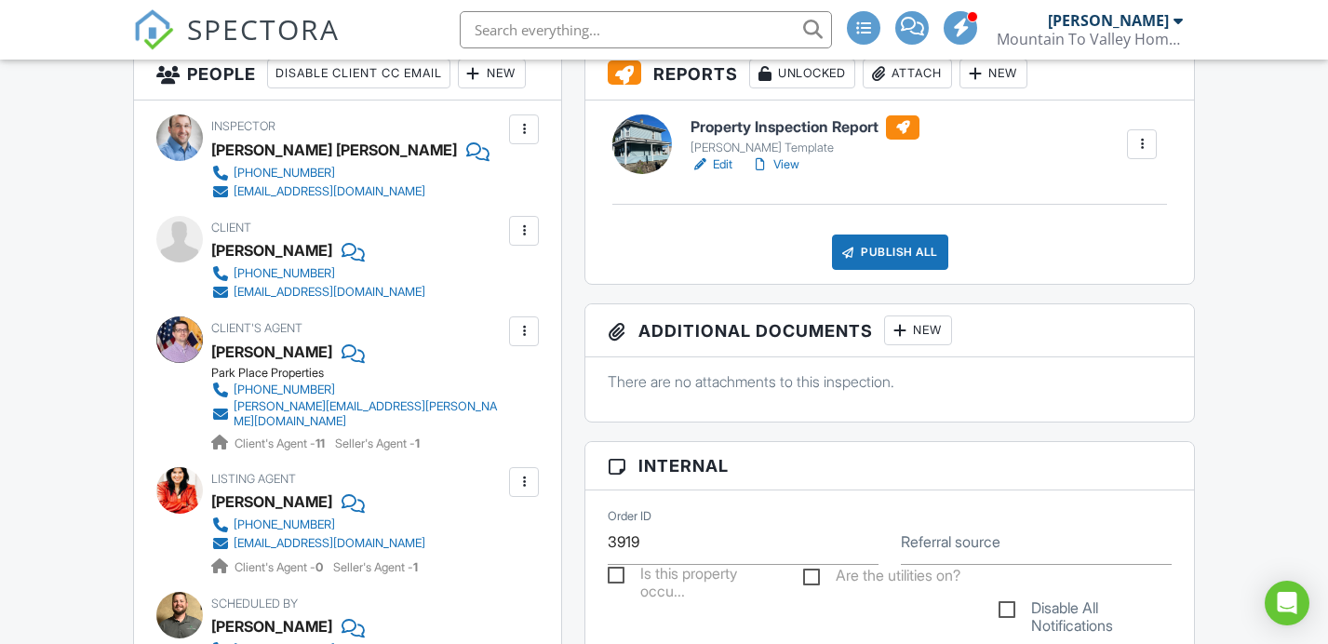
scroll to position [503, 0]
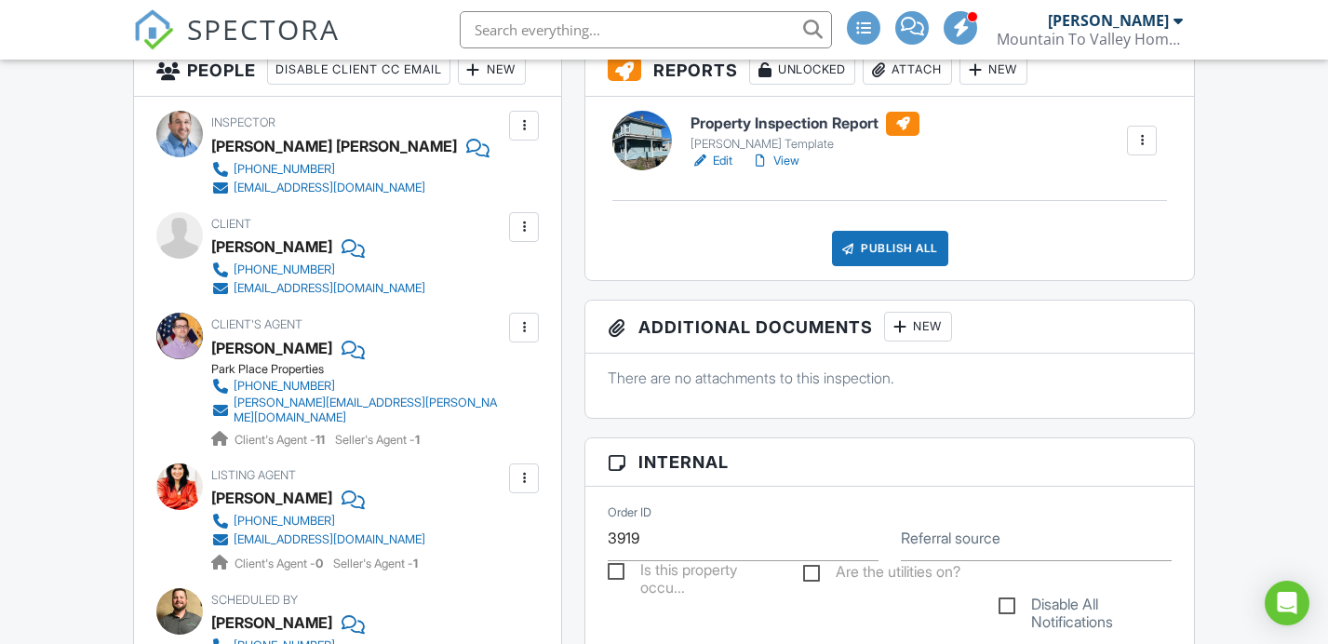
click at [332, 296] on div "[EMAIL_ADDRESS][DOMAIN_NAME]" at bounding box center [330, 288] width 192 height 15
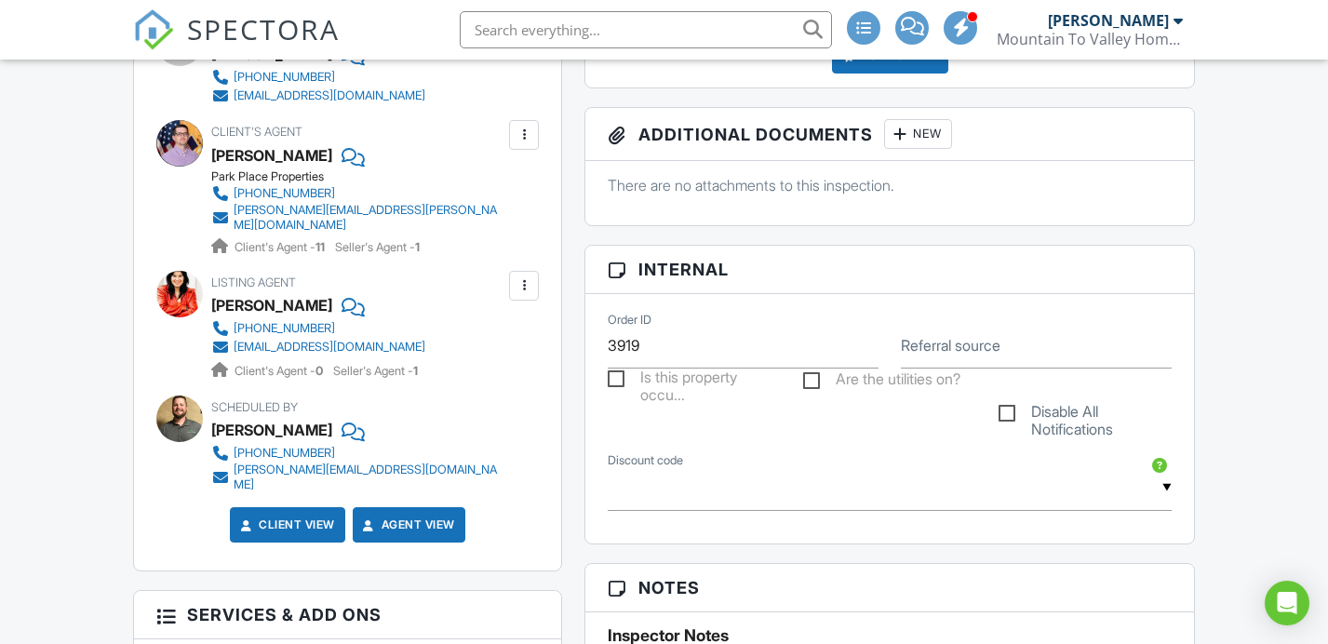
scroll to position [0, 0]
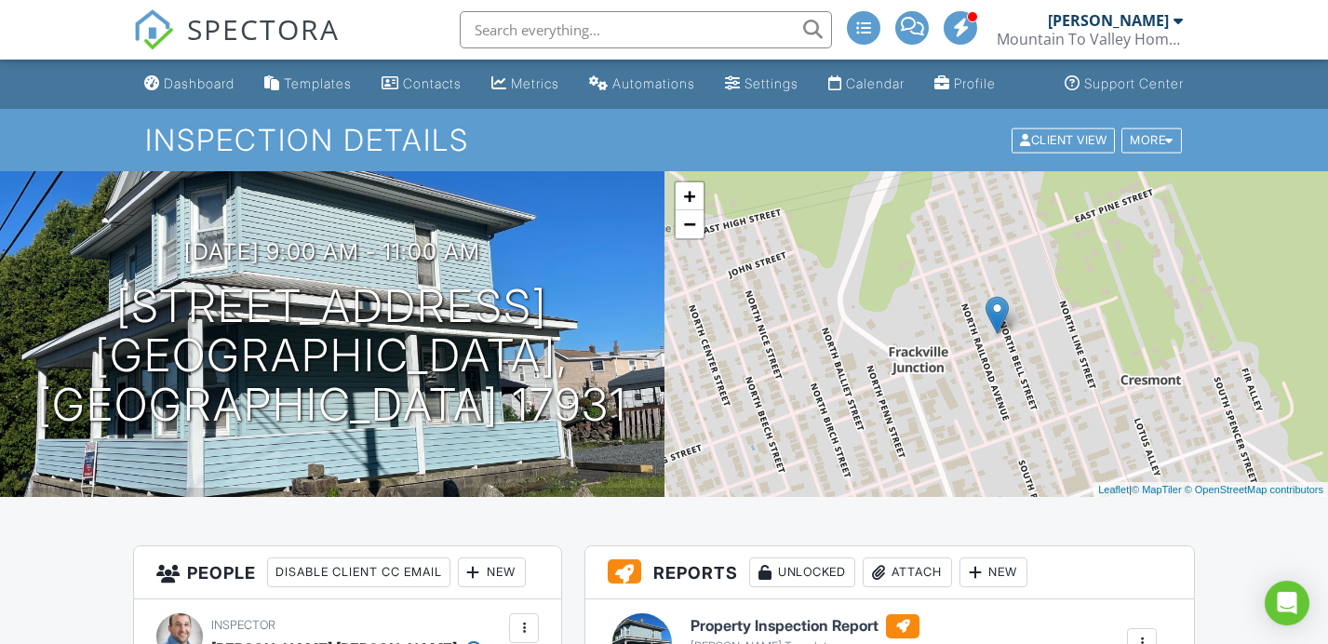
click at [185, 74] on link "Dashboard" at bounding box center [189, 84] width 105 height 34
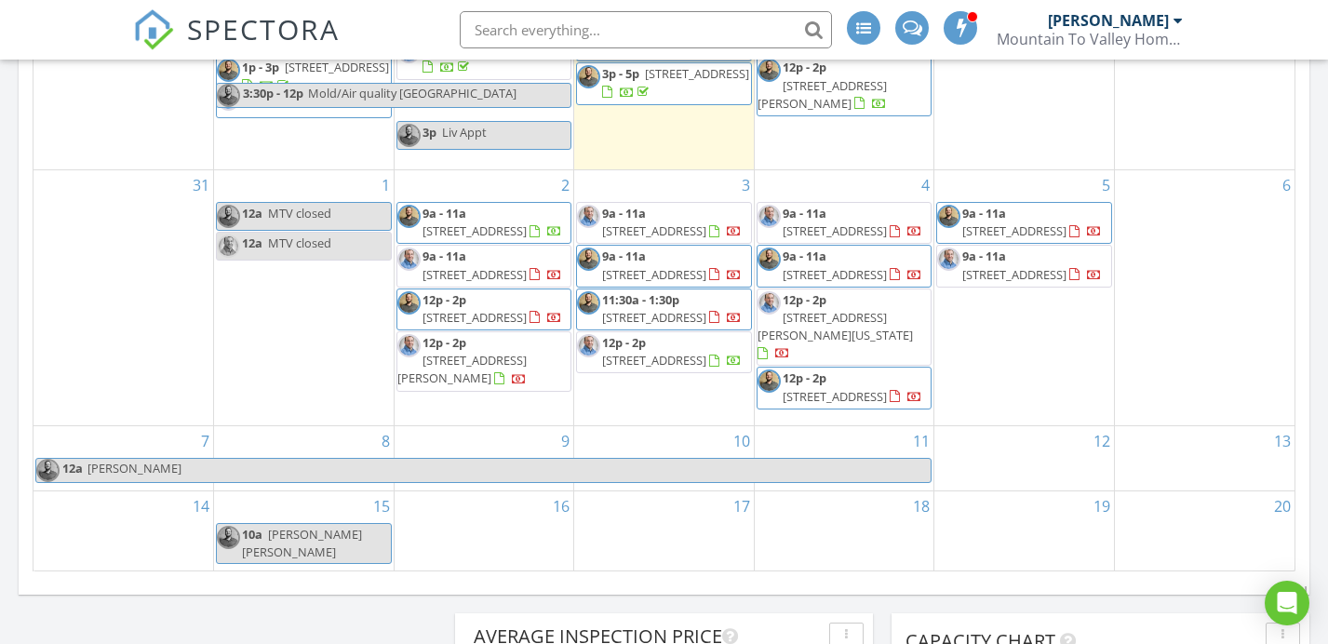
scroll to position [1175, 0]
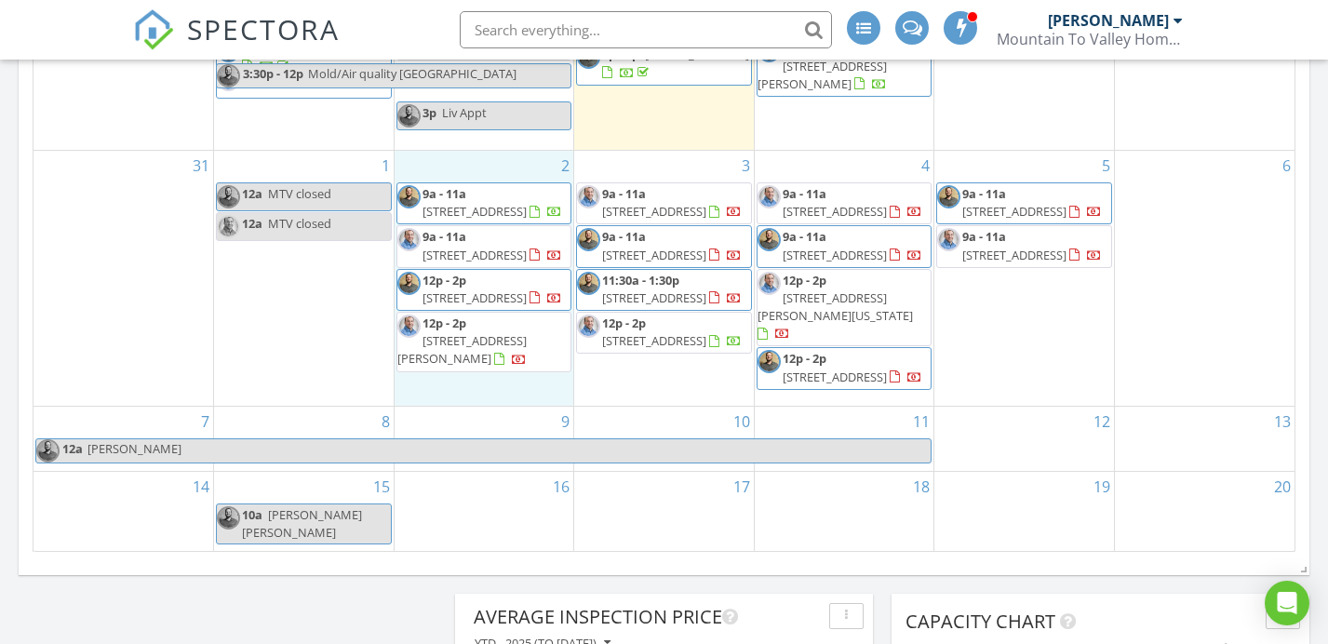
click at [493, 393] on div "2 9a - 11a 1014 Race St, Nescopeck 18635 9a - 11a 52 E Main St, Plymouth 18651 …" at bounding box center [485, 278] width 180 height 255
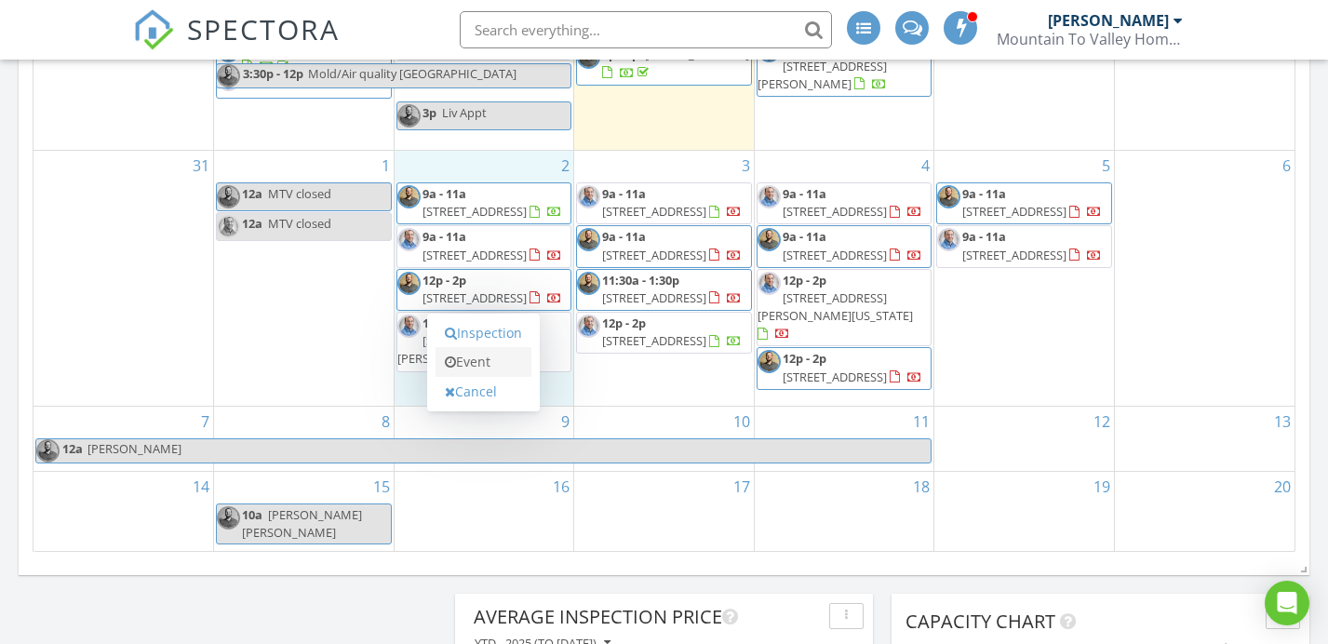
click at [489, 347] on link "Event" at bounding box center [484, 362] width 96 height 30
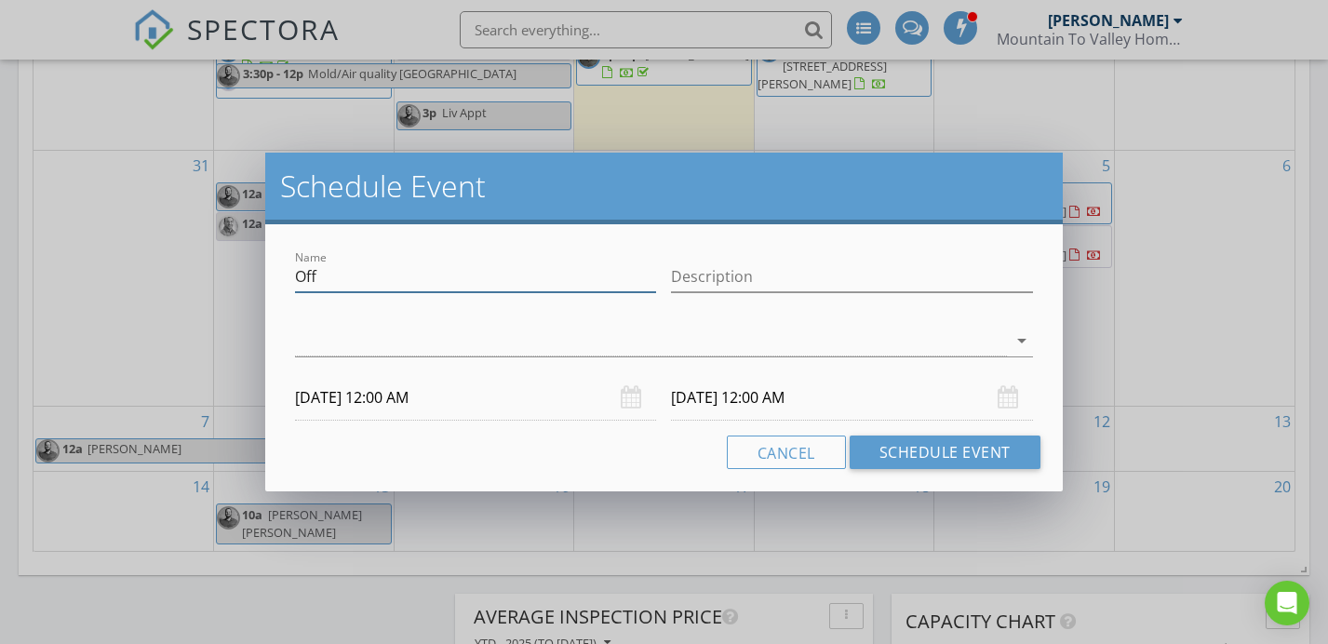
drag, startPoint x: 430, startPoint y: 290, endPoint x: 143, endPoint y: 257, distance: 288.7
click at [143, 257] on div "Schedule Event Name Off Description arrow_drop_down 09/02/2025 12:00 AM 09/03/2…" at bounding box center [664, 322] width 1328 height 644
type input "[PERSON_NAME] pickup Bloom"
click at [396, 345] on div at bounding box center [650, 341] width 711 height 31
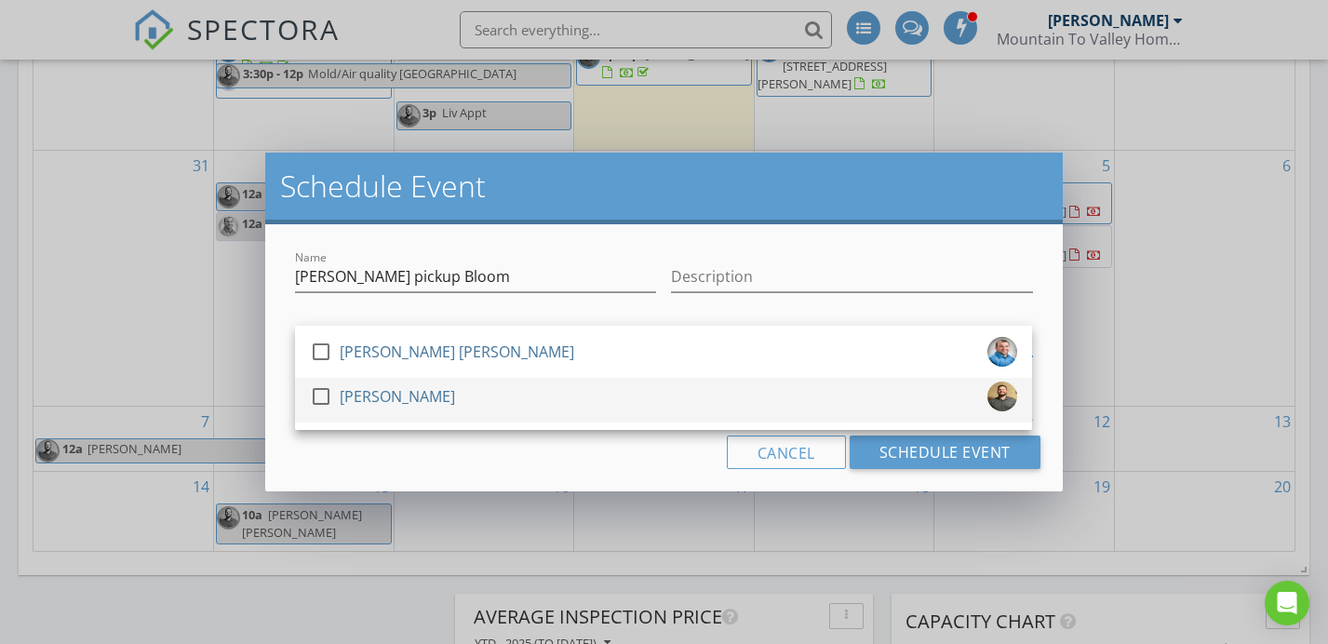
click at [443, 406] on div "check_box_outline_blank [PERSON_NAME]" at bounding box center [663, 400] width 707 height 37
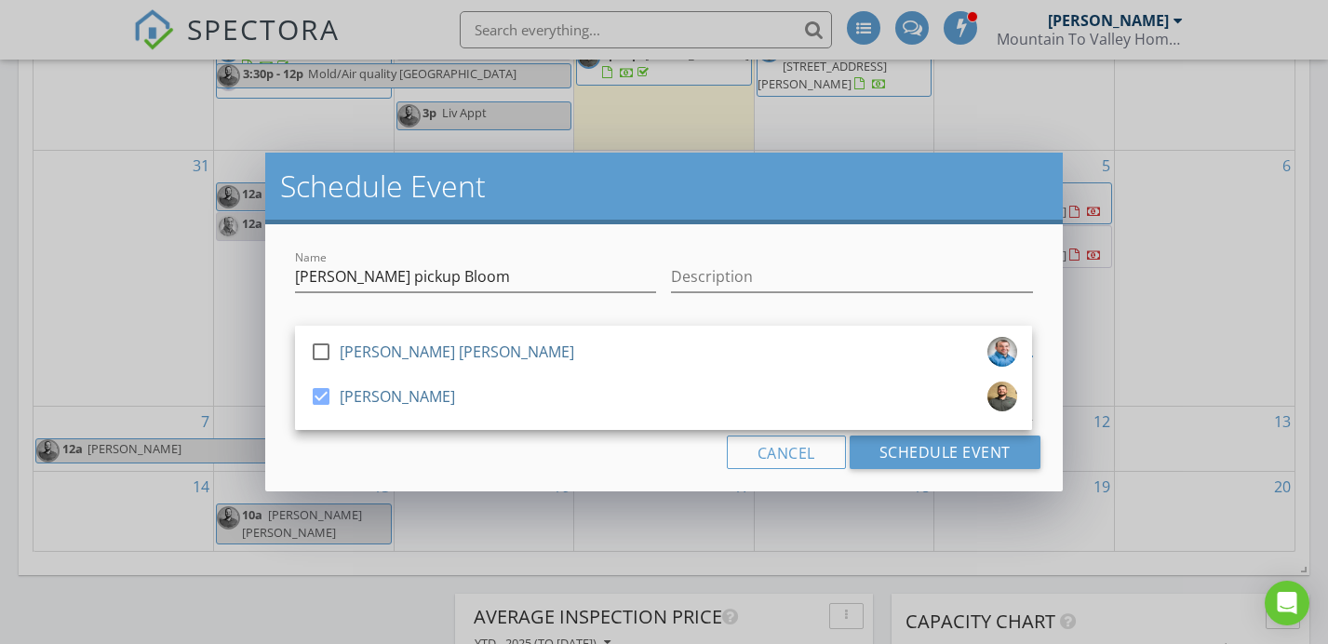
click at [470, 465] on div "Cancel Schedule Event" at bounding box center [664, 453] width 752 height 34
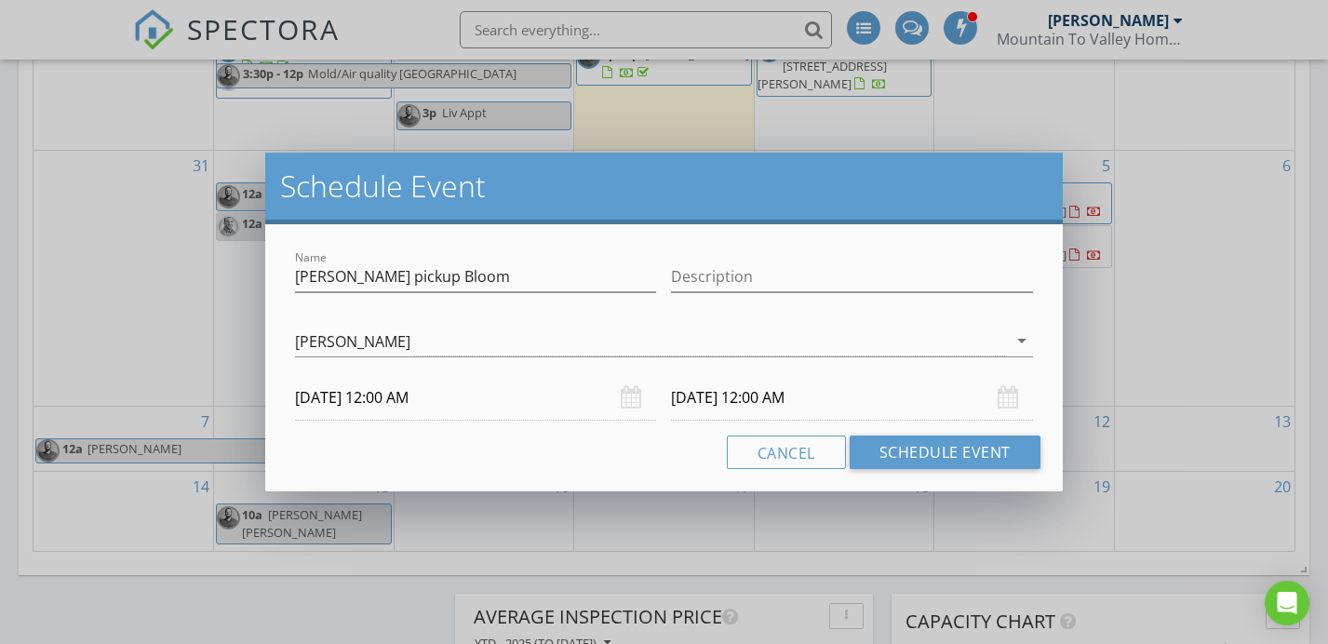
click at [486, 423] on div "Name Justin Radon pickup Bloom Description check_box_outline_blank Mike Bonita …" at bounding box center [663, 357] width 797 height 267
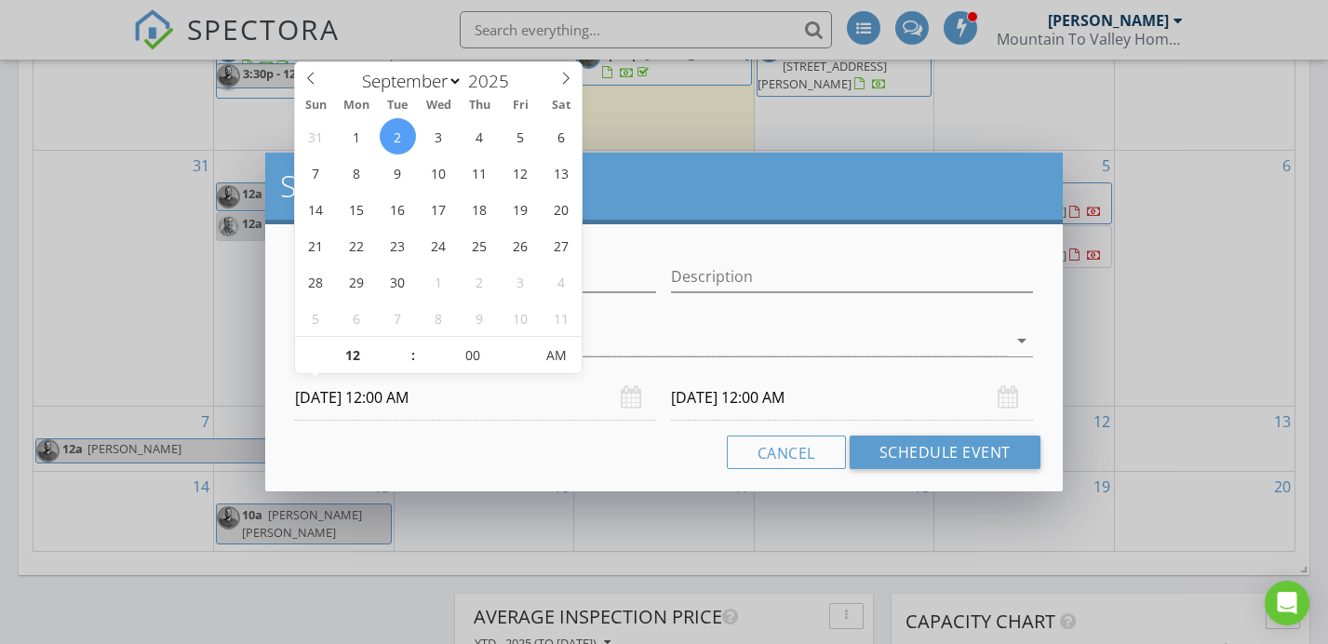
click at [489, 412] on input "09/02/2025 12:00 AM" at bounding box center [475, 398] width 361 height 46
type input "01"
type input "09/02/2025 1:00 AM"
click at [400, 342] on span at bounding box center [403, 346] width 13 height 19
type input "02"
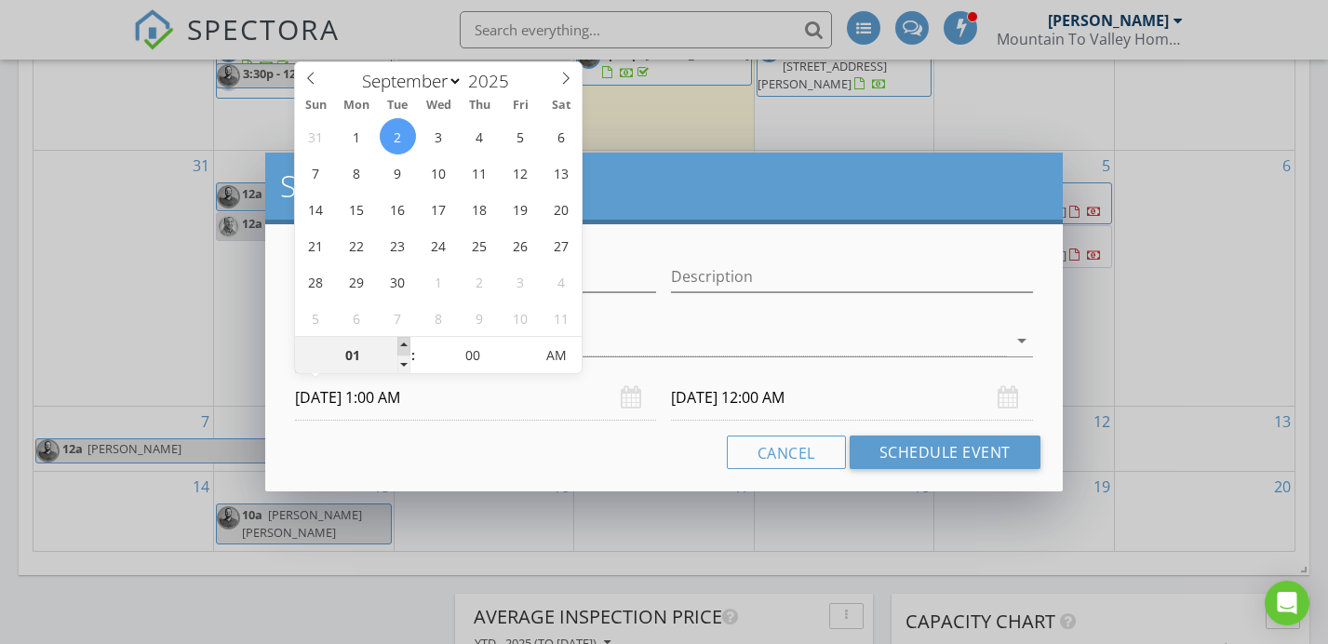
type input "09/02/2025 2:00 AM"
click at [400, 342] on span at bounding box center [403, 346] width 13 height 19
type input "03"
type input "09/02/2025 3:00 AM"
click at [399, 342] on span at bounding box center [403, 346] width 13 height 19
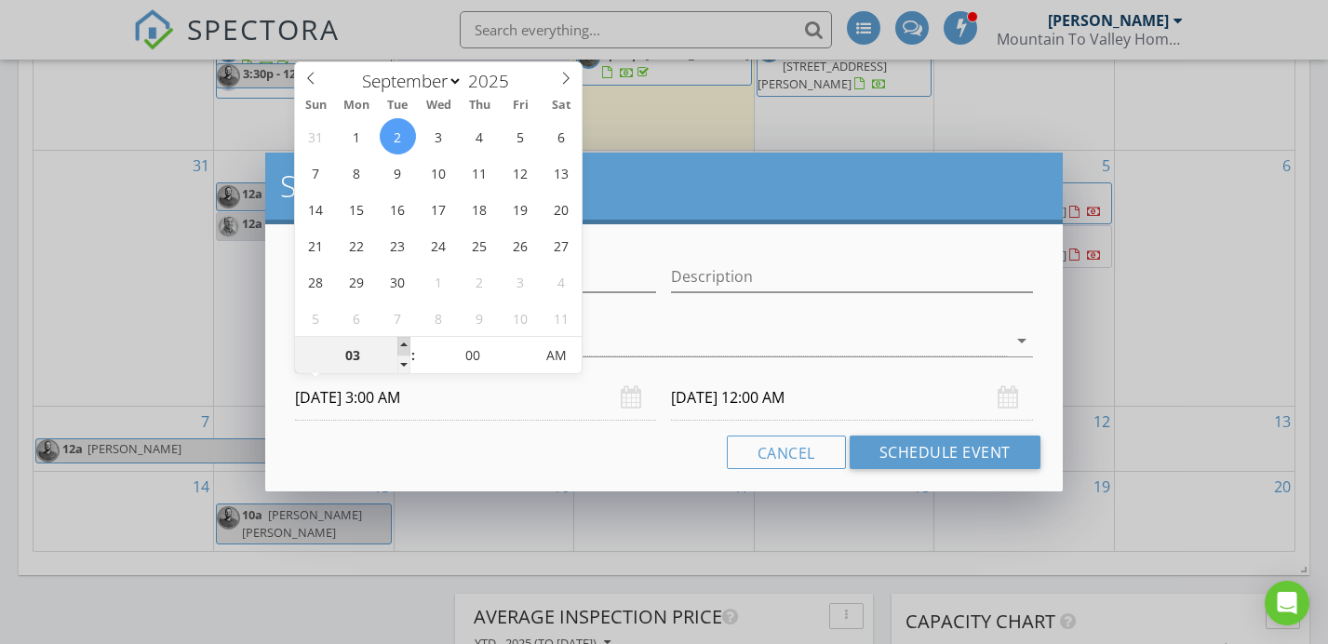
type input "03"
type input "09/03/2025 3:00 AM"
type input "09/02/2025 3:00 PM"
click at [572, 347] on span "AM" at bounding box center [556, 355] width 51 height 37
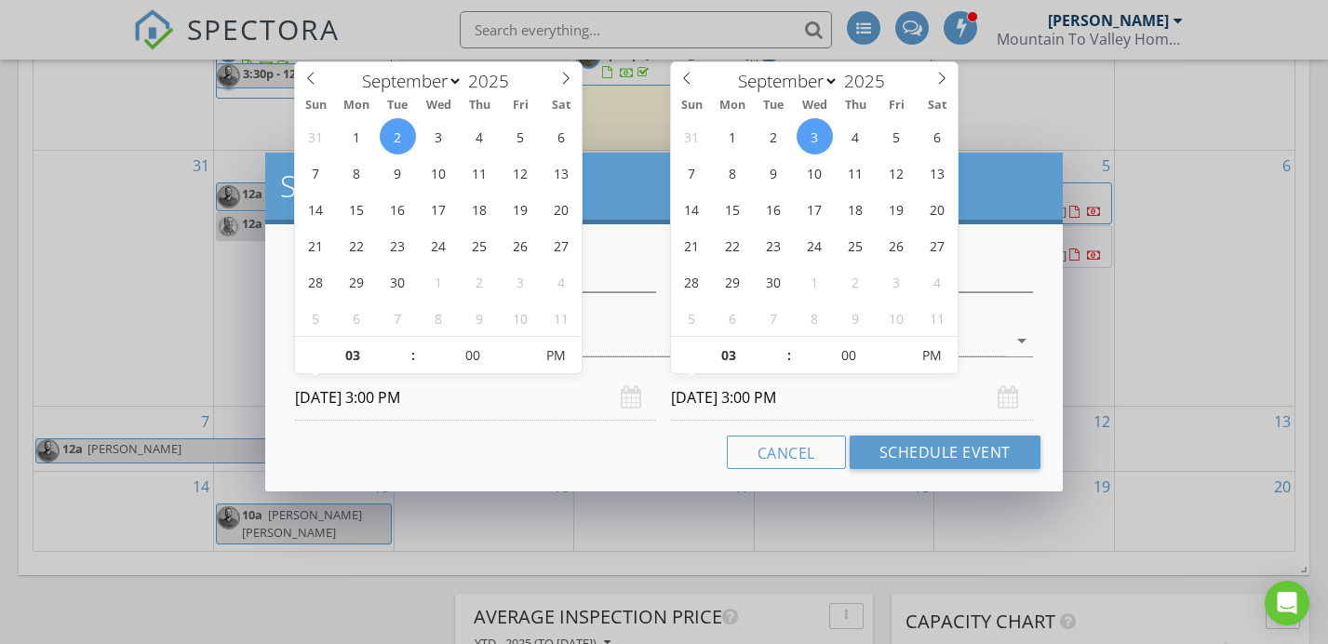
click at [909, 411] on input "09/03/2025 3:00 PM" at bounding box center [851, 398] width 361 height 46
type input "09/02/2025 3:00 PM"
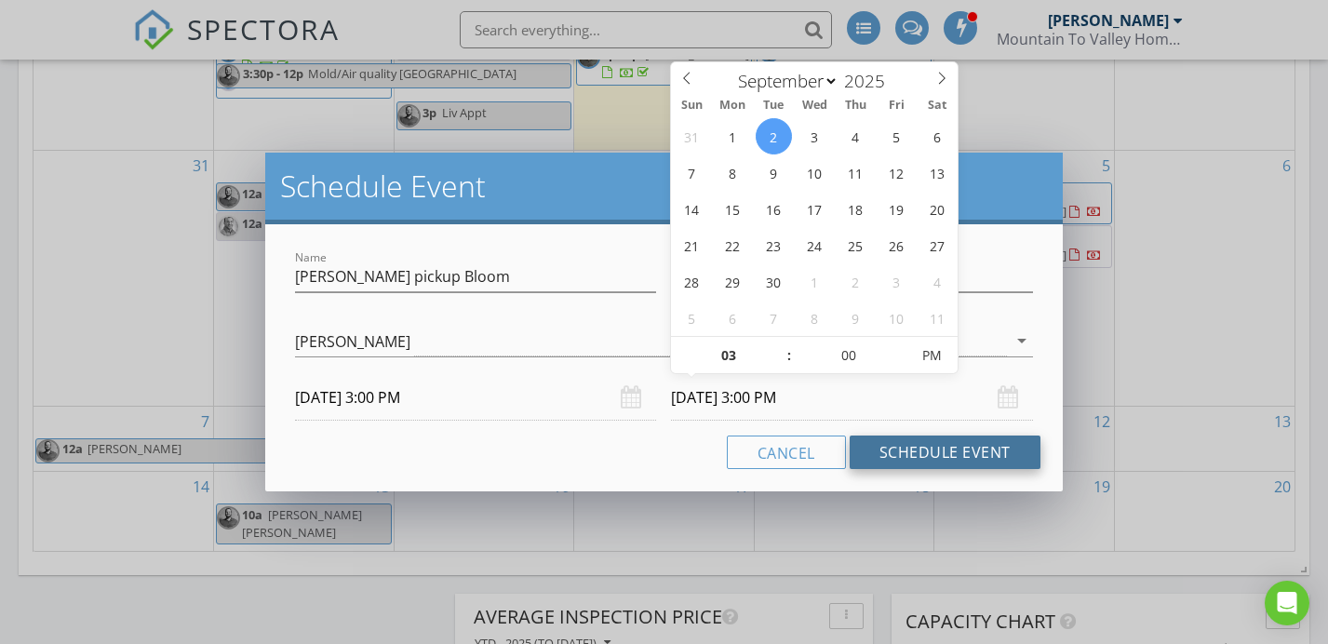
click at [901, 444] on button "Schedule Event" at bounding box center [945, 453] width 191 height 34
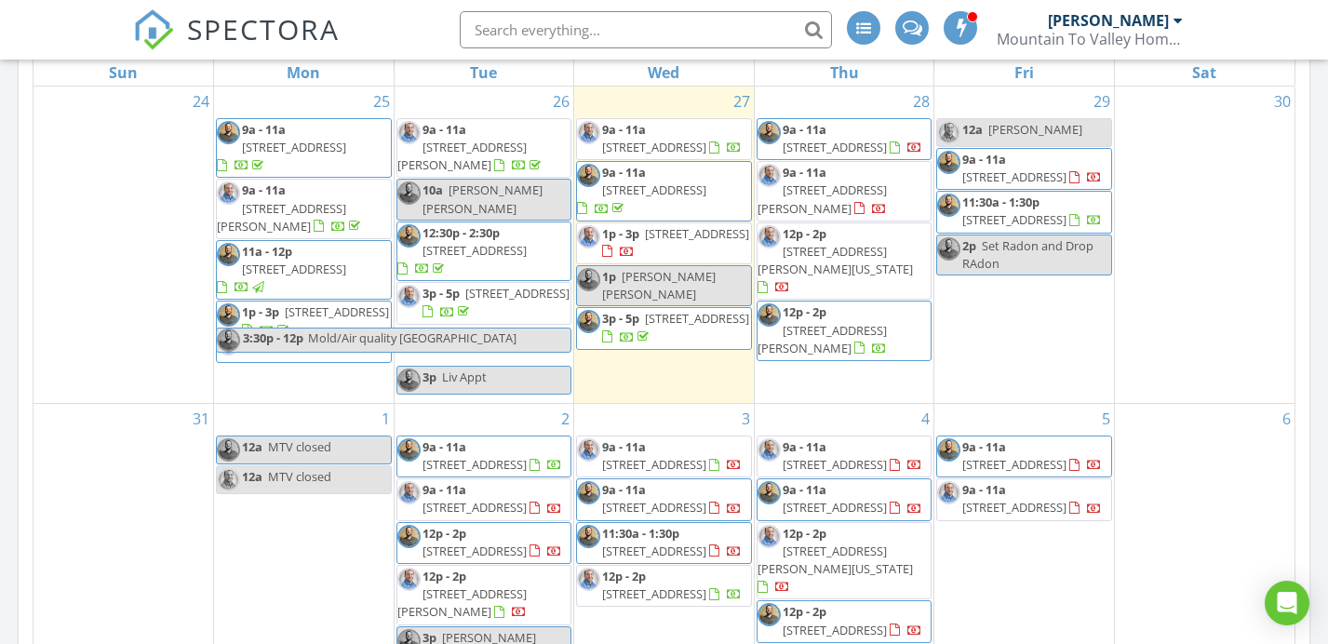
scroll to position [969, 0]
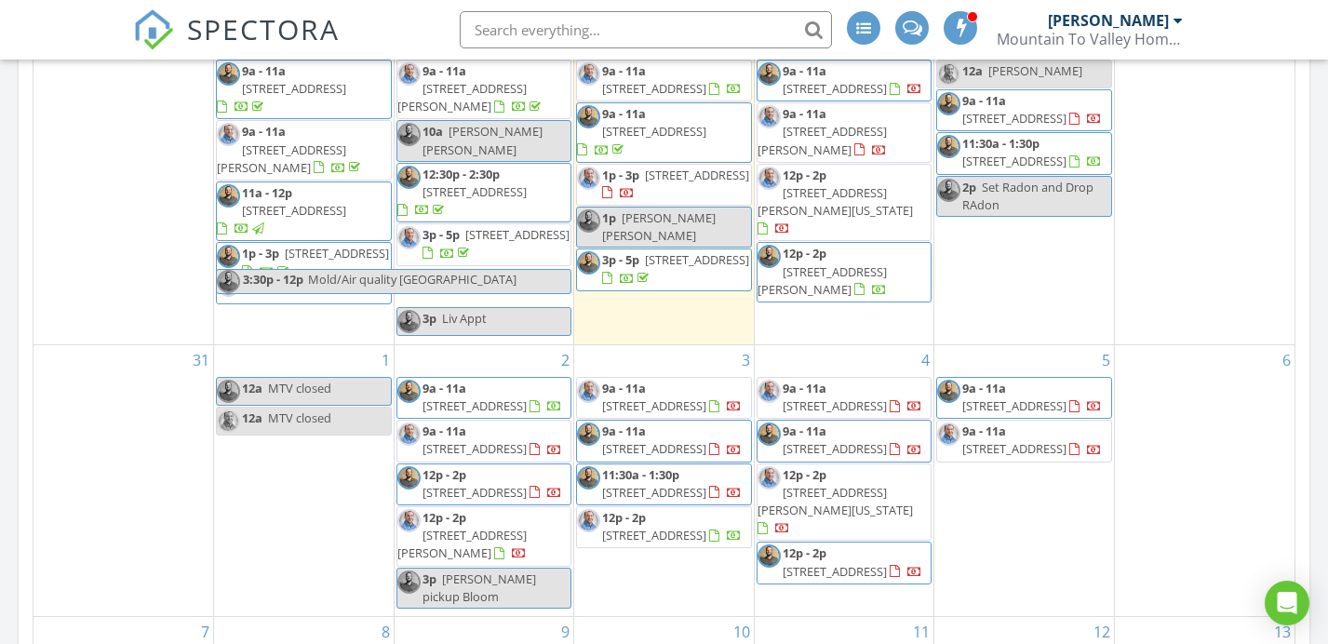
click at [870, 563] on span "[STREET_ADDRESS]" at bounding box center [835, 571] width 104 height 17
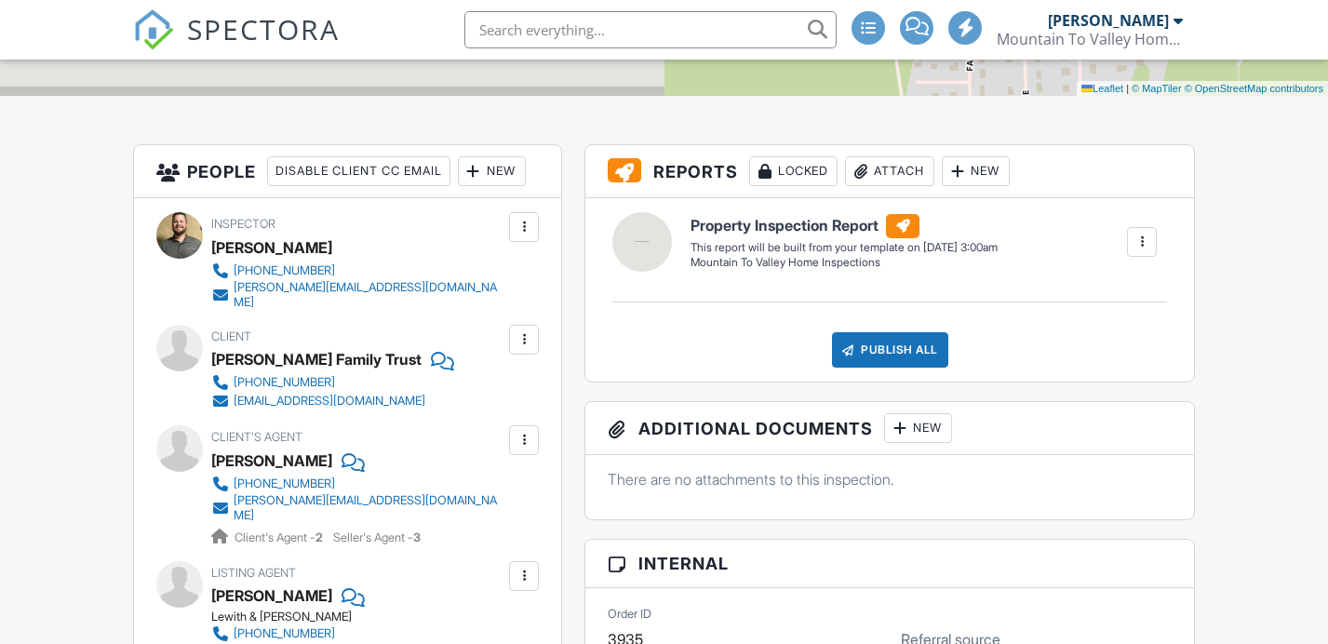
scroll to position [539, 0]
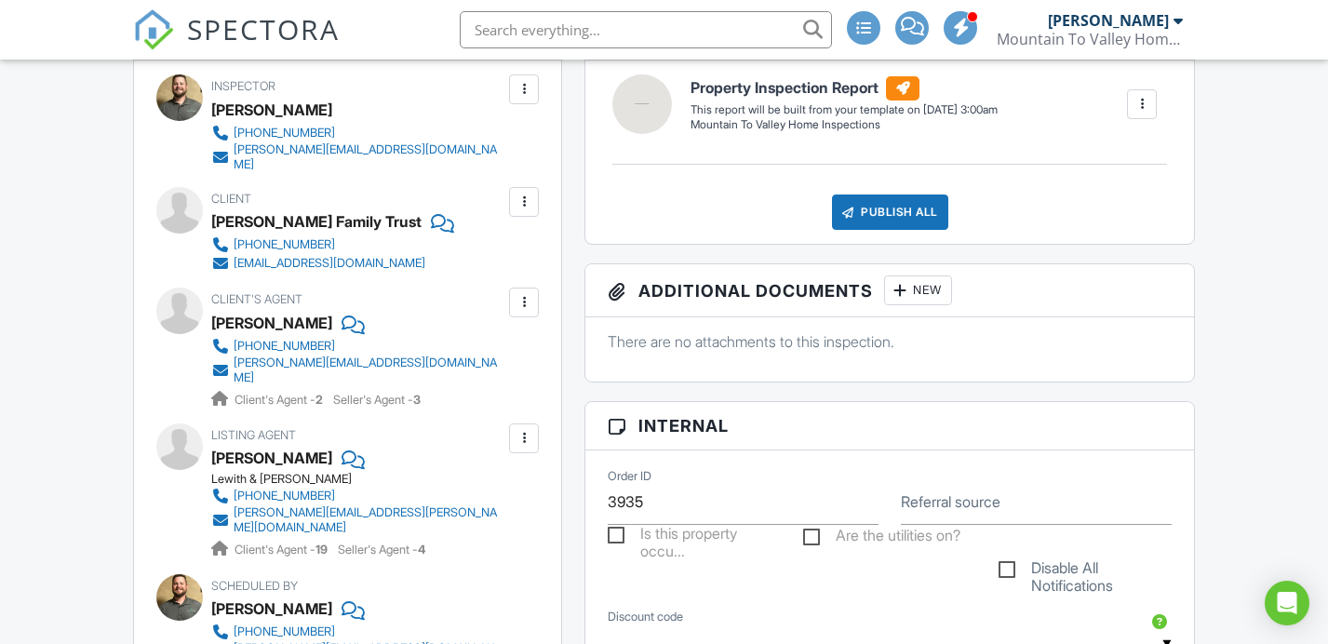
click at [519, 317] on div at bounding box center [524, 303] width 30 height 30
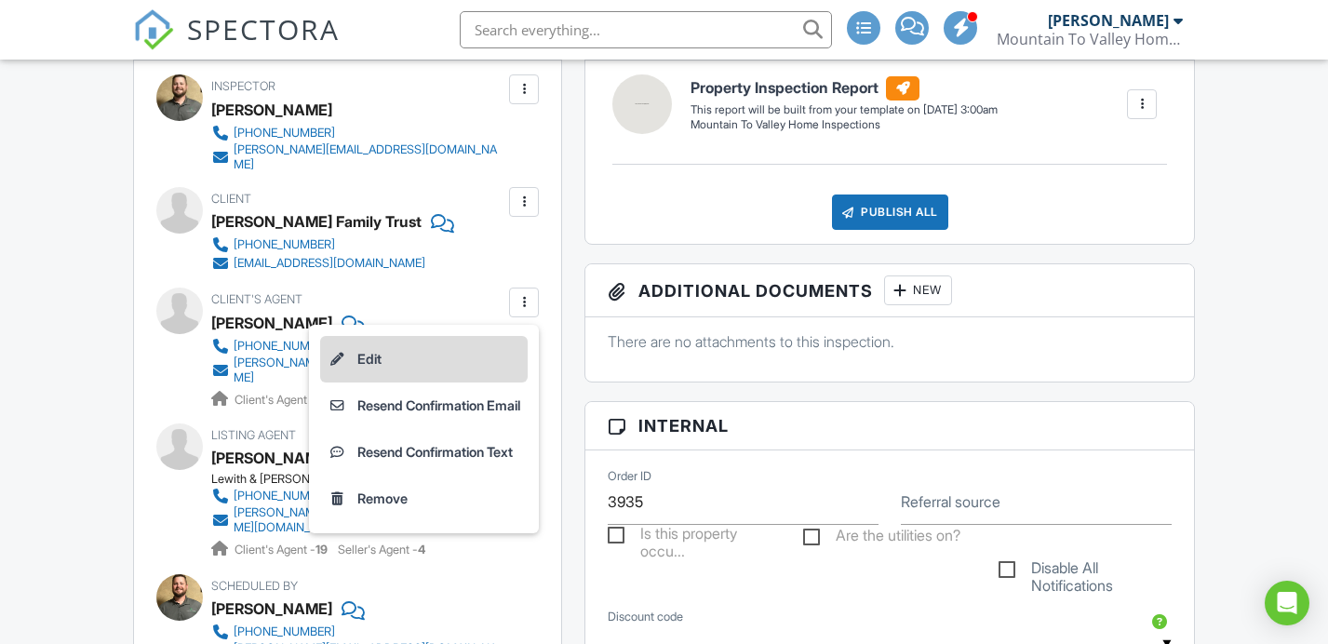
click at [473, 375] on li "Edit" at bounding box center [424, 359] width 208 height 47
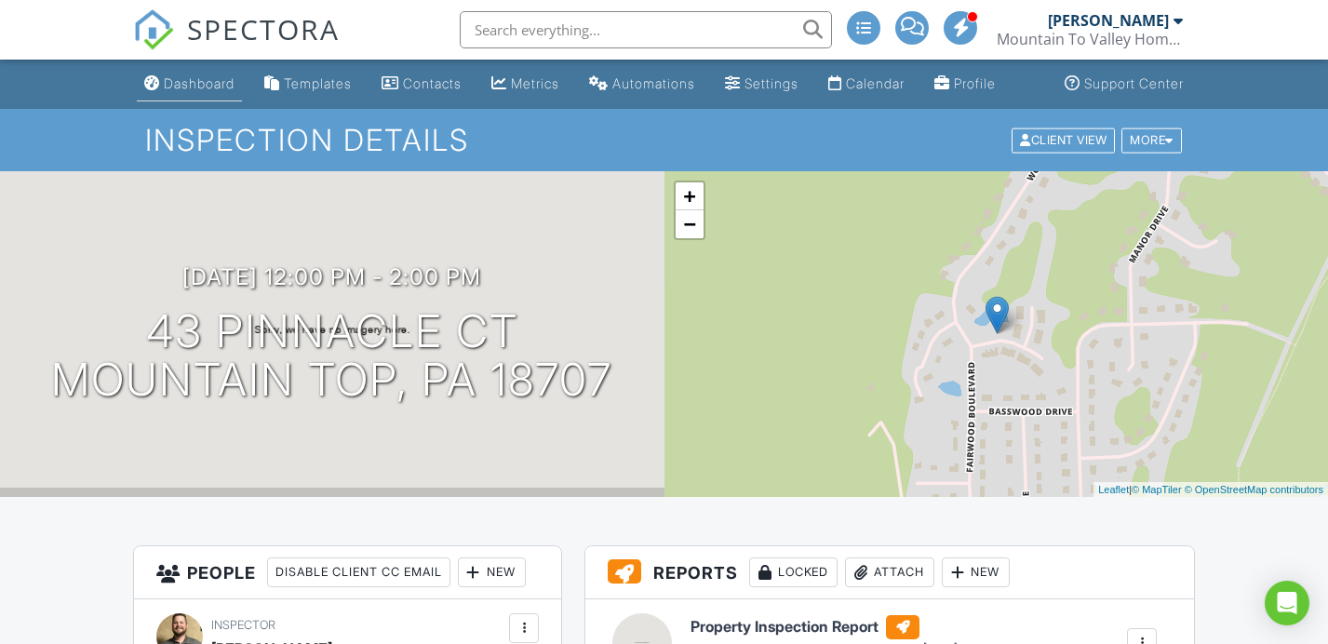
click at [222, 99] on link "Dashboard" at bounding box center [189, 84] width 105 height 34
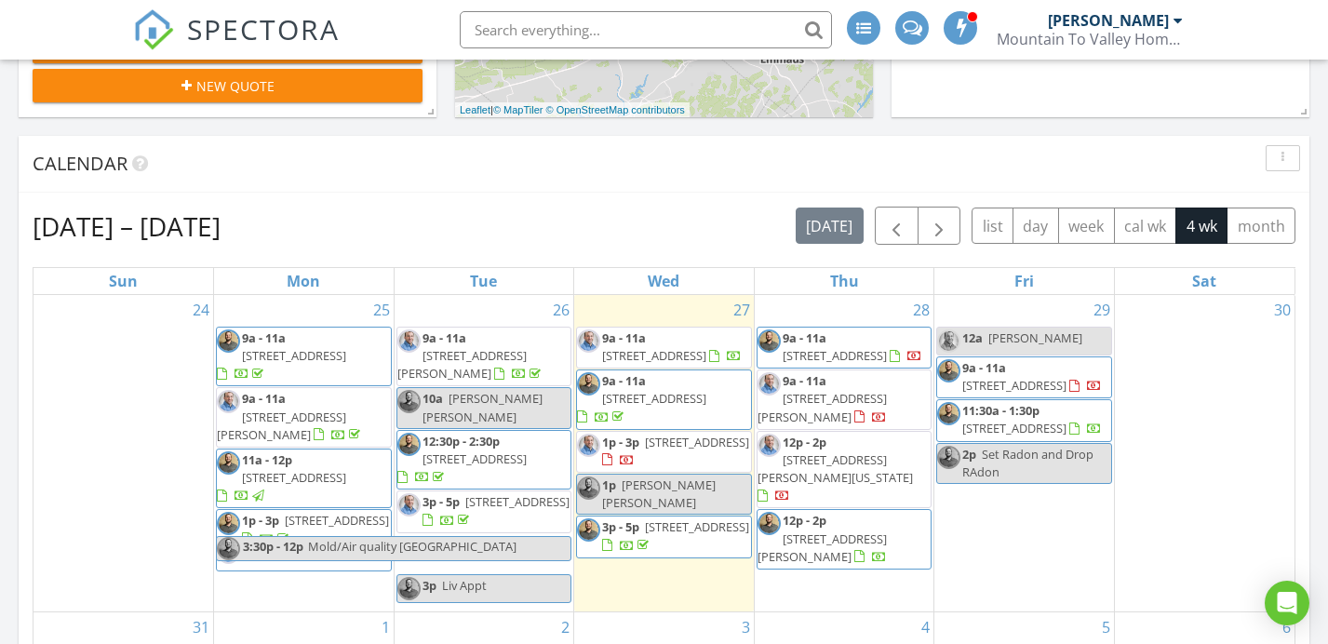
scroll to position [657, 0]
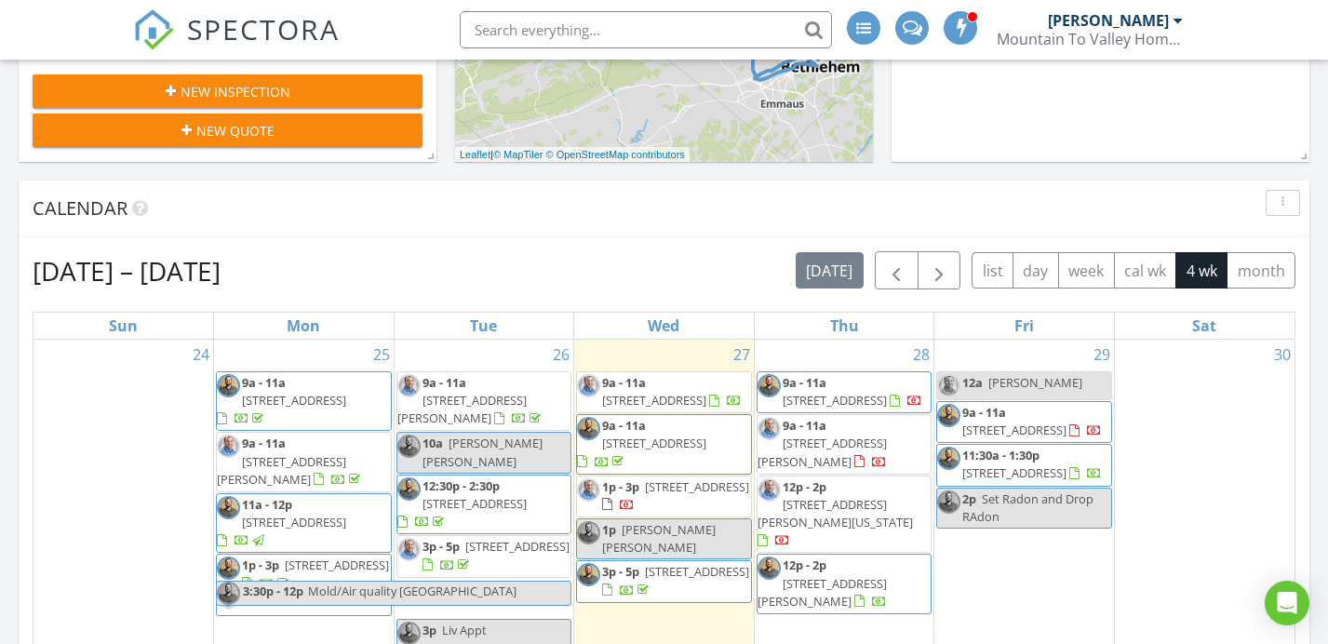
click at [887, 575] on span "[STREET_ADDRESS][PERSON_NAME]" at bounding box center [822, 592] width 129 height 34
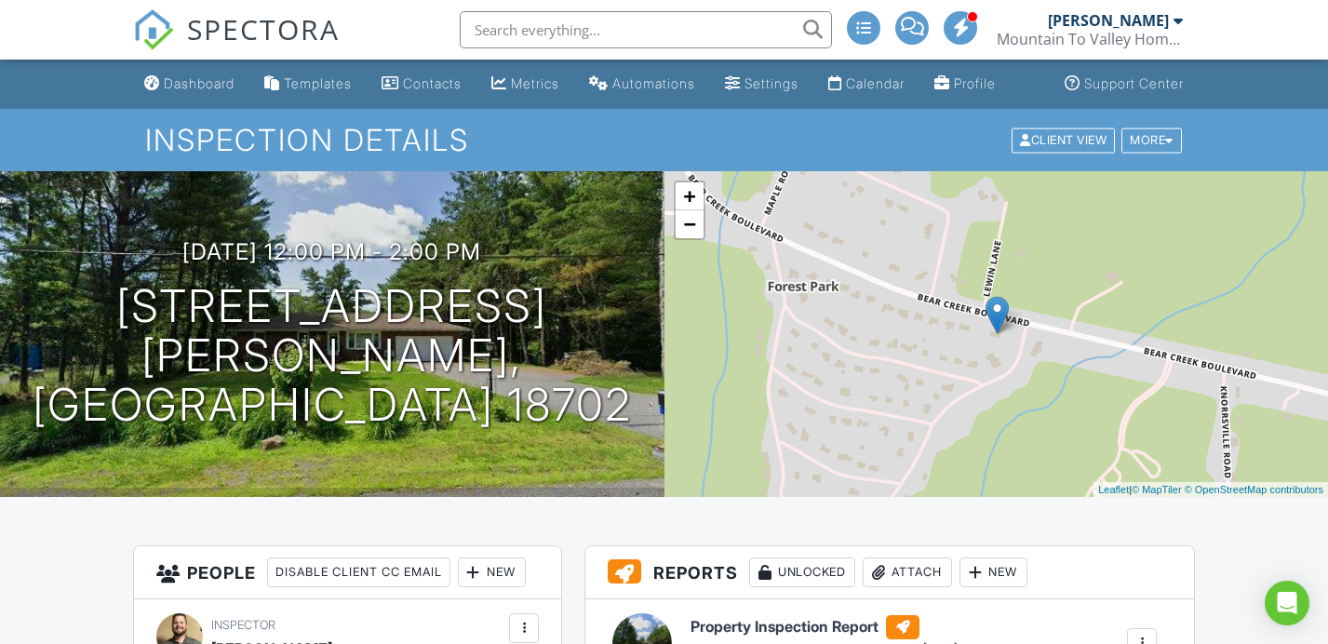
click at [171, 91] on div "Dashboard" at bounding box center [199, 83] width 71 height 16
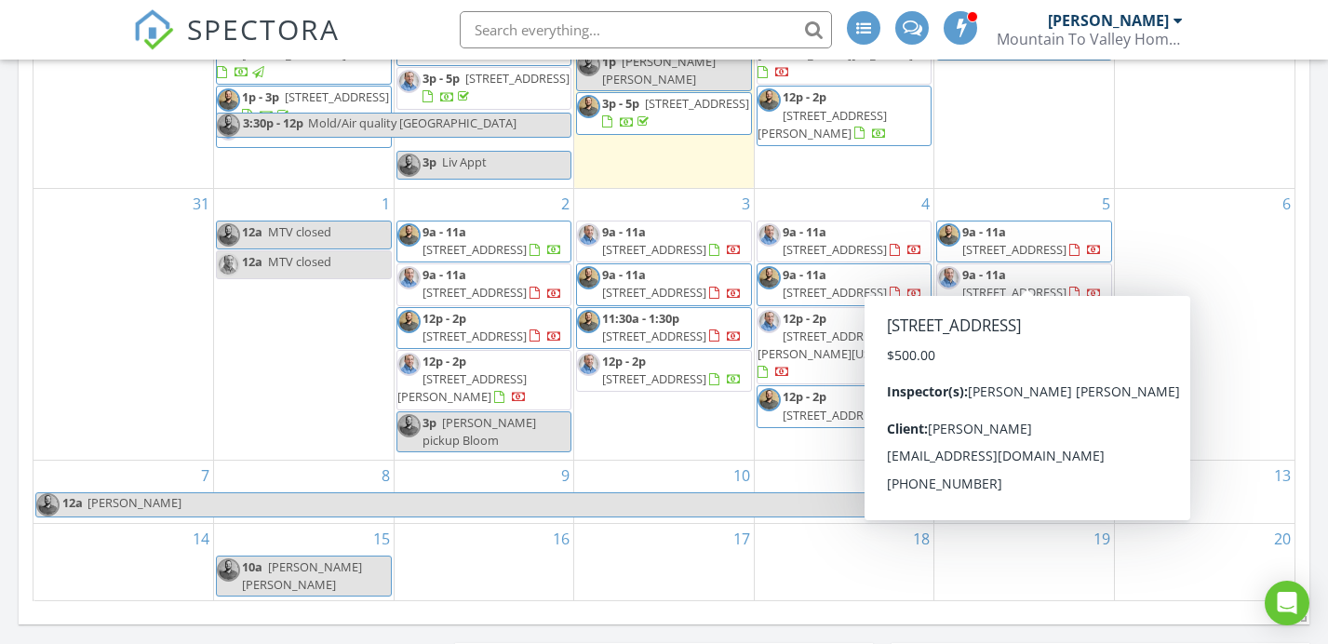
scroll to position [1005, 0]
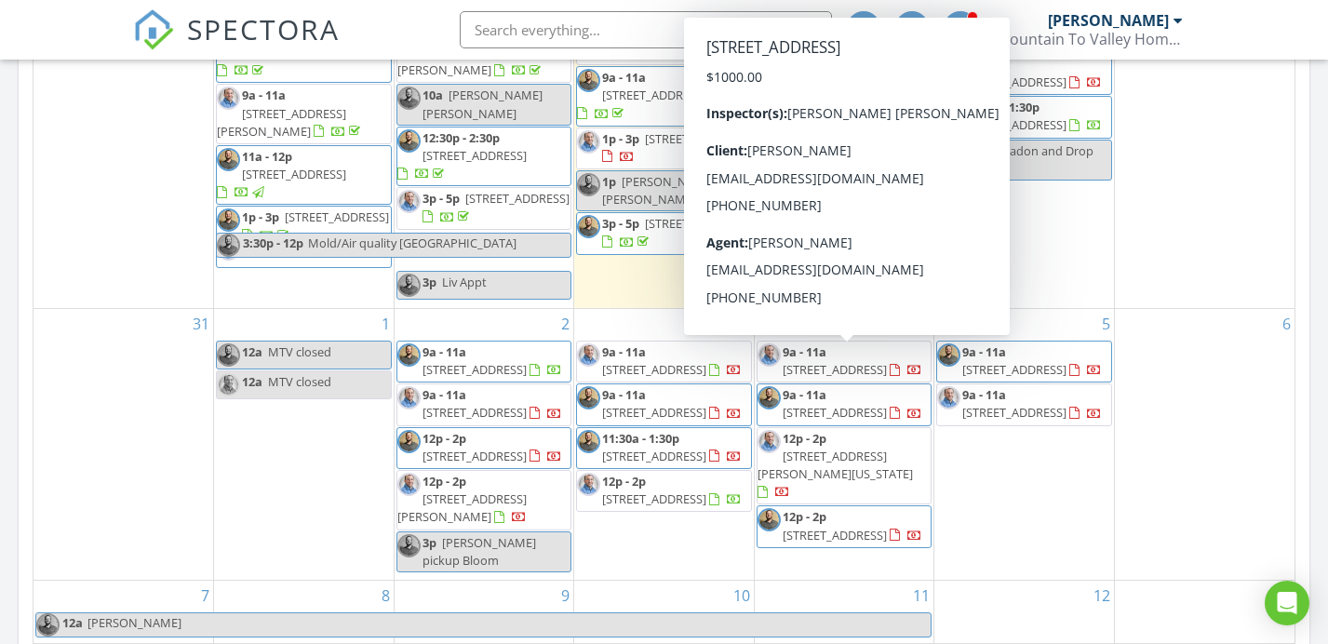
click at [1049, 213] on div "29 12a [PERSON_NAME] Off 9a - 11a [STREET_ADDRESS] 11:30a - 1:30p [STREET_ADDRE…" at bounding box center [1025, 150] width 180 height 316
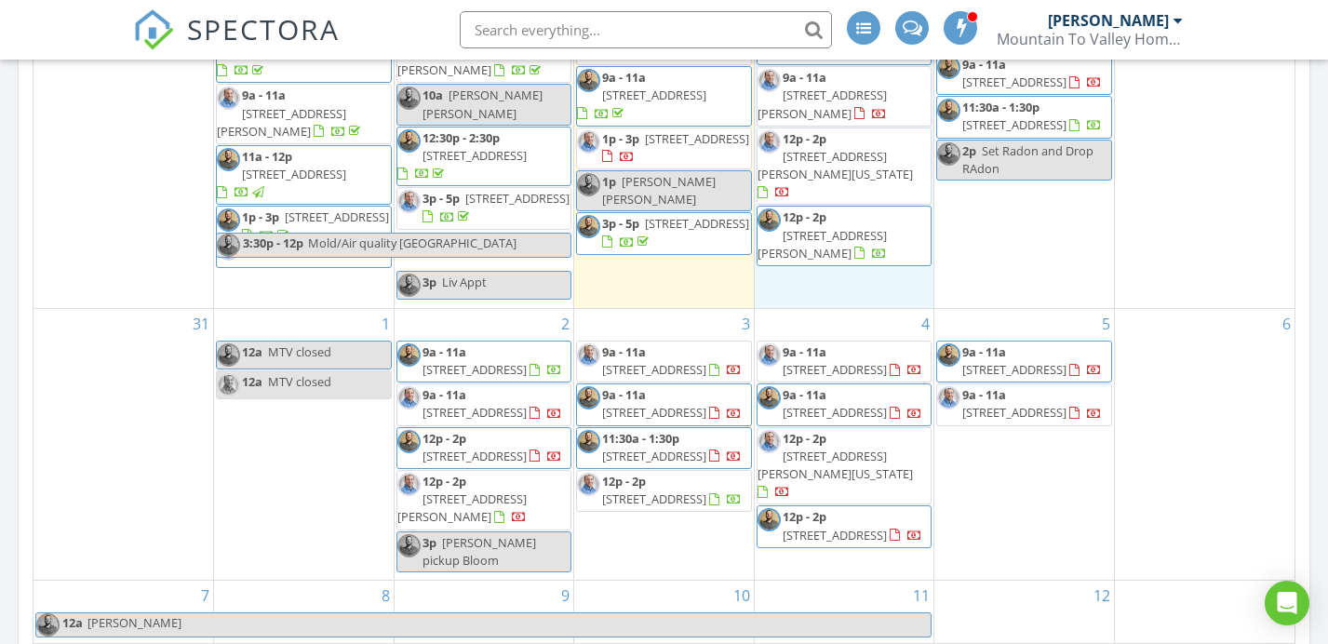
click at [880, 234] on div "28 9a - 11a [STREET_ADDRESS] 9a - 11a [STREET_ADDRESS][PERSON_NAME] 12p - 2p [S…" at bounding box center [845, 150] width 180 height 316
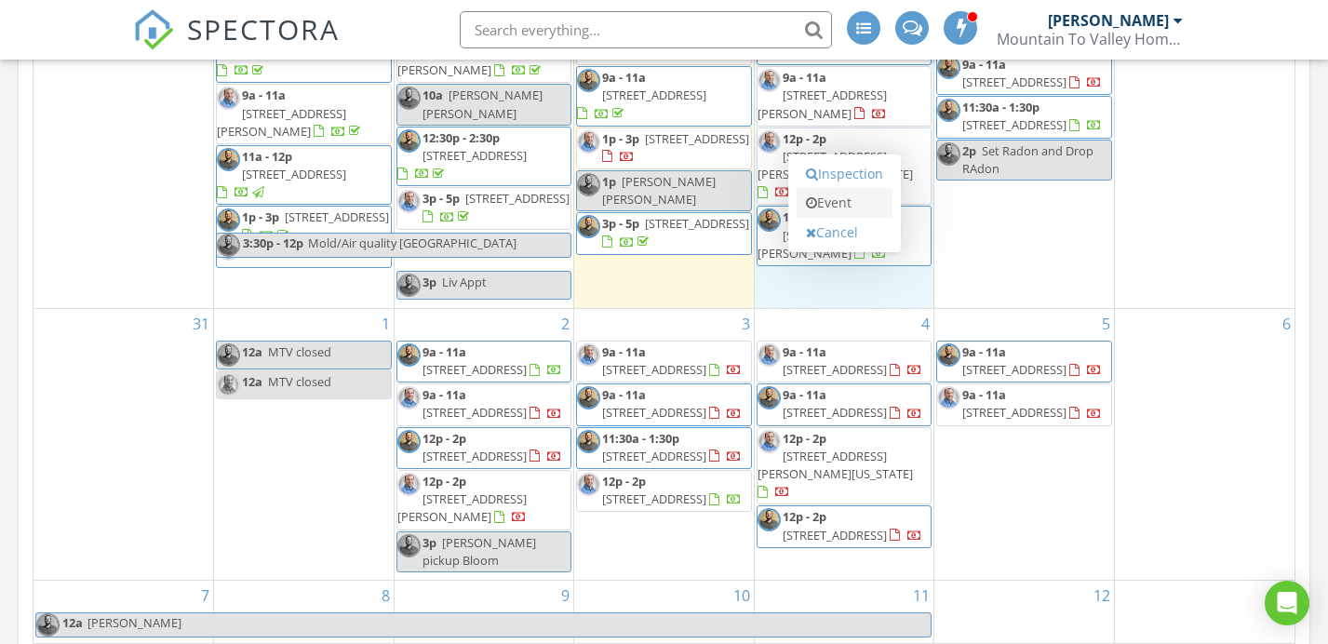
click at [841, 188] on link "Event" at bounding box center [845, 203] width 96 height 30
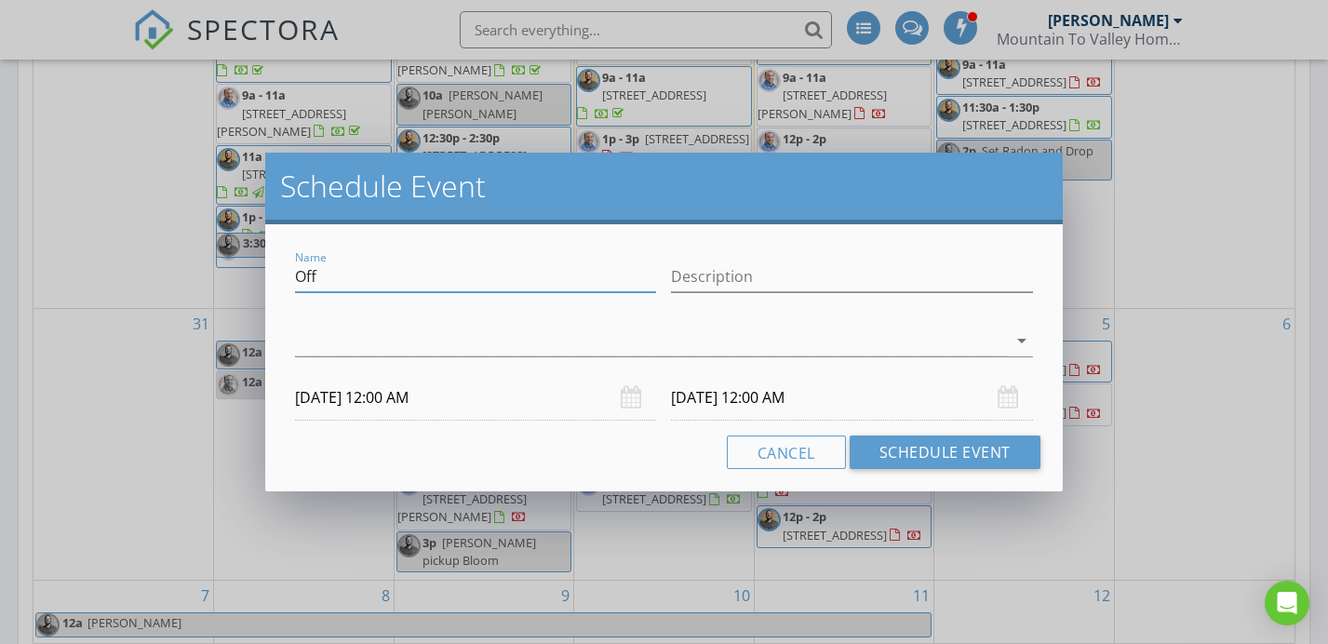
drag, startPoint x: 377, startPoint y: 281, endPoint x: 240, endPoint y: 272, distance: 137.2
click at [244, 273] on div "Schedule Event Name Off Description arrow_drop_down [DATE] 12:00 AM [DATE] 12:0…" at bounding box center [664, 322] width 1328 height 644
type input "[STREET_ADDRESS]"
type input "[GEOGRAPHIC_DATA] [PHONE_NUMBER]"
click at [360, 337] on div at bounding box center [650, 341] width 711 height 31
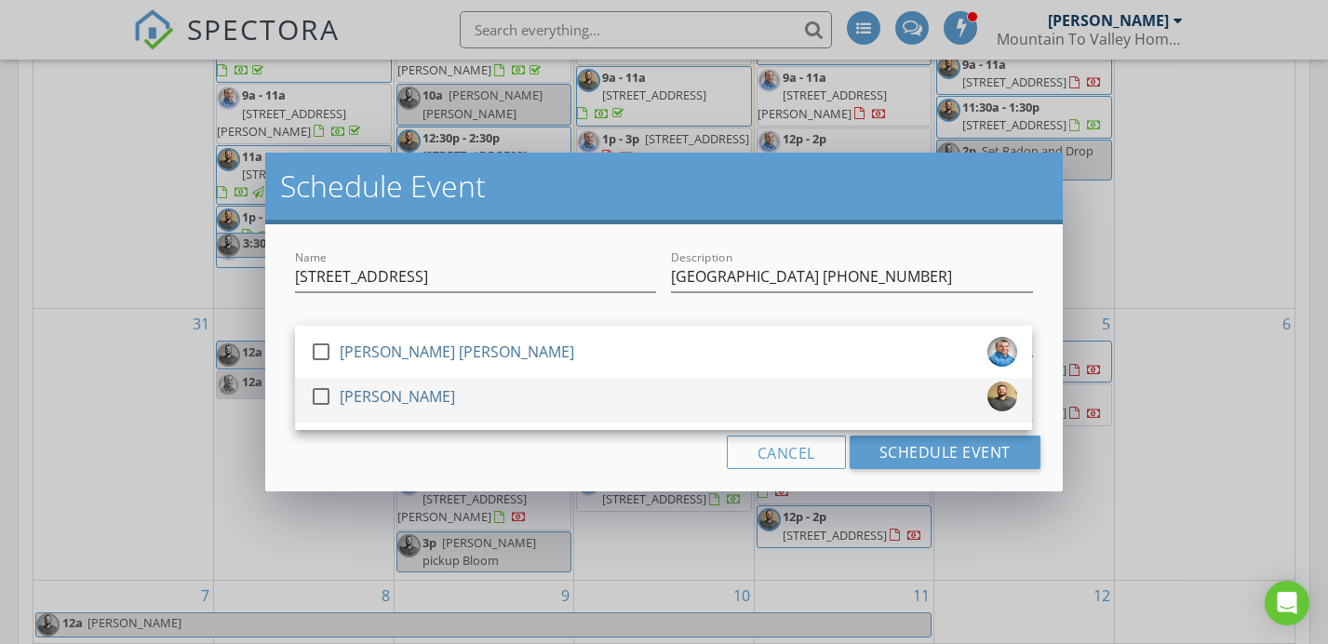
click at [388, 405] on div "[PERSON_NAME]" at bounding box center [397, 397] width 115 height 30
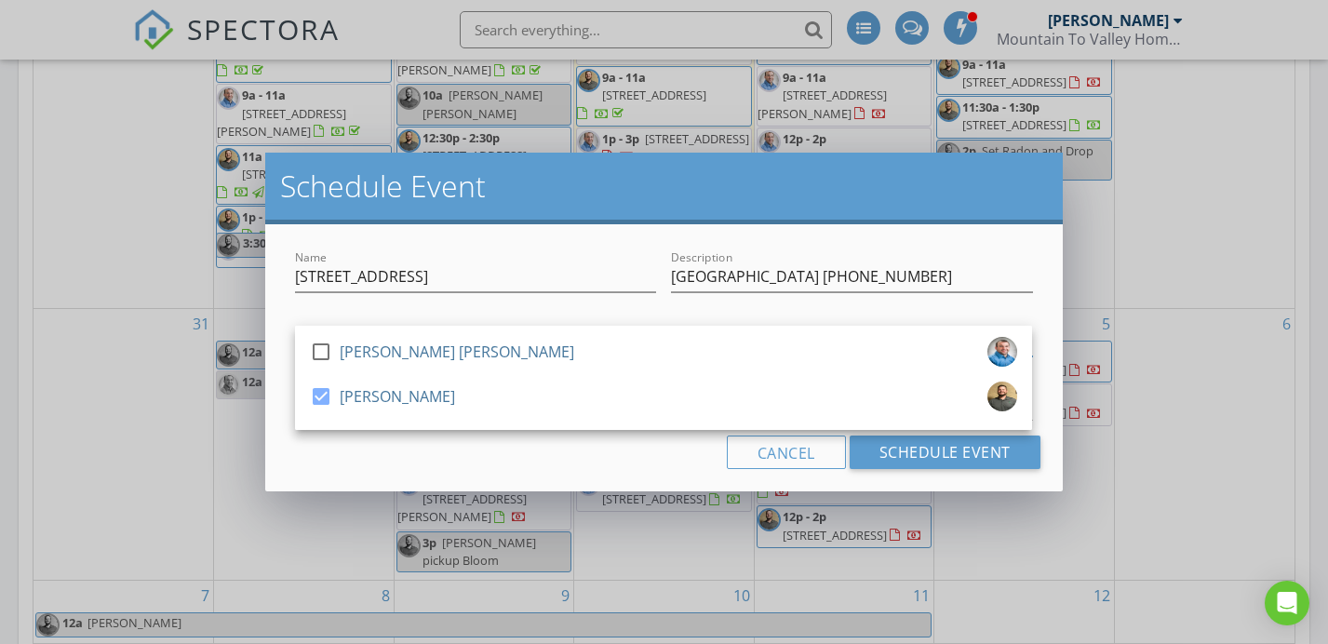
click at [395, 433] on div "Name 777-779 Main St Description [GEOGRAPHIC_DATA] [PHONE_NUMBER] check_box_out…" at bounding box center [663, 357] width 797 height 267
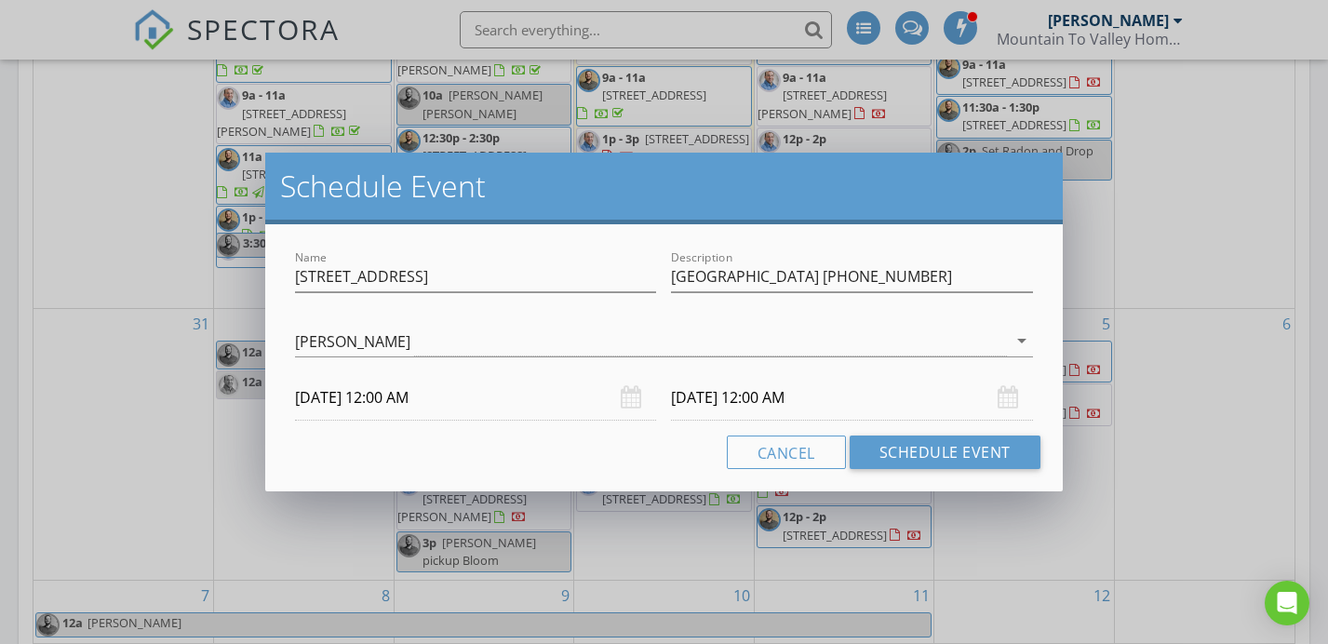
click at [461, 402] on input "[DATE] 12:00 AM" at bounding box center [475, 398] width 361 height 46
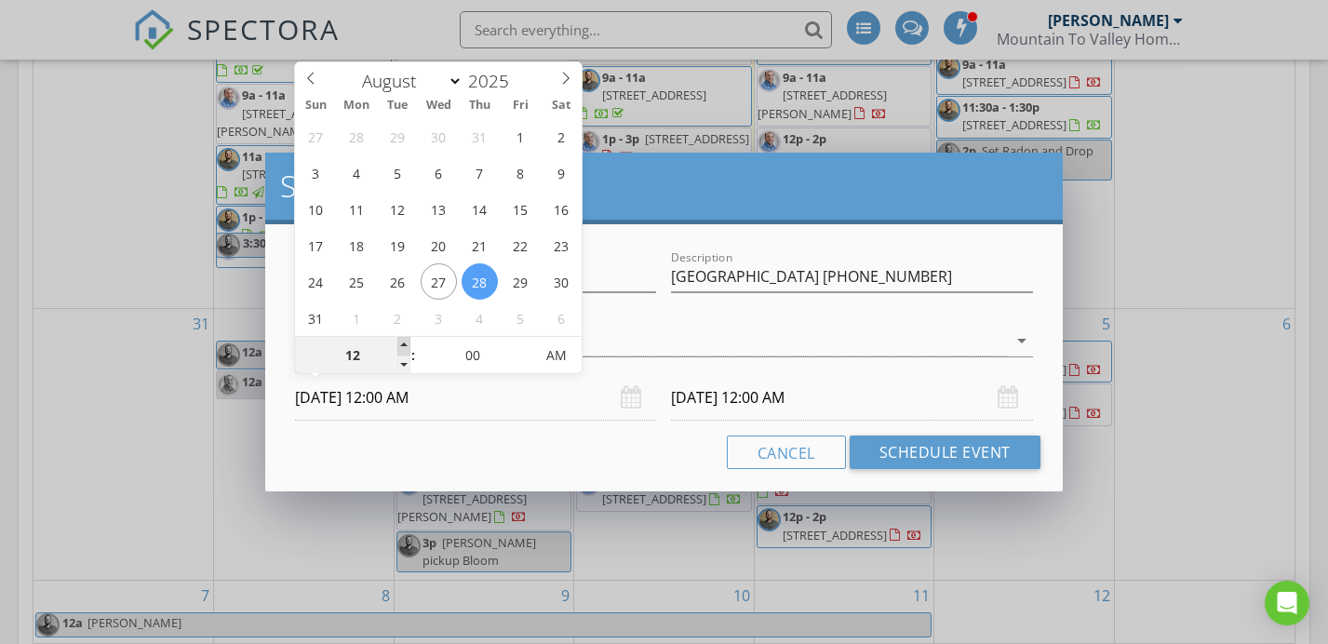
type input "01"
type input "[DATE] 1:00 AM"
click at [402, 348] on span at bounding box center [403, 346] width 13 height 19
type input "02"
type input "[DATE] 2:00 AM"
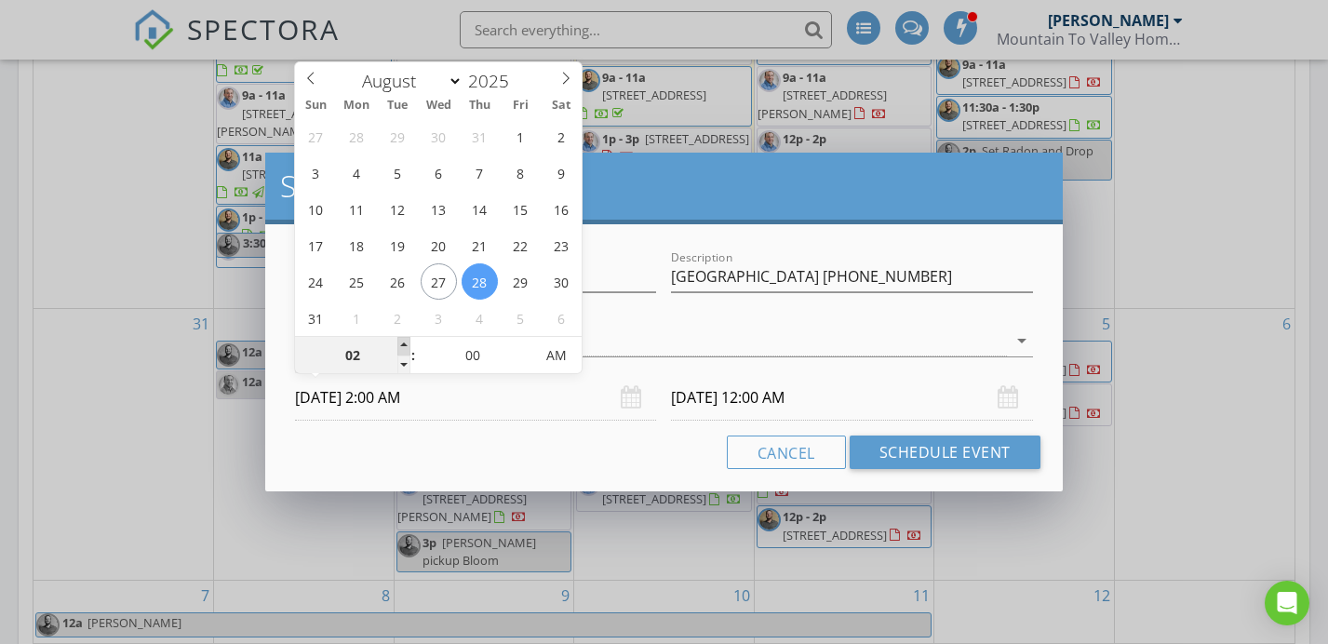
click at [402, 348] on span at bounding box center [403, 346] width 13 height 19
type input "[DATE] 2:00 AM"
type input "[DATE] 2:00 PM"
click at [576, 351] on span "AM" at bounding box center [556, 355] width 51 height 37
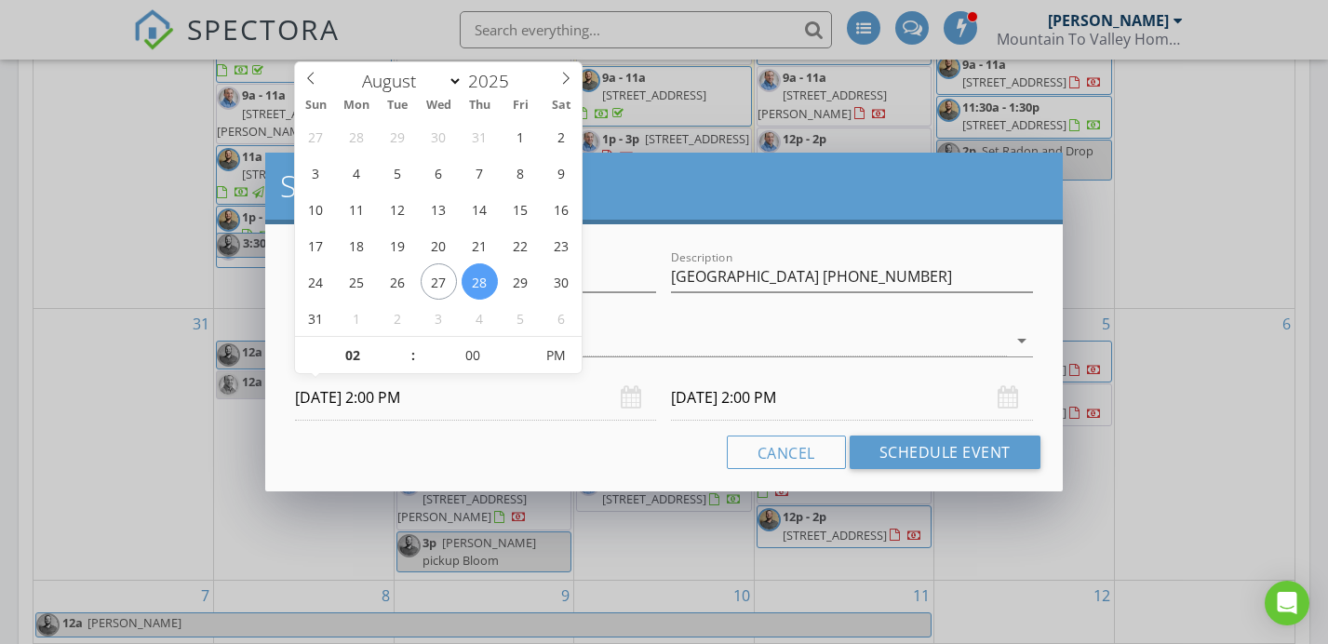
click at [847, 400] on input "[DATE] 2:00 PM" at bounding box center [851, 398] width 361 height 46
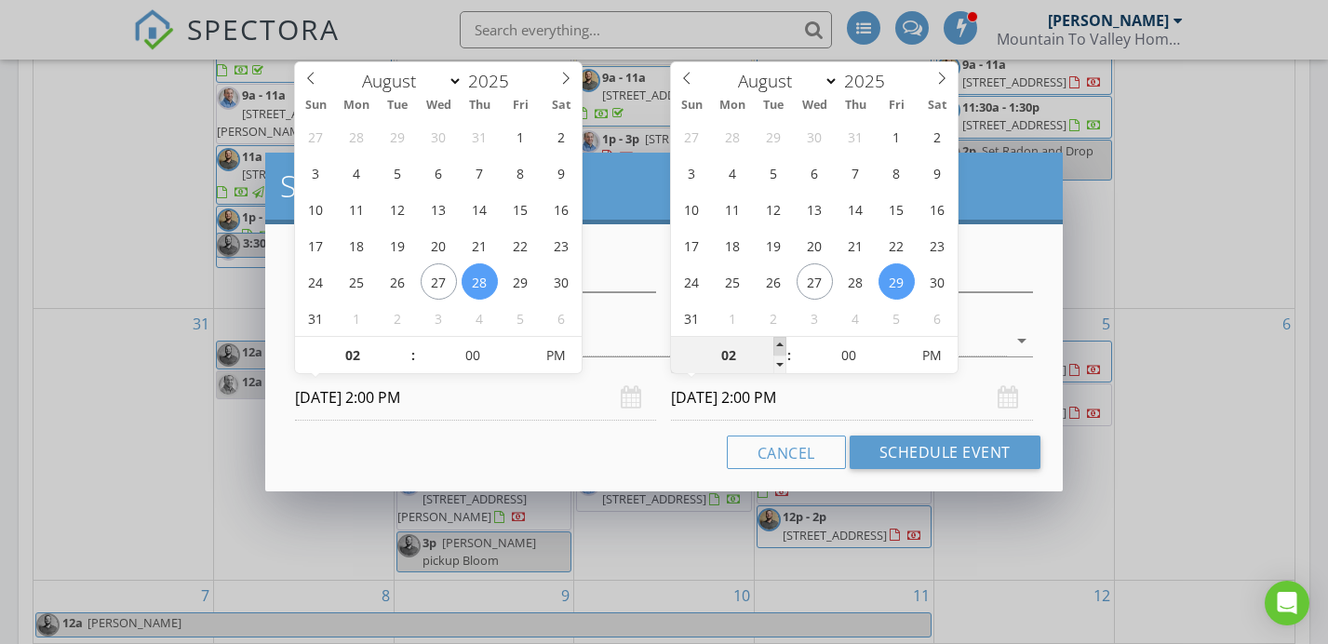
type input "03"
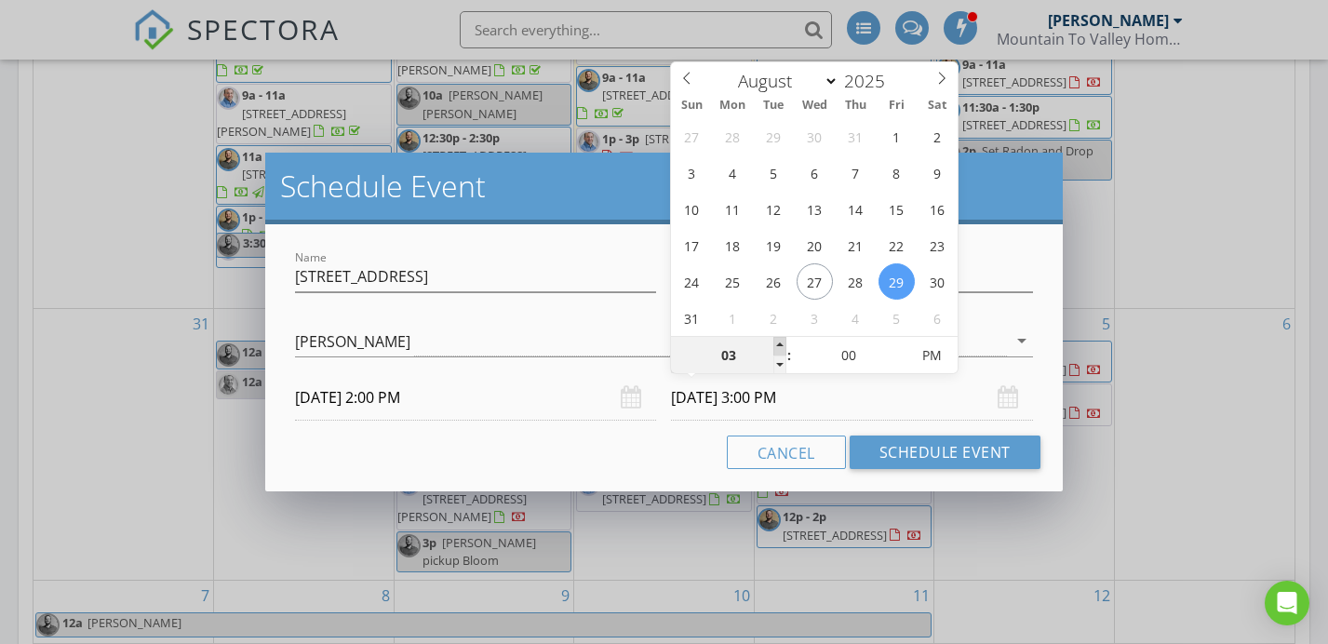
click at [777, 343] on span at bounding box center [780, 346] width 13 height 19
type input "[DATE] 3:00 PM"
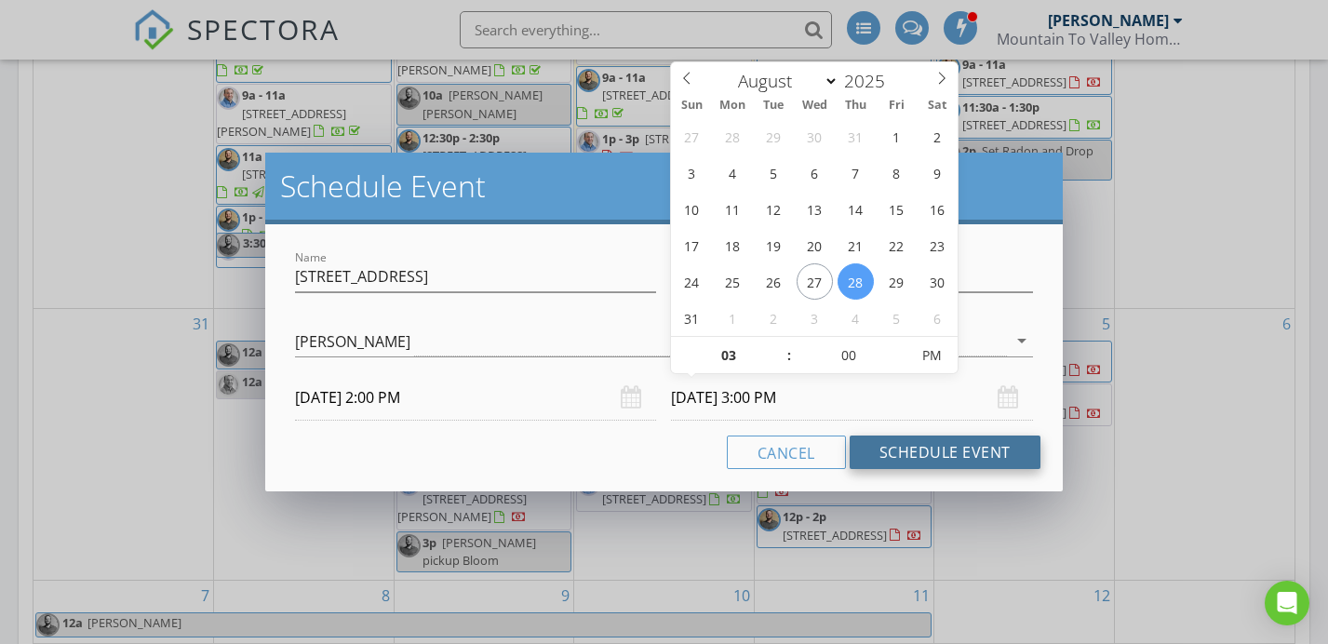
click at [932, 441] on button "Schedule Event" at bounding box center [945, 453] width 191 height 34
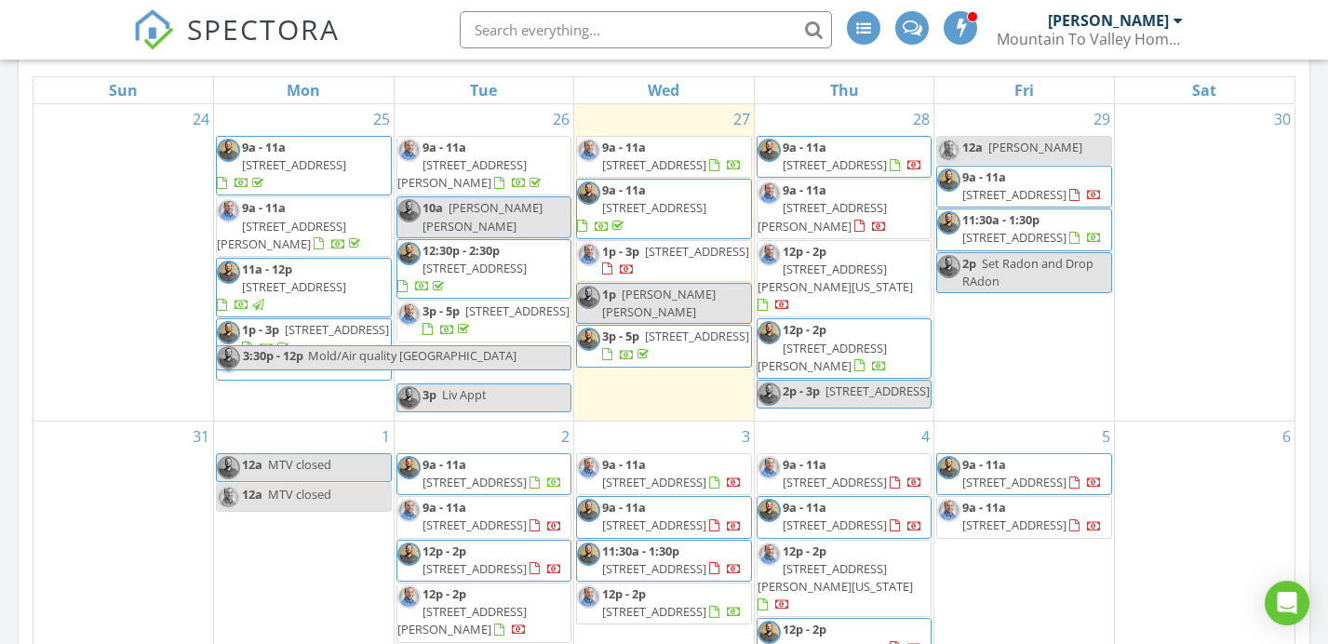
scroll to position [880, 0]
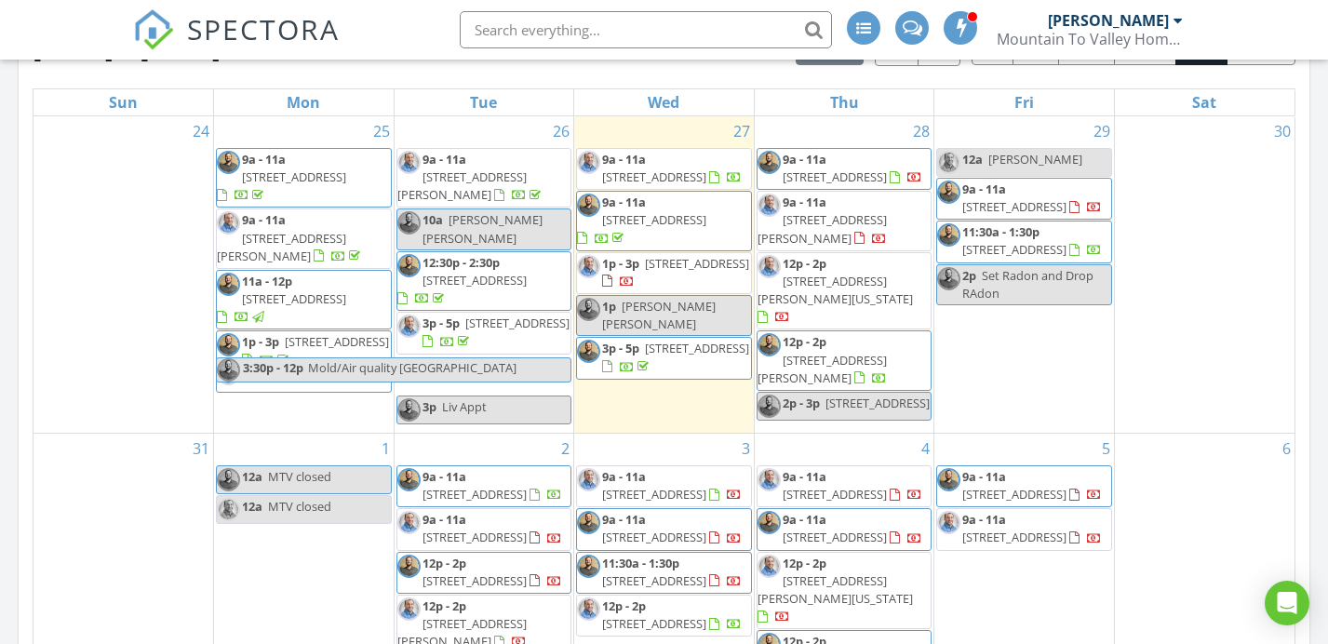
click at [1070, 303] on div "2p Set Radon and Drop RAdon" at bounding box center [1024, 284] width 174 height 35
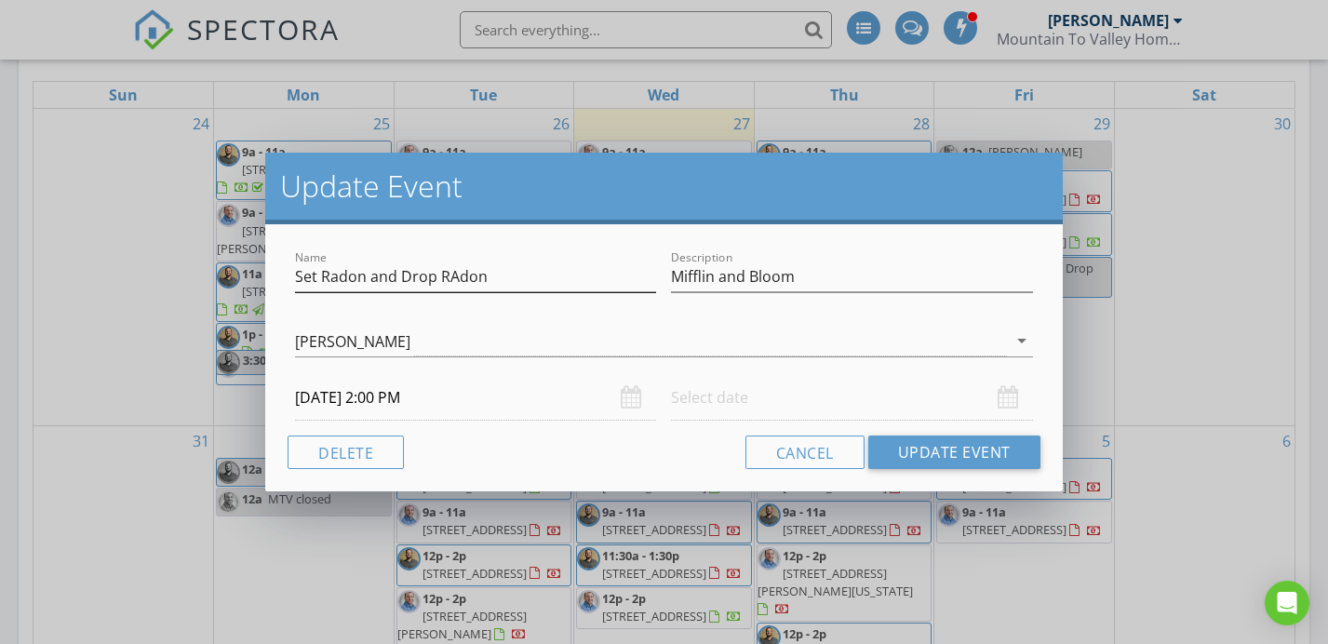
scroll to position [890, 0]
drag, startPoint x: 438, startPoint y: 274, endPoint x: 372, endPoint y: 274, distance: 66.1
click at [372, 274] on input "Set Radon and Drop RAdon" at bounding box center [475, 277] width 361 height 31
type input "Set Radon"
drag, startPoint x: 801, startPoint y: 278, endPoint x: 721, endPoint y: 276, distance: 79.1
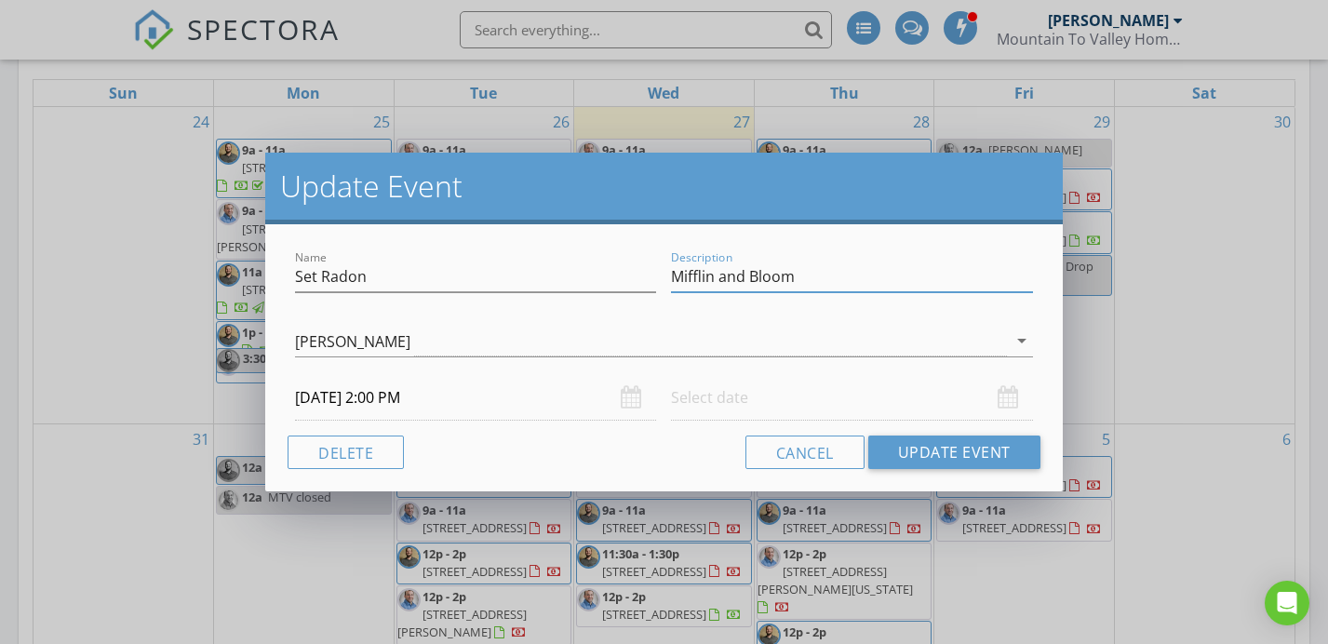
click at [721, 276] on input "Mifflin and Bloom" at bounding box center [851, 277] width 361 height 31
type input "Mifflin"
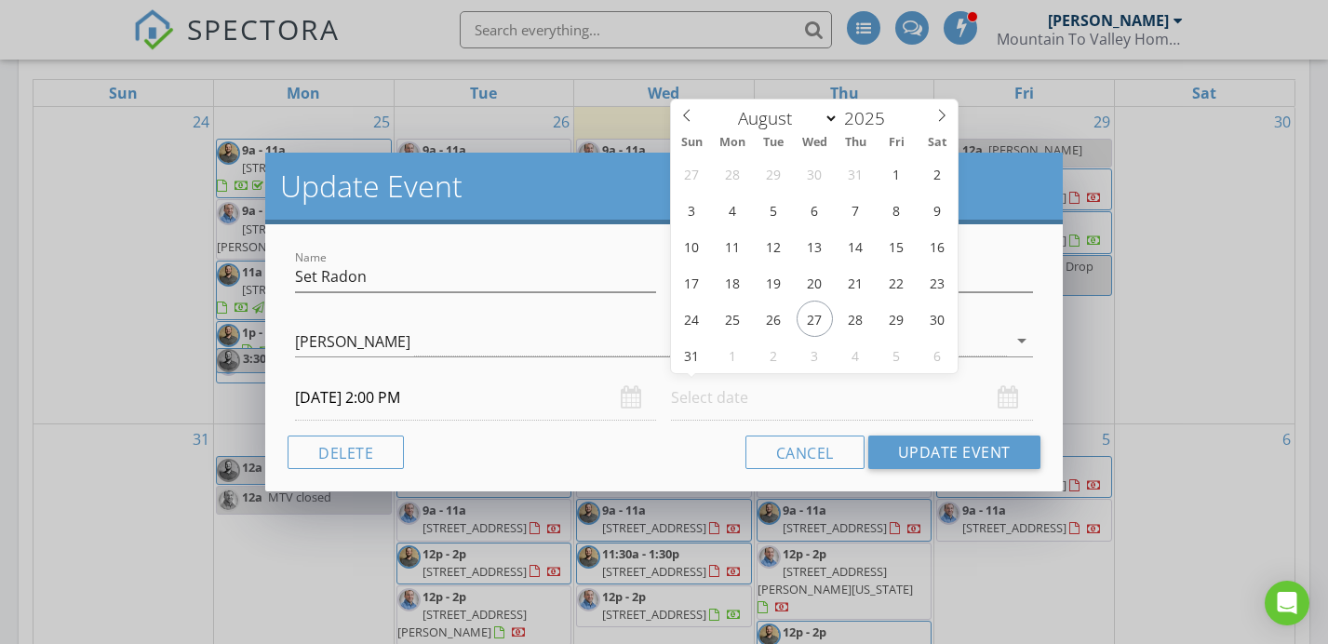
click at [787, 411] on input "text" at bounding box center [851, 398] width 361 height 46
type input "[DATE] 12:00 PM"
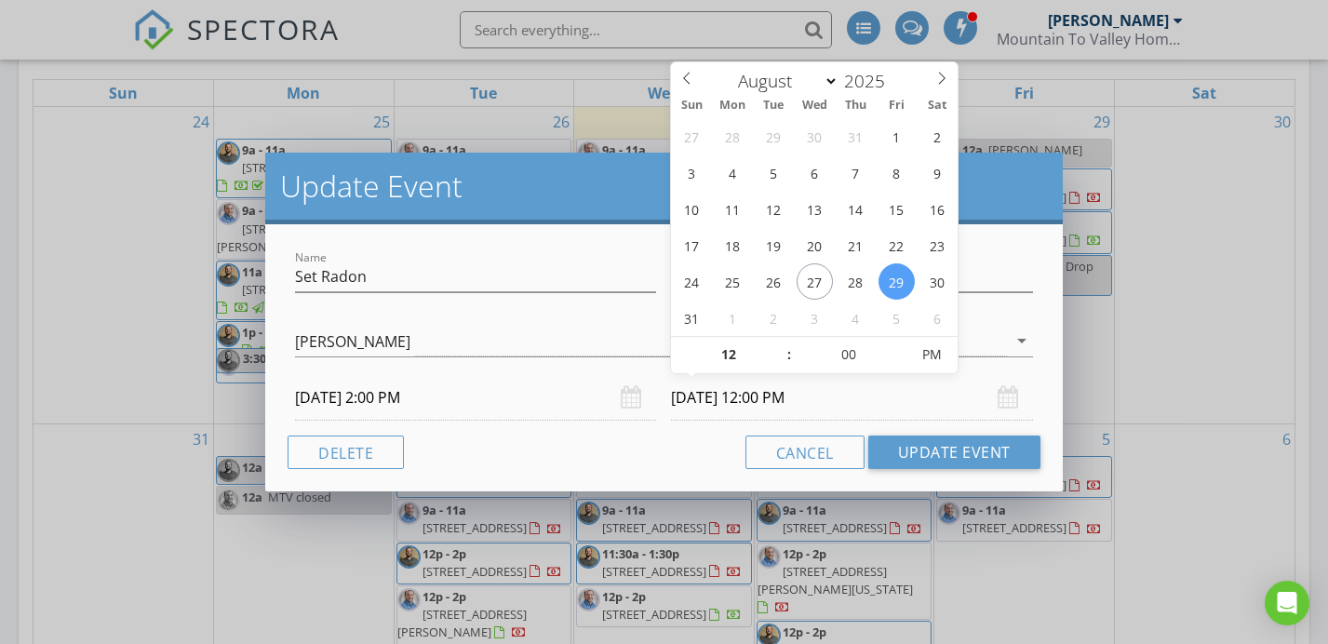
click at [877, 401] on input "[DATE] 12:00 PM" at bounding box center [851, 398] width 361 height 46
type input "01"
type input "[DATE] 1:00 PM"
click at [777, 343] on span at bounding box center [780, 345] width 13 height 19
type input "02"
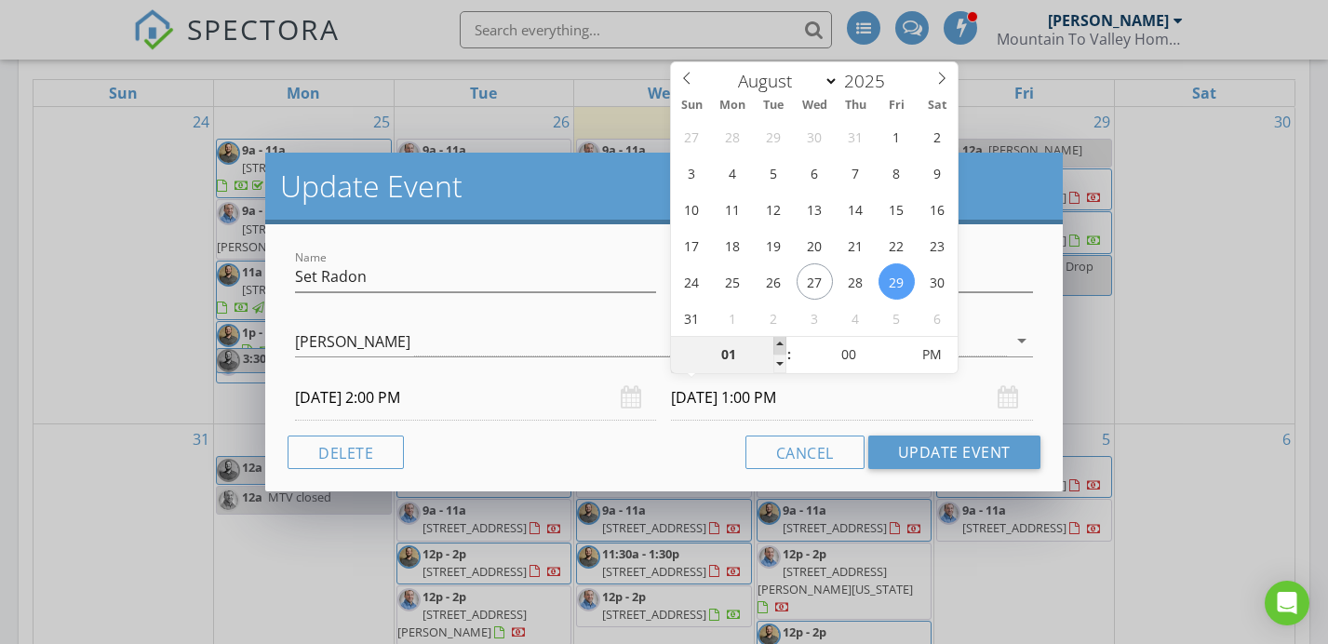
type input "[DATE] 2:00 PM"
click at [777, 343] on span at bounding box center [780, 345] width 13 height 19
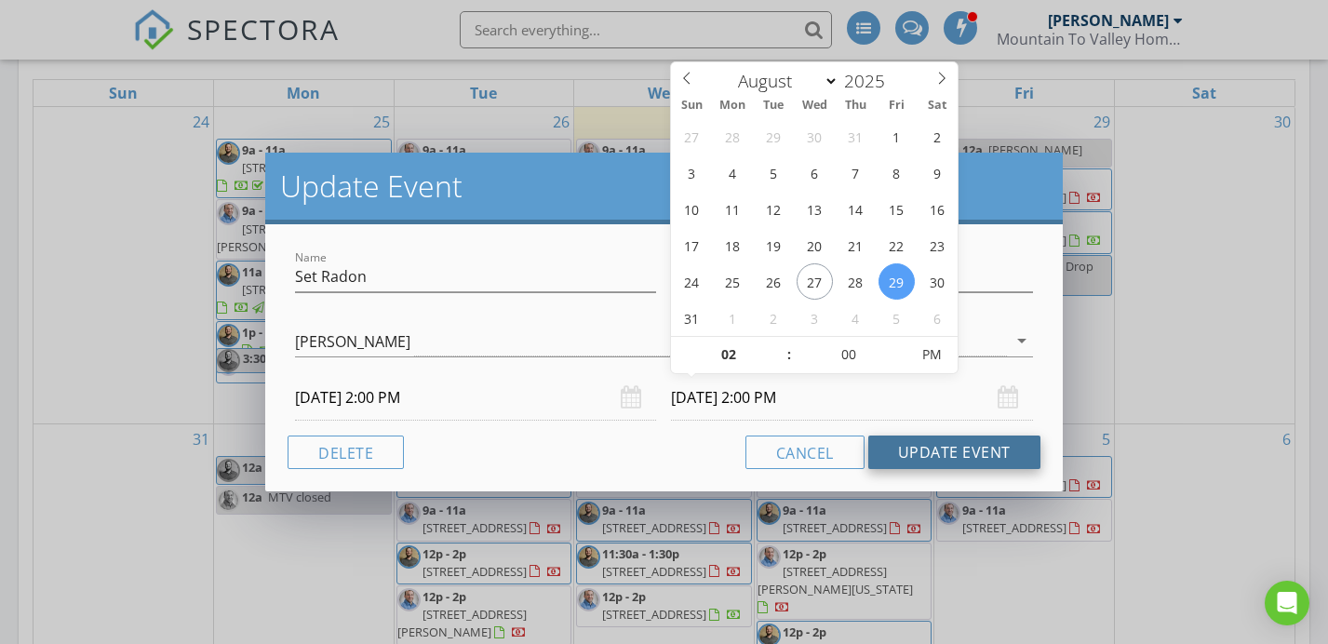
click at [949, 451] on button "Update Event" at bounding box center [954, 453] width 172 height 34
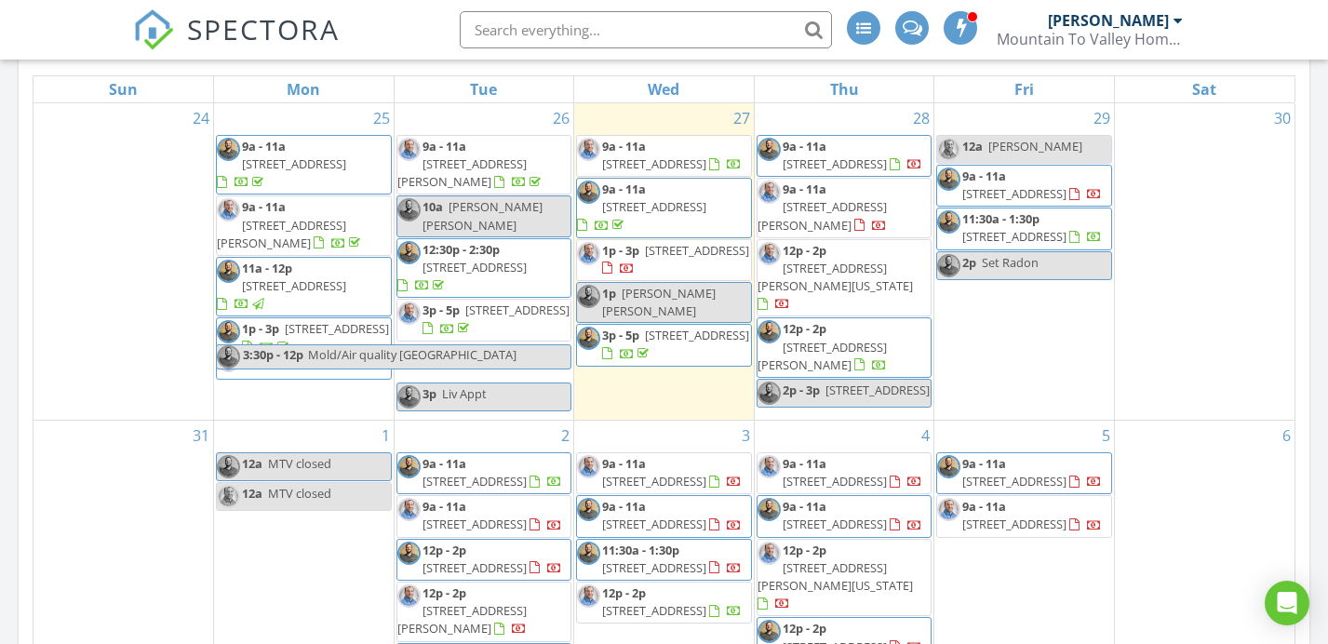
scroll to position [897, 0]
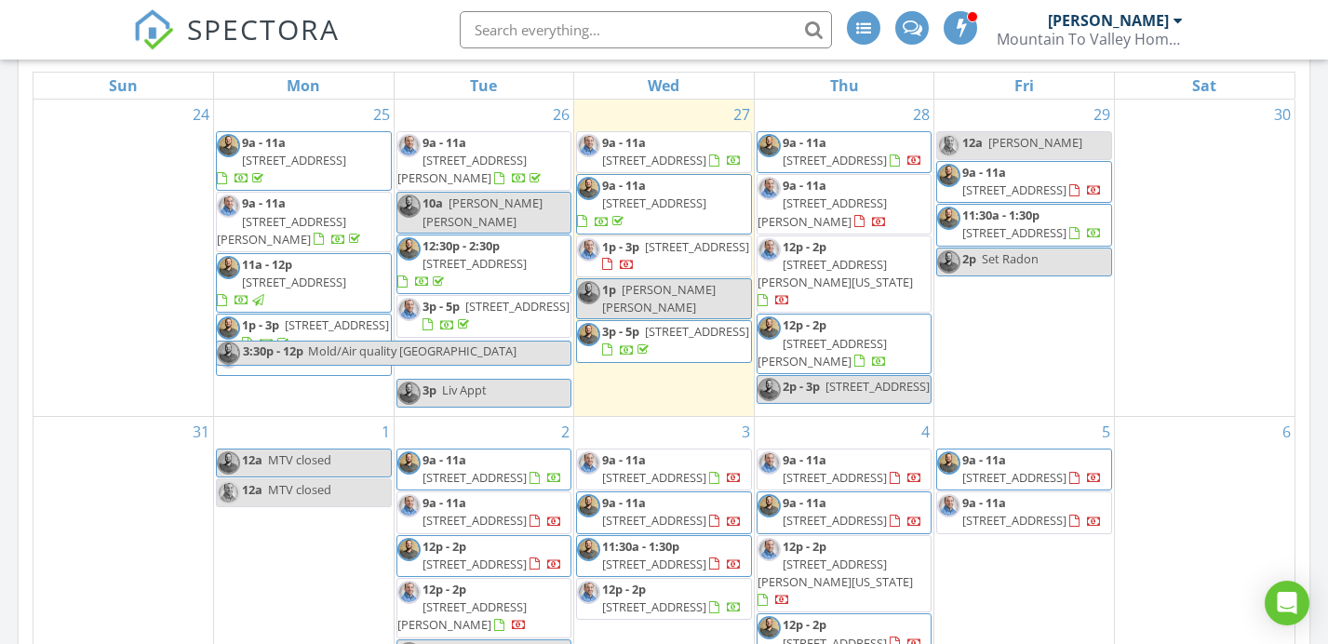
click at [1057, 357] on div "29 12a [PERSON_NAME] Off 9a - 11a [STREET_ADDRESS] 11:30a - 1:30p [STREET_ADDRE…" at bounding box center [1025, 258] width 180 height 316
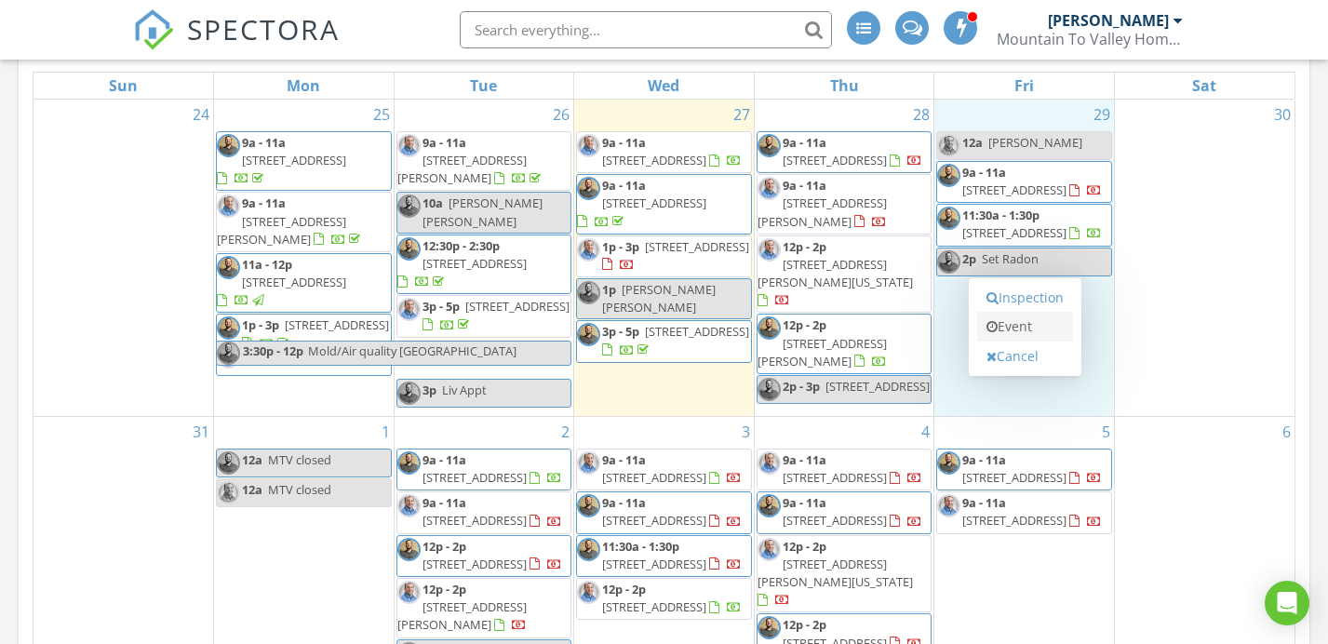
click at [1053, 314] on link "Event" at bounding box center [1025, 327] width 96 height 30
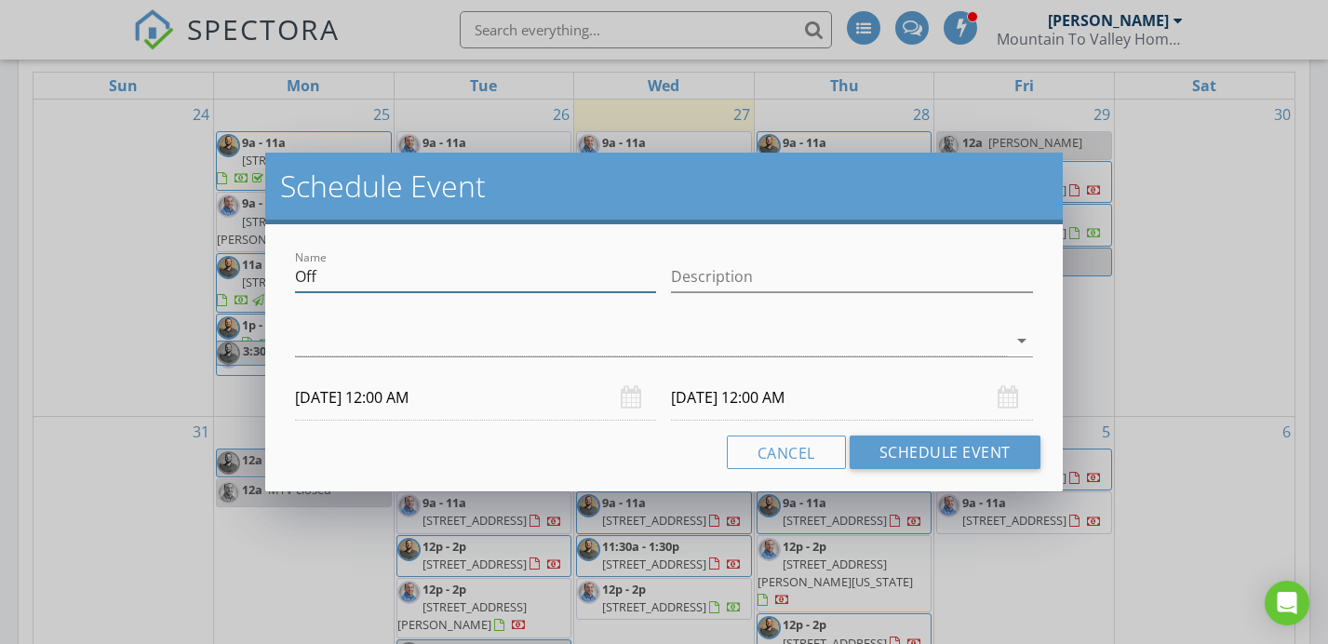
drag, startPoint x: 374, startPoint y: 284, endPoint x: 108, endPoint y: 268, distance: 266.7
click at [108, 268] on div "Schedule Event Name Off Description arrow_drop_down [DATE] 12:00 AM [DATE] 12:0…" at bounding box center [664, 322] width 1328 height 644
type input "pickup Radon Ice Lakes"
click at [448, 341] on div at bounding box center [650, 341] width 711 height 31
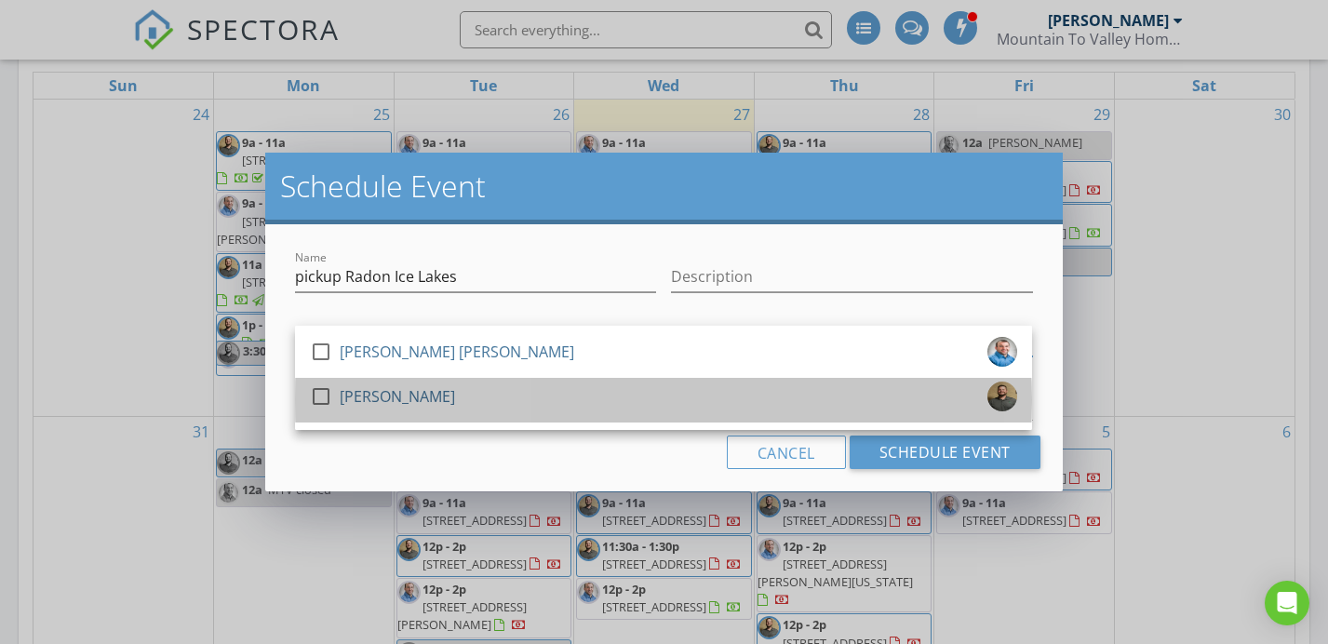
drag, startPoint x: 448, startPoint y: 395, endPoint x: 451, endPoint y: 424, distance: 29.9
click at [448, 396] on div "check_box_outline_blank [PERSON_NAME]" at bounding box center [663, 400] width 707 height 37
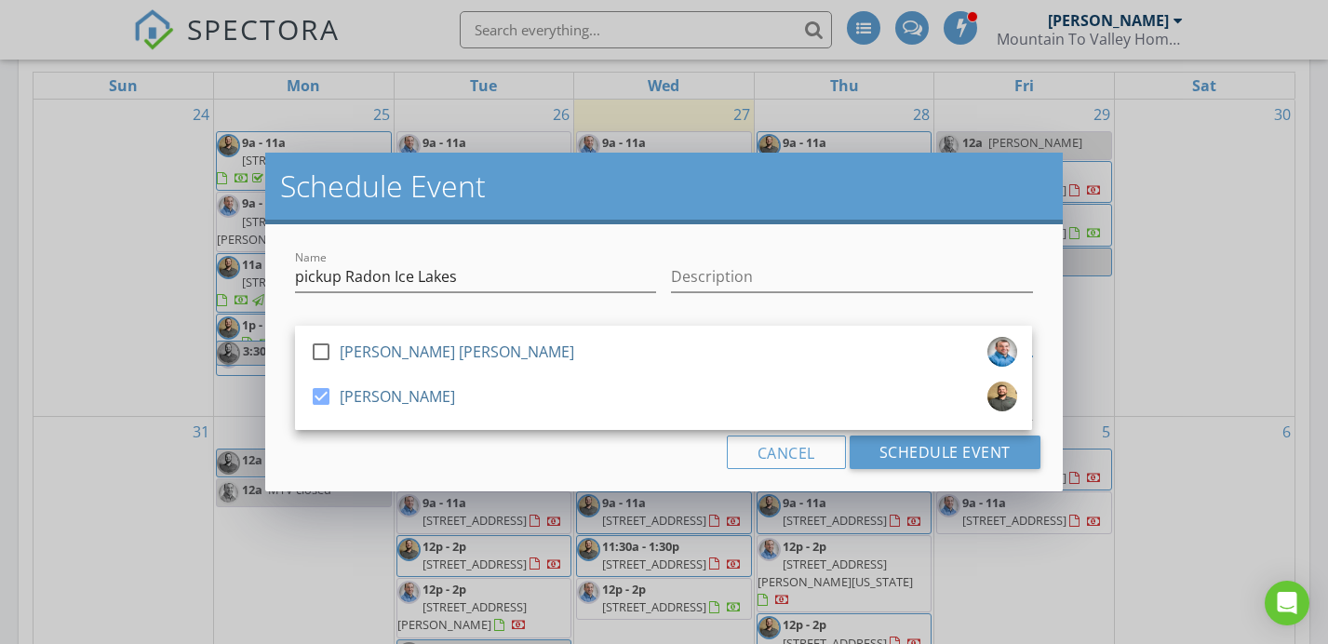
click at [451, 426] on div "check_box_outline_blank [PERSON_NAME] [PERSON_NAME] check_box [PERSON_NAME]" at bounding box center [663, 378] width 737 height 104
click at [456, 445] on div "Cancel Schedule Event" at bounding box center [664, 453] width 752 height 34
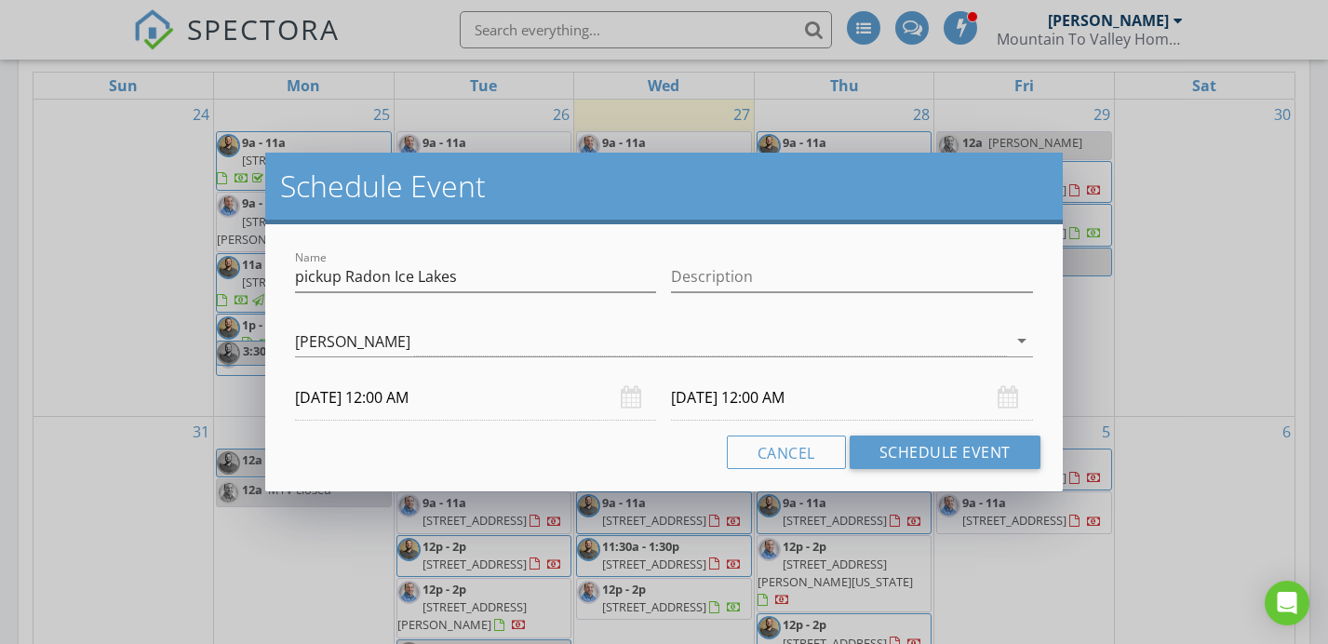
click at [457, 398] on input "[DATE] 12:00 AM" at bounding box center [475, 398] width 361 height 46
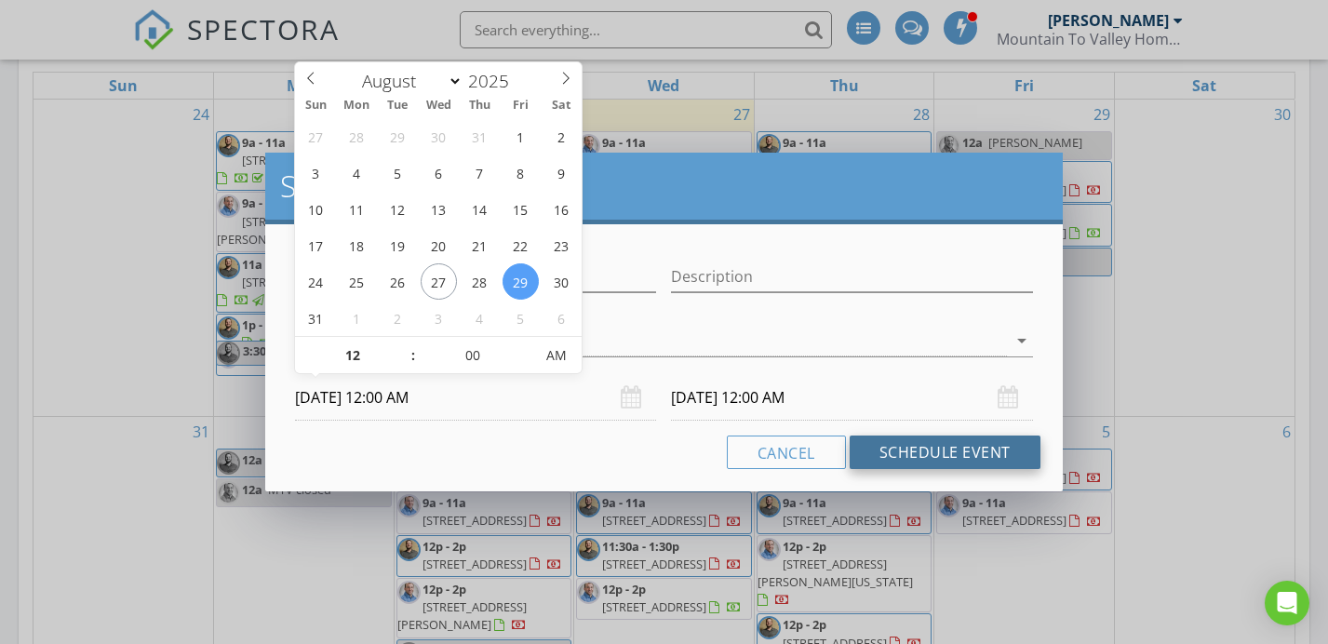
click at [991, 451] on button "Schedule Event" at bounding box center [945, 453] width 191 height 34
